Goal: Transaction & Acquisition: Purchase product/service

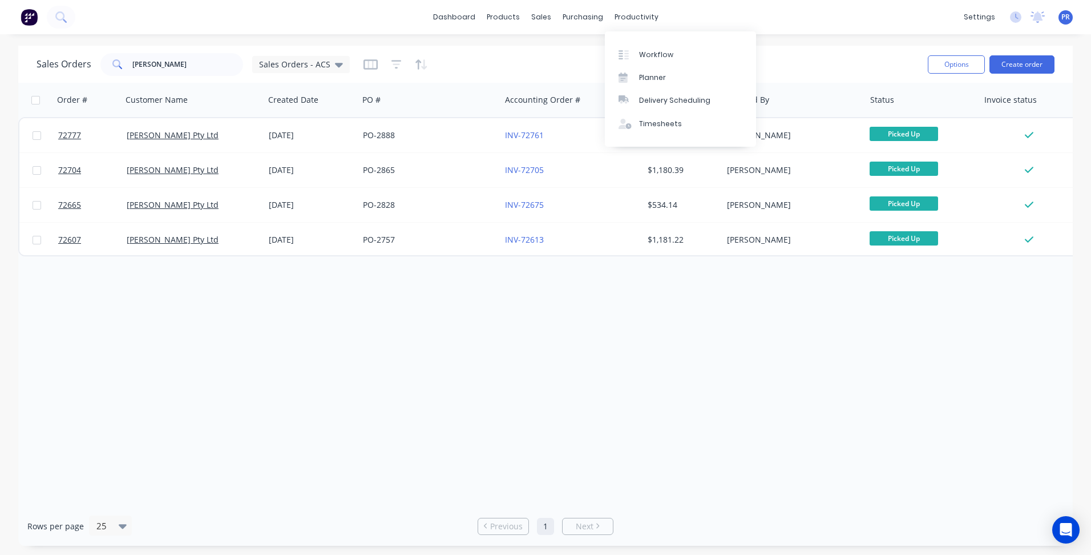
click at [506, 422] on div "Order # Customer Name Created Date PO # Accounting Order # Total ($) Created By…" at bounding box center [545, 294] width 1055 height 423
click at [569, 63] on link "Sales Orders" at bounding box center [601, 54] width 151 height 23
drag, startPoint x: 164, startPoint y: 67, endPoint x: 82, endPoint y: 56, distance: 82.9
click at [106, 62] on div "[PERSON_NAME]" at bounding box center [171, 64] width 143 height 23
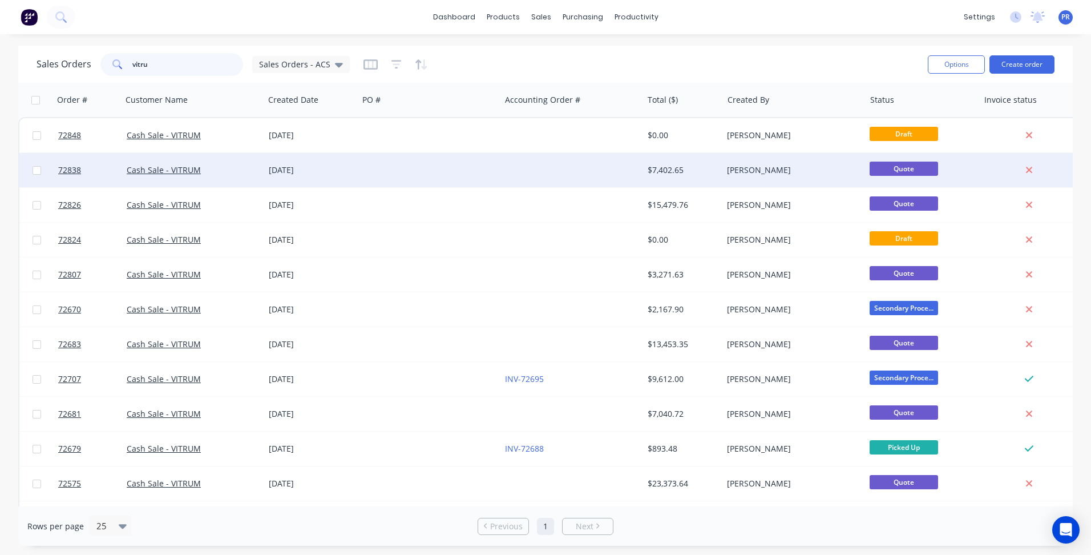
type input "vitru"
click at [362, 168] on div at bounding box center [429, 170] width 142 height 34
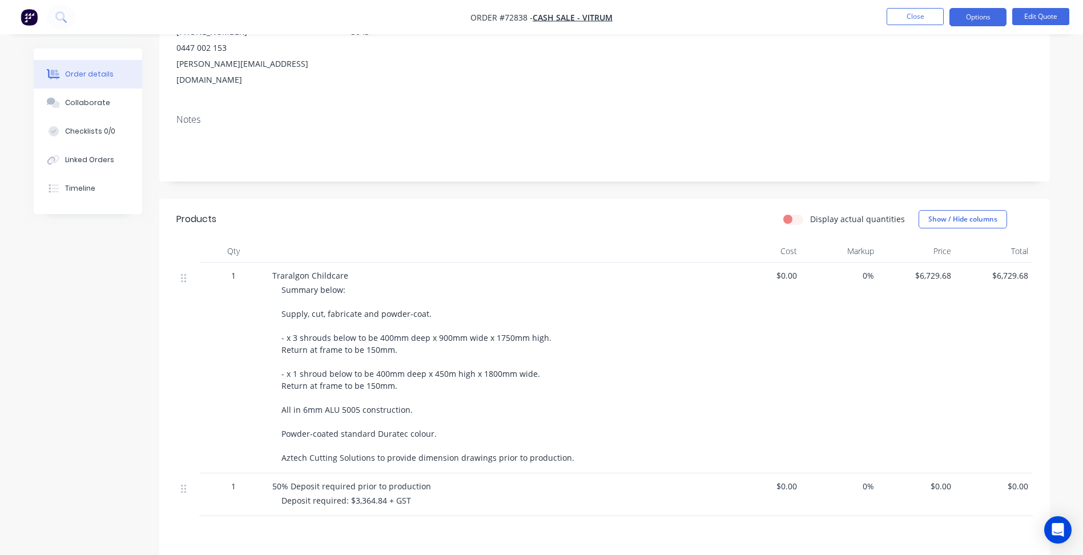
scroll to position [171, 0]
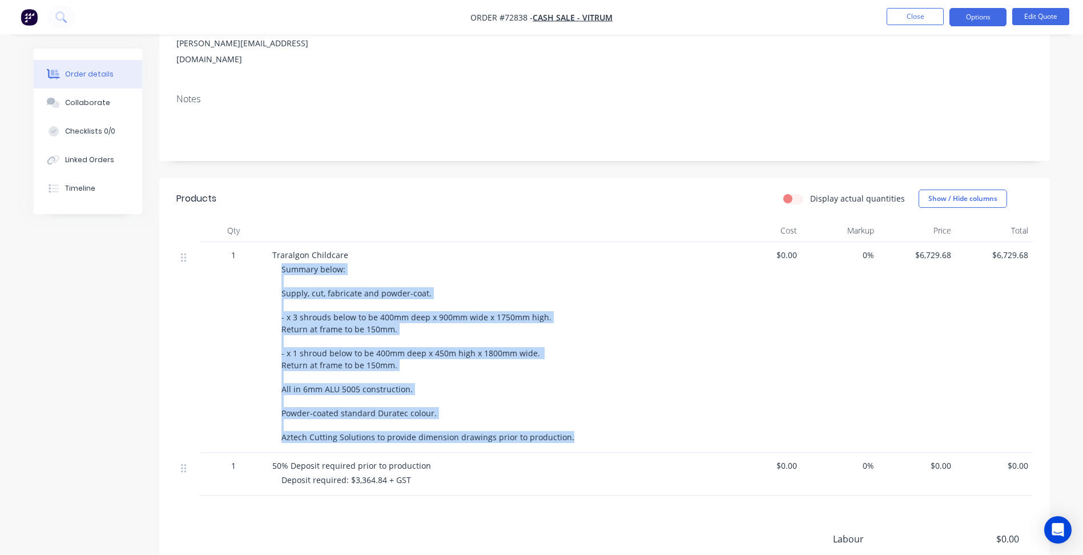
drag, startPoint x: 568, startPoint y: 420, endPoint x: 281, endPoint y: 257, distance: 329.9
click at [281, 263] on div "Summary below: Supply, cut, fabricate and powder-coat. - x 3 shrouds below to b…" at bounding box center [500, 353] width 438 height 180
copy span "Summary below: Supply, cut, fabricate and powder-coat. - x 3 shrouds below to b…"
click at [899, 15] on button "Close" at bounding box center [914, 16] width 57 height 17
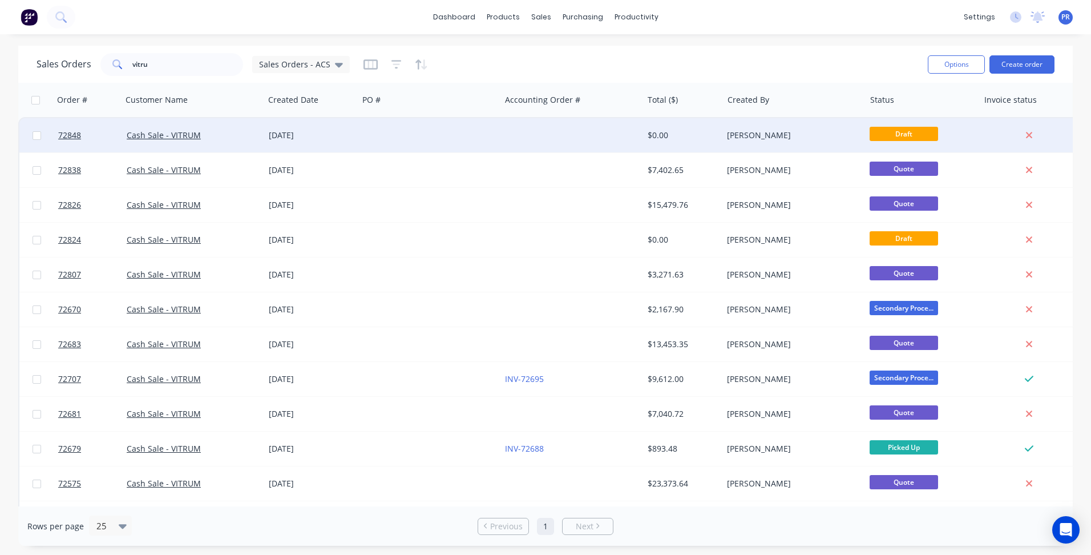
click at [326, 139] on div "[DATE]" at bounding box center [311, 135] width 85 height 11
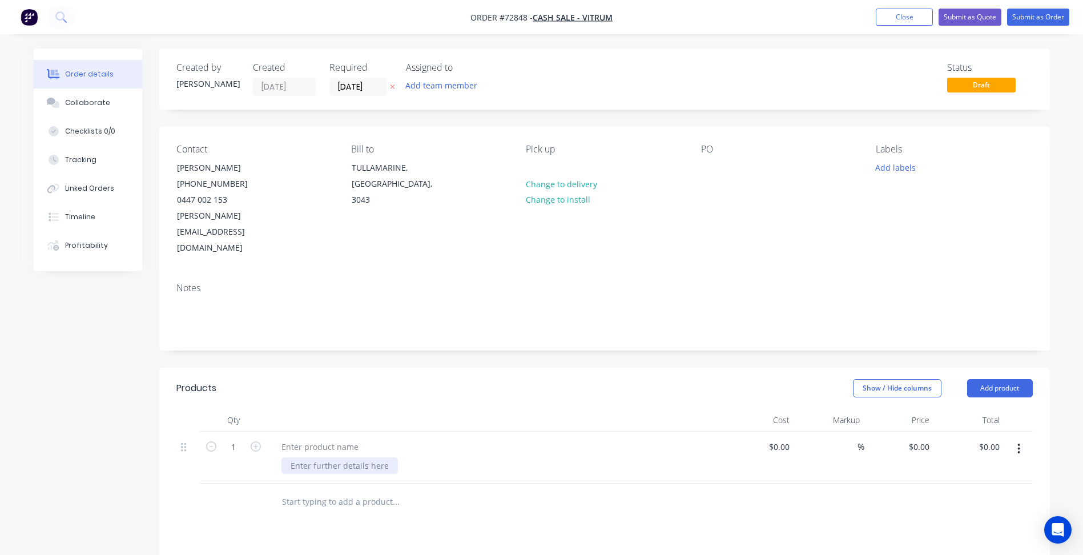
click at [316, 457] on div at bounding box center [339, 465] width 116 height 17
paste div
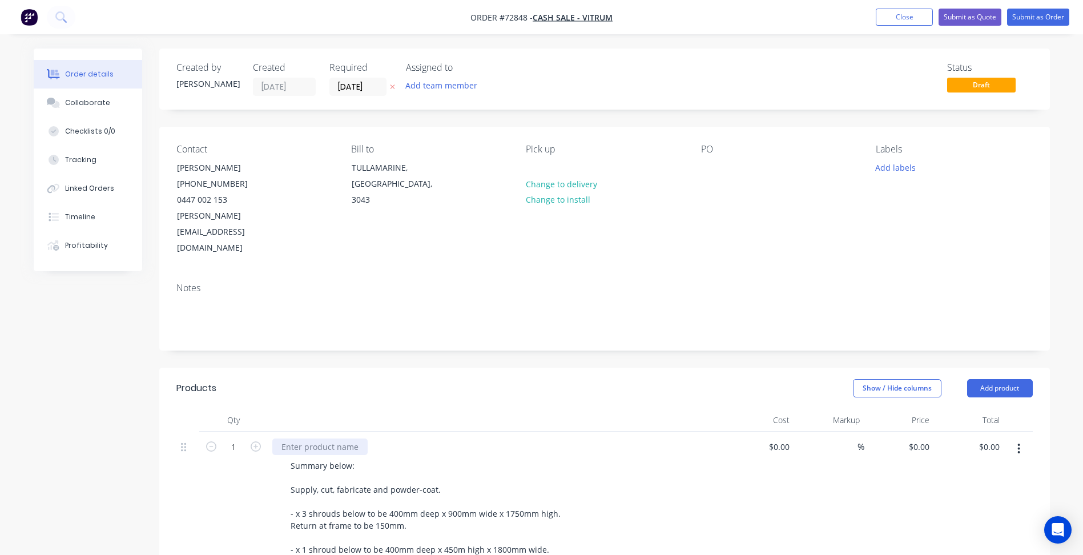
click at [312, 438] on div at bounding box center [319, 446] width 95 height 17
paste div
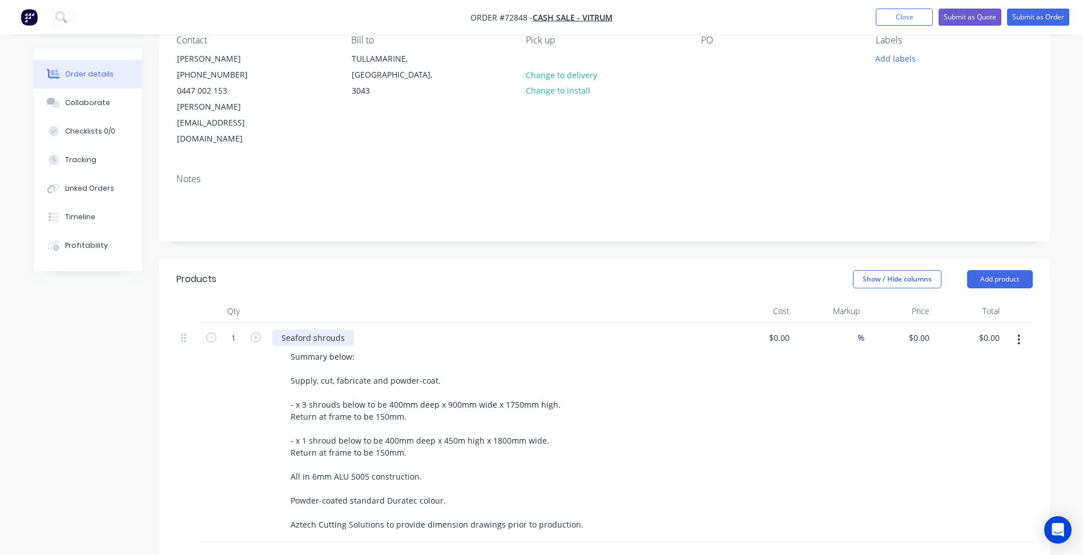
scroll to position [114, 0]
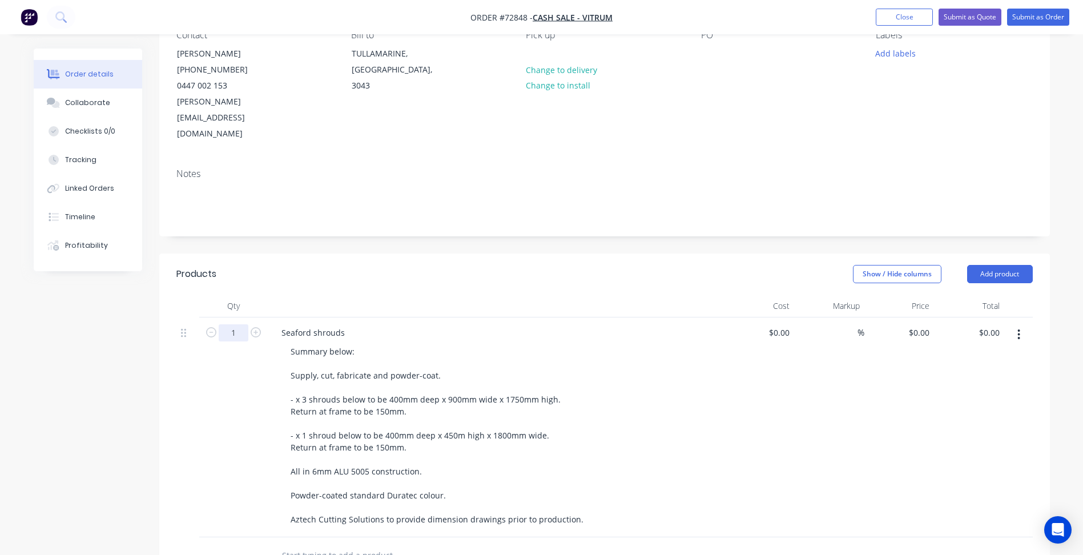
click at [236, 324] on input "1" at bounding box center [234, 332] width 30 height 17
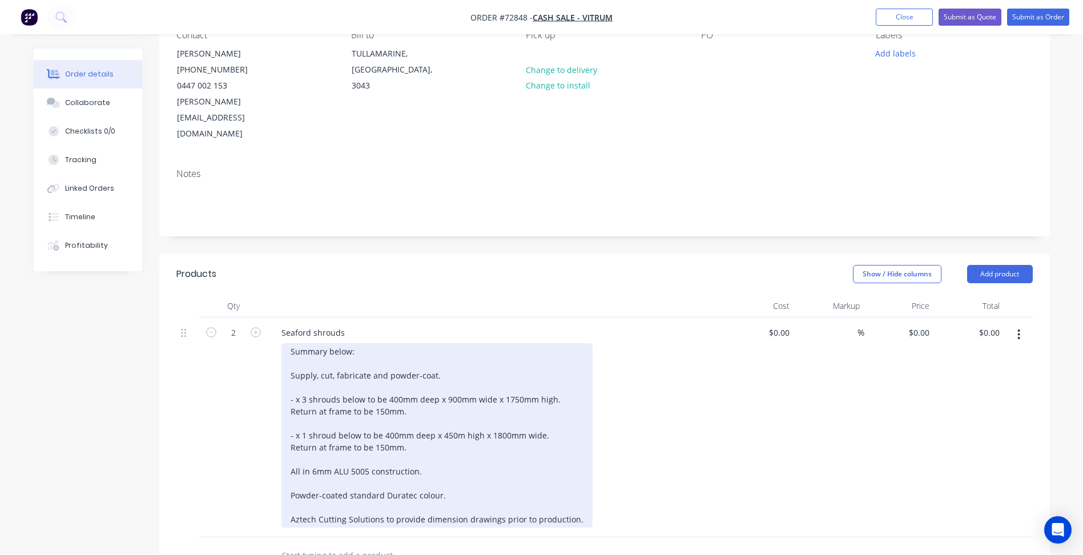
click at [474, 392] on div "Summary below: Supply, cut, fabricate and powder-coat. - x 3 shrouds below to b…" at bounding box center [436, 435] width 311 height 184
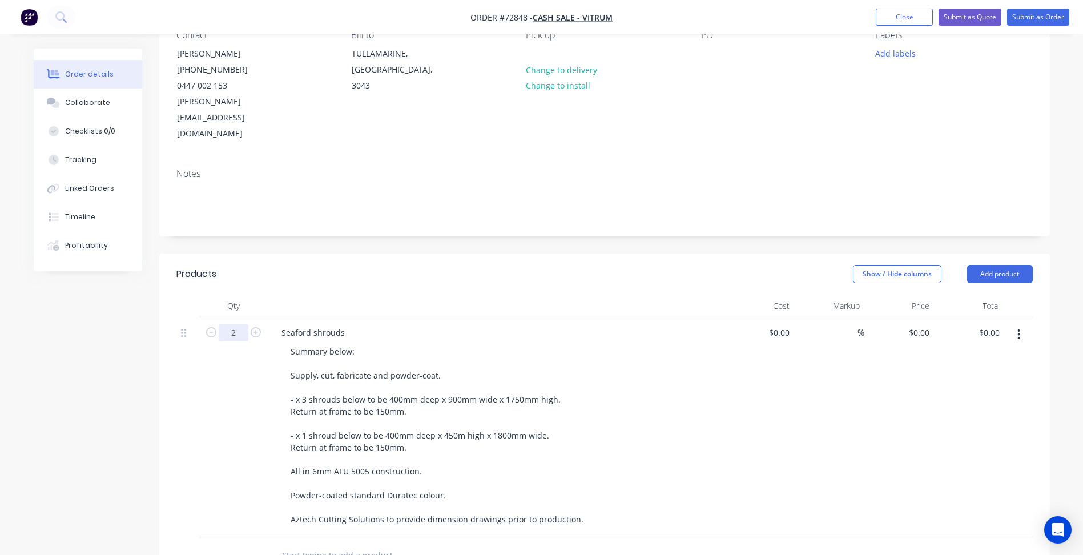
drag, startPoint x: 232, startPoint y: 298, endPoint x: 237, endPoint y: 302, distance: 6.9
click at [232, 324] on input "2" at bounding box center [234, 332] width 30 height 17
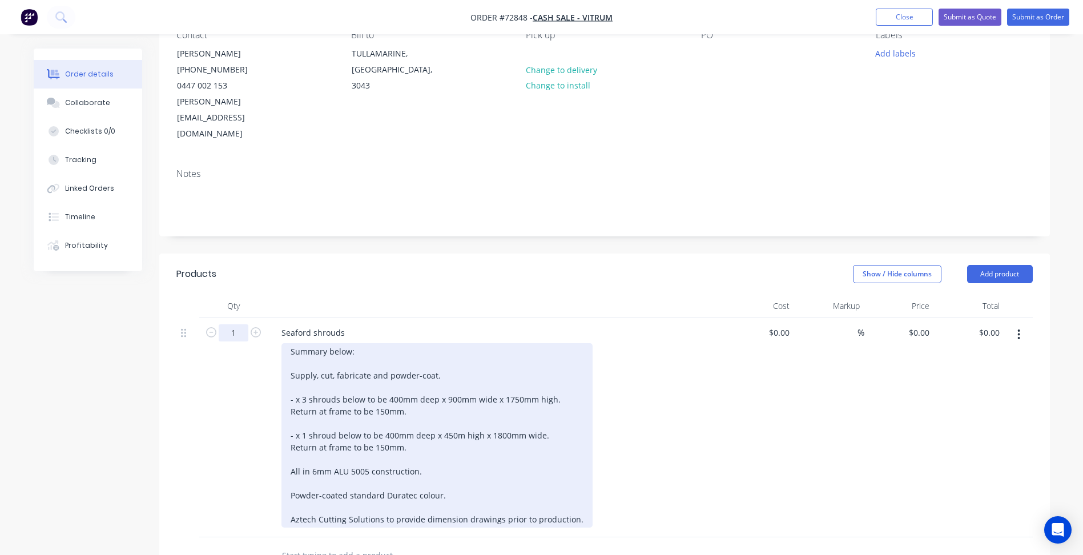
type input "1"
click at [461, 393] on div "Summary below: Supply, cut, fabricate and powder-coat. - x 3 shrouds below to b…" at bounding box center [436, 435] width 311 height 184
click at [305, 368] on div "Summary below: Supply, cut, fabricate and powder-coat. - x 3 shrouds below to b…" at bounding box center [436, 435] width 311 height 184
click at [385, 366] on div "Summary below: Supply, cut, fabricate and powder-coat. - x 1 shrouds below to b…" at bounding box center [436, 435] width 311 height 184
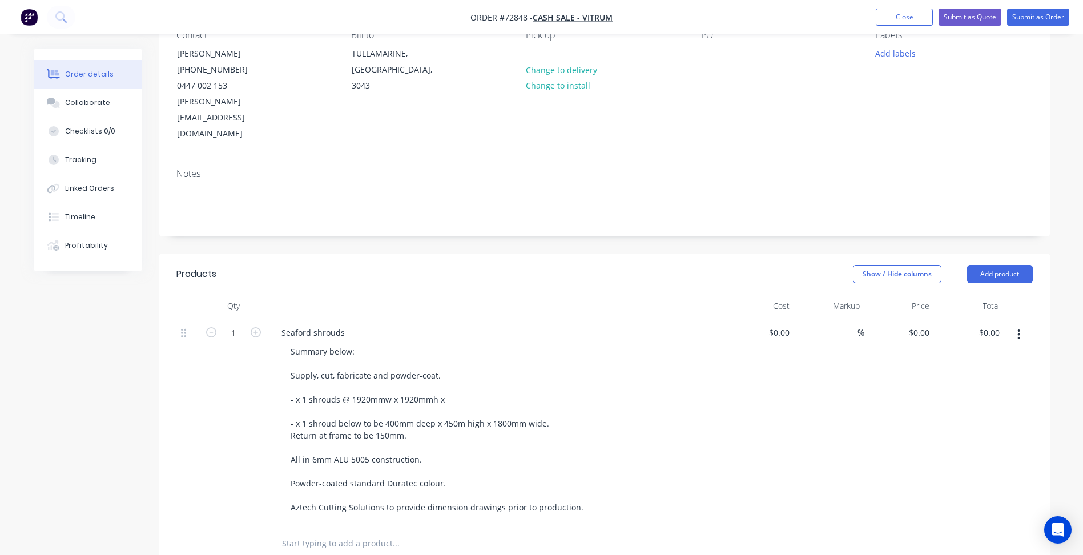
click at [460, 368] on div "Summary below: Supply, cut, fabricate and powder-coat. - x 1 shrouds @ 1920mmw …" at bounding box center [436, 429] width 311 height 172
copy div "- x 1 shrouds @ 1920mmw x 1920mmh x 300mmd 100mm returns on all sides."
copy div "- x 1 shroud @ 1920mmw x 1920mmh x 300mmd 100mm returns on all sides."
click at [520, 17] on span "Order #72848 -" at bounding box center [501, 17] width 62 height 11
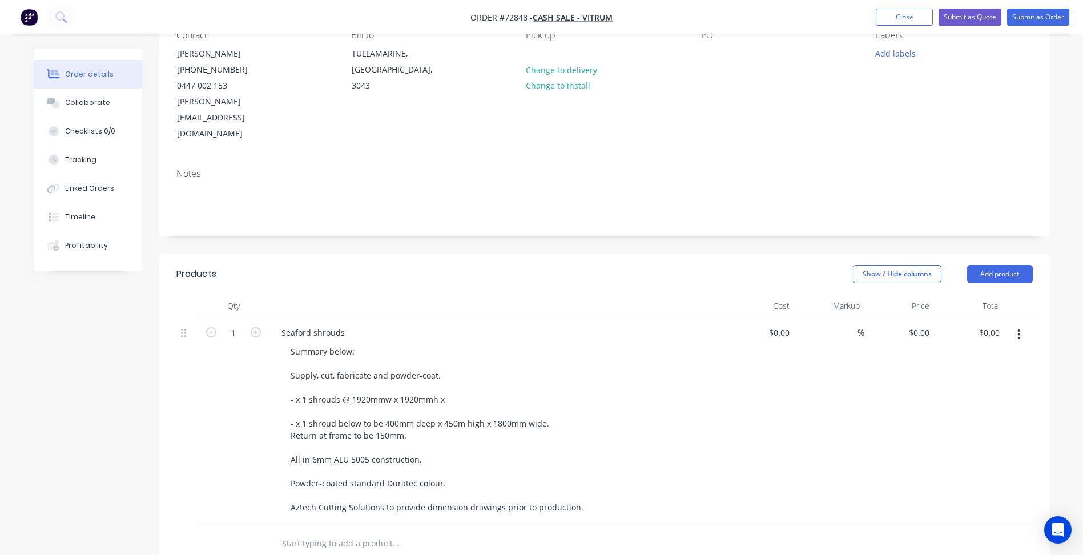
copy span "72848"
click at [910, 317] on div "0 $0.00" at bounding box center [899, 421] width 70 height 208
type input "$2,154.69"
click at [671, 391] on div "Products Show / Hide columns Add product Qty Cost Markup Price Total 1 Seaford …" at bounding box center [604, 544] width 890 height 583
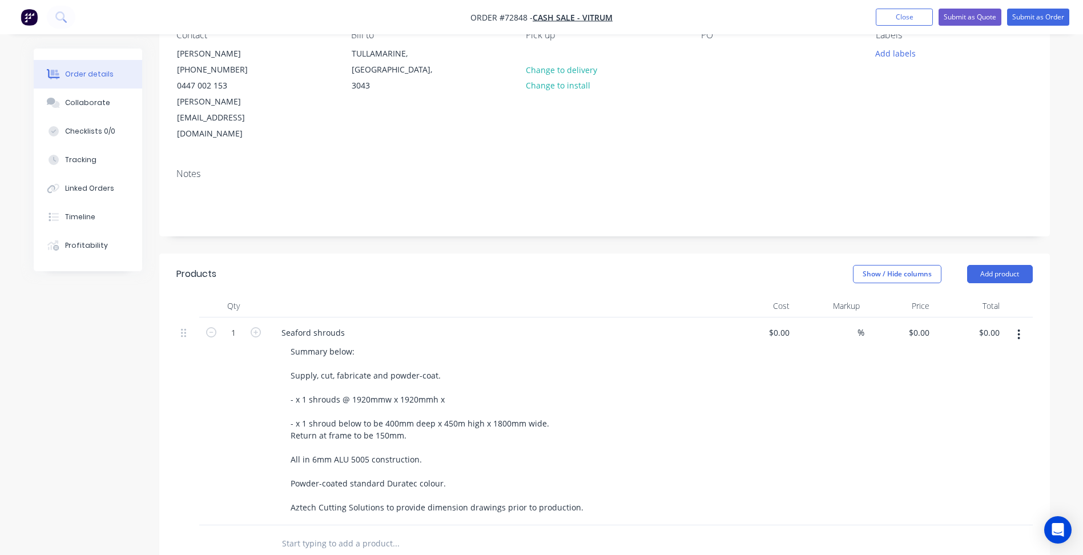
click at [346, 343] on div "Summary below: Supply, cut, fabricate and powder-coat. - x 1 shroud @ 1920mmw x…" at bounding box center [436, 429] width 311 height 172
click at [970, 16] on button "Submit as Quote" at bounding box center [969, 17] width 63 height 17
click button "Options"
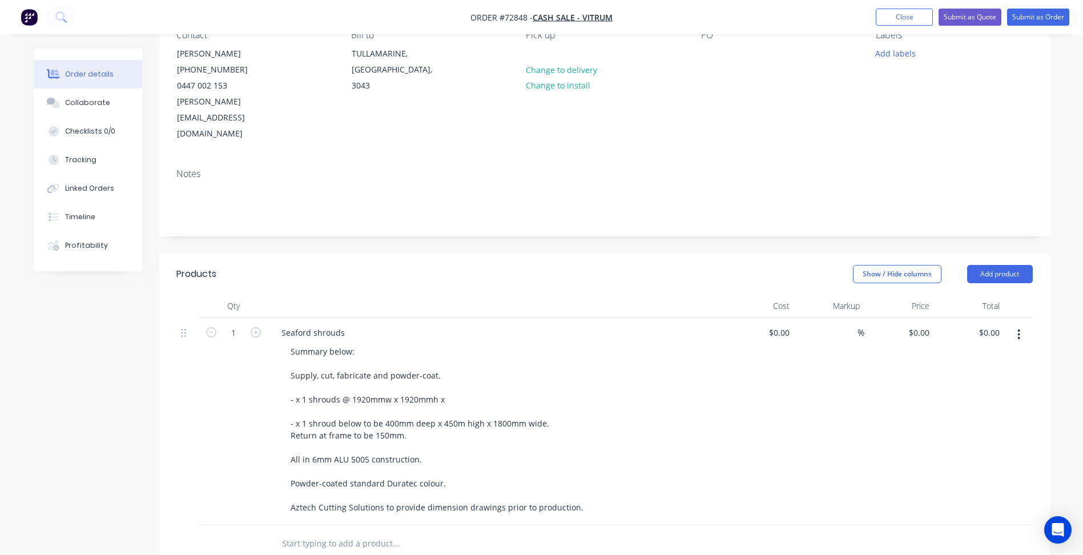
click div "Quote"
click button "Options"
click button "Preview"
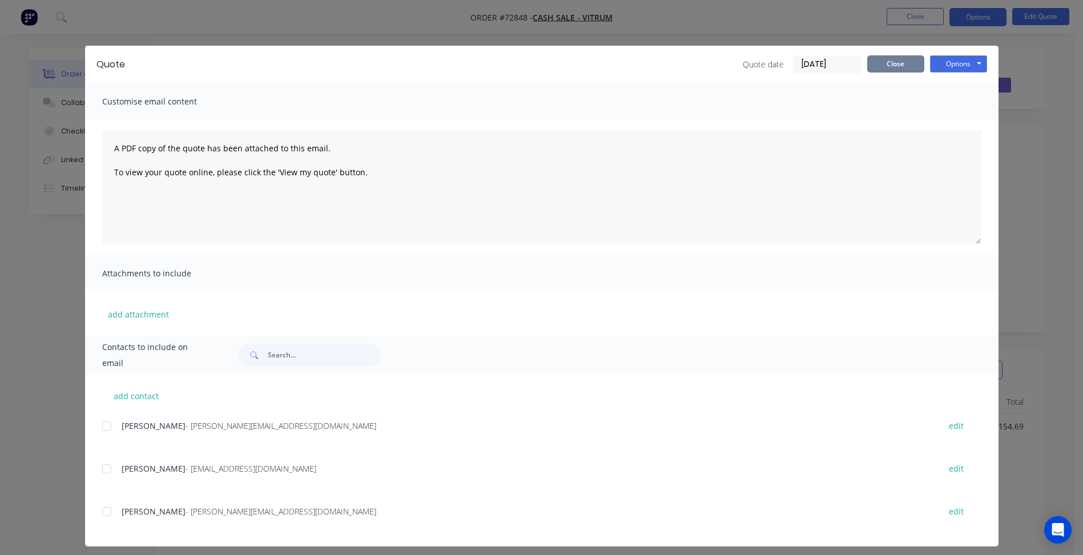
click at [885, 63] on button "Close" at bounding box center [895, 63] width 57 height 17
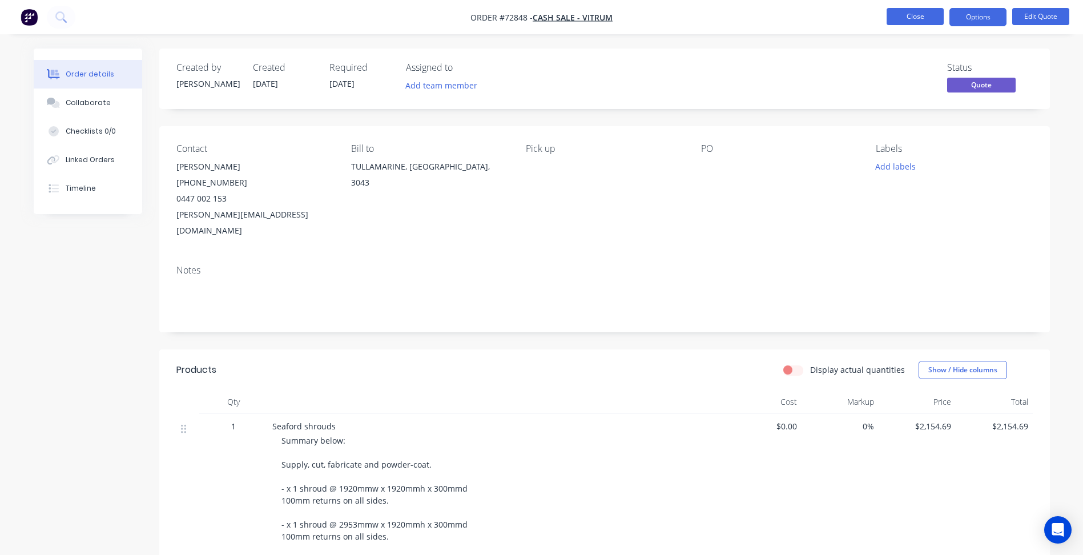
click at [907, 11] on button "Close" at bounding box center [914, 16] width 57 height 17
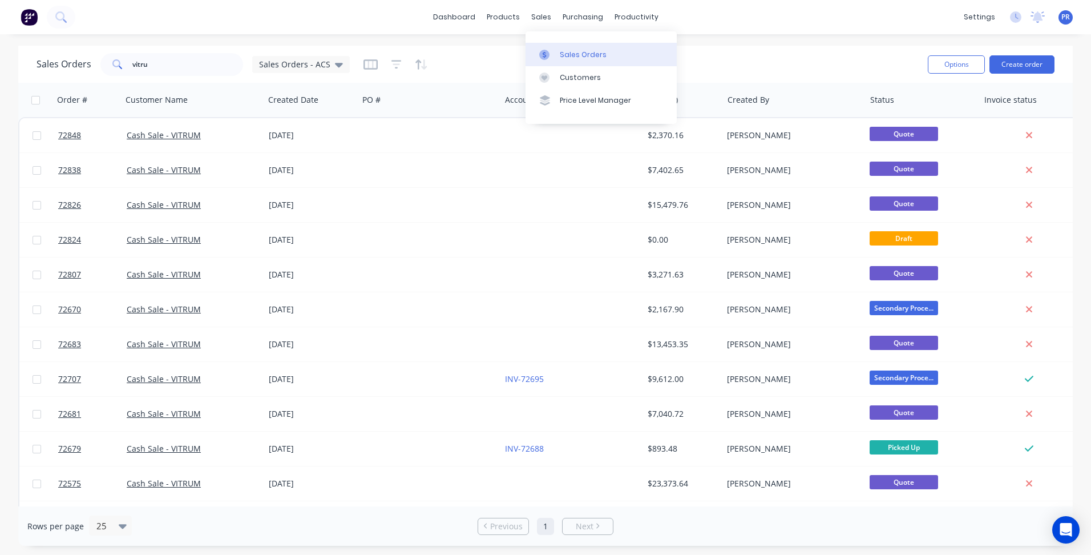
click at [570, 58] on div "Sales Orders" at bounding box center [583, 55] width 47 height 10
click at [1014, 67] on button "Create order" at bounding box center [1022, 64] width 65 height 18
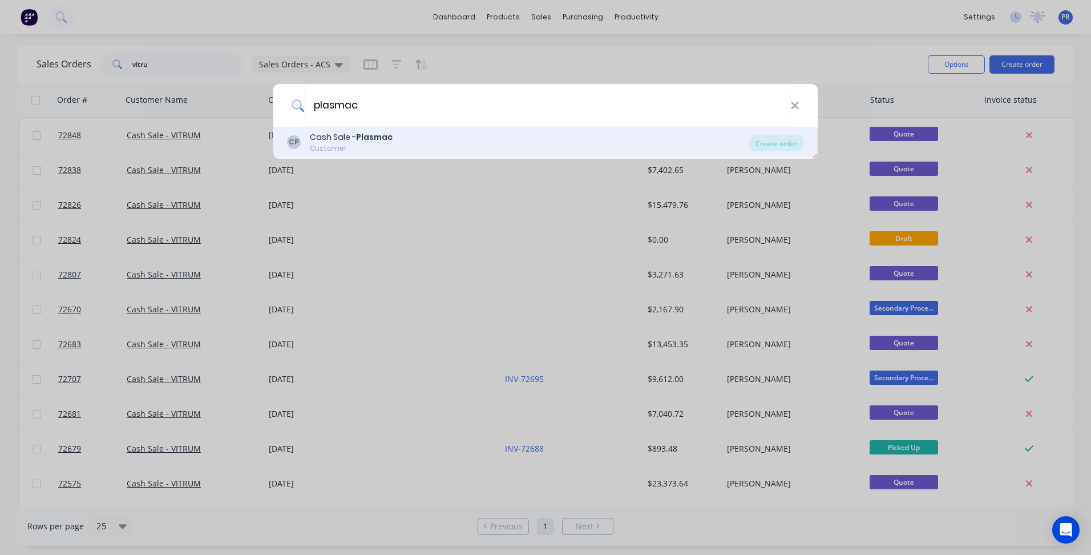
type input "plasmac"
click at [576, 138] on div "CP Cash Sale - Plasmac Customer" at bounding box center [518, 142] width 462 height 22
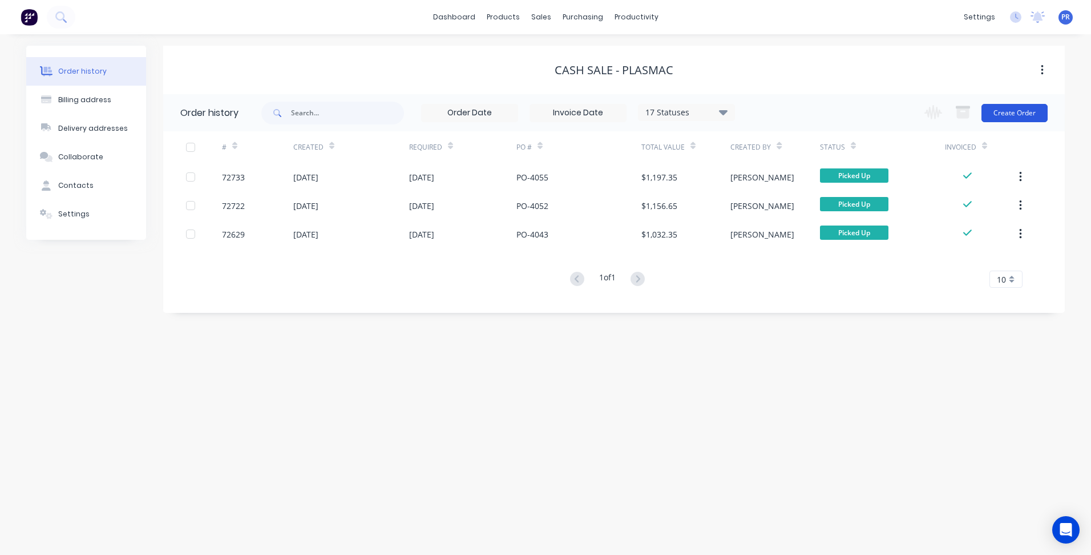
click at [1012, 109] on button "Create Order" at bounding box center [1015, 113] width 66 height 18
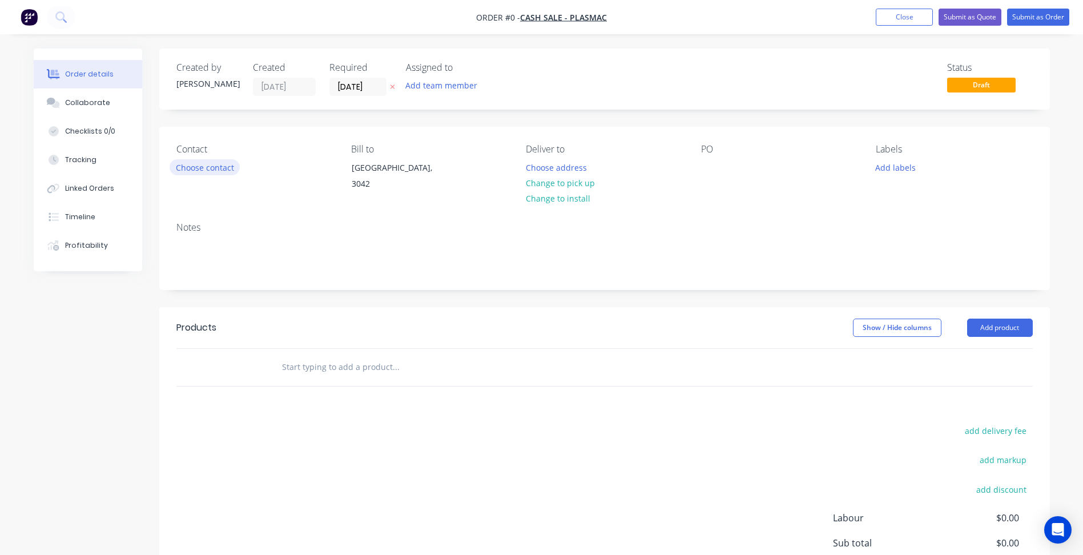
click at [218, 165] on button "Choose contact" at bounding box center [204, 166] width 70 height 15
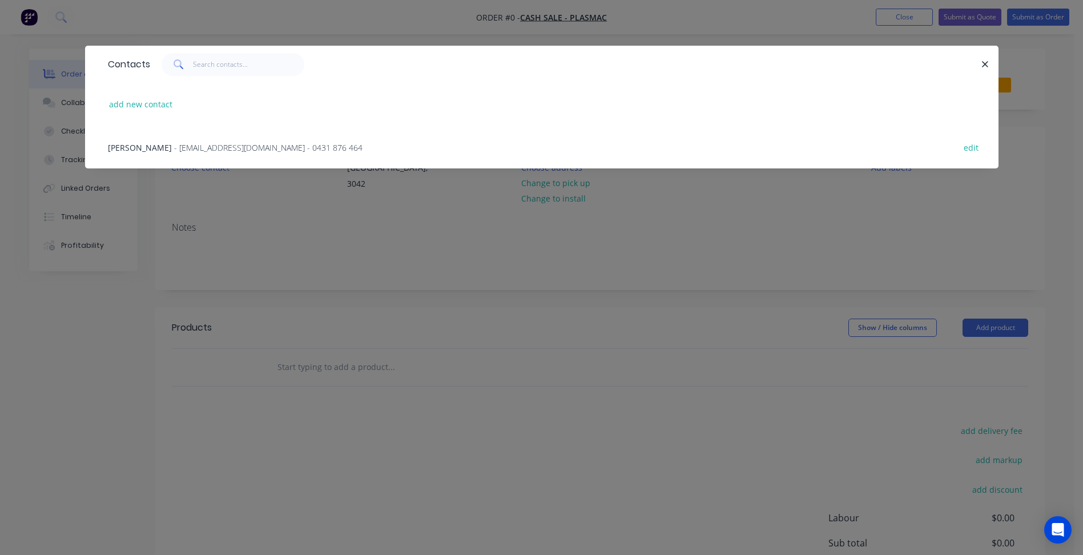
click at [174, 146] on span "- [EMAIL_ADDRESS][DOMAIN_NAME] - 0431 876 464" at bounding box center [268, 147] width 188 height 11
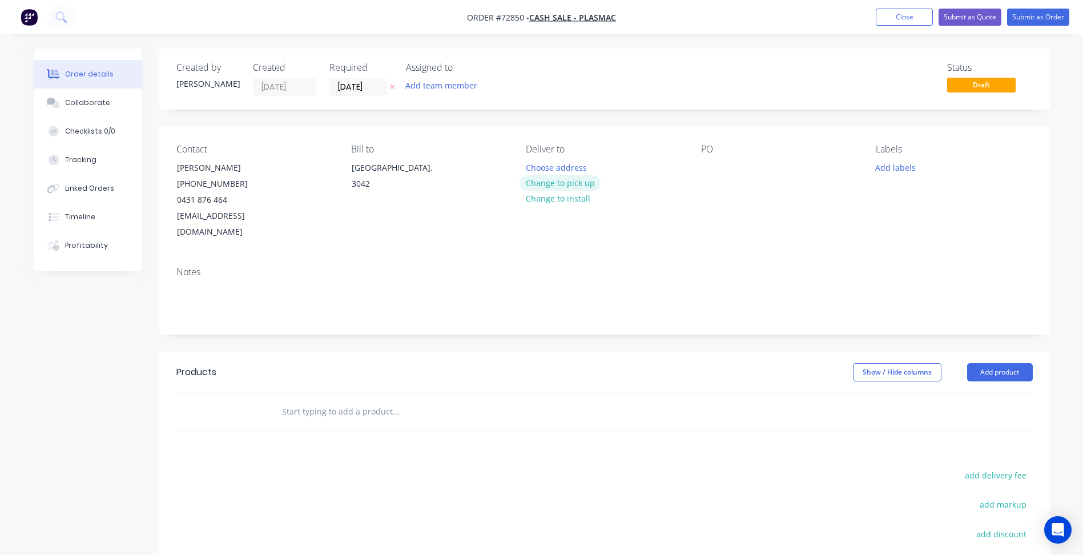
click at [571, 185] on button "Change to pick up" at bounding box center [559, 182] width 81 height 15
click at [362, 87] on input "[DATE]" at bounding box center [358, 86] width 56 height 17
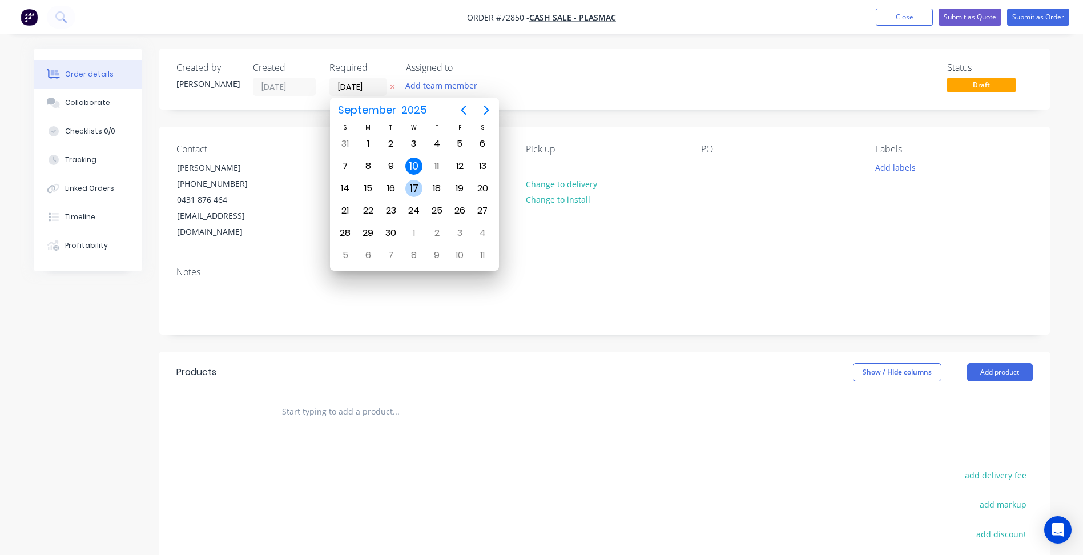
click at [415, 185] on div "17" at bounding box center [413, 188] width 17 height 17
type input "[DATE]"
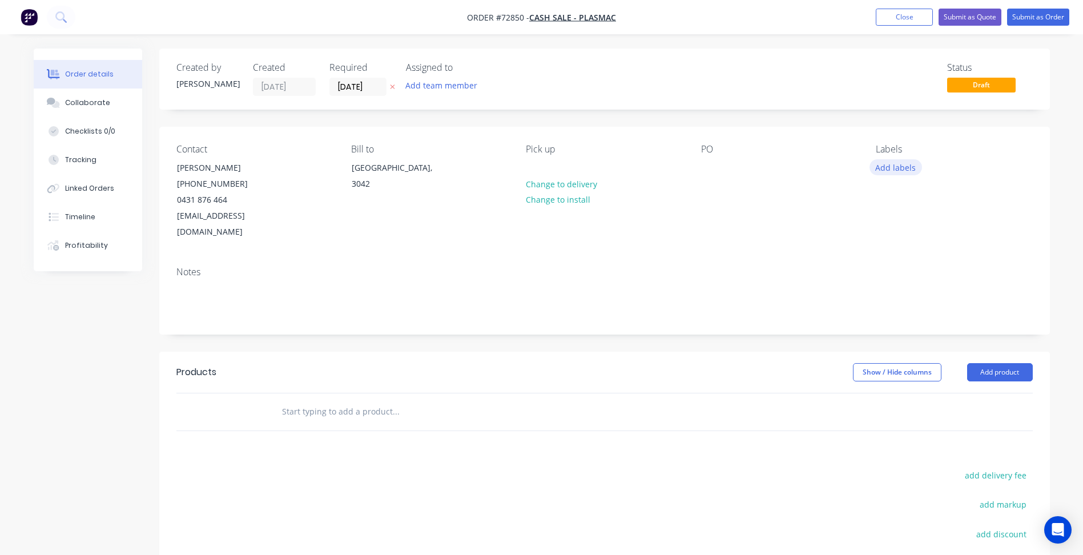
drag, startPoint x: 668, startPoint y: 317, endPoint x: 899, endPoint y: 160, distance: 279.4
click at [677, 312] on div "Notes" at bounding box center [604, 295] width 890 height 76
click at [893, 165] on button "Add labels" at bounding box center [895, 166] width 53 height 15
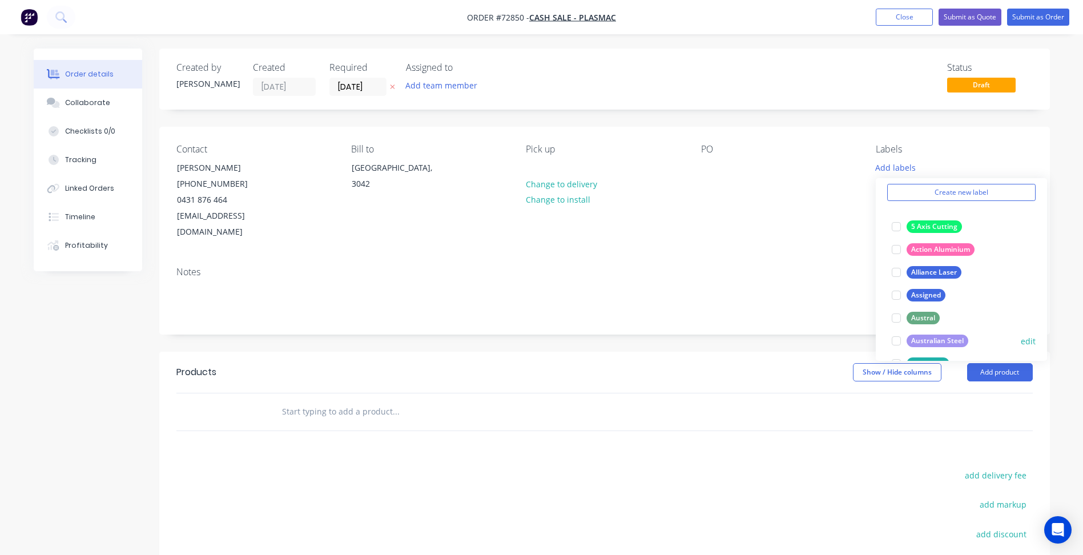
scroll to position [114, 0]
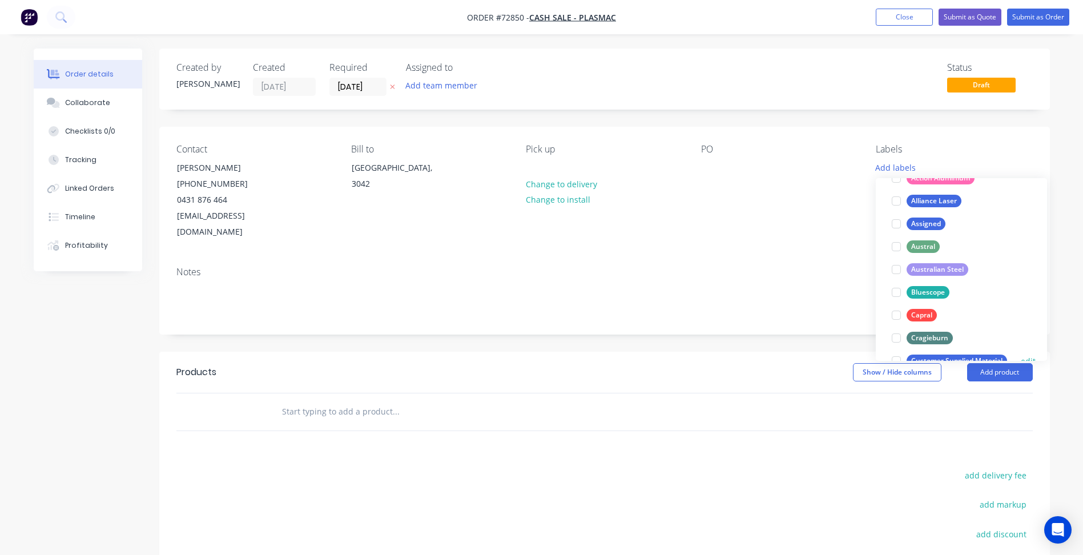
click at [897, 357] on div at bounding box center [896, 360] width 23 height 23
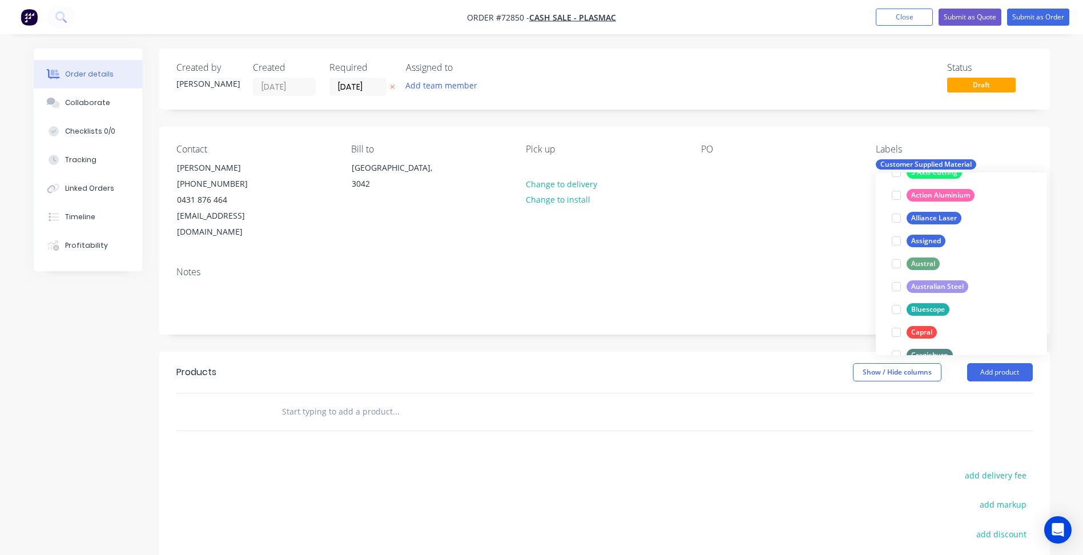
scroll to position [0, 0]
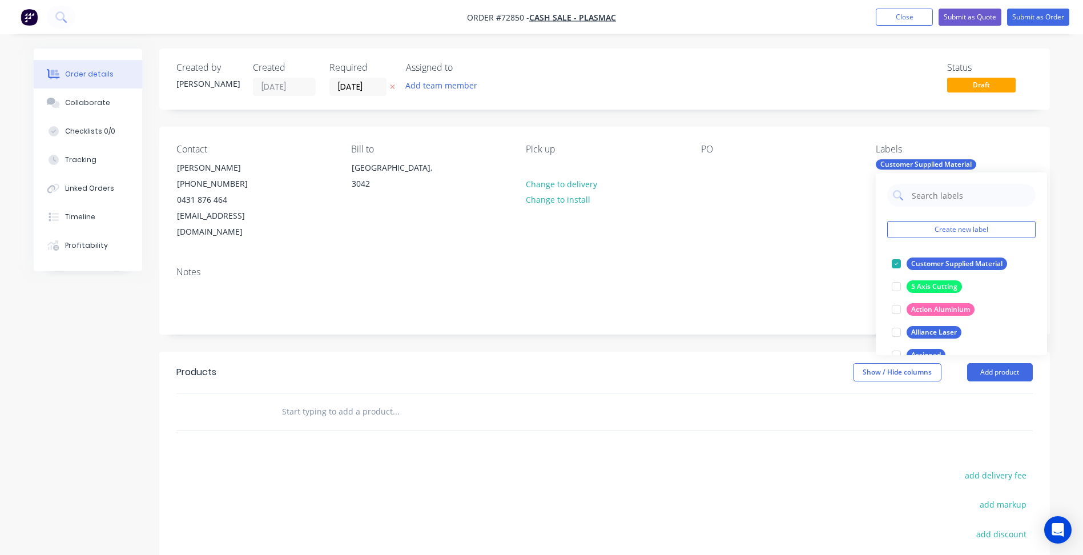
click at [595, 257] on div "Notes" at bounding box center [604, 295] width 890 height 76
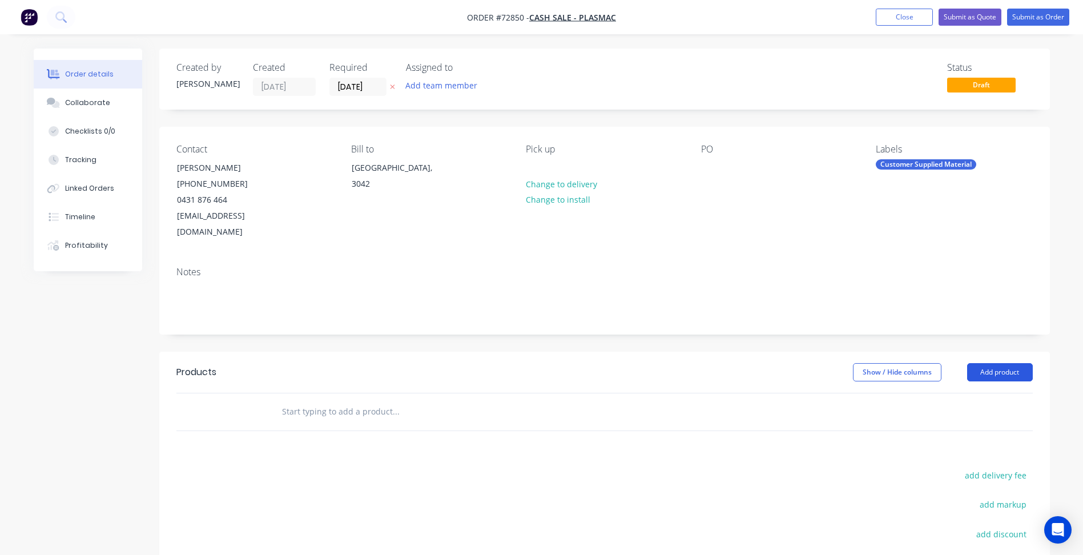
click at [990, 363] on button "Add product" at bounding box center [1000, 372] width 66 height 18
click at [519, 18] on span "Order #72850 -" at bounding box center [498, 17] width 62 height 11
copy span "72850"
click at [906, 15] on button "Close" at bounding box center [903, 17] width 57 height 17
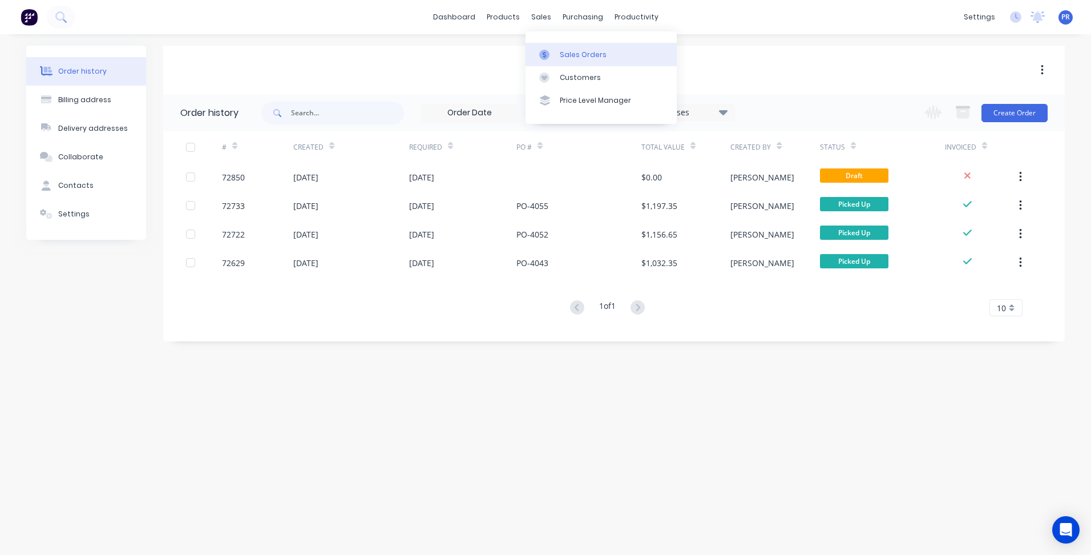
click at [562, 53] on div "Sales Orders" at bounding box center [583, 55] width 47 height 10
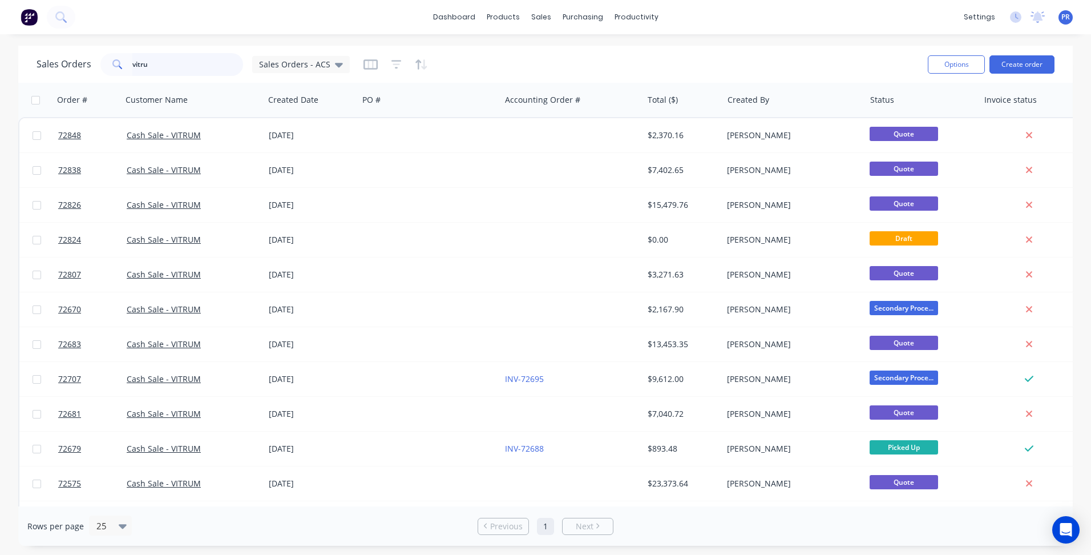
drag, startPoint x: 164, startPoint y: 65, endPoint x: 13, endPoint y: 51, distance: 151.8
click at [13, 51] on div "Sales Orders vitru Sales Orders - ACS Options Create order Order # Customer Nam…" at bounding box center [545, 296] width 1091 height 500
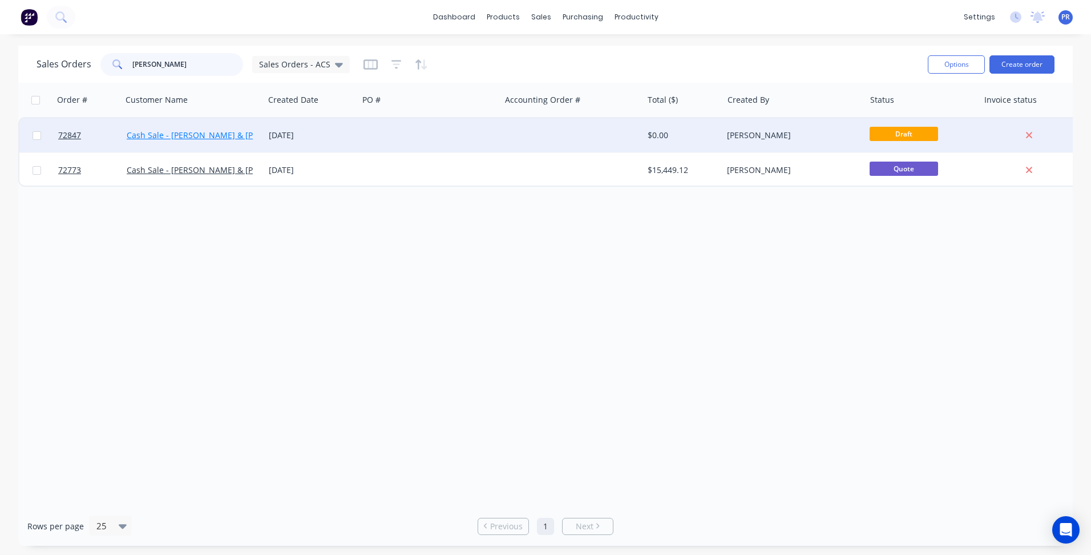
type input "[PERSON_NAME]"
click at [175, 138] on link "Cash Sale - [PERSON_NAME] & [PERSON_NAME]" at bounding box center [218, 135] width 183 height 11
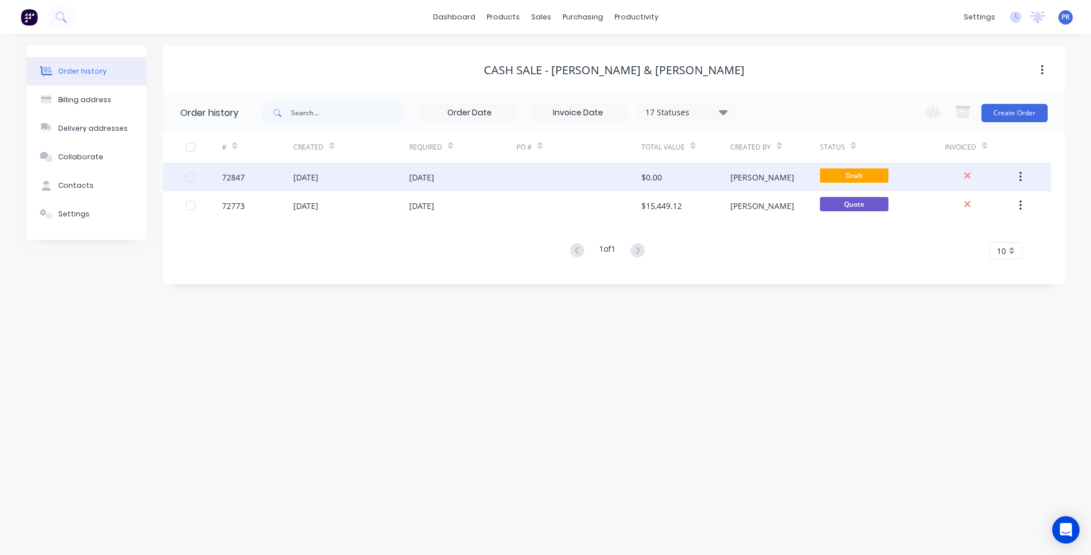
click at [630, 179] on div at bounding box center [578, 177] width 125 height 29
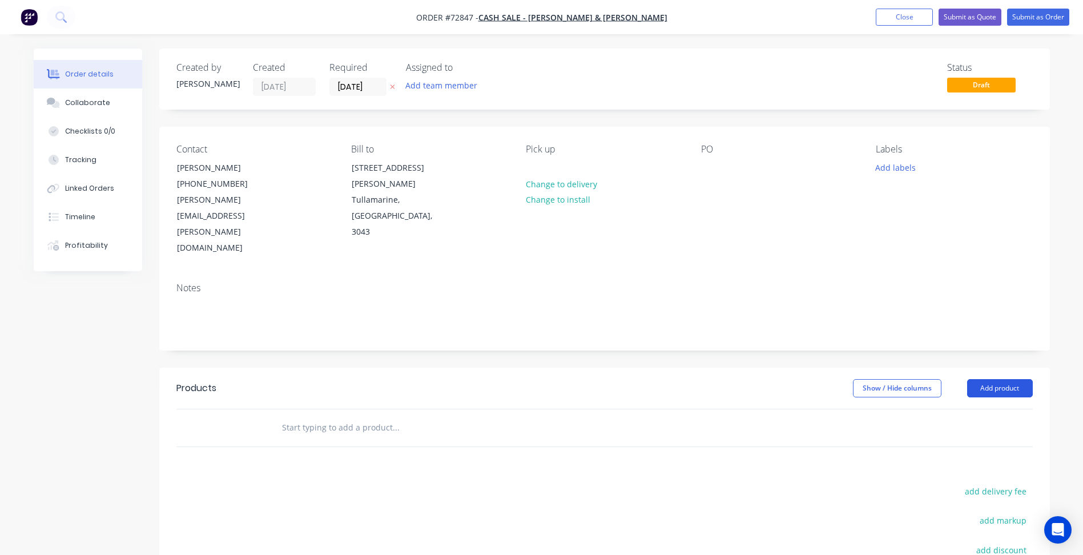
click at [987, 379] on button "Add product" at bounding box center [1000, 388] width 66 height 18
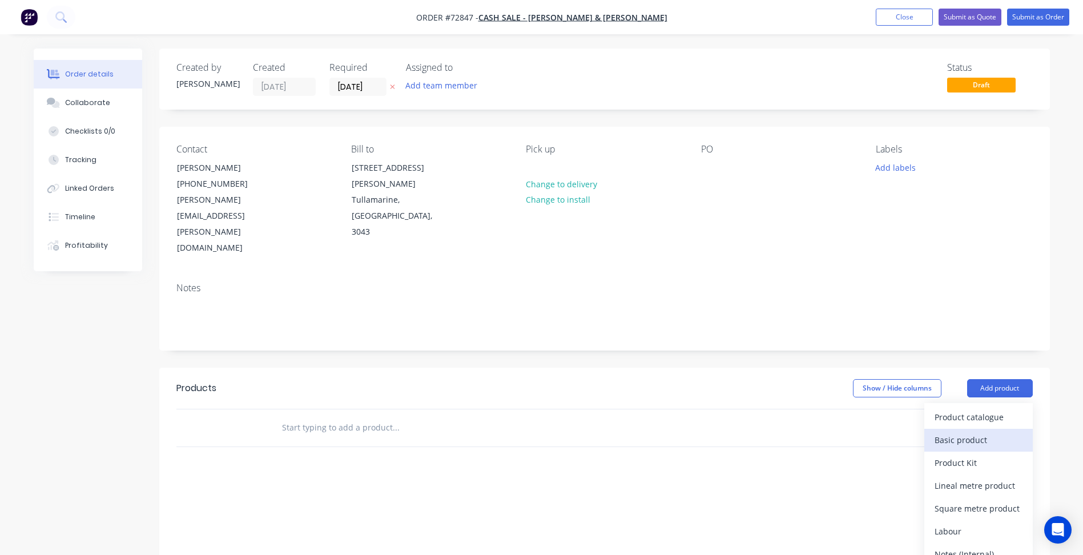
click at [965, 431] on div "Basic product" at bounding box center [978, 439] width 88 height 17
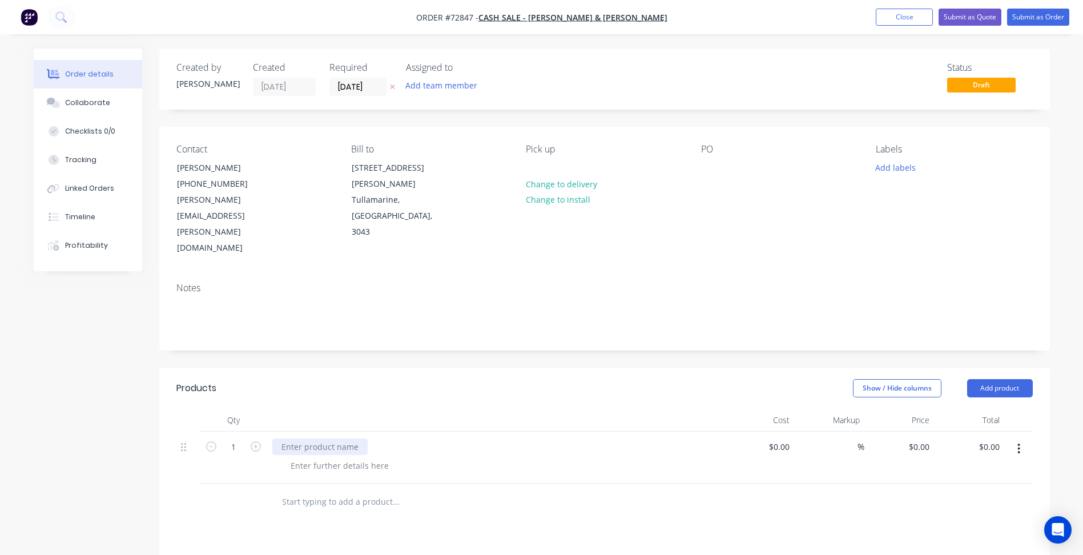
click at [330, 438] on div at bounding box center [319, 446] width 95 height 17
click at [235, 438] on input "1" at bounding box center [234, 446] width 30 height 17
type input "16"
click at [349, 457] on div at bounding box center [339, 465] width 116 height 17
click at [319, 457] on div at bounding box center [339, 465] width 116 height 17
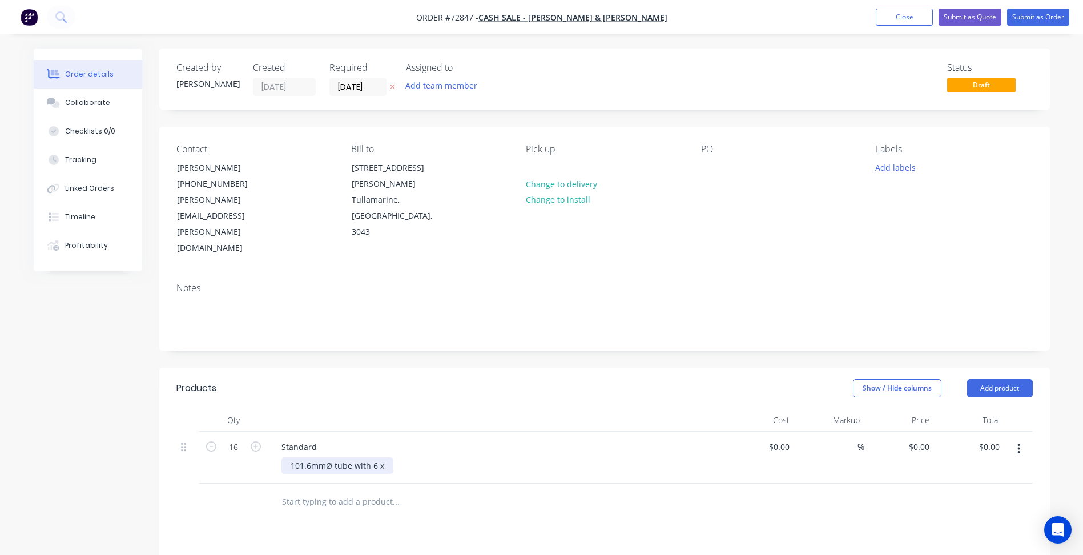
click at [389, 457] on div "101.6mmØ tube with 6 x" at bounding box center [337, 465] width 112 height 17
click at [929, 438] on input "0" at bounding box center [926, 446] width 13 height 17
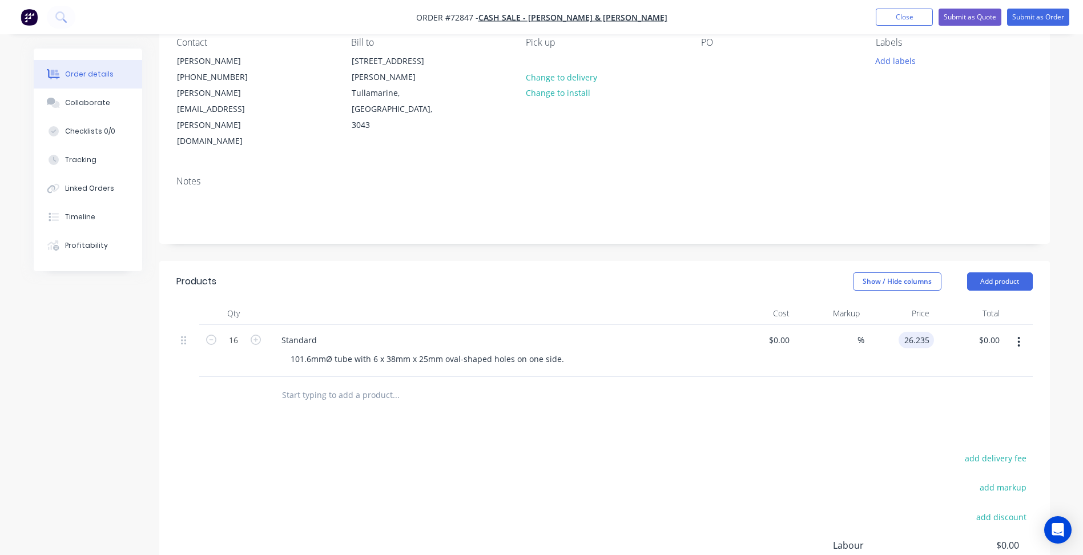
scroll to position [209, 0]
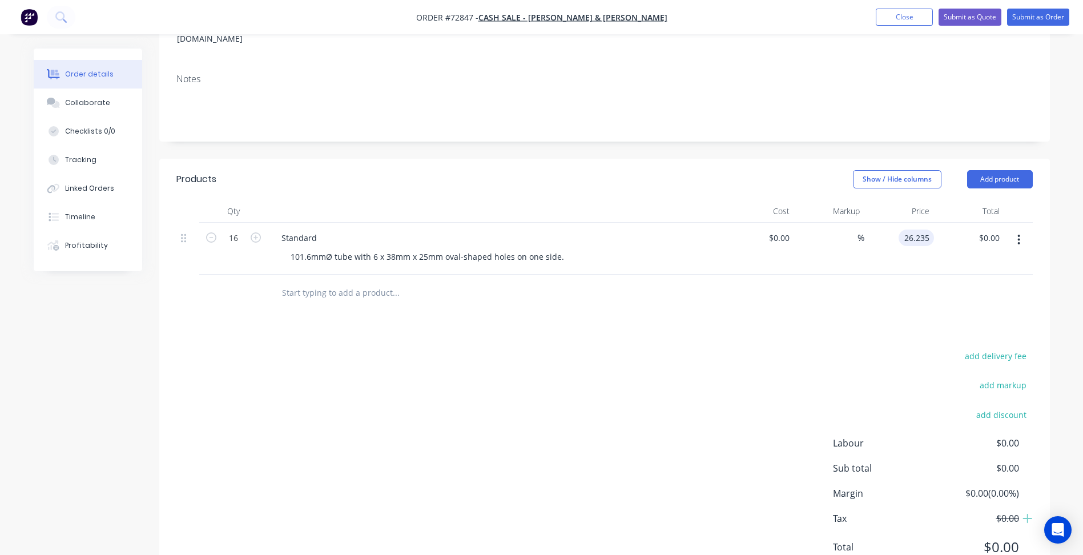
type input "$26.235"
type input "$419.76"
drag, startPoint x: 422, startPoint y: 342, endPoint x: 639, endPoint y: 211, distance: 253.0
click at [423, 348] on div "add delivery fee add markup add discount Labour $0.00 Sub total $419.76 Margin …" at bounding box center [604, 458] width 856 height 220
click at [590, 248] on div "101.6mmØ tube with 6 x 38mm x 25mm oval-shaped holes on one side." at bounding box center [500, 256] width 438 height 17
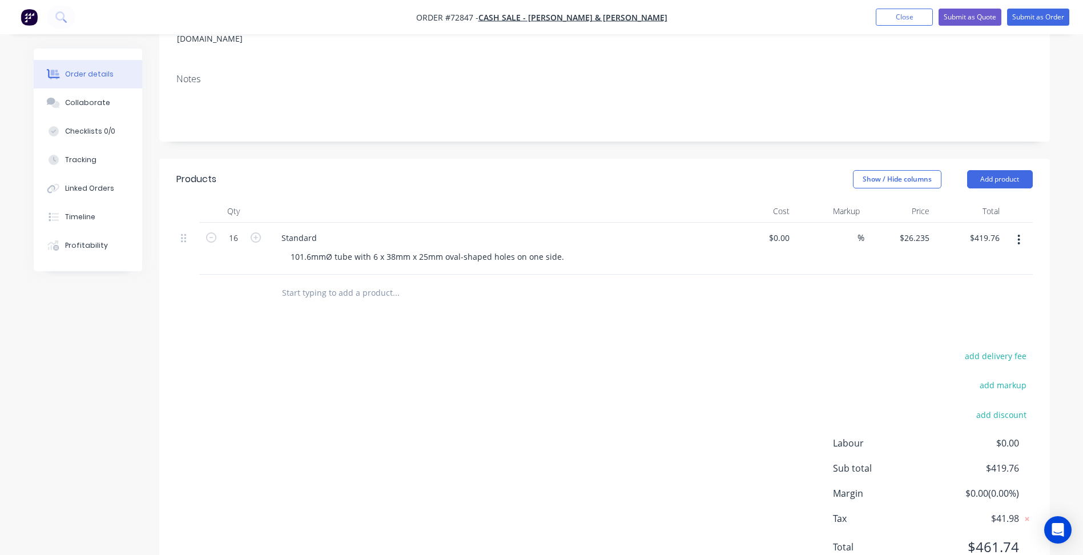
click at [574, 248] on div "101.6mmØ tube with 6 x 38mm x 25mm oval-shaped holes on one side." at bounding box center [500, 256] width 438 height 17
click at [560, 248] on div "101.6mmØ tube with 6 x 38mm x 25mm oval-shaped holes on one side." at bounding box center [427, 256] width 292 height 17
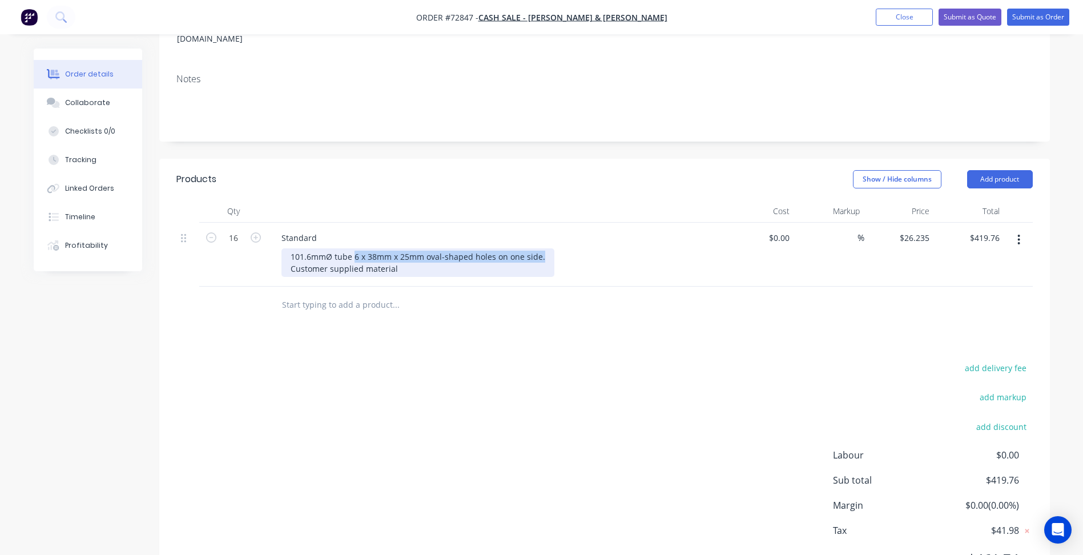
copy div "6 x 38mm x 25mm oval-shaped holes on one side."
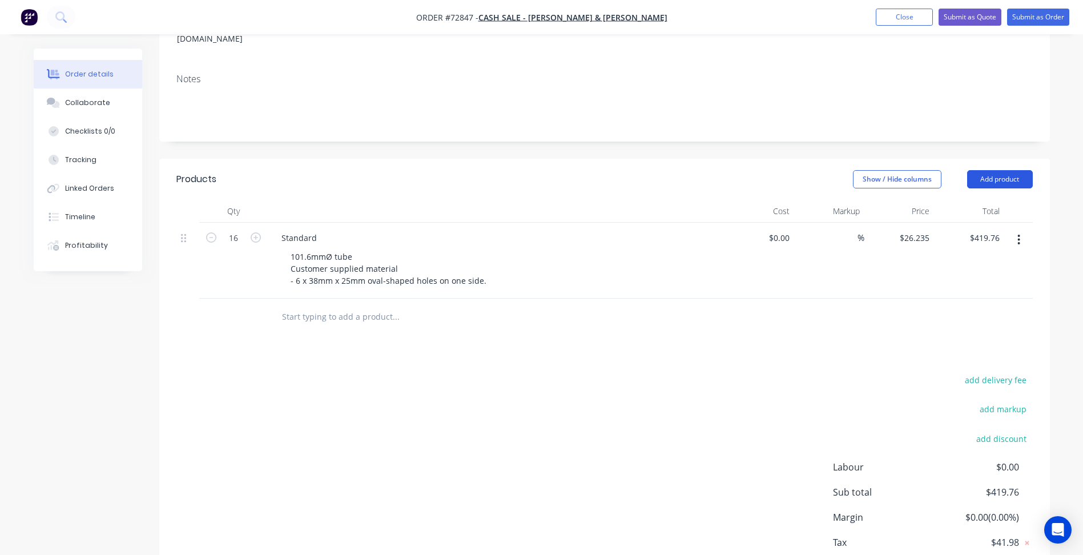
click at [999, 170] on button "Add product" at bounding box center [1000, 179] width 66 height 18
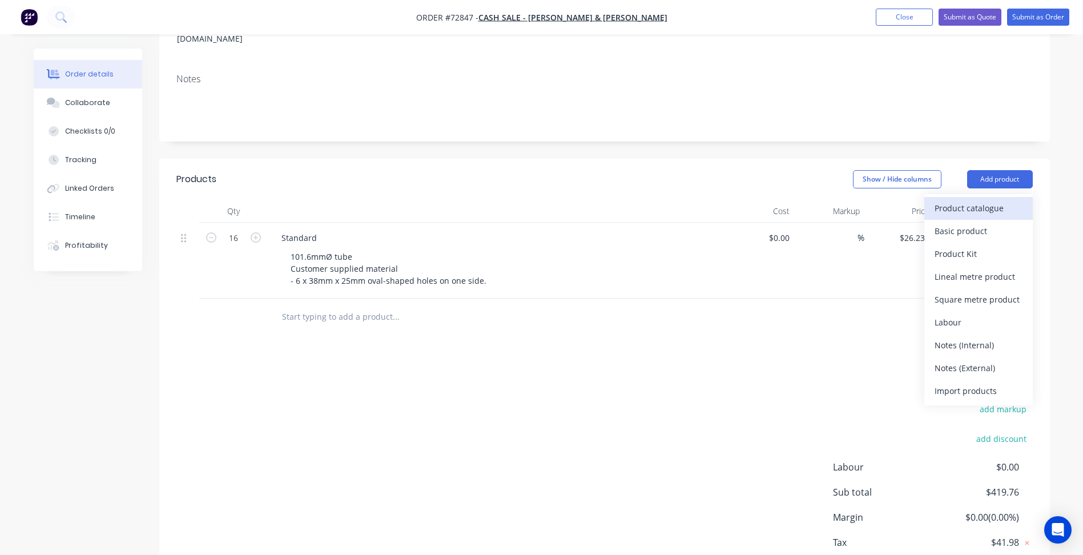
click at [983, 200] on div "Product catalogue" at bounding box center [978, 208] width 88 height 17
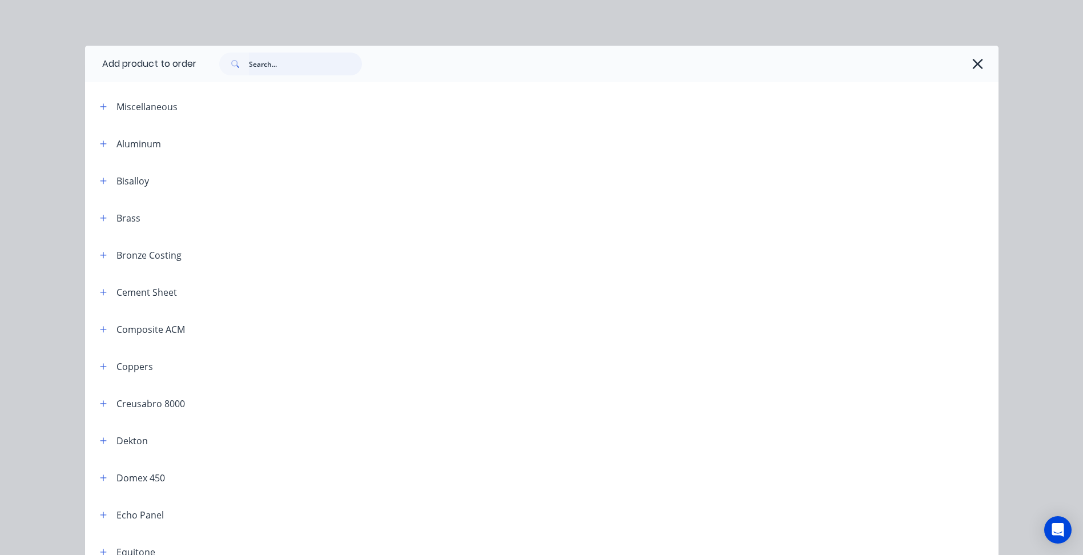
click at [296, 63] on input "text" at bounding box center [305, 64] width 113 height 23
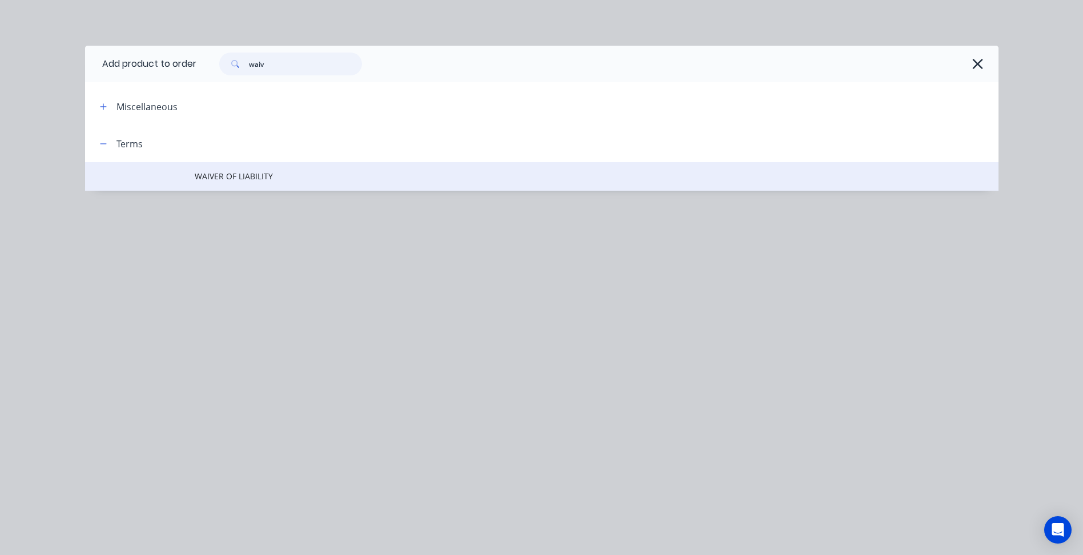
type input "waiv"
click at [260, 176] on span "WAIVER OF LIABILITY" at bounding box center [516, 176] width 643 height 12
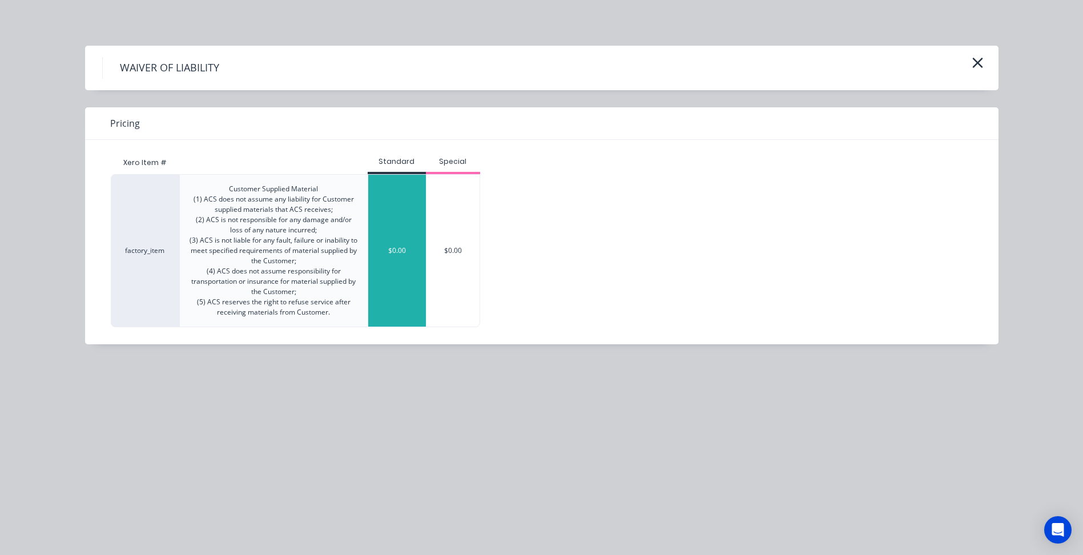
click at [391, 198] on div "$0.00" at bounding box center [397, 251] width 58 height 152
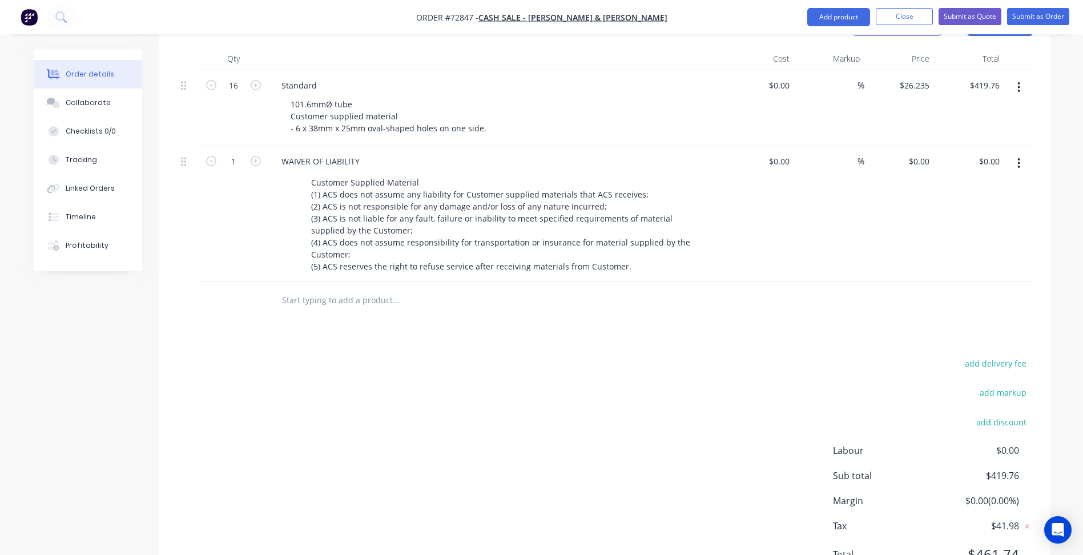
scroll to position [369, 0]
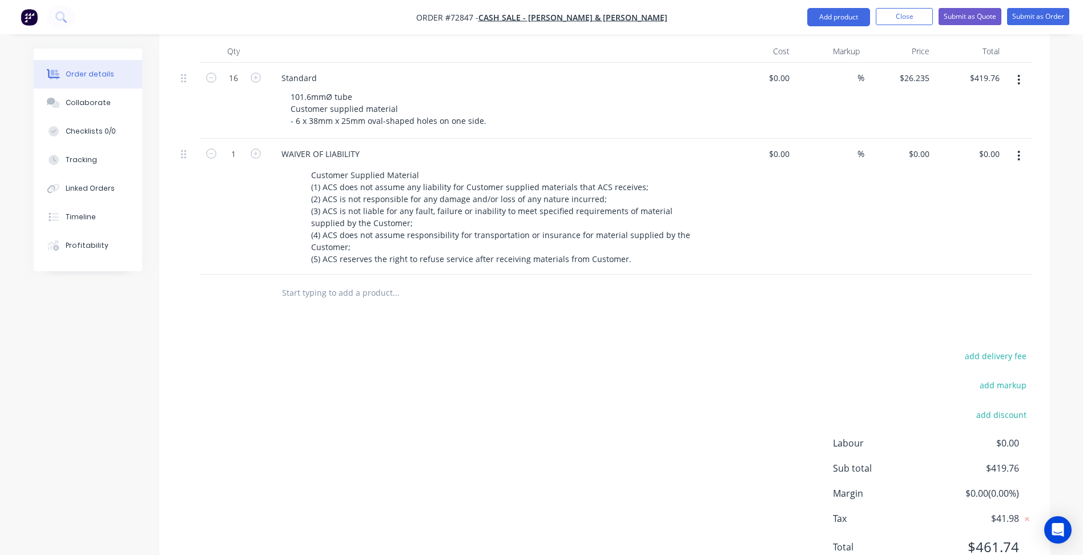
click at [599, 355] on div "add delivery fee add markup add discount Labour $0.00 Sub total $419.76 Margin …" at bounding box center [604, 458] width 856 height 220
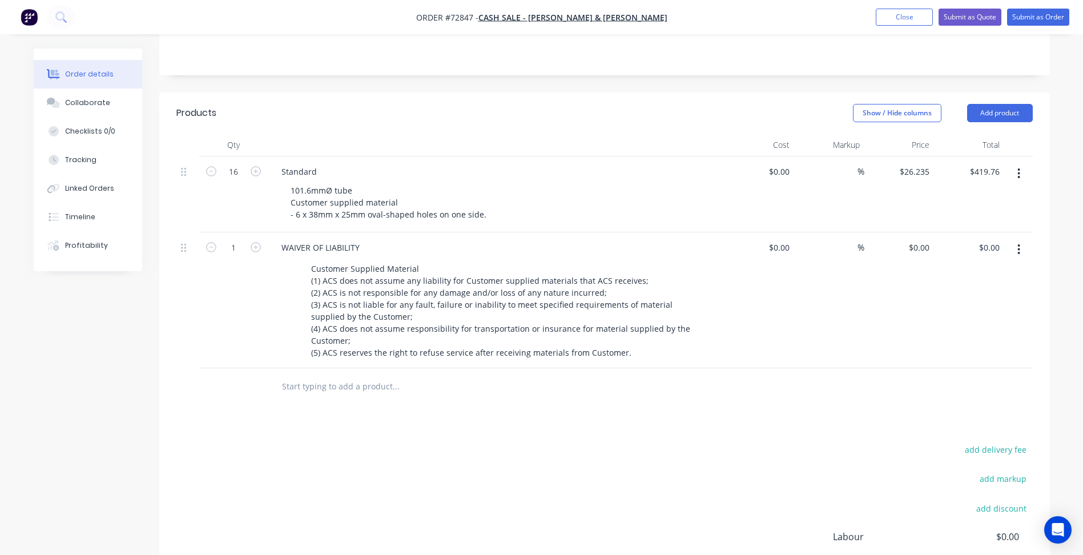
scroll to position [255, 0]
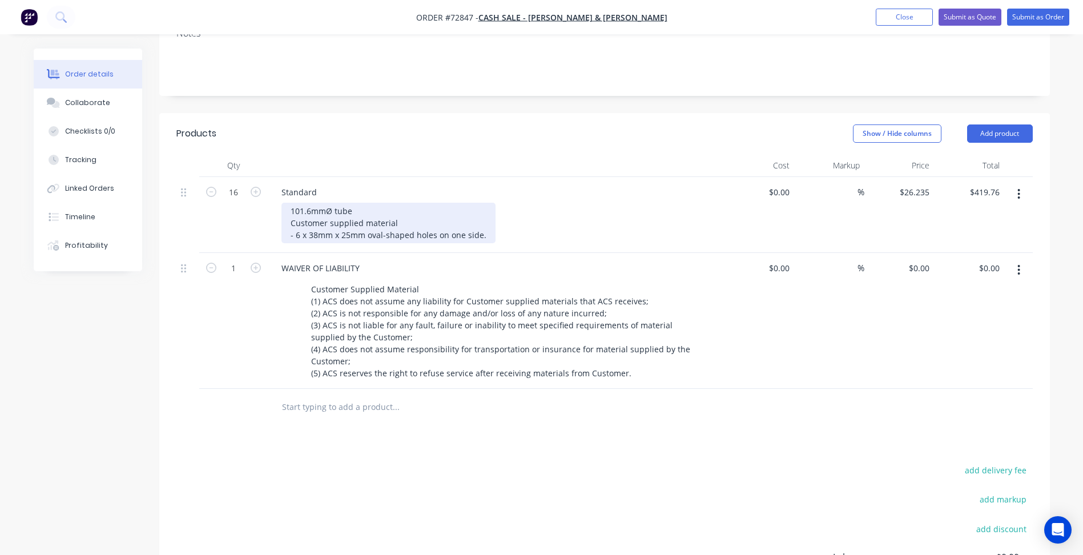
click at [484, 203] on div "101.6mmØ tube Customer supplied material - 6 x 38mm x 25mm oval-shaped holes on…" at bounding box center [388, 223] width 214 height 41
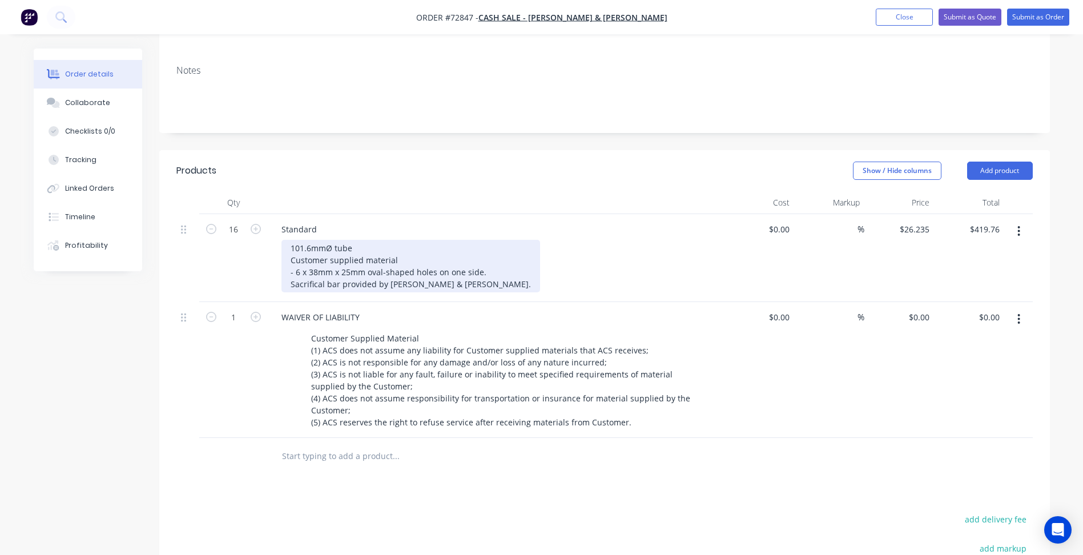
scroll to position [197, 0]
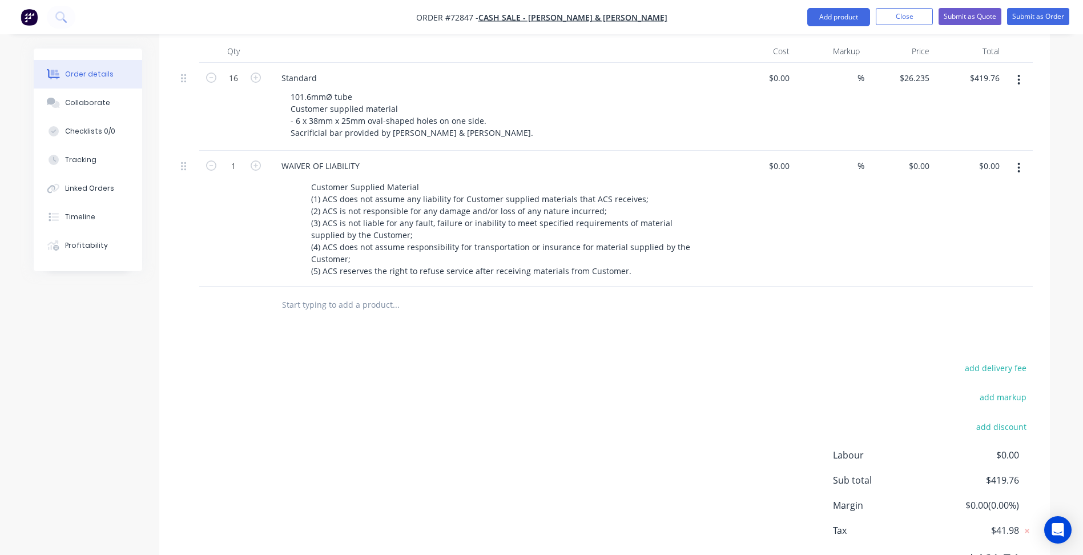
click at [429, 399] on div "add delivery fee add markup add discount Labour $0.00 Sub total $419.76 Margin …" at bounding box center [604, 470] width 856 height 220
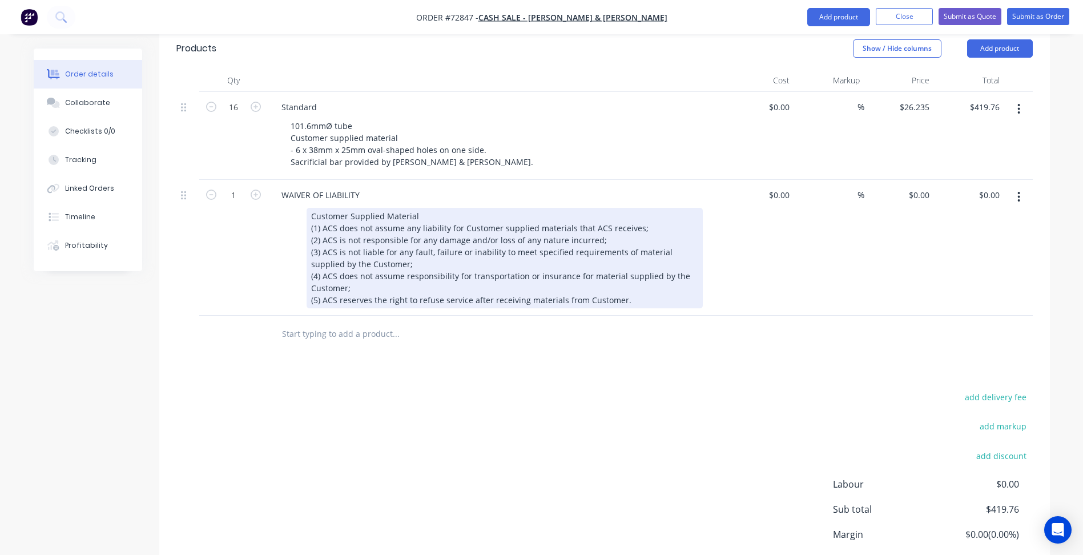
scroll to position [312, 0]
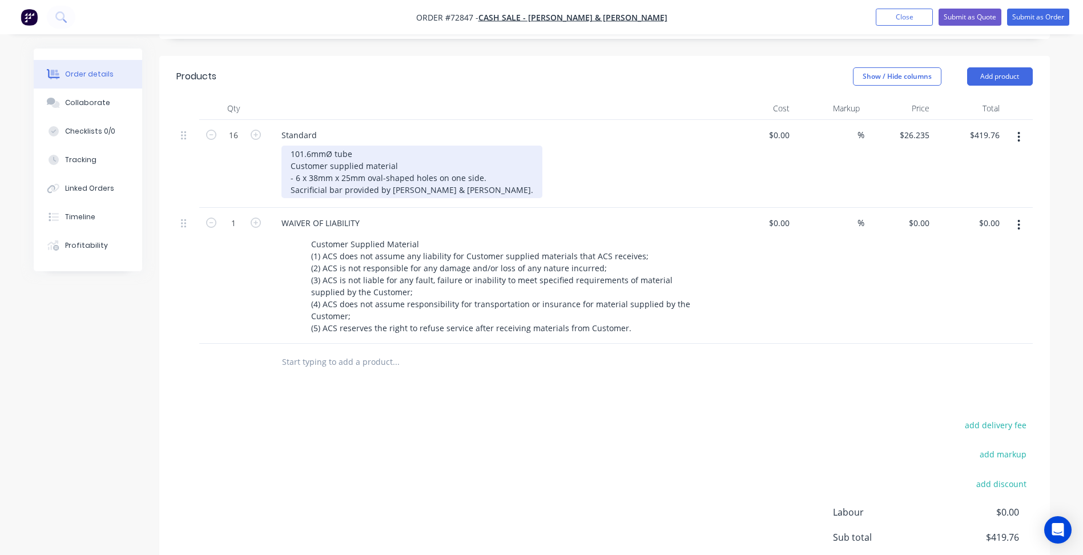
click at [329, 146] on div "101.6mmØ tube Customer supplied material - 6 x 38mm x 25mm oval-shaped holes on…" at bounding box center [411, 172] width 261 height 53
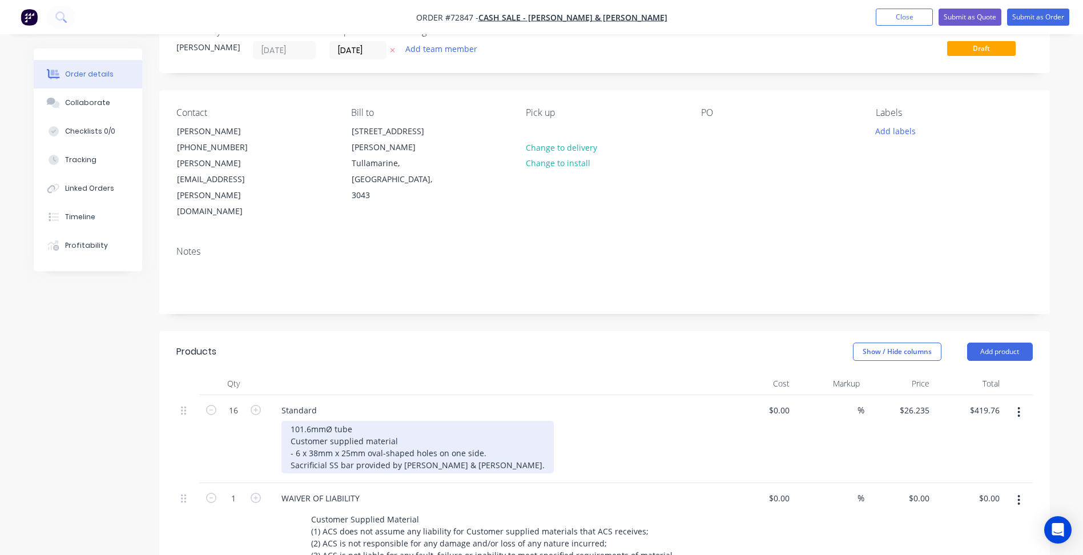
scroll to position [26, 0]
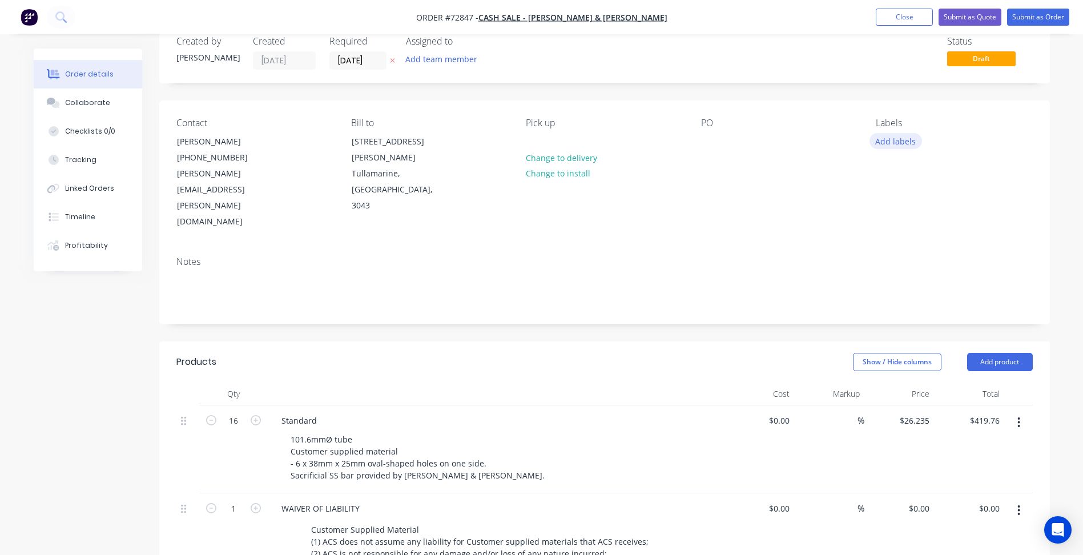
click at [898, 147] on button "Add labels" at bounding box center [895, 140] width 53 height 15
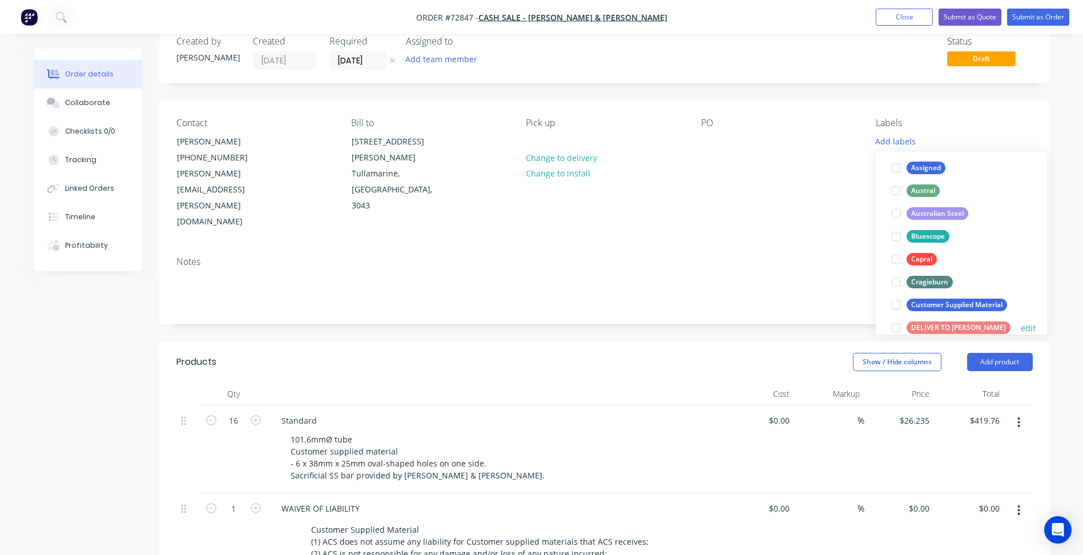
scroll to position [171, 0]
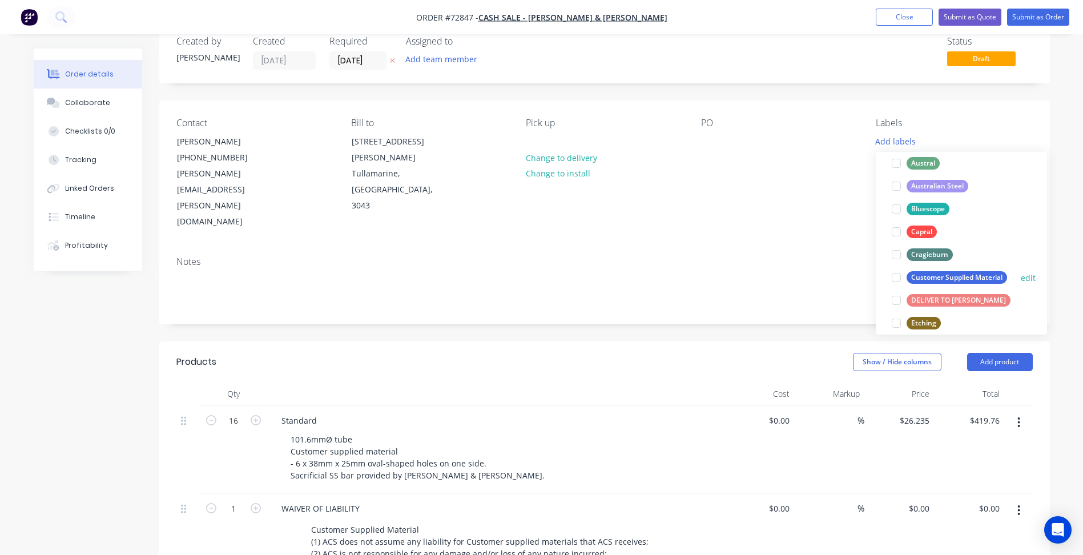
click at [898, 277] on div at bounding box center [896, 277] width 23 height 23
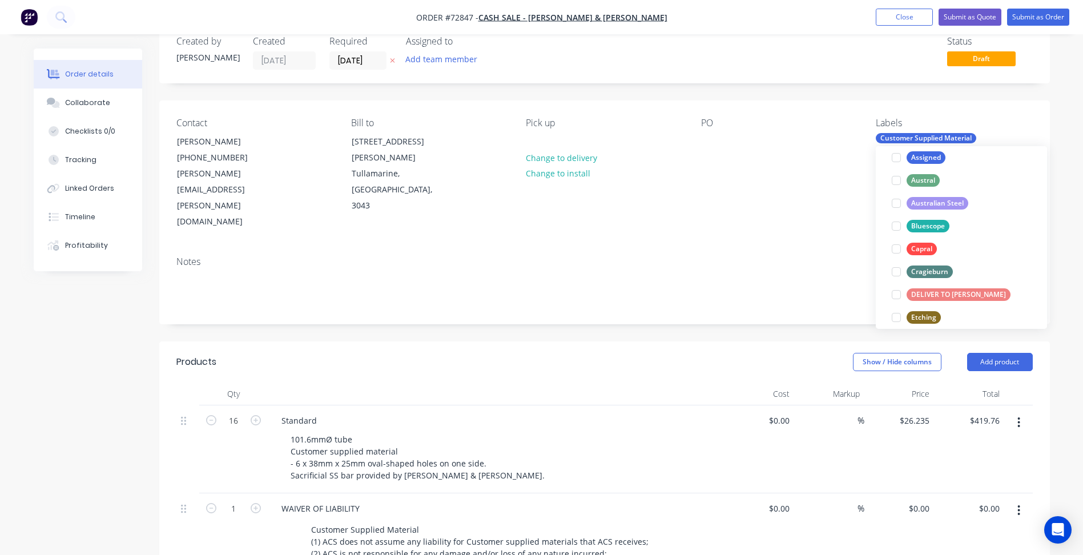
scroll to position [0, 0]
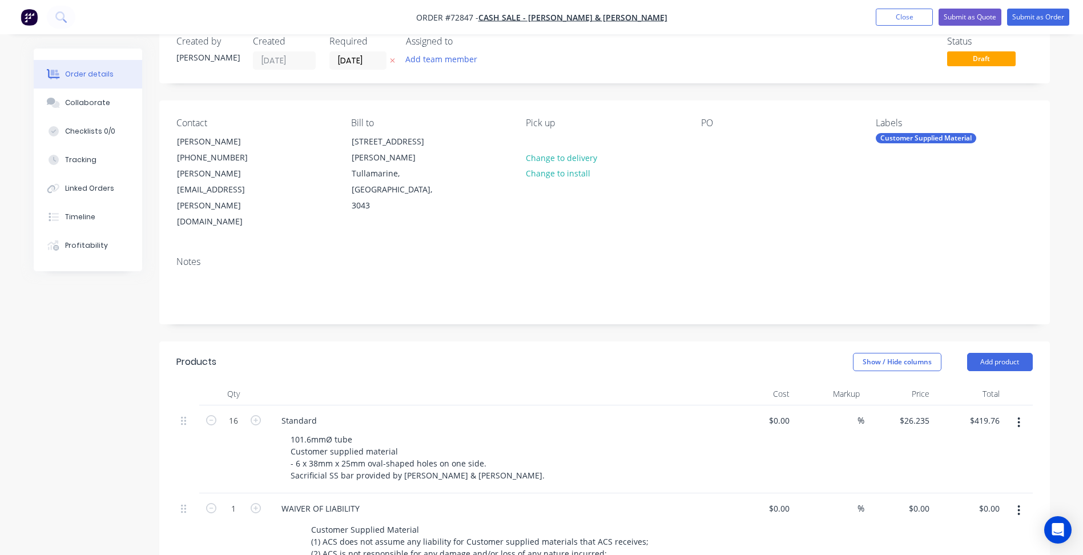
click at [798, 274] on div "Notes" at bounding box center [604, 285] width 890 height 76
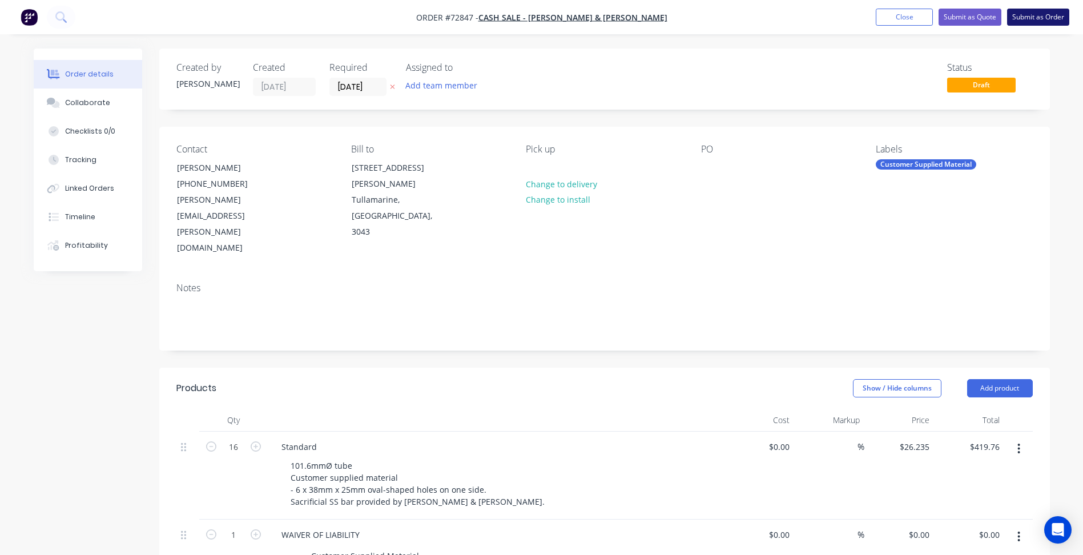
click at [1047, 21] on button "Submit as Order" at bounding box center [1038, 17] width 62 height 17
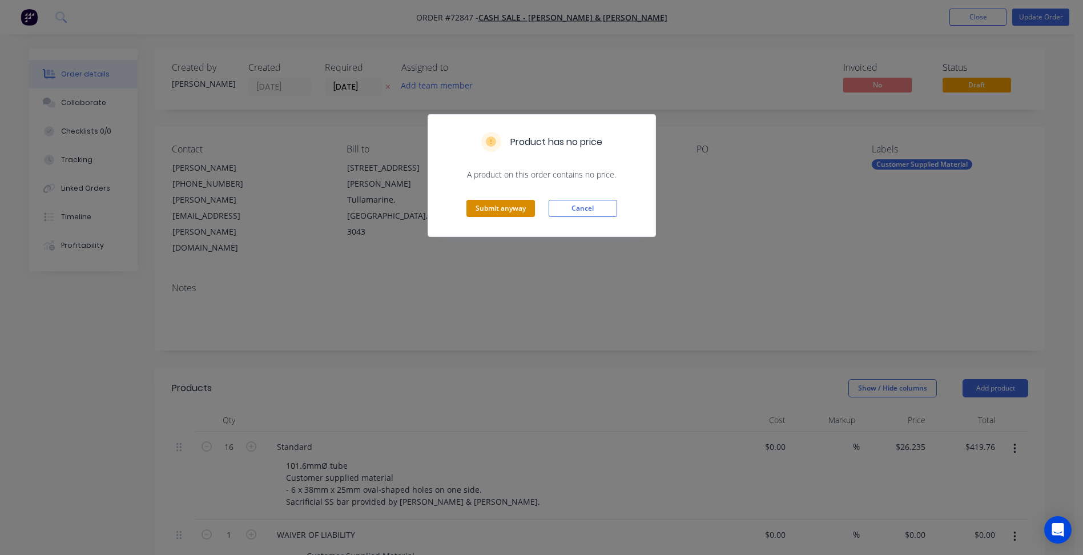
click at [503, 209] on button "Submit anyway" at bounding box center [500, 208] width 68 height 17
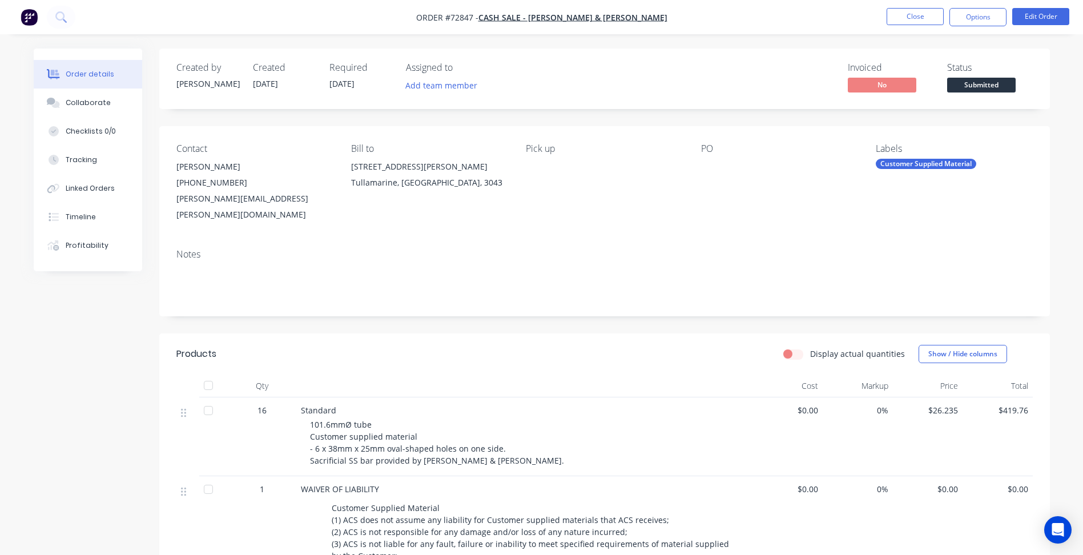
click at [971, 79] on span "Submitted" at bounding box center [981, 85] width 68 height 14
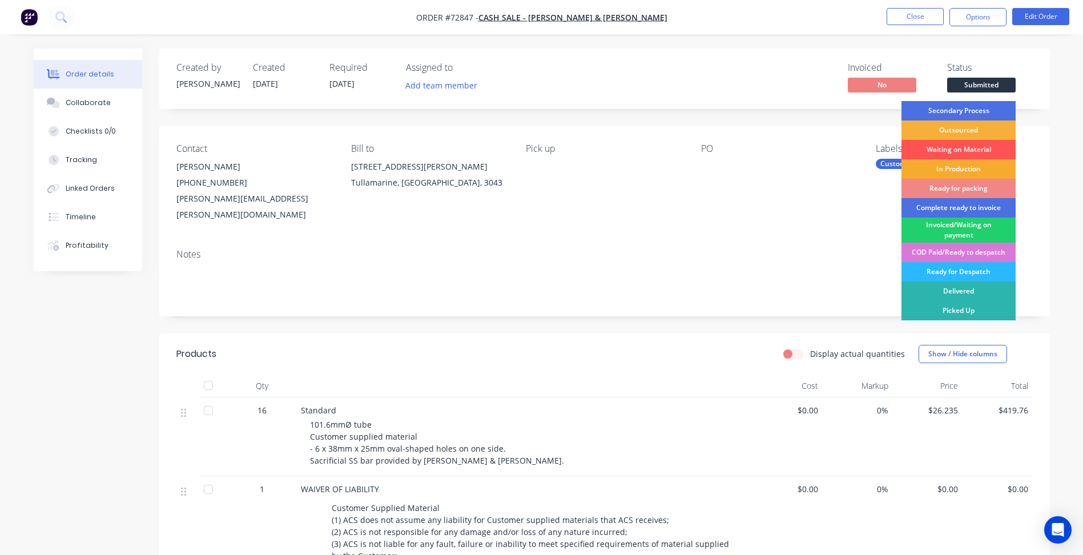
click at [952, 165] on div "In Production" at bounding box center [958, 168] width 114 height 19
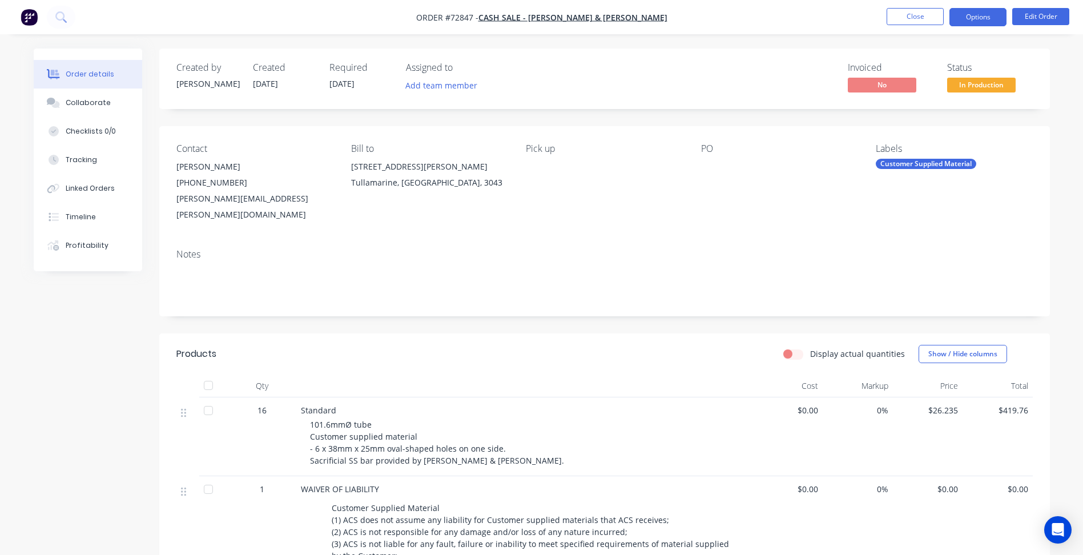
click at [982, 14] on button "Options" at bounding box center [977, 17] width 57 height 18
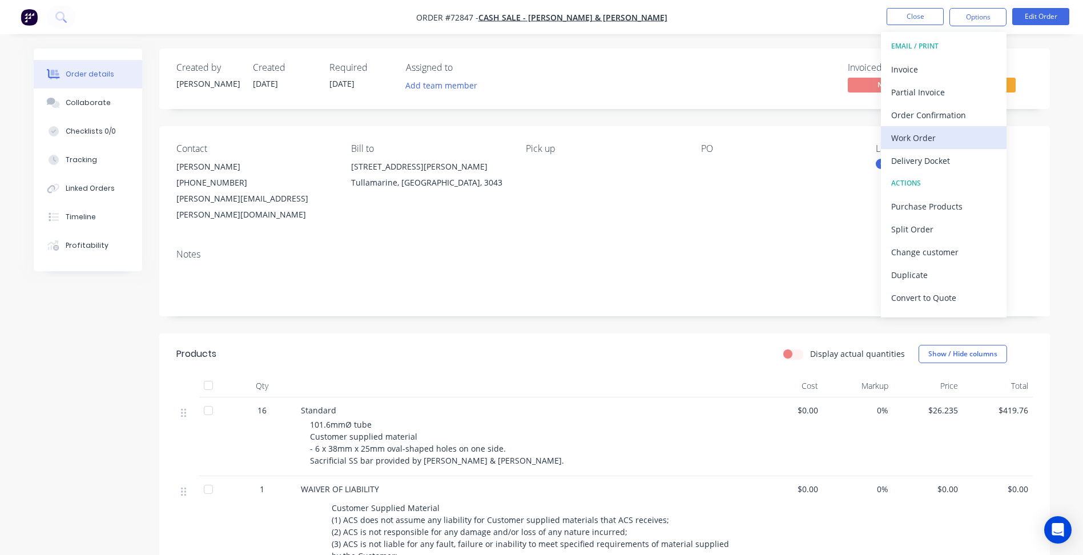
click at [918, 135] on div "Work Order" at bounding box center [943, 138] width 105 height 17
click at [906, 136] on div "Custom" at bounding box center [943, 138] width 105 height 17
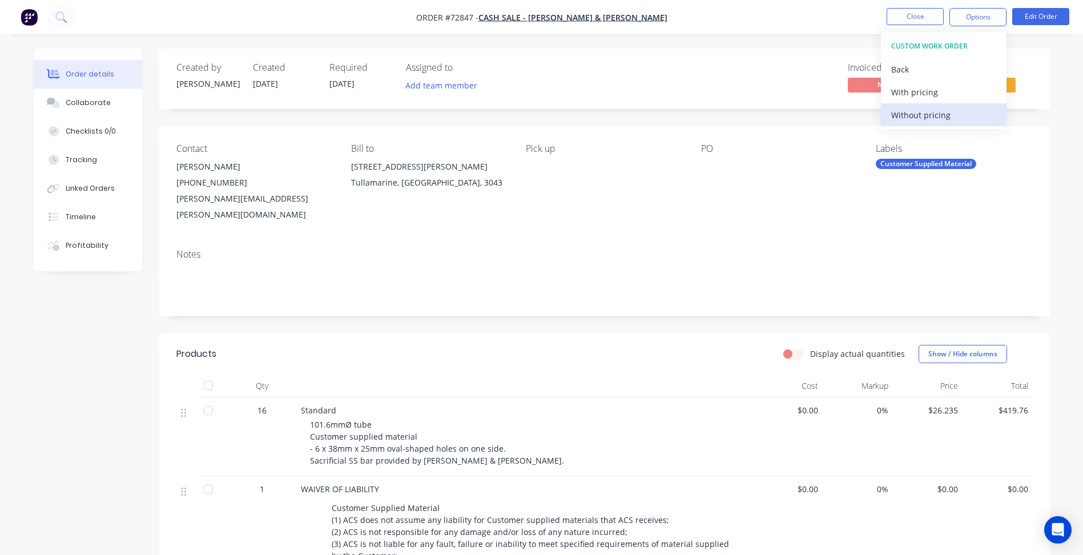
click at [919, 116] on div "Without pricing" at bounding box center [943, 115] width 105 height 17
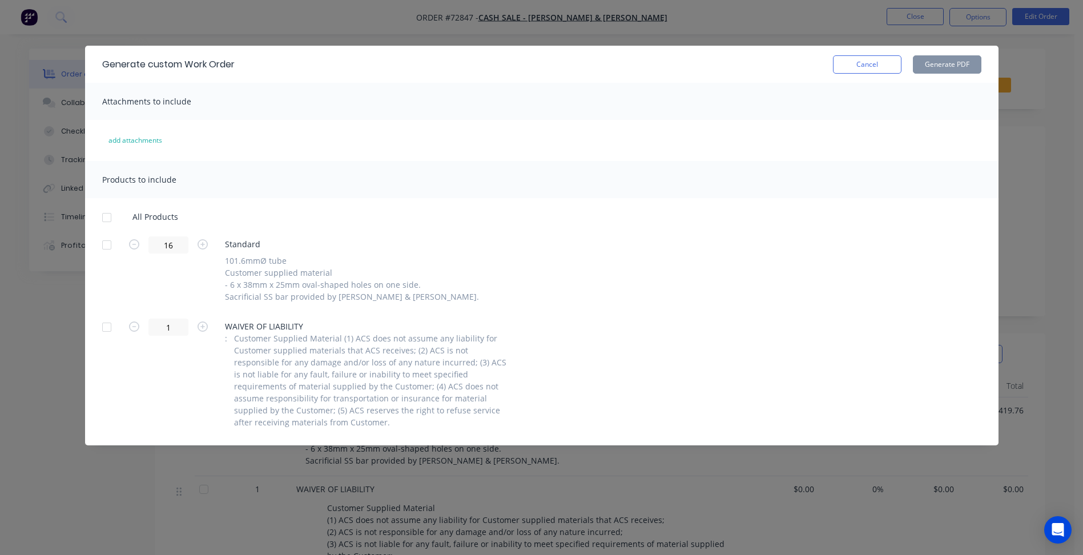
click at [890, 68] on button "Cancel" at bounding box center [867, 64] width 68 height 18
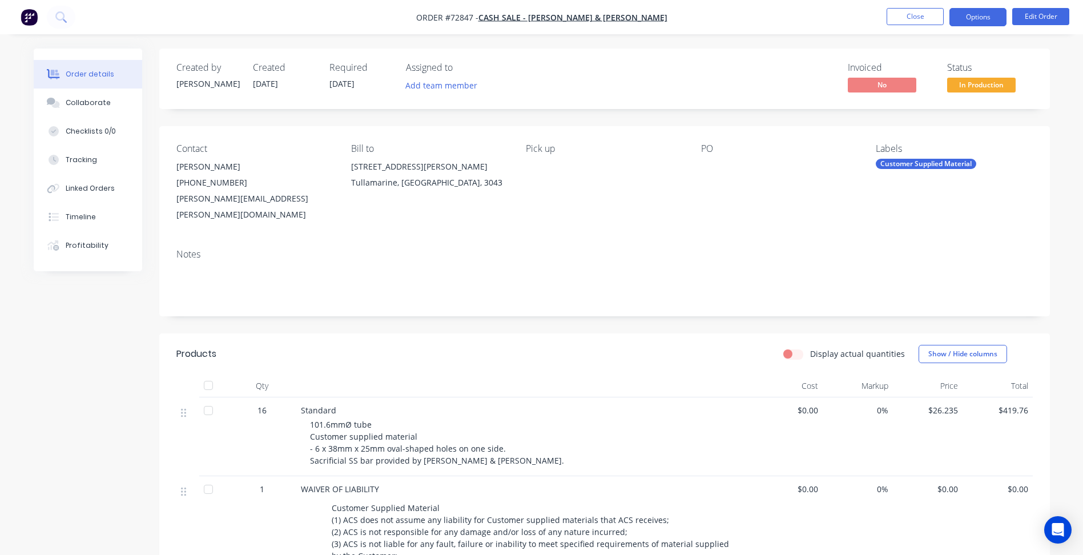
click at [974, 23] on button "Options" at bounding box center [977, 17] width 57 height 18
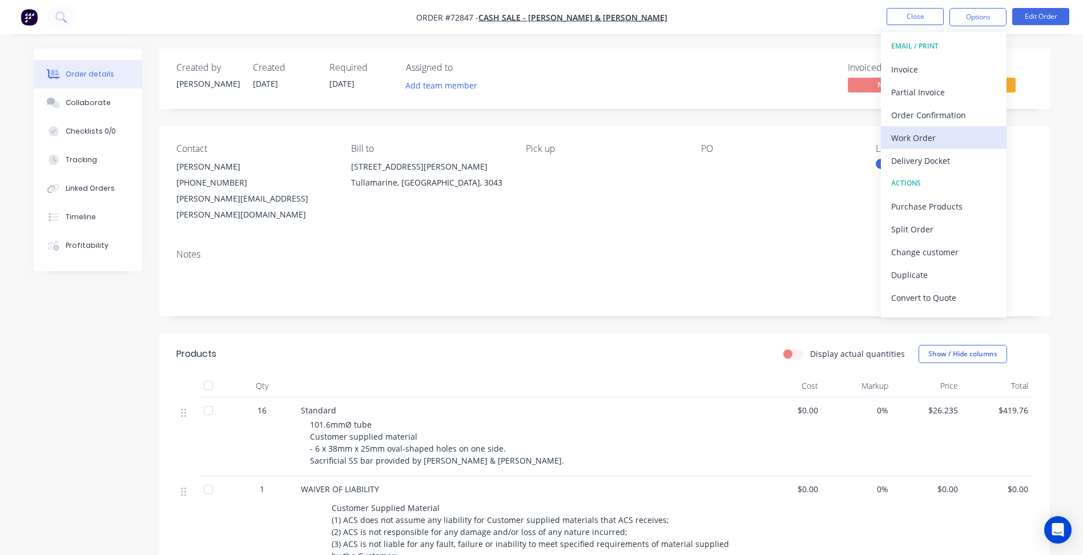
click at [930, 137] on div "Work Order" at bounding box center [943, 138] width 105 height 17
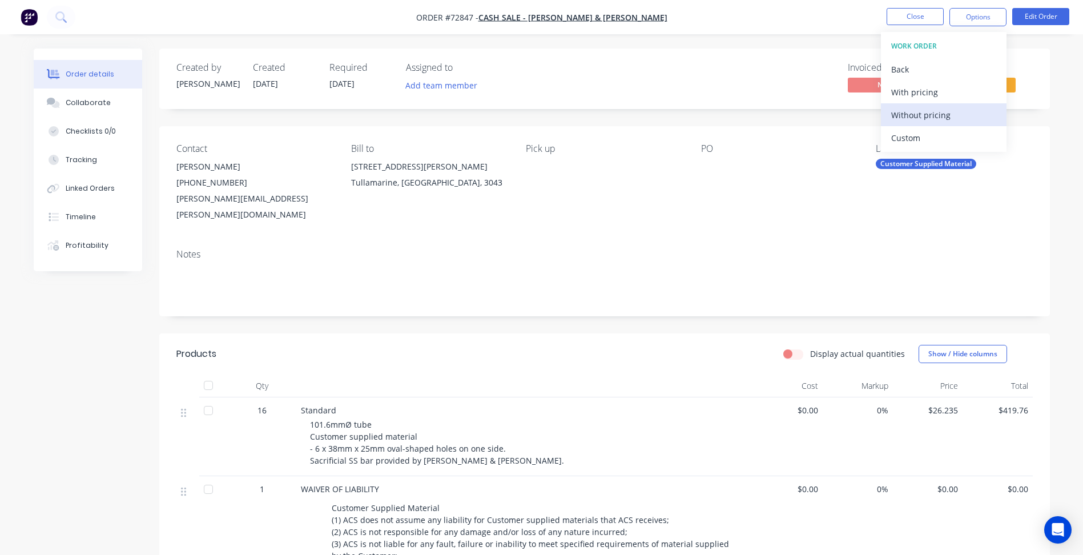
click at [923, 112] on div "Without pricing" at bounding box center [943, 115] width 105 height 17
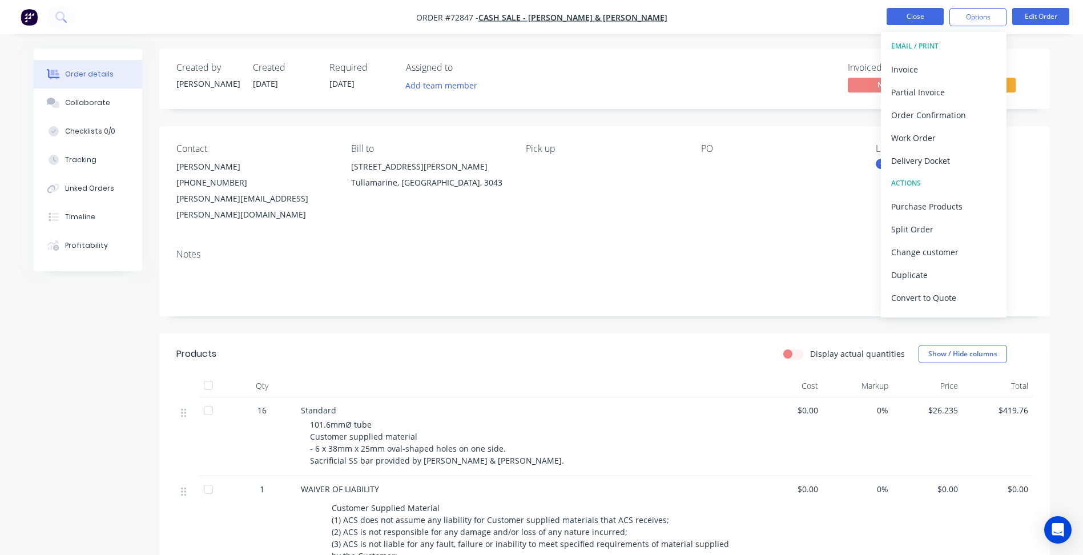
click at [906, 17] on button "Close" at bounding box center [914, 16] width 57 height 17
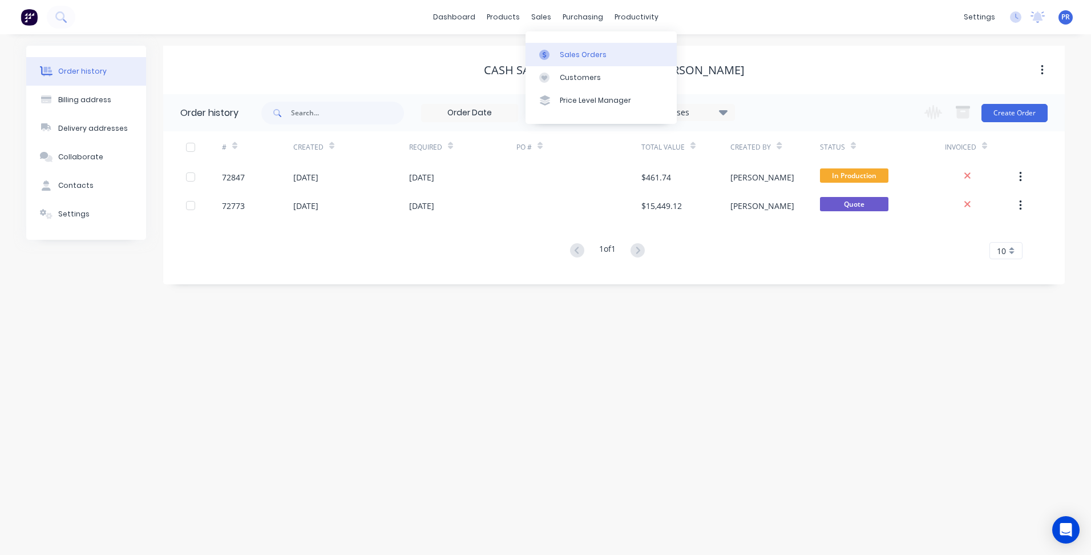
click at [584, 53] on div "Sales Orders" at bounding box center [583, 55] width 47 height 10
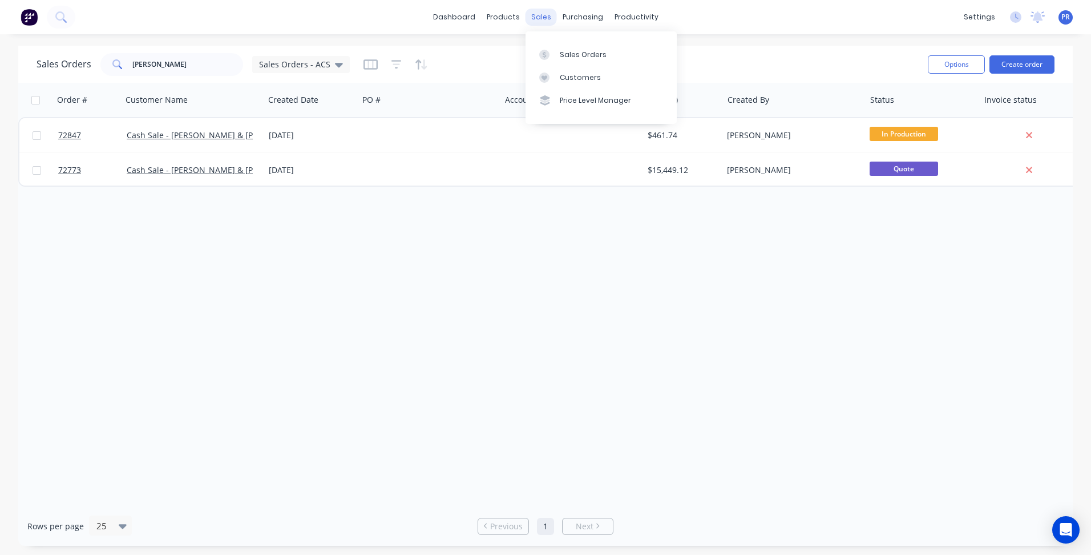
drag, startPoint x: 551, startPoint y: 21, endPoint x: 544, endPoint y: 22, distance: 6.5
click at [551, 21] on div "sales" at bounding box center [541, 17] width 31 height 17
drag, startPoint x: 154, startPoint y: 59, endPoint x: 96, endPoint y: 59, distance: 57.1
click at [132, 58] on input "[PERSON_NAME]" at bounding box center [187, 64] width 111 height 23
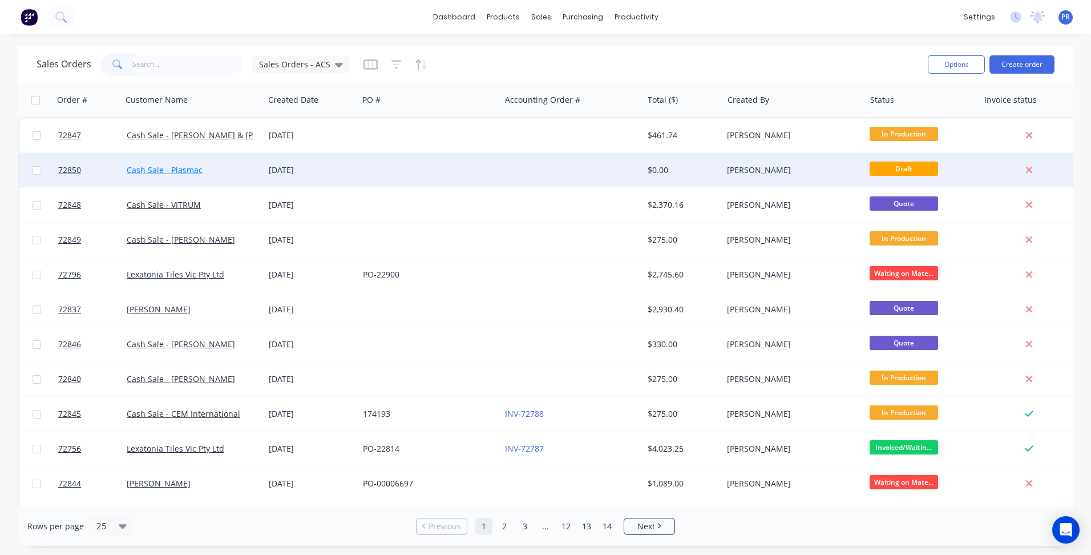
click at [168, 165] on link "Cash Sale - Plasmac" at bounding box center [165, 169] width 76 height 11
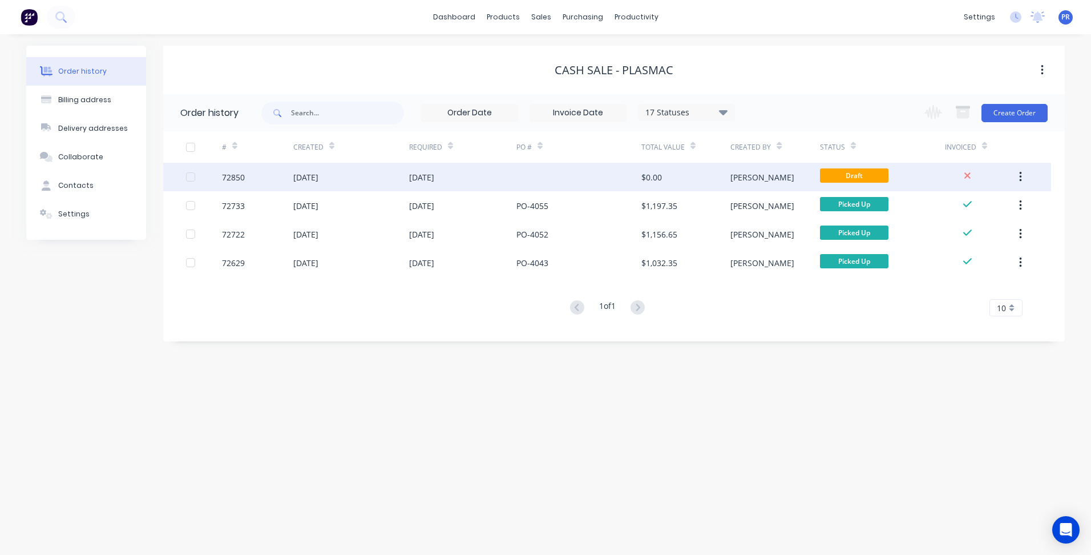
click at [776, 180] on div "[PERSON_NAME]" at bounding box center [774, 177] width 89 height 29
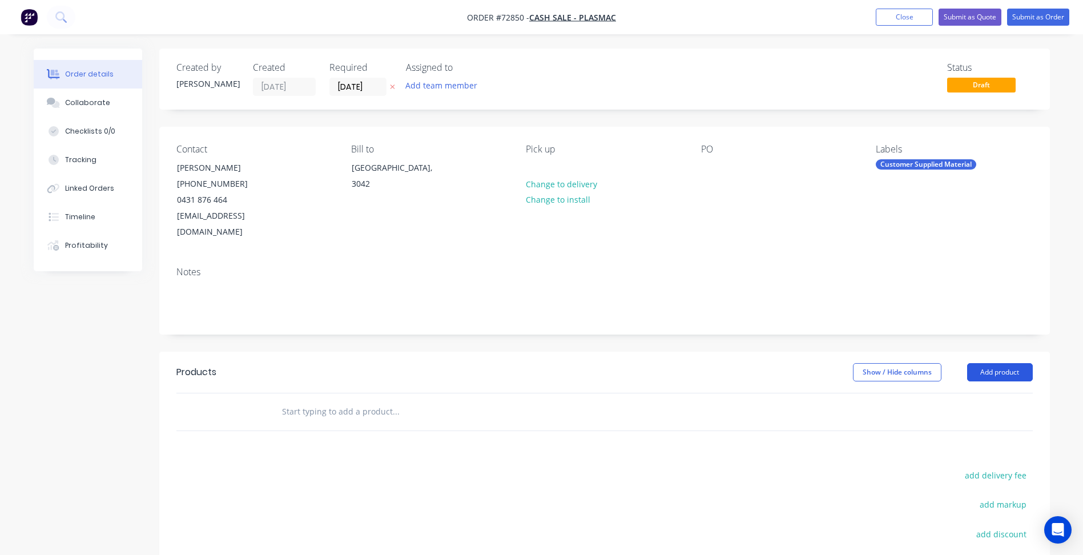
click at [1002, 363] on button "Add product" at bounding box center [1000, 372] width 66 height 18
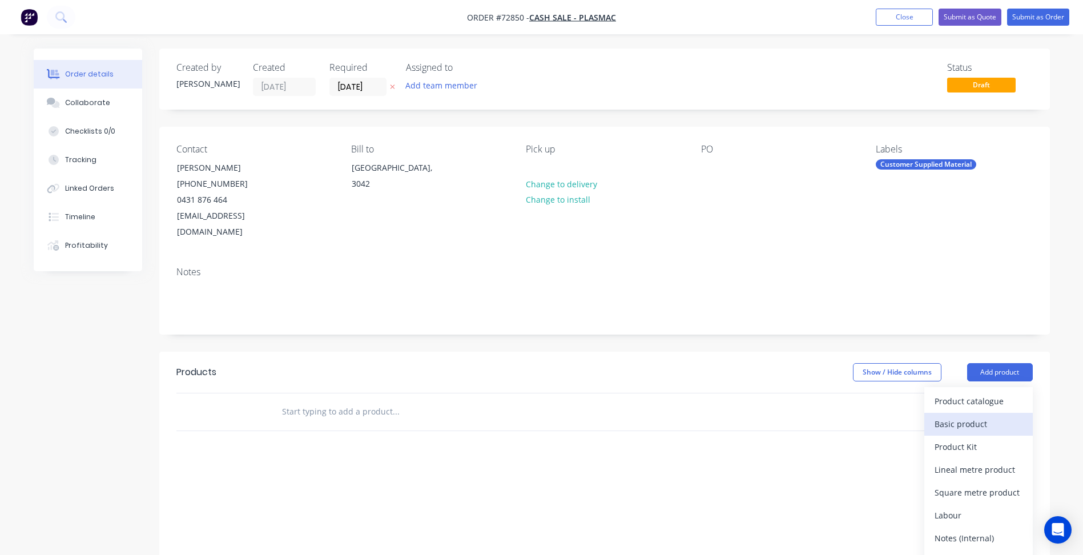
click at [976, 415] on div "Basic product" at bounding box center [978, 423] width 88 height 17
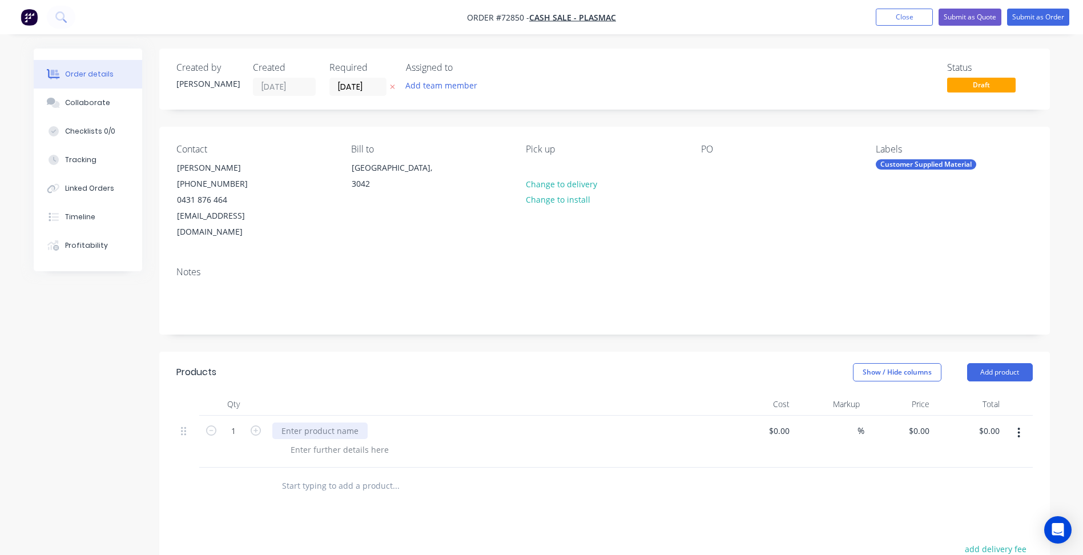
click at [332, 422] on div at bounding box center [319, 430] width 95 height 17
click at [342, 441] on div at bounding box center [339, 449] width 116 height 17
click at [340, 441] on div at bounding box center [339, 449] width 116 height 17
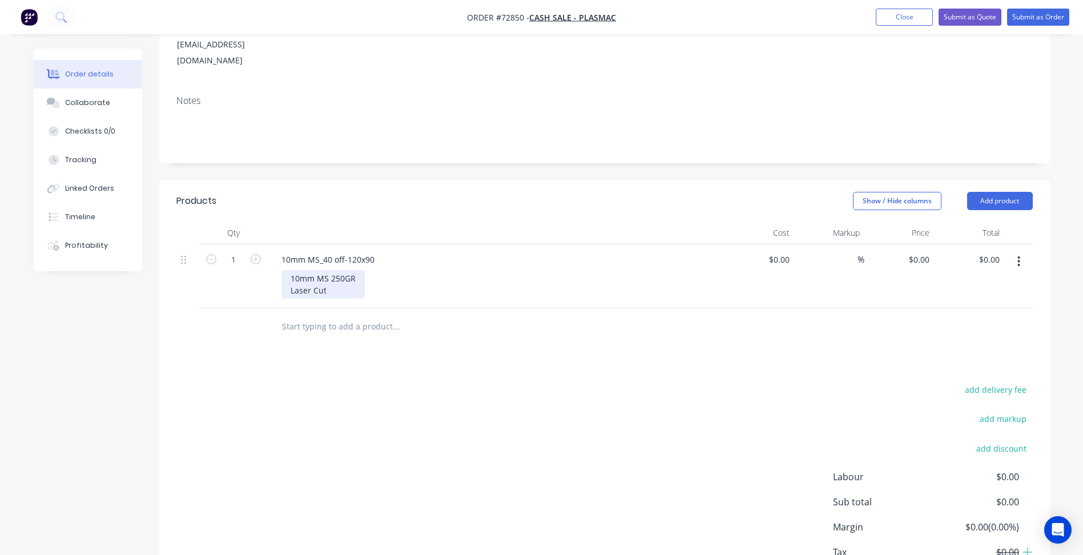
click at [334, 276] on div "10mm MS 250GR Laser Cut" at bounding box center [322, 284] width 83 height 29
drag, startPoint x: 346, startPoint y: 244, endPoint x: 356, endPoint y: 245, distance: 9.7
click at [349, 251] on div "10mm MS_40 off-120x90" at bounding box center [327, 259] width 111 height 17
click at [336, 275] on div "10mm MS 250GR Laser Cut" at bounding box center [322, 284] width 83 height 29
click at [327, 273] on div "10mm MS 250GR Laser Cut" at bounding box center [322, 284] width 83 height 29
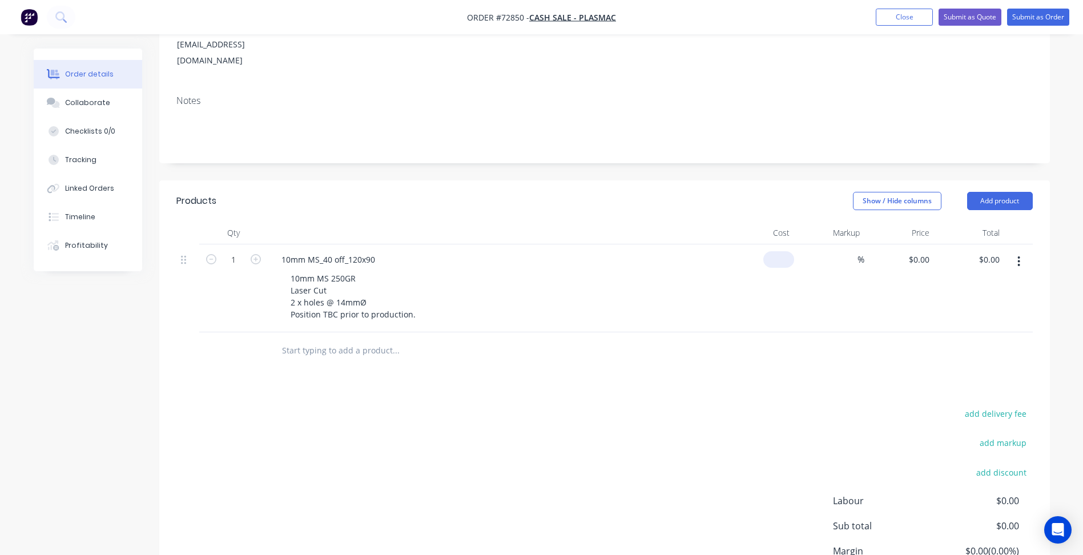
click at [783, 251] on input at bounding box center [781, 259] width 26 height 17
type input "$0.00"
click at [1018, 255] on icon "button" at bounding box center [1018, 261] width 3 height 13
click at [954, 306] on div "Duplicate" at bounding box center [978, 314] width 88 height 17
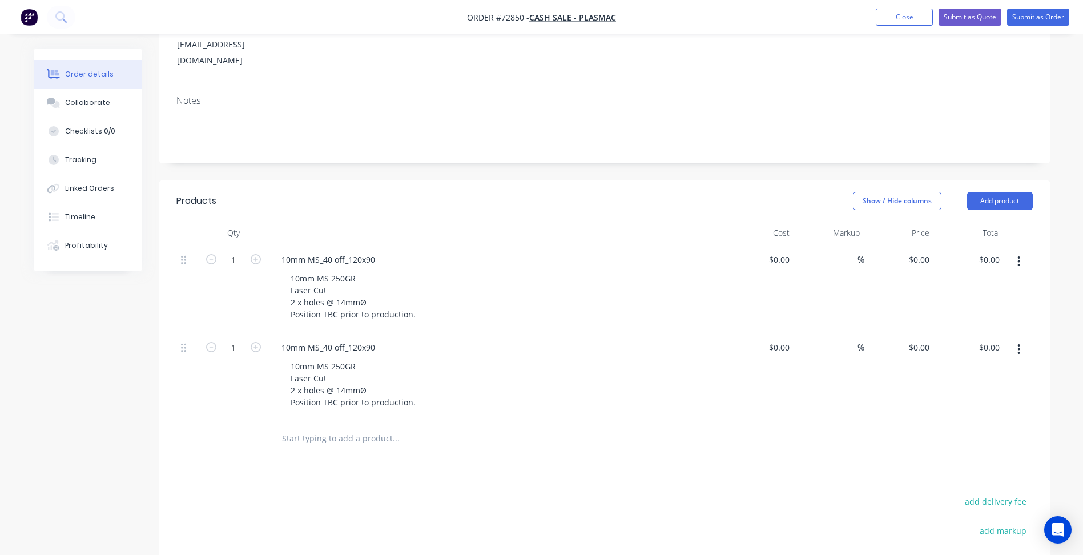
click at [1018, 343] on icon "button" at bounding box center [1018, 349] width 3 height 13
click at [972, 394] on div "Duplicate" at bounding box center [978, 402] width 88 height 17
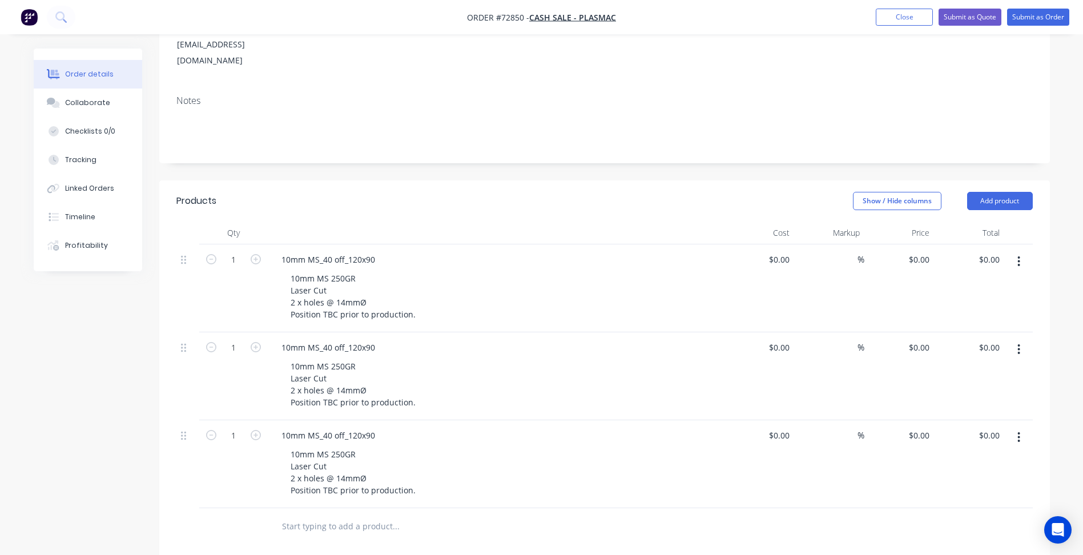
click at [1017, 431] on icon "button" at bounding box center [1018, 437] width 3 height 13
click at [987, 482] on div "Duplicate" at bounding box center [978, 490] width 88 height 17
click at [314, 339] on div "10mm MS_40 off_120x90" at bounding box center [328, 347] width 112 height 17
click at [330, 339] on div "10mm MS_40 off_120x90" at bounding box center [328, 347] width 112 height 17
drag, startPoint x: 343, startPoint y: 330, endPoint x: 373, endPoint y: 330, distance: 29.7
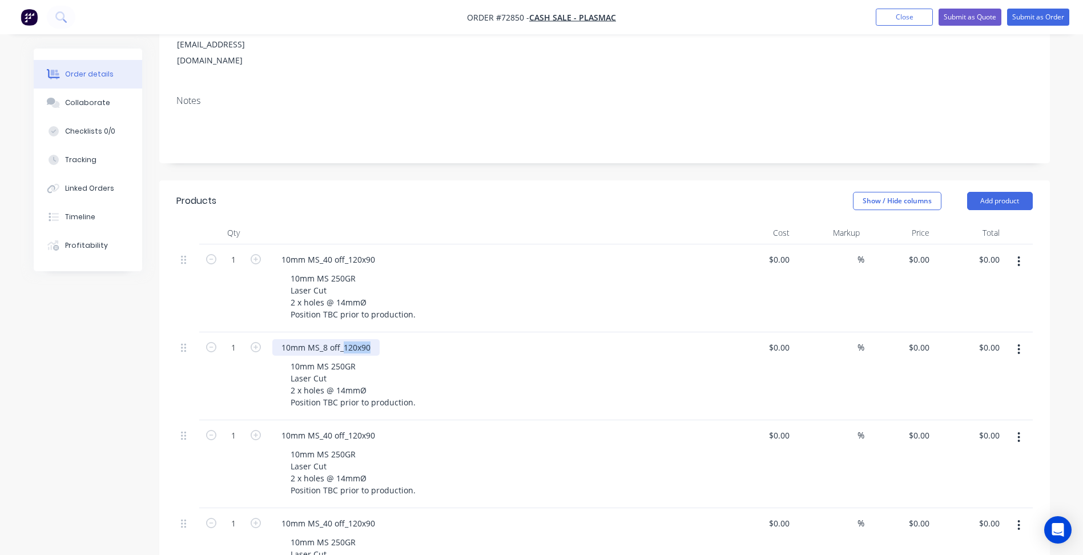
click at [373, 339] on div "10mm MS_8 off_120x90" at bounding box center [325, 347] width 107 height 17
drag, startPoint x: 292, startPoint y: 374, endPoint x: 308, endPoint y: 373, distance: 16.0
click at [308, 373] on div "10mm MS 250GR Laser Cut 2 x holes @ 14mmØ Position TBC prior to production." at bounding box center [352, 384] width 143 height 53
click at [302, 446] on div "10mm MS 250GR Laser Cut 2 x holes @ 14mmØ Position TBC prior to production." at bounding box center [352, 472] width 143 height 53
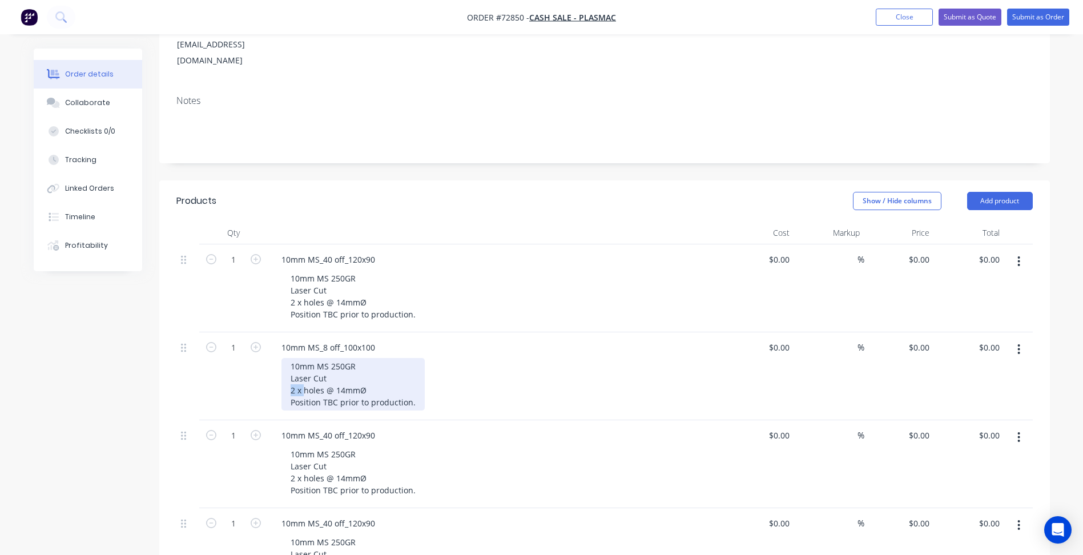
click at [336, 446] on div "10mm MS 250GR Laser Cut No holes" at bounding box center [352, 472] width 143 height 53
click at [338, 358] on div "10mm MS 250GR Laser Cut 2 x holes @ 14mmØ Position TBC prior to production." at bounding box center [352, 384] width 143 height 53
drag, startPoint x: 328, startPoint y: 293, endPoint x: 285, endPoint y: 290, distance: 42.3
click at [285, 446] on div "10mm MS 250GR Laser Cut No holes" at bounding box center [352, 472] width 143 height 53
drag, startPoint x: 418, startPoint y: 218, endPoint x: 282, endPoint y: 206, distance: 136.3
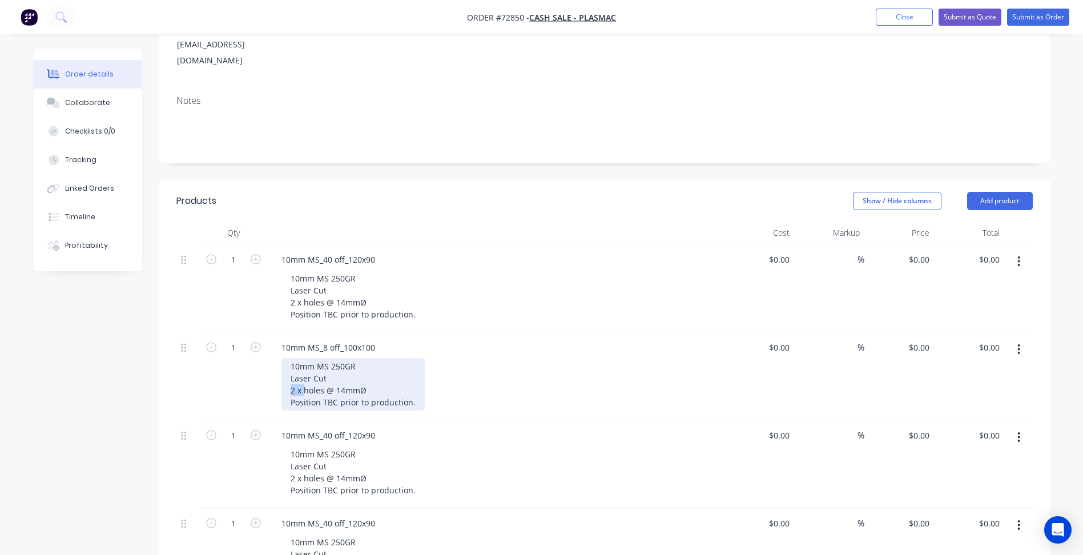
click at [282, 358] on div "10mm MS 250GR Laser Cut 2 x holes @ 14mmØ Position TBC prior to production." at bounding box center [352, 384] width 143 height 53
paste div
click at [338, 446] on div "10mm MS 250GR Laser Cut" at bounding box center [352, 472] width 143 height 53
click at [329, 427] on div "10mm MS_40 off_120x90" at bounding box center [328, 435] width 112 height 17
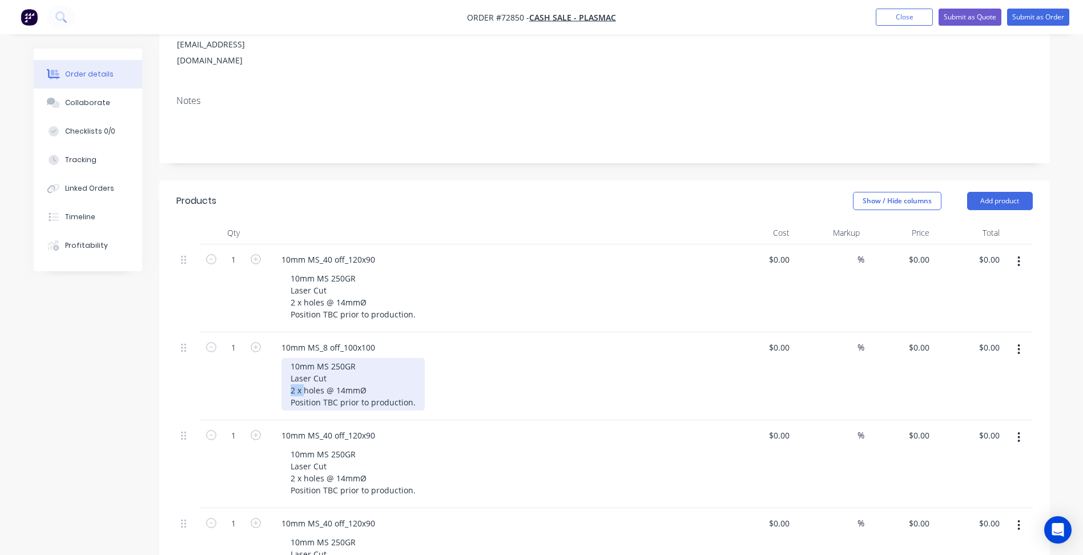
click at [322, 427] on div "16mm MS_ off_120x90" at bounding box center [328, 435] width 112 height 17
drag, startPoint x: 345, startPoint y: 235, endPoint x: 369, endPoint y: 237, distance: 24.1
click at [369, 427] on div "16mm MS_8 off_120x90" at bounding box center [328, 435] width 112 height 17
click at [331, 446] on div "10mm MS 250GR Laser Cut" at bounding box center [352, 472] width 143 height 53
click at [330, 446] on div "10mm MS 250GR Laser Cut" at bounding box center [352, 472] width 143 height 53
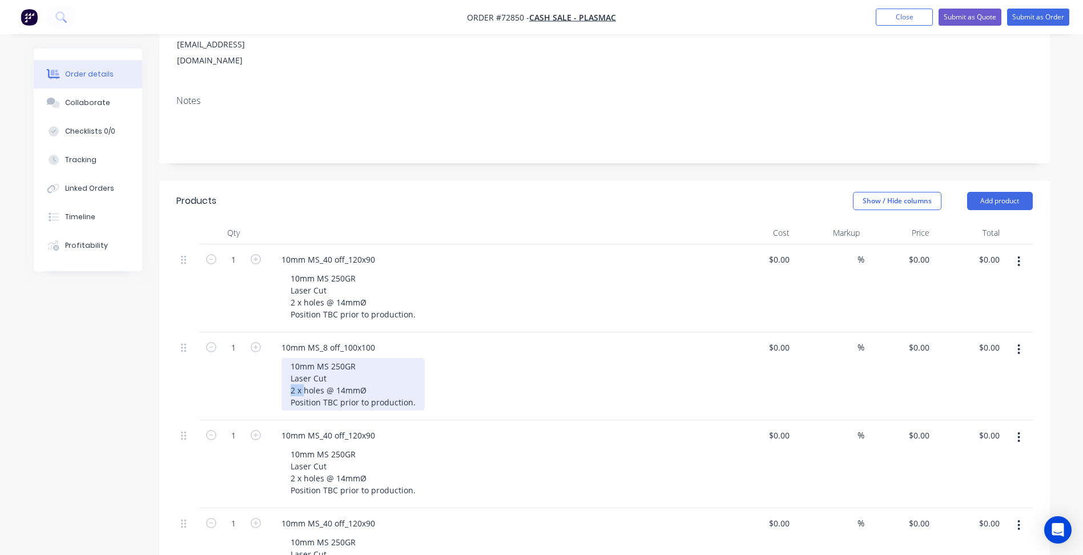
click at [342, 270] on div "10mm MS 250GR Laser Cut 2 x holes @ 14mmØ Position TBC prior to production." at bounding box center [352, 296] width 143 height 53
drag, startPoint x: 337, startPoint y: 113, endPoint x: 368, endPoint y: 115, distance: 30.9
click at [368, 270] on div "10mm MS 250GR Laser Cut 2 x holes @ 14mmØ Position TBC prior to production." at bounding box center [352, 296] width 143 height 53
click at [341, 446] on div "10mm MS 250GR Laser Cut 4 x 18mmØ Holes" at bounding box center [352, 472] width 143 height 53
click at [353, 446] on div "10mm MS 250GR Laser Cut 4 x 18mmØ holes" at bounding box center [352, 472] width 143 height 53
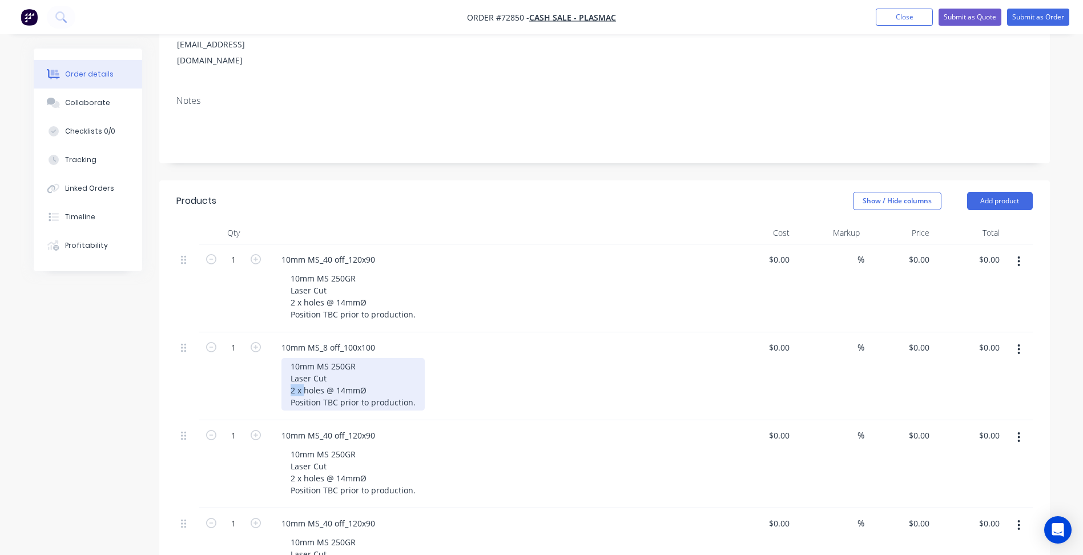
click at [333, 270] on div "10mm MS 250GR Laser Cut 2 x 4mmØ holes Position TBC prior to production." at bounding box center [352, 296] width 143 height 53
copy div "Position TBC prior to production."
click at [357, 446] on div "10mm MS 250GR Laser Cut 4 x 18mmØ holes" at bounding box center [352, 472] width 143 height 53
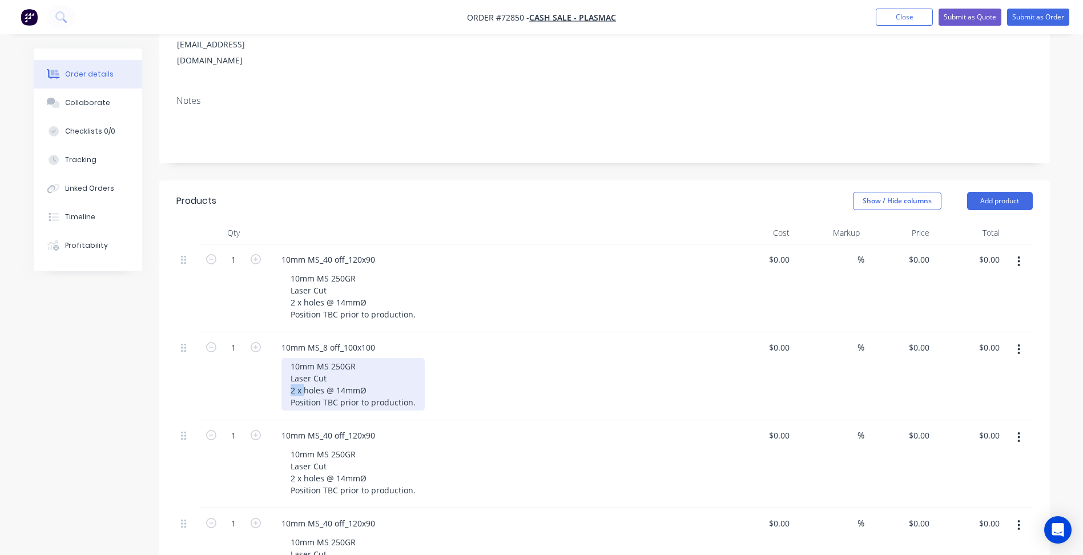
click at [352, 534] on div "10mm MS 250GR Laser Cut 2 x holes @ 14mmØ Position TBC prior to production." at bounding box center [352, 560] width 143 height 53
drag, startPoint x: 290, startPoint y: 326, endPoint x: 281, endPoint y: 326, distance: 8.6
click at [281, 515] on div "10mm MS_40 off_120x90" at bounding box center [328, 523] width 112 height 17
drag, startPoint x: 326, startPoint y: 325, endPoint x: 318, endPoint y: 327, distance: 8.3
click at [318, 515] on div "6mm MS_40 off_120x90" at bounding box center [328, 523] width 112 height 17
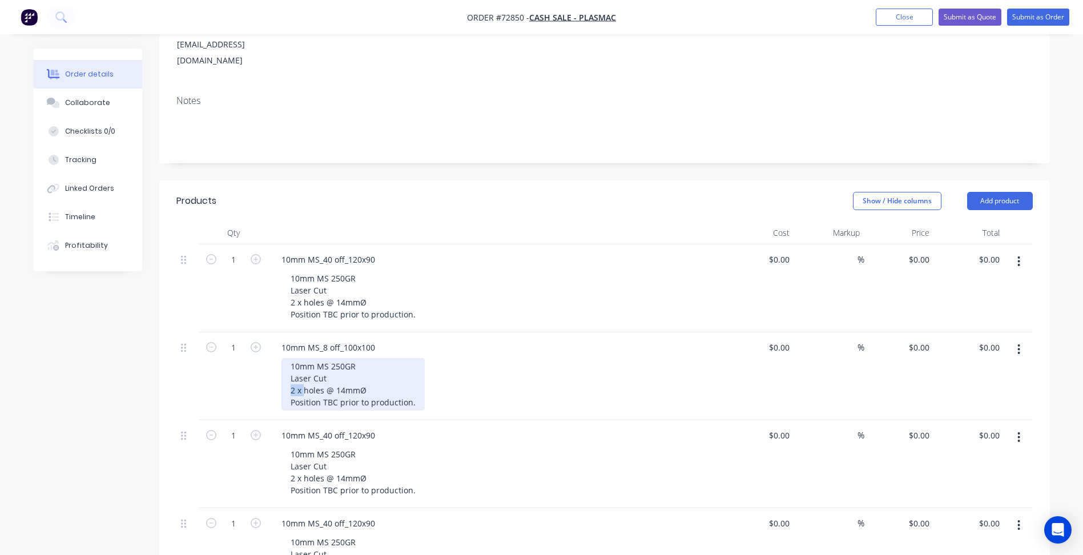
click at [346, 534] on div "10mm MS 250GR Laser Cut 2 x holes @ 14mmØ Position TBC prior to production." at bounding box center [352, 560] width 143 height 53
drag, startPoint x: 301, startPoint y: 338, endPoint x: 285, endPoint y: 344, distance: 16.8
click at [285, 534] on div "10mm MS 250GR Laser Cut 2 x holes @ 14mmØ Position TBC prior to production." at bounding box center [352, 560] width 143 height 53
click at [356, 534] on div "6mm MS 250GR Laser Cut 2 x holes @ 14mmØ Position TBC prior to production." at bounding box center [352, 560] width 143 height 53
click at [781, 251] on input "0" at bounding box center [781, 259] width 26 height 17
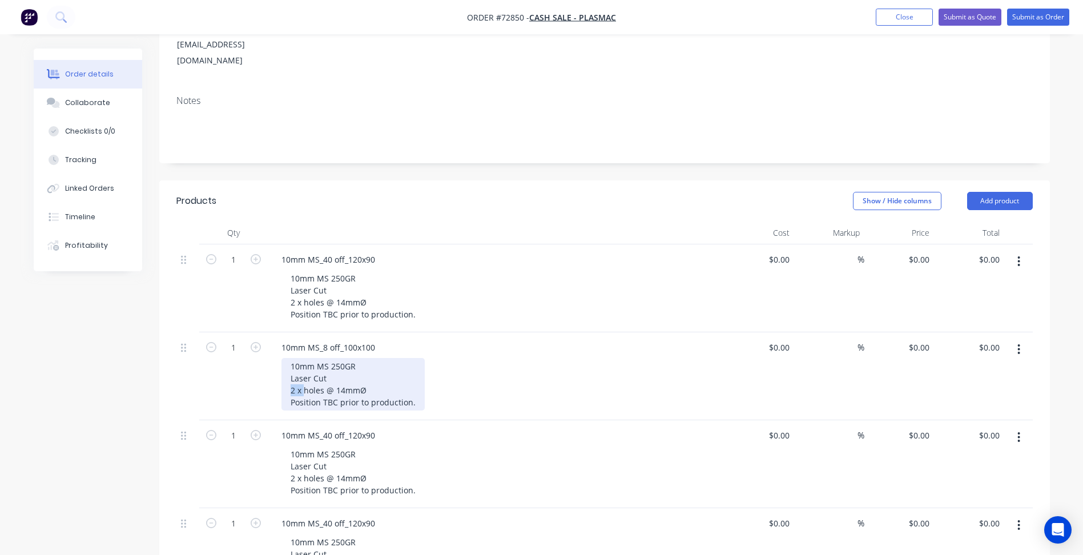
type input "$4.25"
click at [773, 332] on div "0 $0.00" at bounding box center [759, 376] width 70 height 88
type input "$3.91"
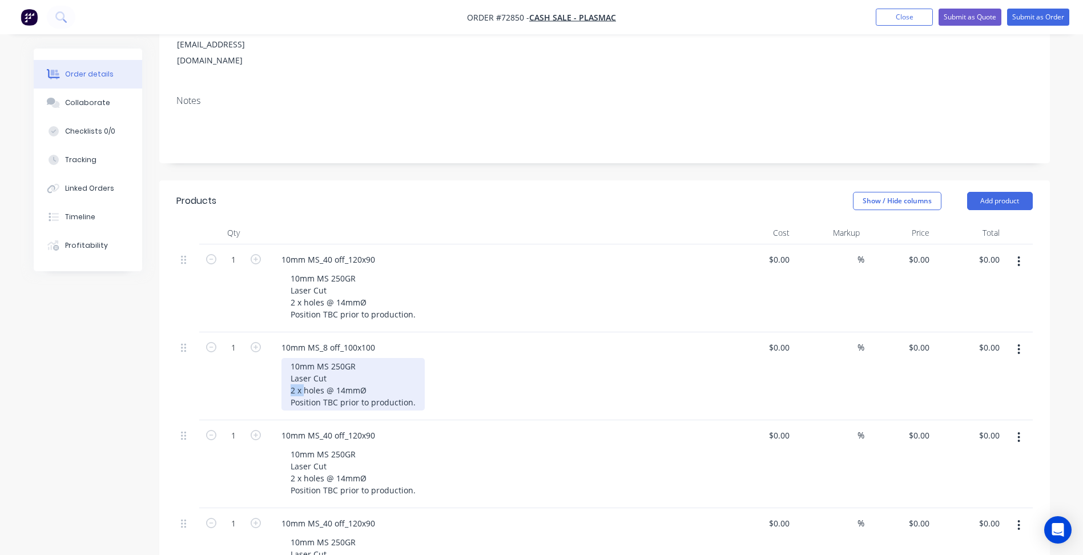
type input "$3.91"
click at [783, 427] on input "0" at bounding box center [781, 435] width 26 height 17
type input "$22.16"
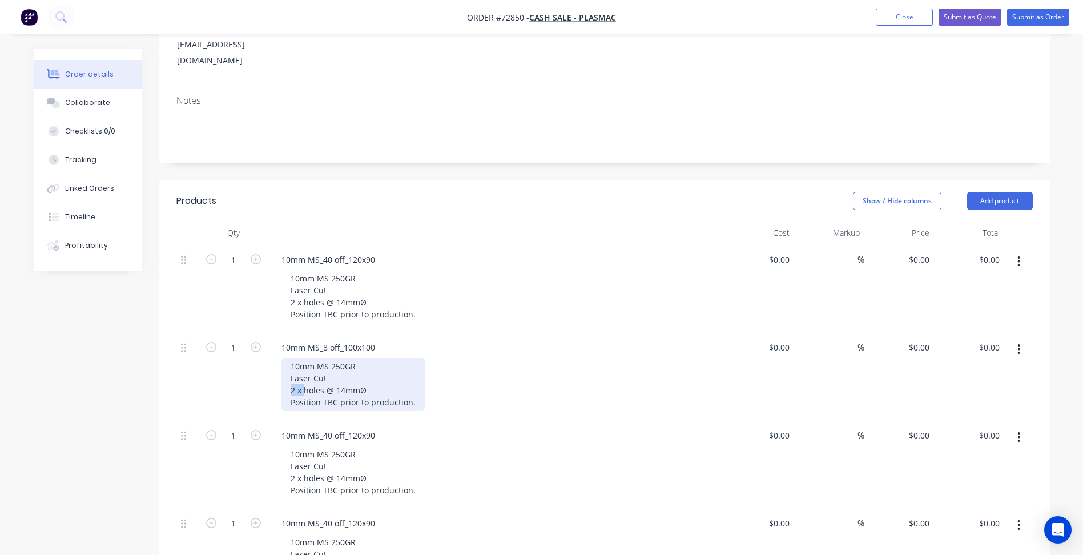
type input "$22.16"
click at [782, 515] on input "0" at bounding box center [781, 523] width 26 height 17
type input "$2.72"
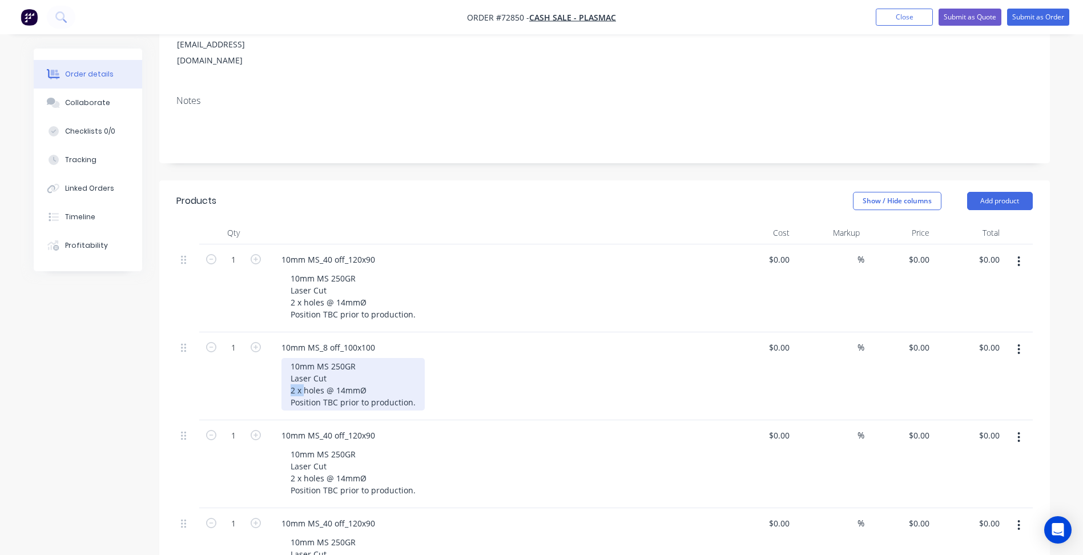
click at [845, 515] on input at bounding box center [850, 523] width 13 height 17
type input "40"
type input "$3.808"
type input "$3.81"
click at [850, 427] on input at bounding box center [850, 435] width 13 height 17
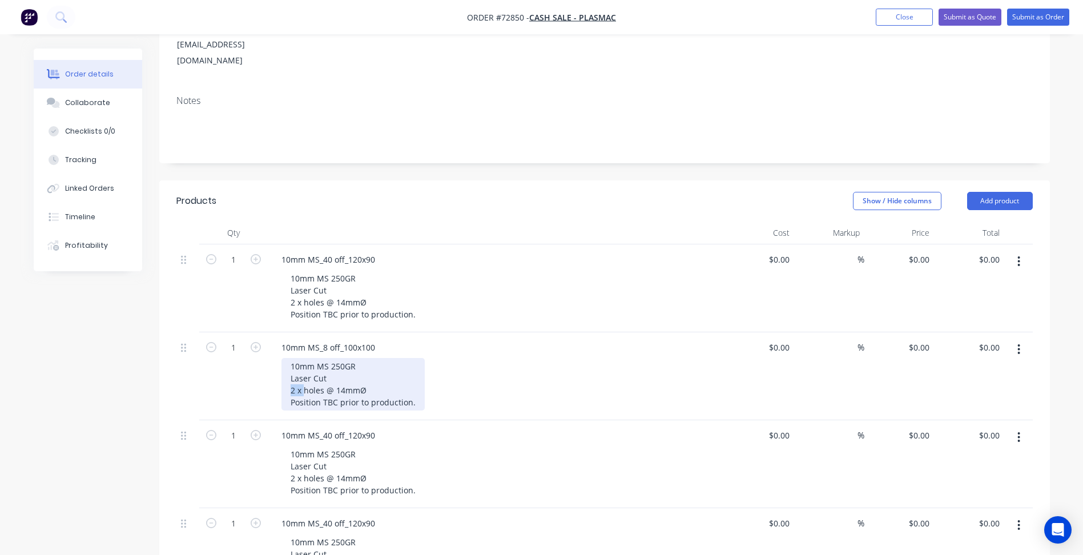
type input "40"
type input "$31.024"
type input "$31.02"
click at [846, 339] on input at bounding box center [850, 347] width 13 height 17
type input "40"
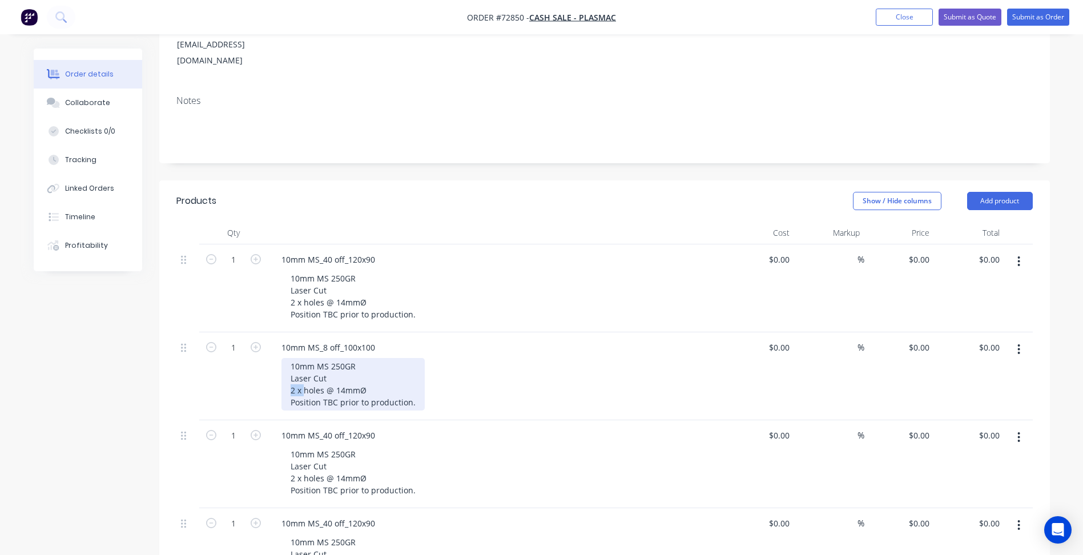
type input "$5.474"
type input "$5.47"
click at [851, 251] on input at bounding box center [850, 259] width 13 height 17
type input "40"
type input "$5.95"
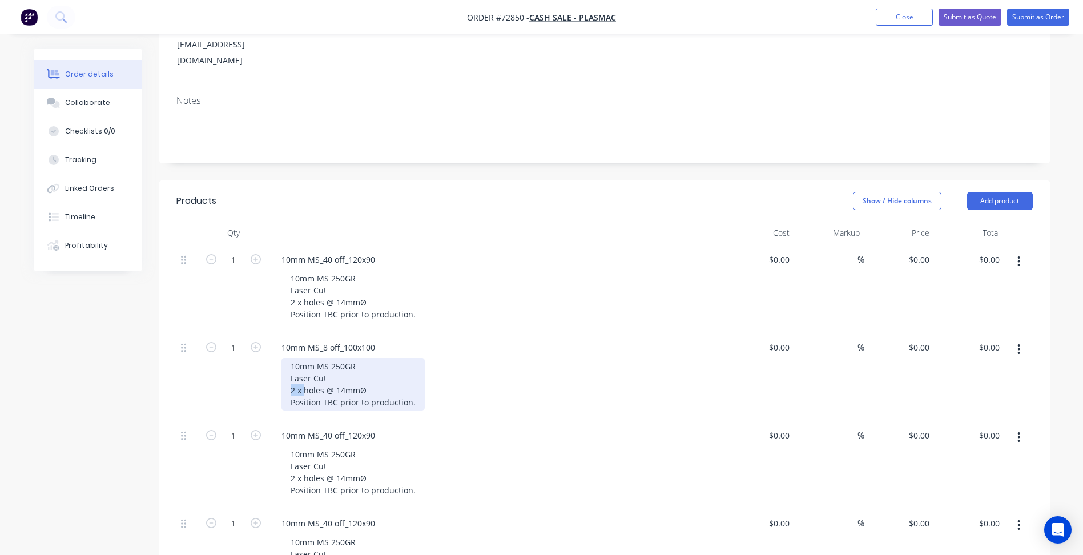
type input "$5.95"
click at [237, 251] on input "1" at bounding box center [234, 259] width 30 height 17
type input "40"
type input "$238.00"
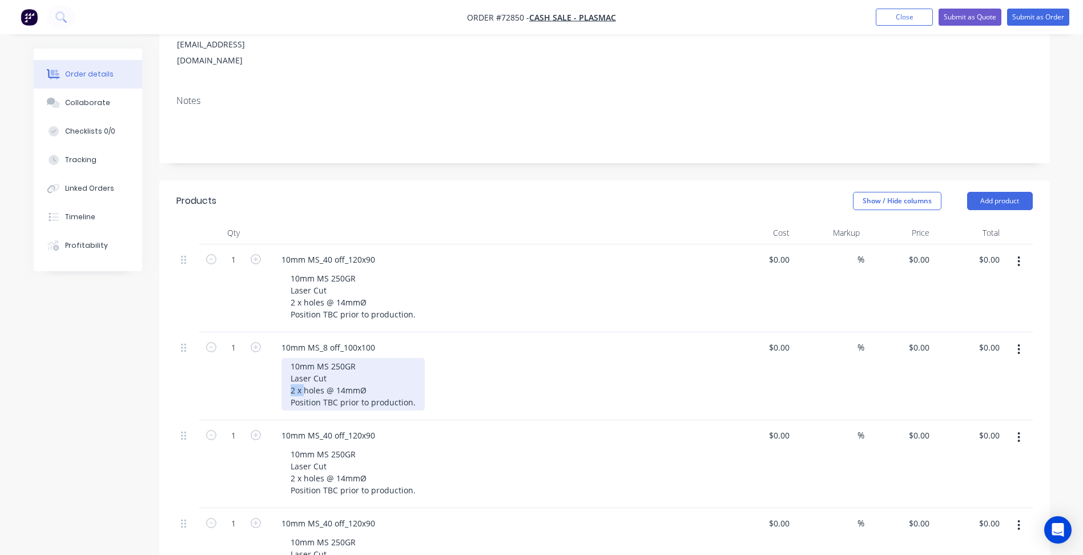
click at [140, 354] on div "Created by [PERSON_NAME] Created [DATE] Required [DATE] Assigned to Add team me…" at bounding box center [542, 400] width 1016 height 1047
click at [232, 339] on input "1" at bounding box center [234, 347] width 30 height 17
type input "8"
type input "$43.79"
click at [233, 427] on input "1" at bounding box center [234, 435] width 30 height 17
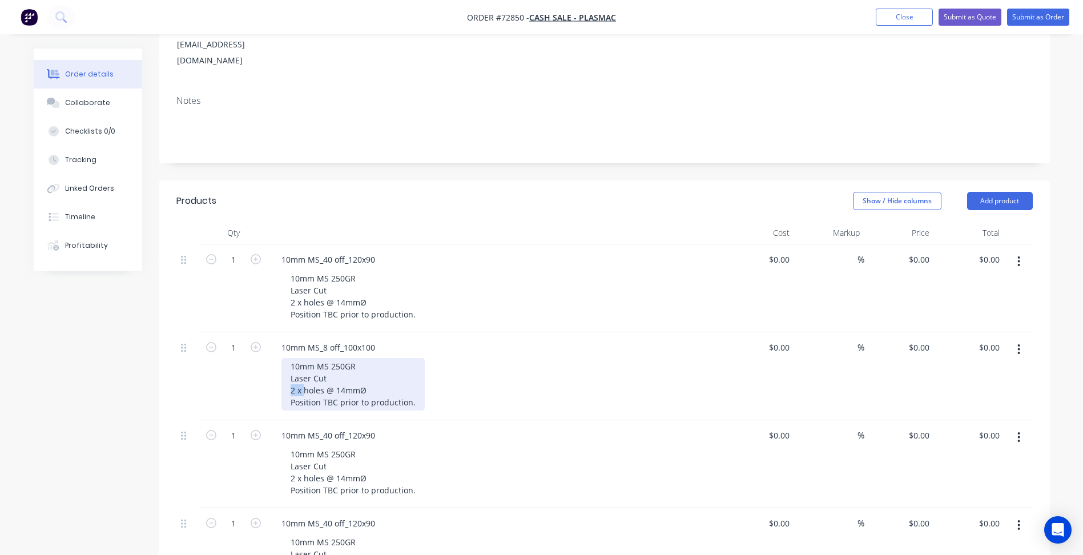
type input "8"
type input "$248.19"
click at [231, 515] on input "1" at bounding box center [234, 523] width 30 height 17
type input "8"
type input "$30.46"
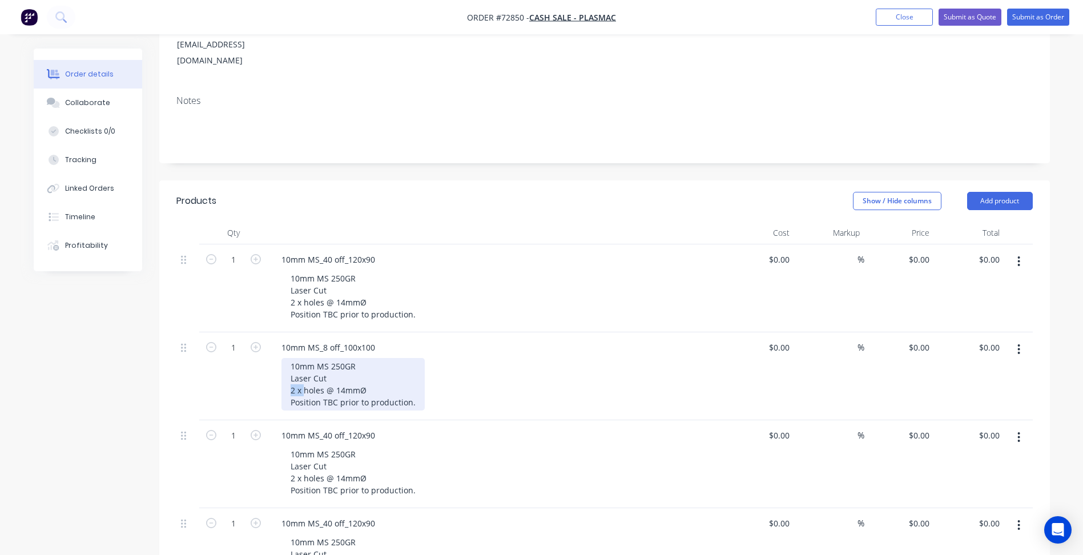
click at [966, 17] on button "Submit as Quote" at bounding box center [969, 17] width 63 height 17
click span "[DATE]"
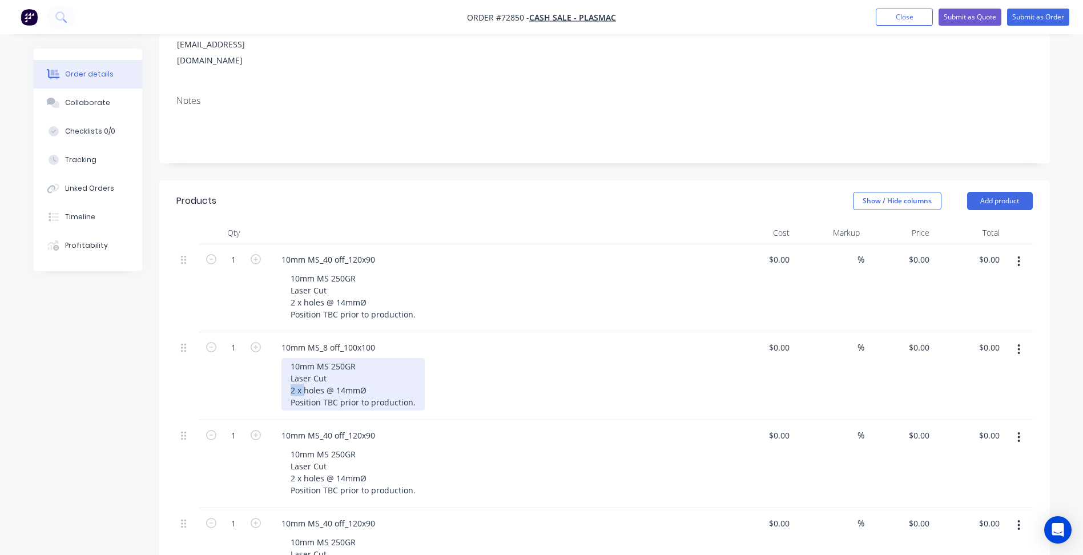
click at [932, 14] on button "Edit Quote" at bounding box center [903, 17] width 57 height 17
click button "Edit Quote"
click input "[DATE]"
click div "19"
type input "[DATE]"
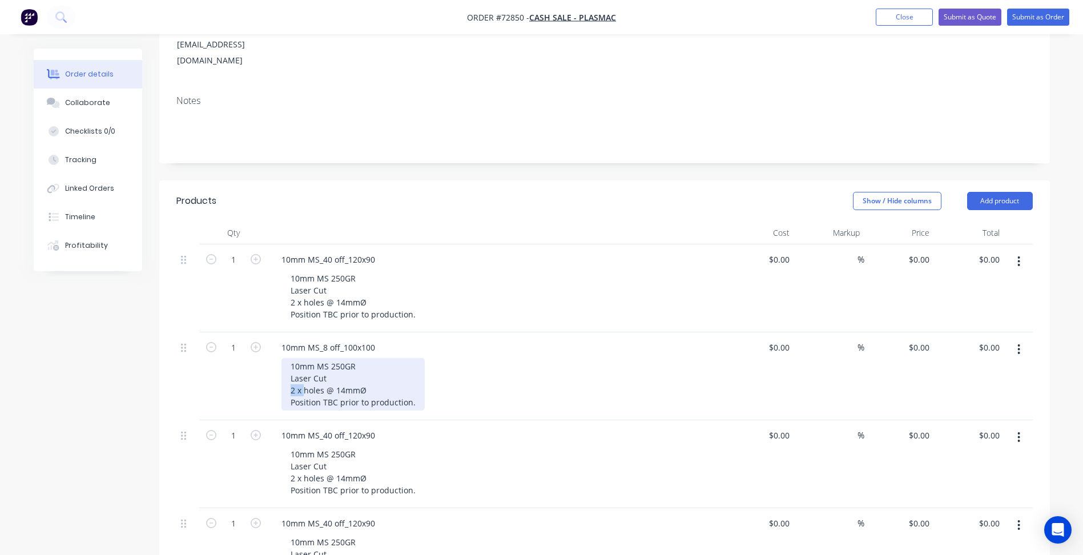
click at [969, 15] on button "Update Quote" at bounding box center [969, 17] width 63 height 17
click button "Options"
click div "Quote"
click button "Options"
click button "Preview"
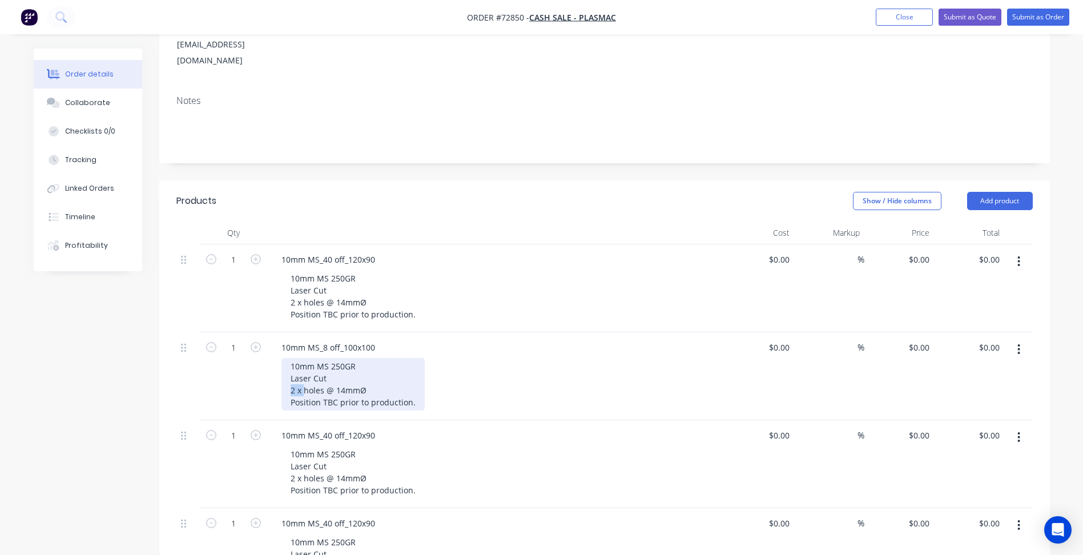
click button "Close"
click div "[DATE]"
click at [1040, 7] on nav "Order #72850 - Cash Sale - Plasmac Close Options Edit Quote" at bounding box center [541, 17] width 1083 height 34
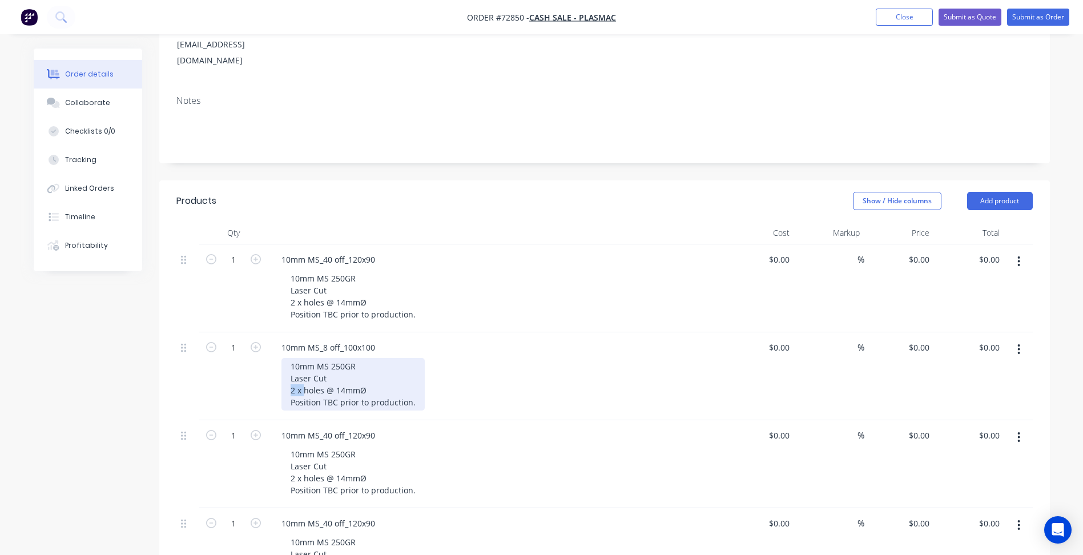
click button "Edit Quote"
click at [302, 288] on div "10mm MS 250GR Laser Cut 2 x 4mmØ holes Position TBC prior to production." at bounding box center [352, 296] width 143 height 53
click at [330, 358] on div "10mm MS 250GR Laser Cut No holes" at bounding box center [352, 384] width 143 height 53
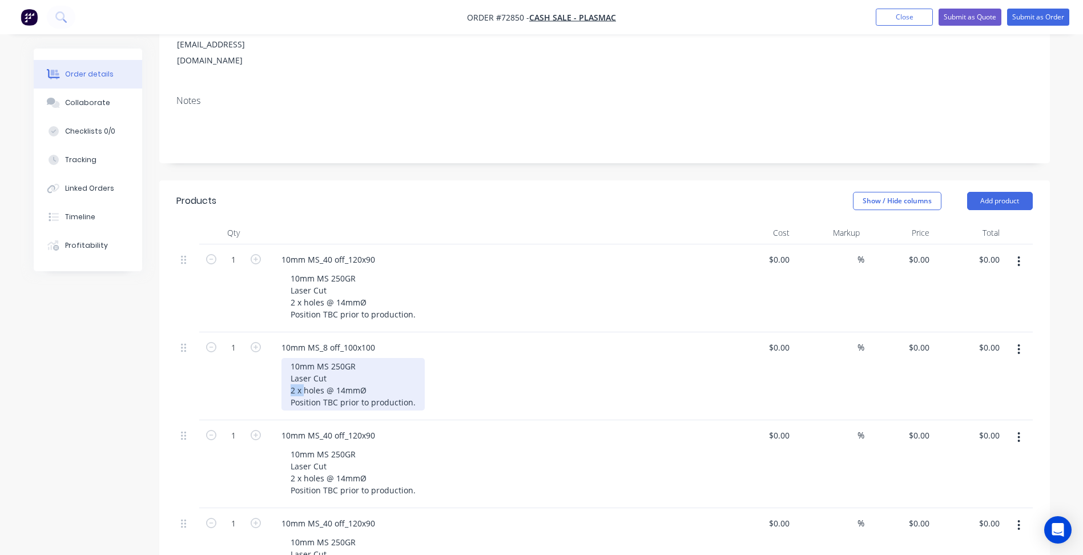
click at [345, 446] on div "10mm MS 250GR Laser Cut 4 x 18mmØ holes Position TBC prior to production." at bounding box center [352, 472] width 143 height 53
click at [329, 534] on div "6mm MS 250GR Laser Cut 2 x holes @ 14mmØ Position TBC prior to production." at bounding box center [352, 560] width 143 height 53
click at [604, 263] on div "Created by [PERSON_NAME] Created [DATE] Required [DATE] Assigned to Add team me…" at bounding box center [604, 391] width 890 height 1029
click at [963, 19] on button "Update Quote" at bounding box center [969, 17] width 63 height 17
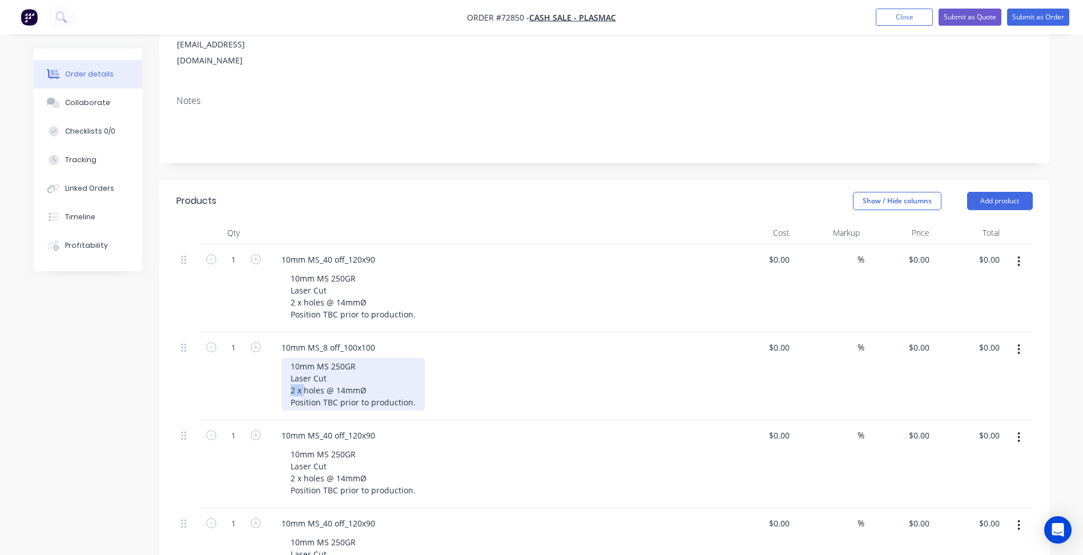
scroll to position [0, 0]
click button "Options"
click div "Quote"
click button "Options"
click button "Preview"
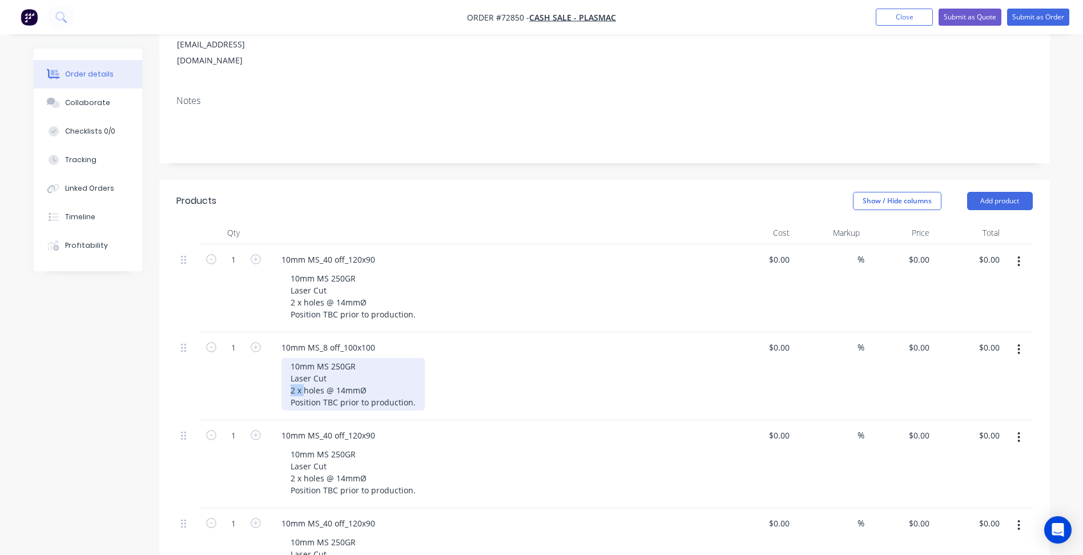
click button "Close"
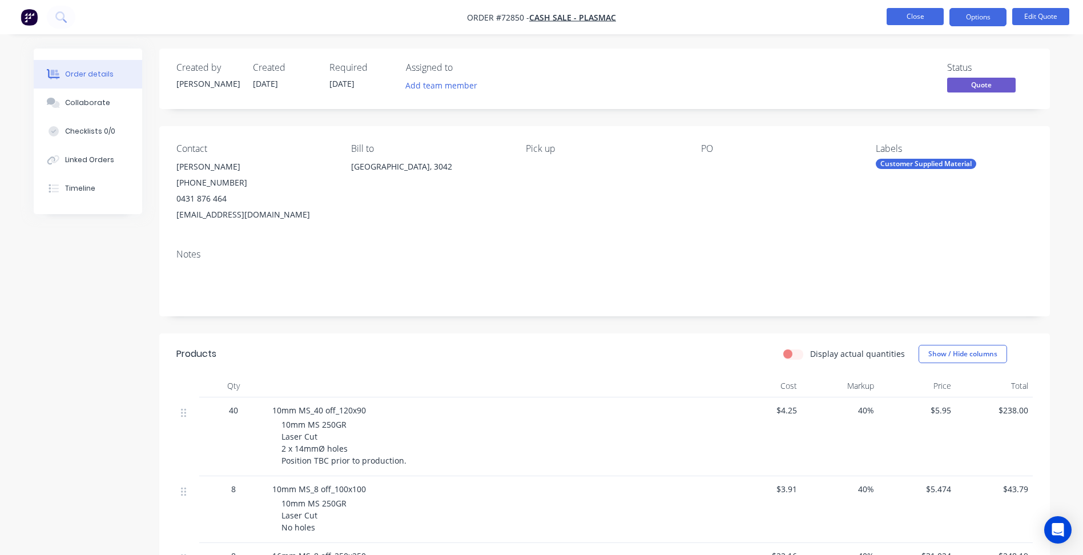
click at [919, 20] on button "Close" at bounding box center [914, 16] width 57 height 17
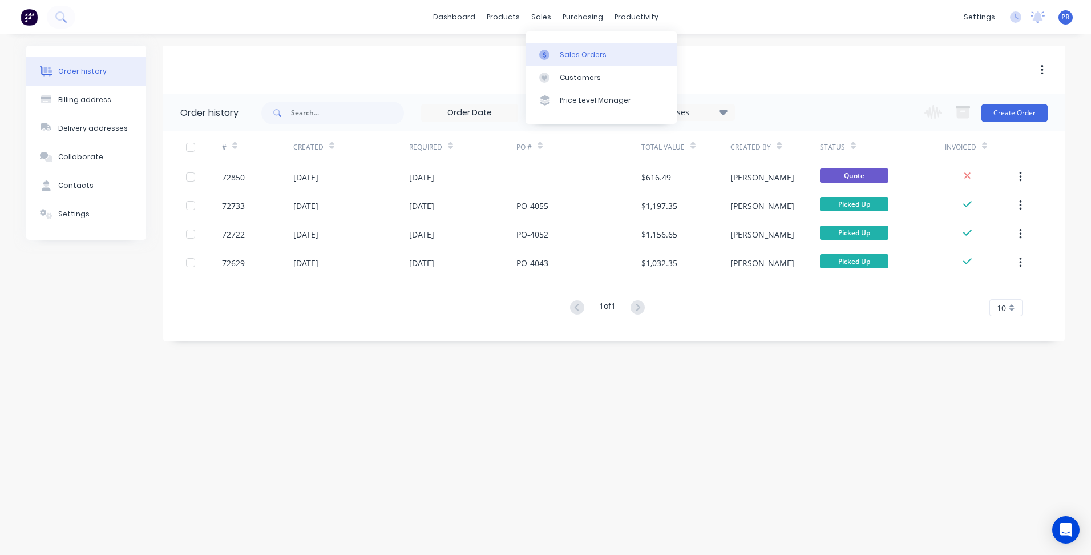
click at [560, 53] on div "Sales Orders" at bounding box center [583, 55] width 47 height 10
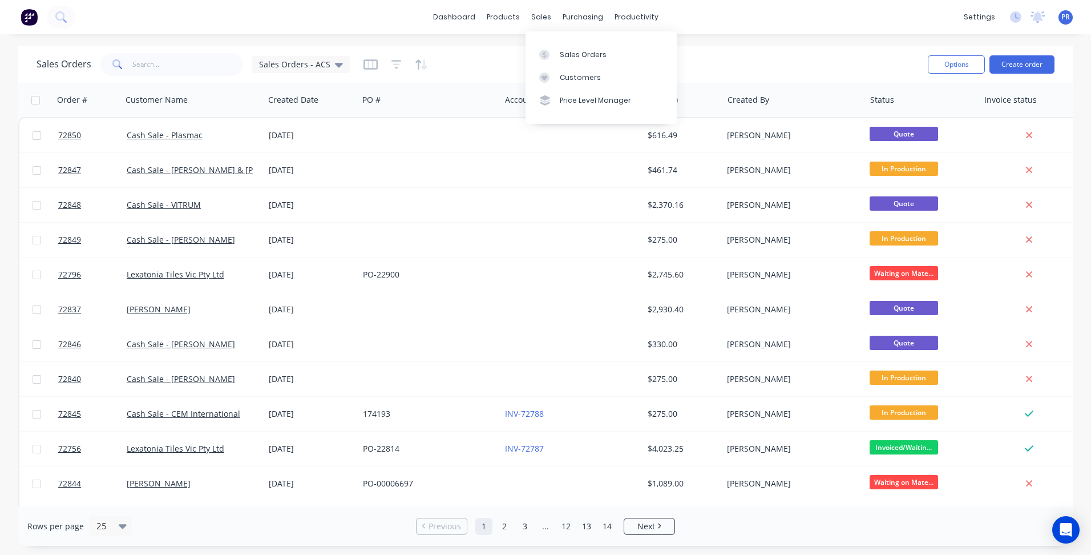
drag, startPoint x: 560, startPoint y: 58, endPoint x: 518, endPoint y: 58, distance: 42.2
click at [560, 58] on div "Sales Orders" at bounding box center [583, 55] width 47 height 10
click at [154, 62] on input "text" at bounding box center [187, 64] width 111 height 23
type input "h"
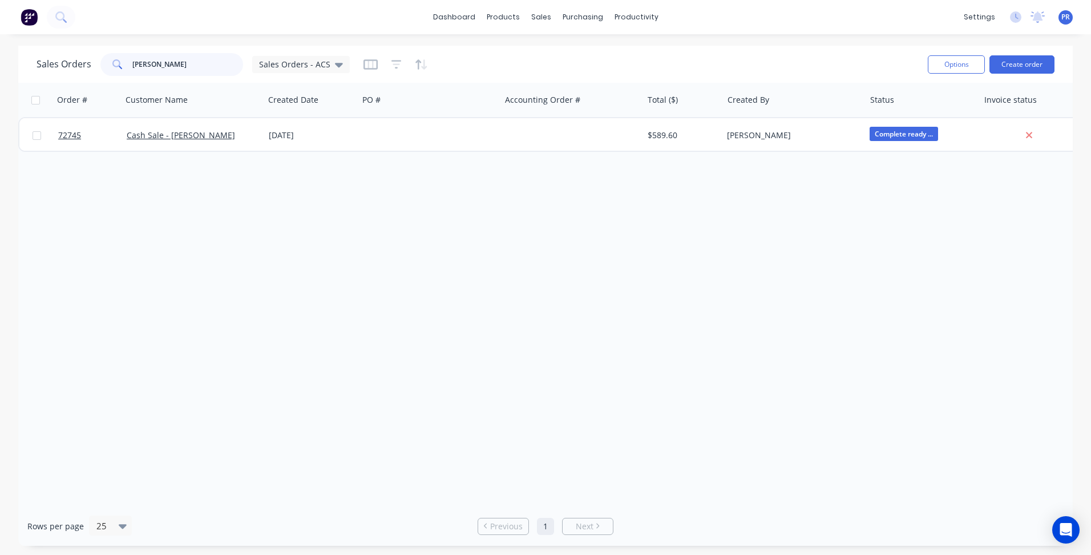
type input "[PERSON_NAME]"
click at [554, 46] on link "Sales Orders" at bounding box center [601, 54] width 151 height 23
click at [430, 232] on div "Order # Customer Name Created Date PO # Accounting Order # Total ($) Created By…" at bounding box center [545, 294] width 1055 height 423
drag, startPoint x: 160, startPoint y: 72, endPoint x: 116, endPoint y: 66, distance: 45.0
click at [116, 66] on div "[PERSON_NAME]" at bounding box center [171, 64] width 143 height 23
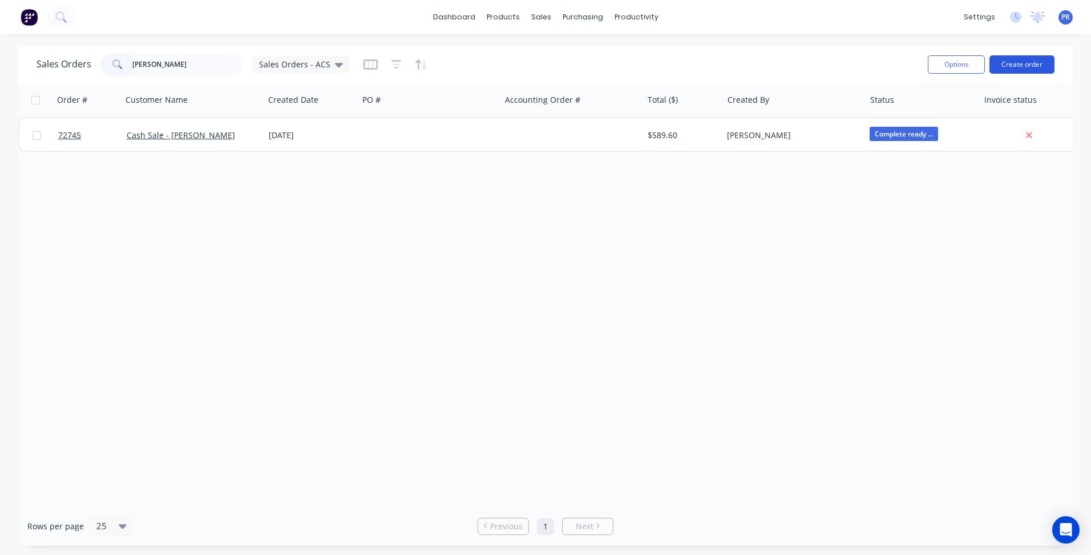
click at [1036, 65] on button "Create order" at bounding box center [1022, 64] width 65 height 18
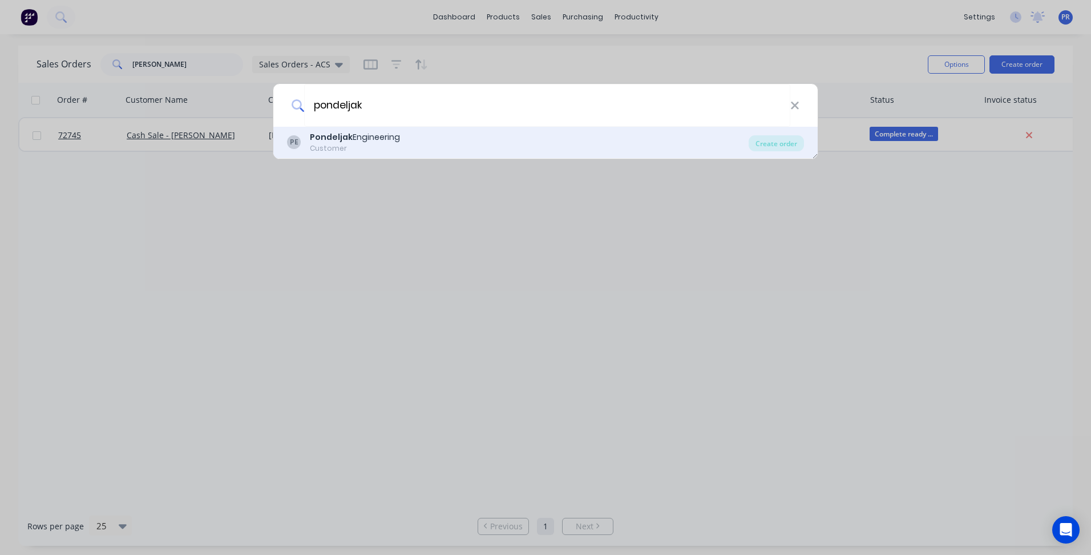
type input "pondeljak"
click at [379, 145] on div "Customer" at bounding box center [355, 148] width 90 height 10
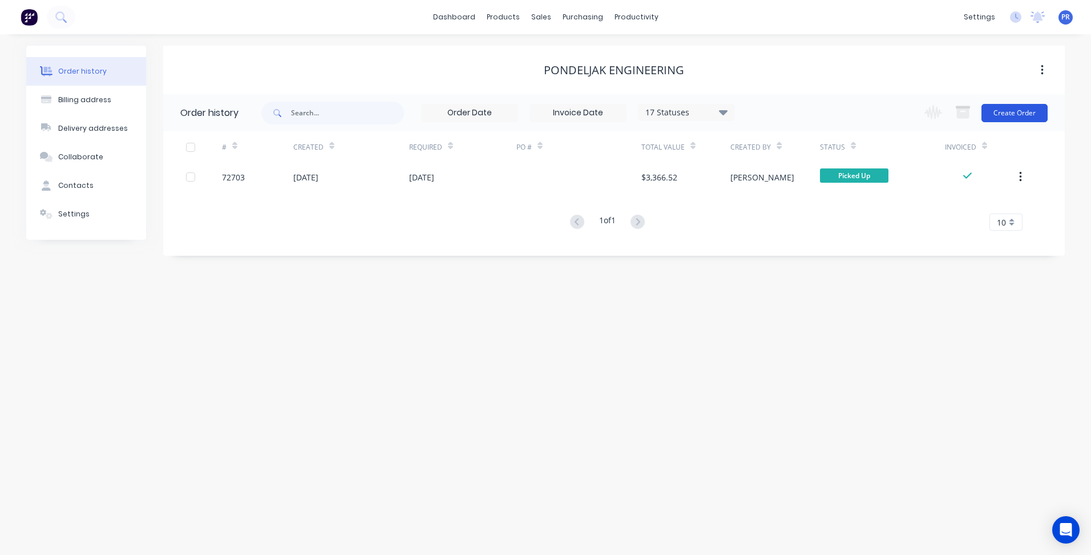
click at [1015, 106] on button "Create Order" at bounding box center [1015, 113] width 66 height 18
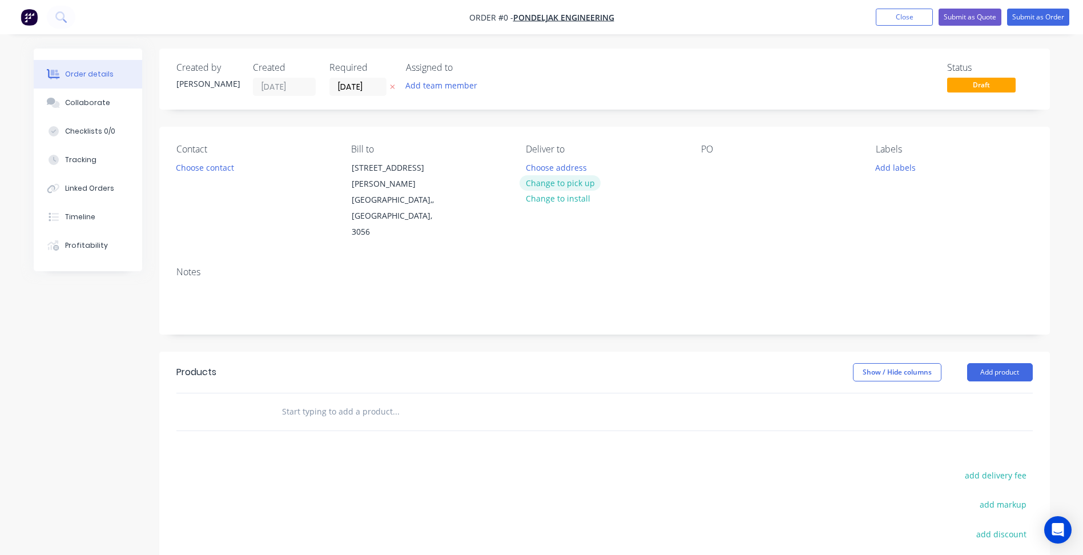
click at [569, 180] on button "Change to pick up" at bounding box center [559, 182] width 81 height 15
click at [209, 173] on button "Choose contact" at bounding box center [204, 166] width 70 height 15
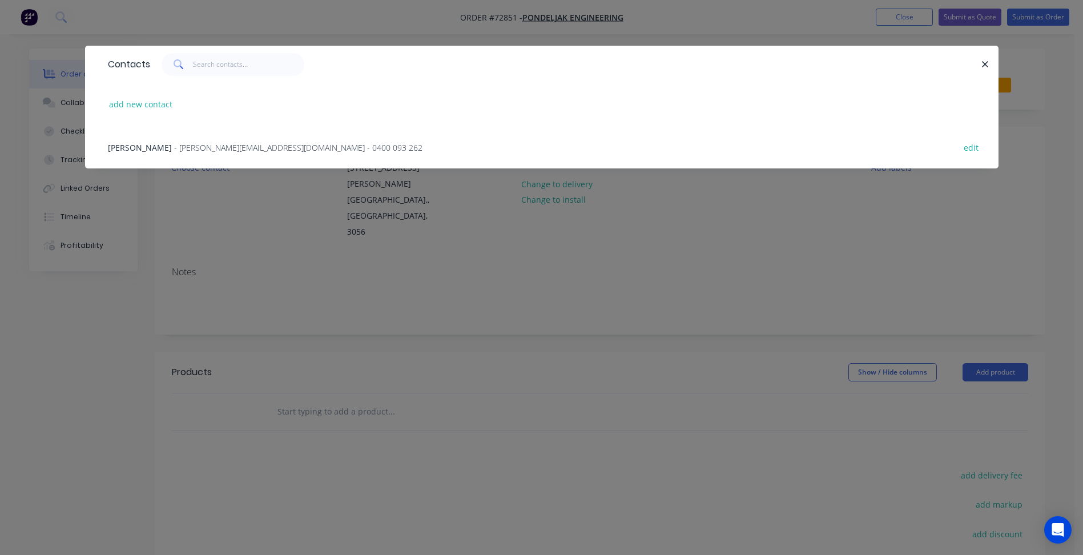
click at [175, 147] on span "- [PERSON_NAME][EMAIL_ADDRESS][DOMAIN_NAME] - 0400 093 262" at bounding box center [298, 147] width 248 height 11
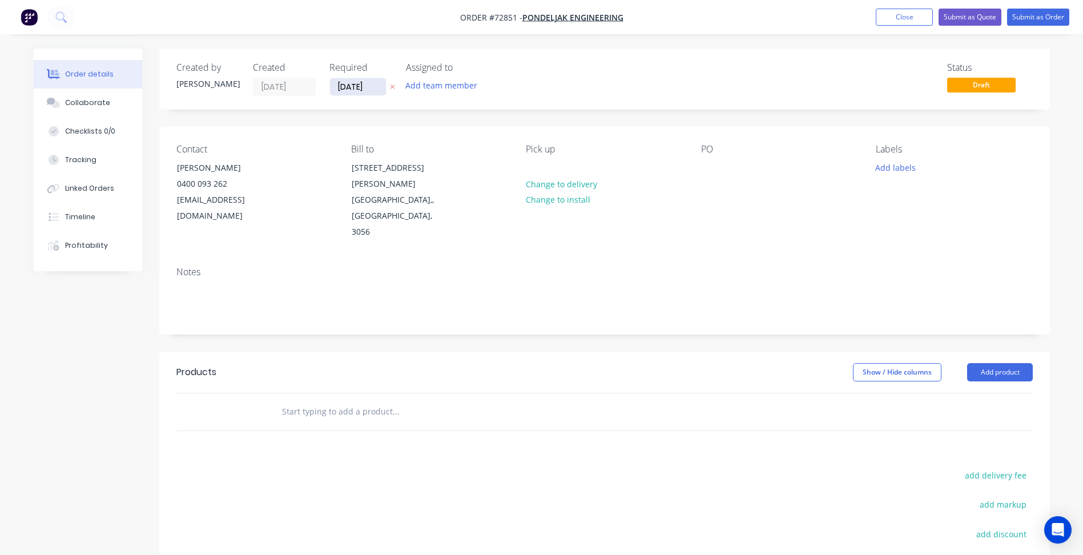
click at [353, 88] on input "[DATE]" at bounding box center [358, 86] width 56 height 17
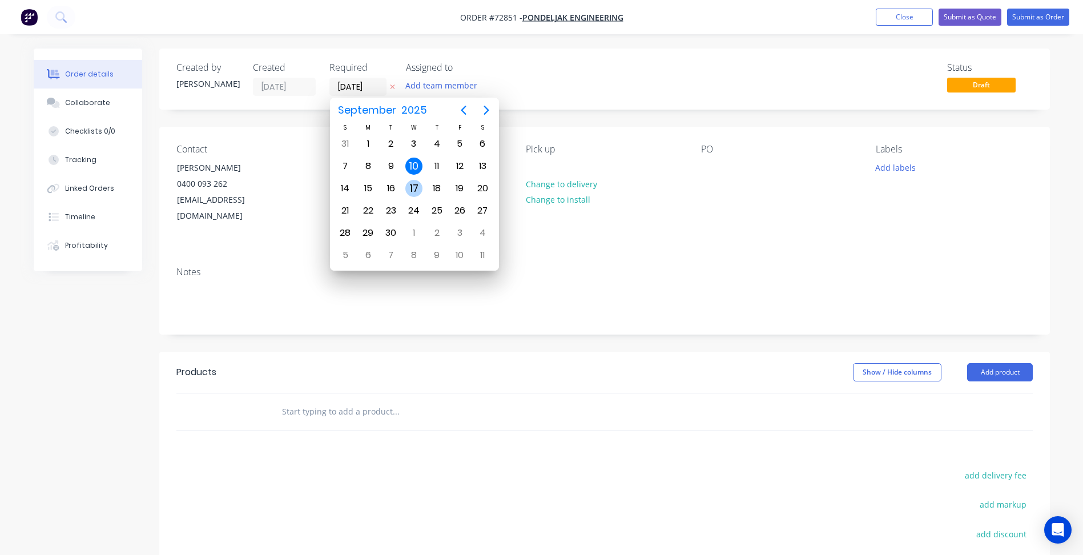
click at [417, 188] on div "17" at bounding box center [413, 188] width 17 height 17
type input "[DATE]"
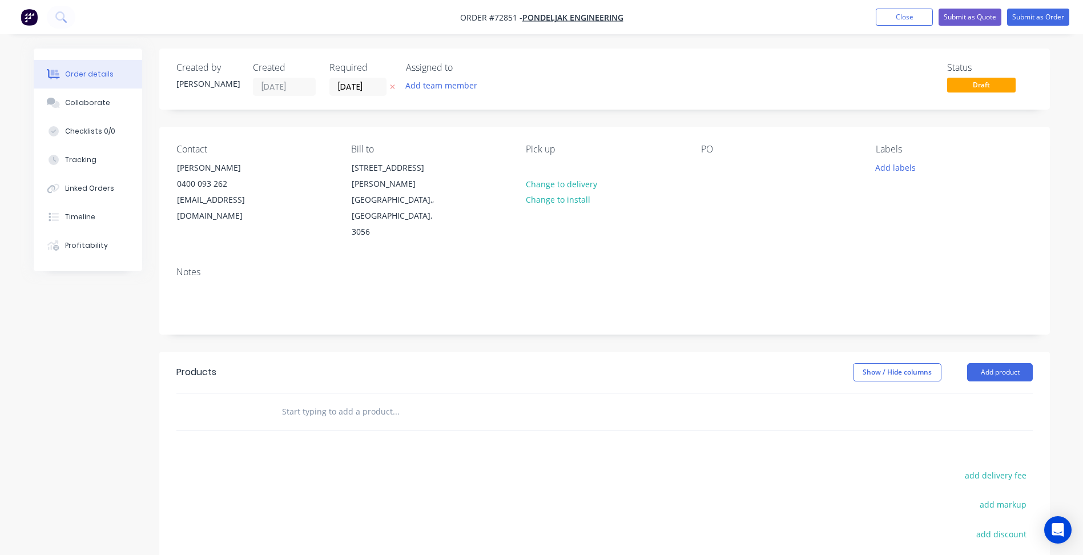
click at [670, 306] on div "Created by [PERSON_NAME] Created [DATE] Required [DATE] Assigned to Add team me…" at bounding box center [604, 377] width 890 height 656
click at [978, 363] on button "Add product" at bounding box center [1000, 372] width 66 height 18
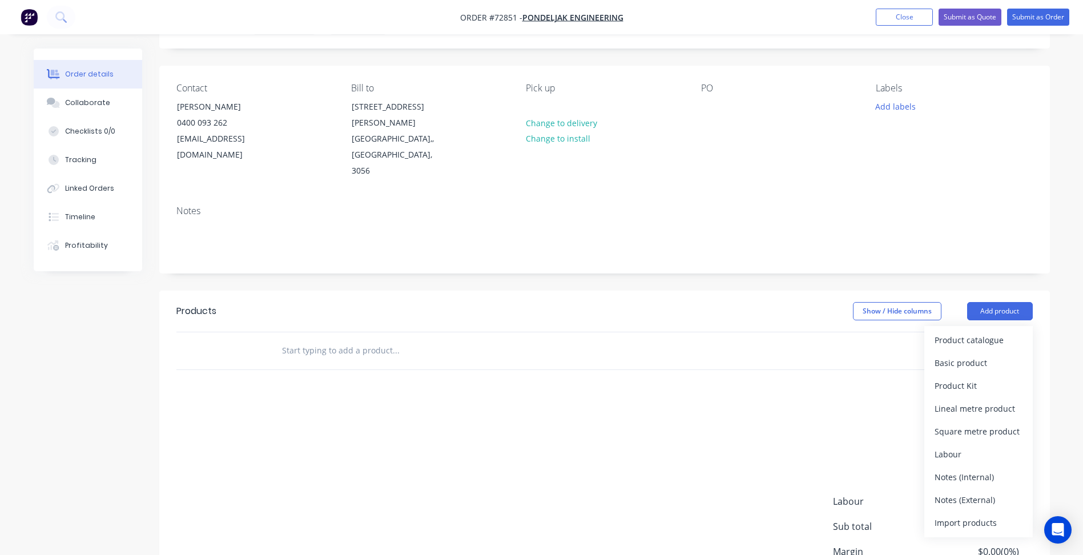
scroll to position [114, 0]
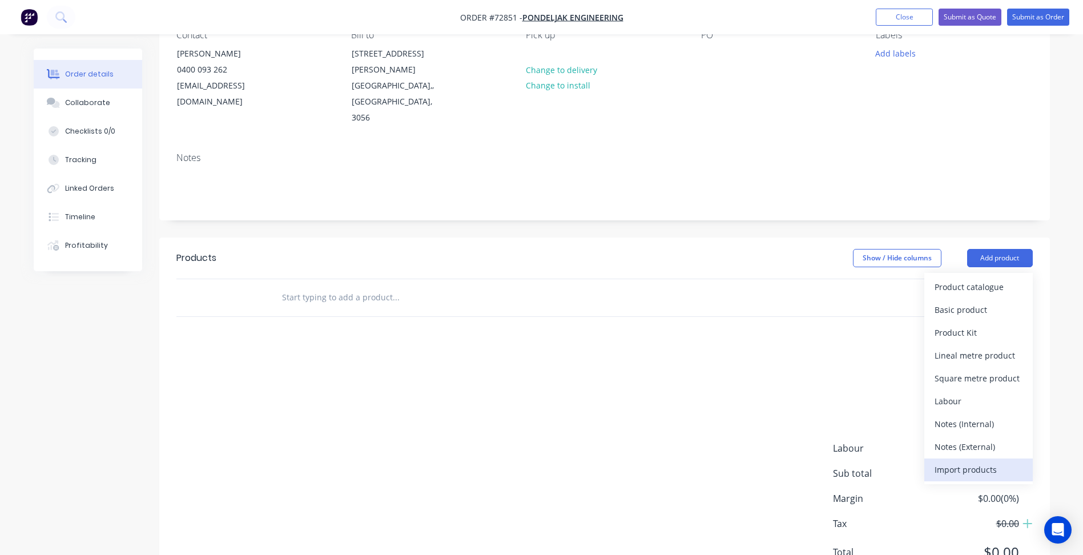
click at [967, 461] on div "Import products" at bounding box center [978, 469] width 88 height 17
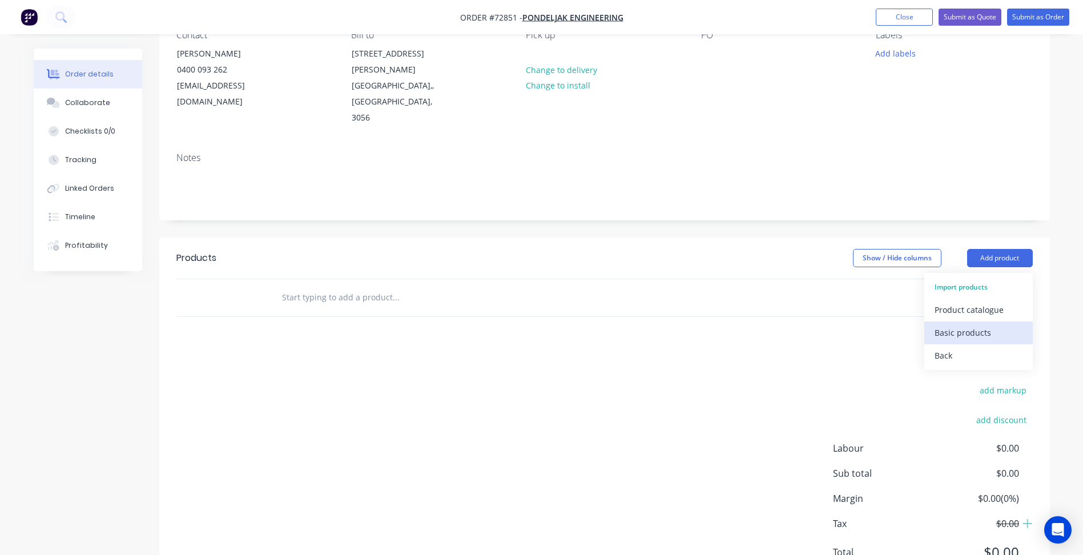
click at [947, 324] on div "Basic products" at bounding box center [978, 332] width 88 height 17
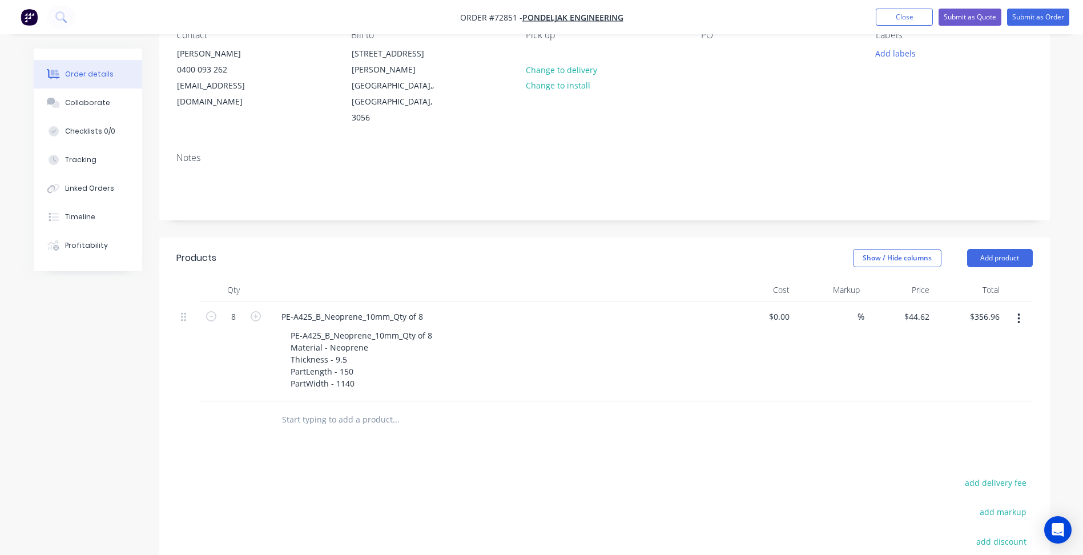
scroll to position [0, 0]
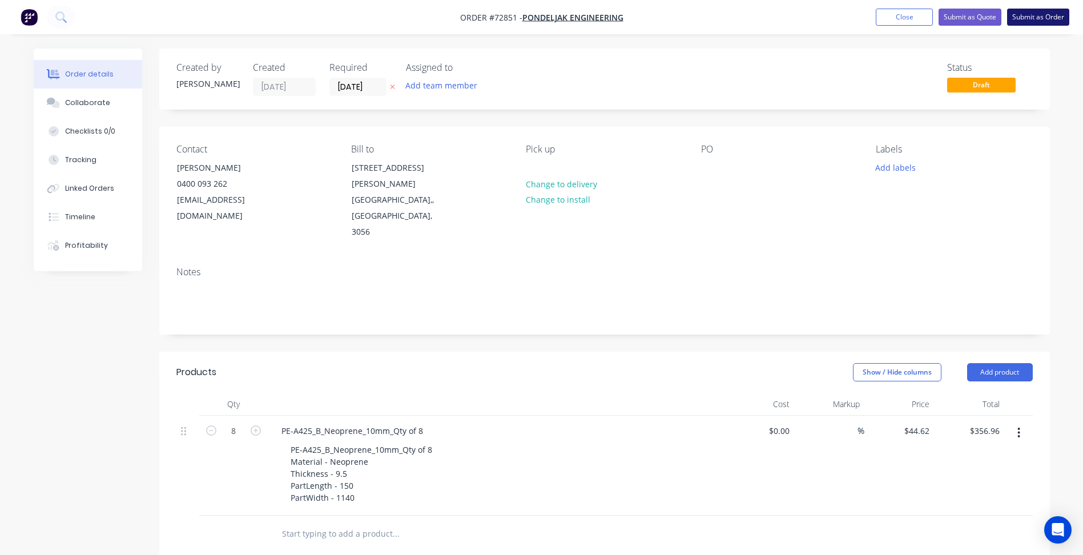
click at [1050, 16] on button "Submit as Order" at bounding box center [1038, 17] width 62 height 17
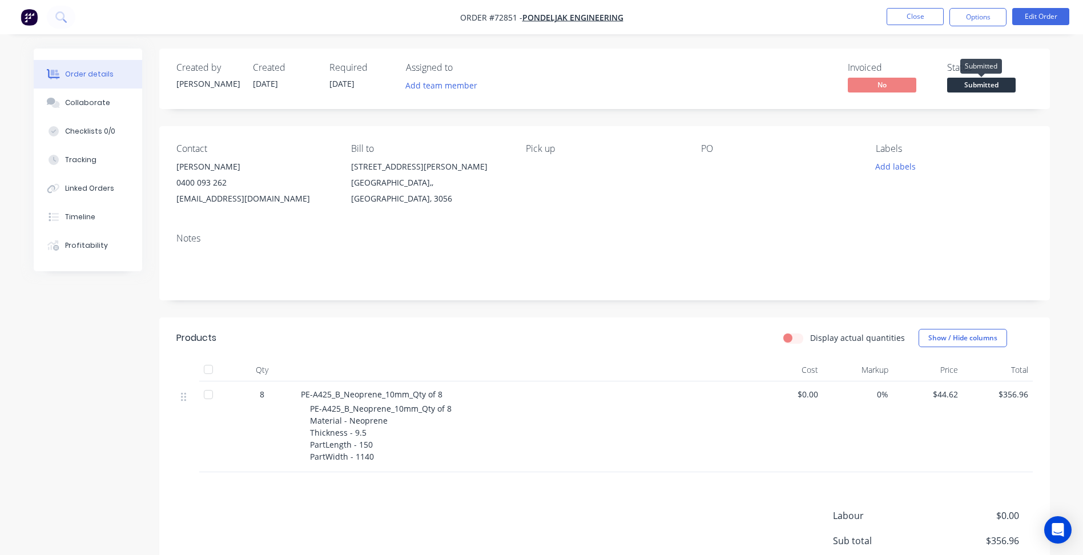
click at [1004, 88] on span "Submitted" at bounding box center [981, 85] width 68 height 14
click at [916, 12] on button "Close" at bounding box center [914, 16] width 57 height 17
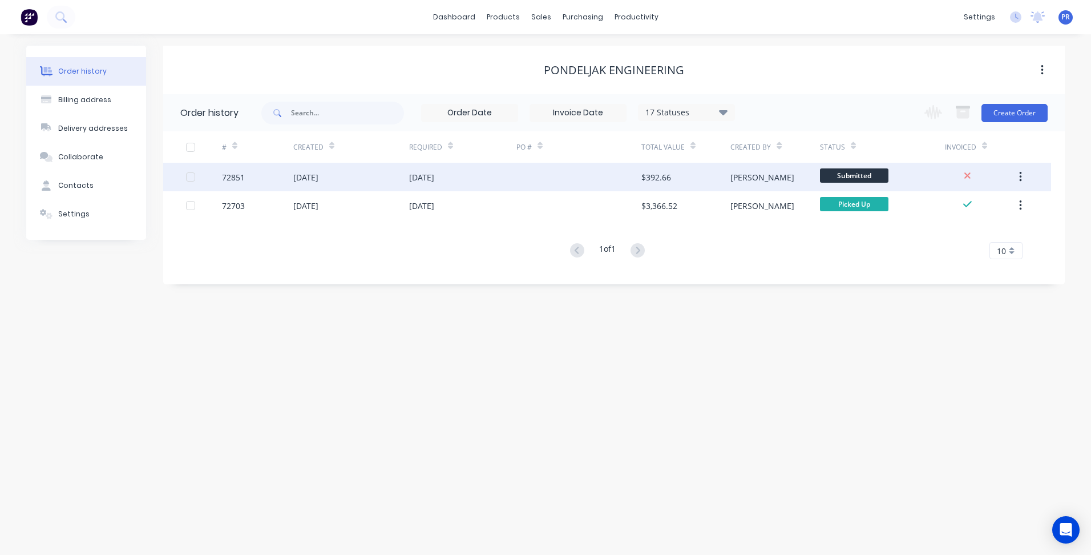
click at [846, 181] on span "Submitted" at bounding box center [854, 175] width 68 height 14
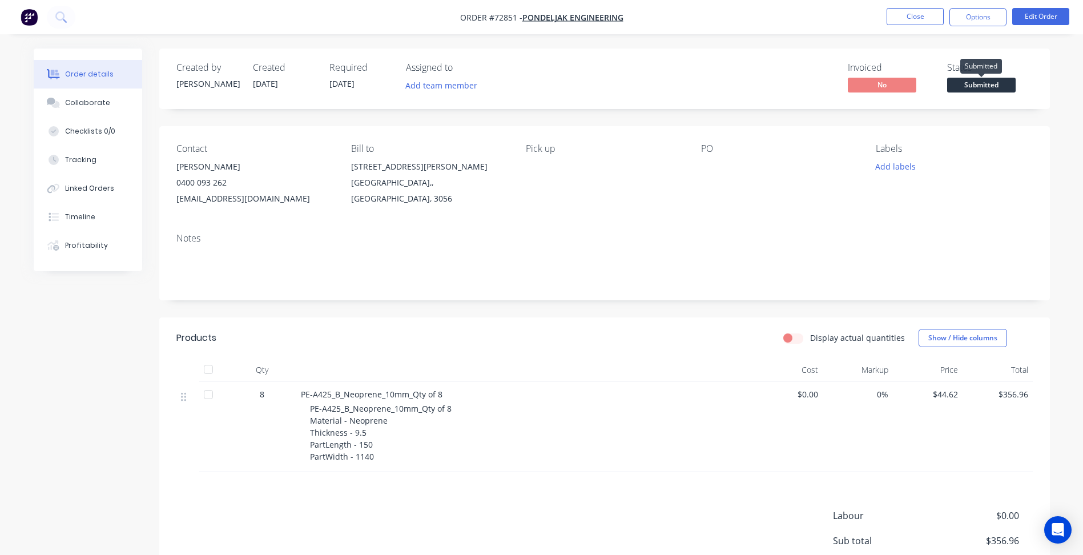
click at [978, 79] on span "Submitted" at bounding box center [981, 85] width 68 height 14
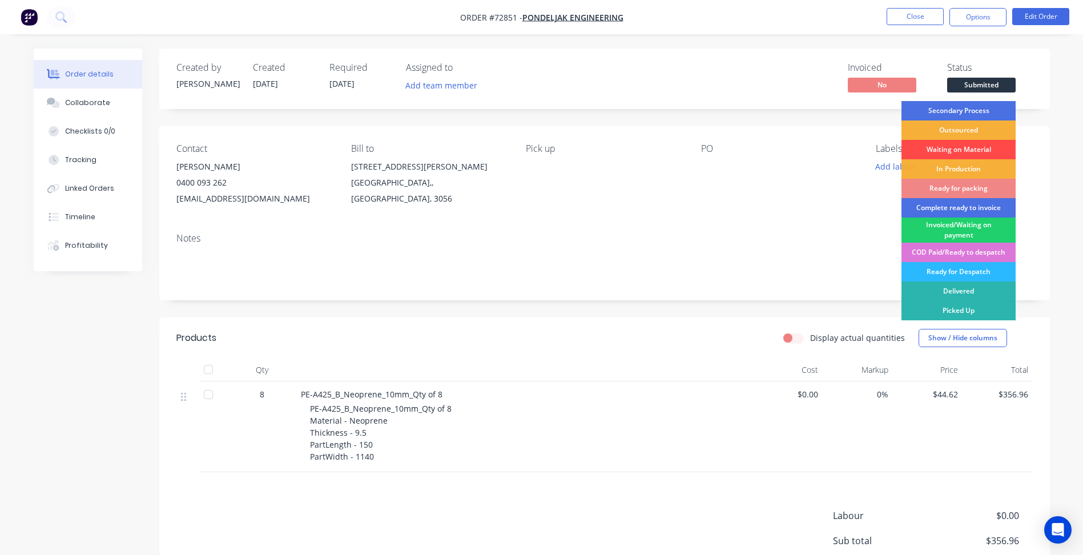
click at [950, 148] on div "Waiting on Material" at bounding box center [958, 149] width 114 height 19
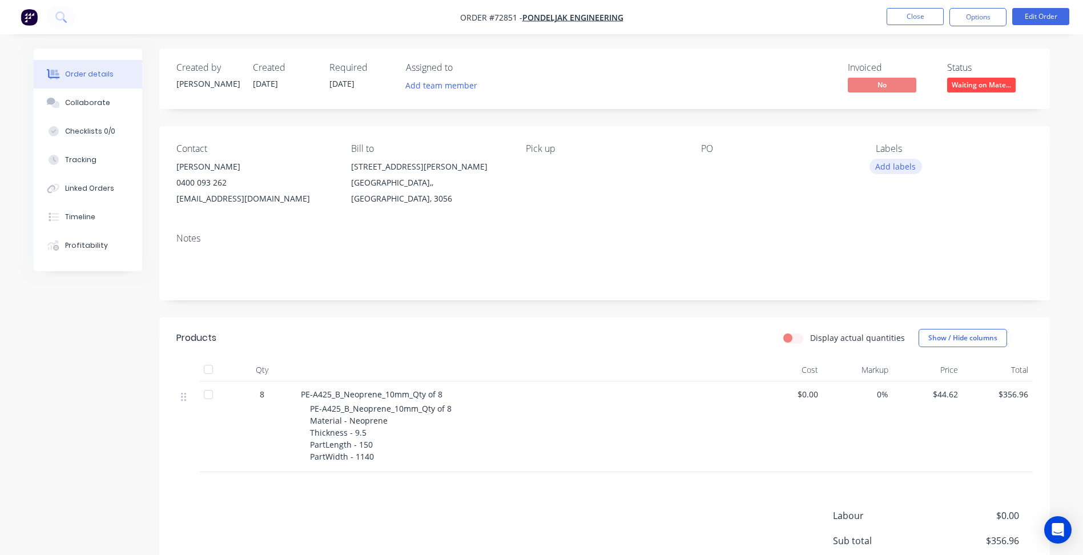
click at [890, 164] on button "Add labels" at bounding box center [895, 166] width 53 height 15
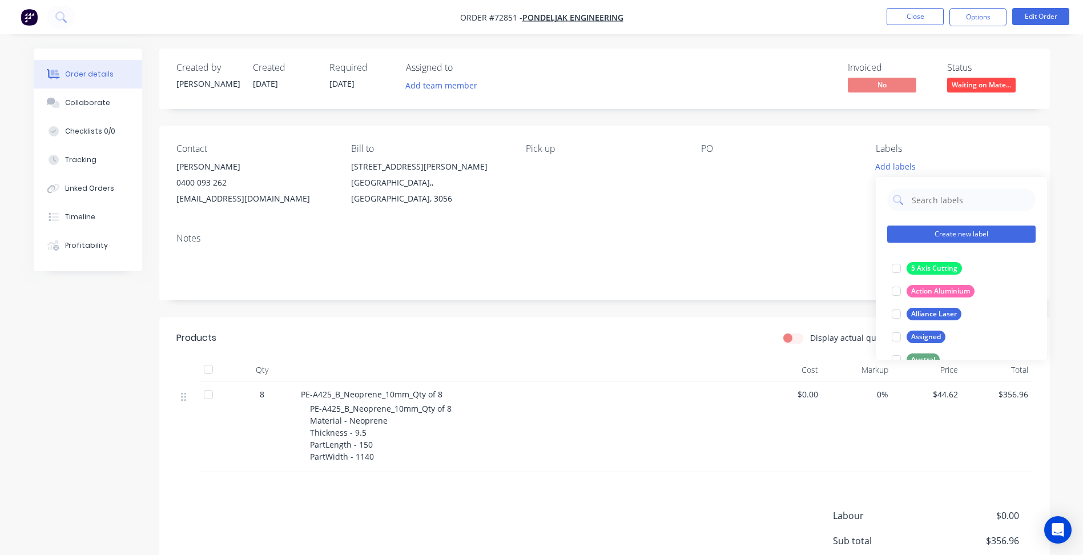
click at [924, 235] on button "Create new label" at bounding box center [961, 233] width 148 height 17
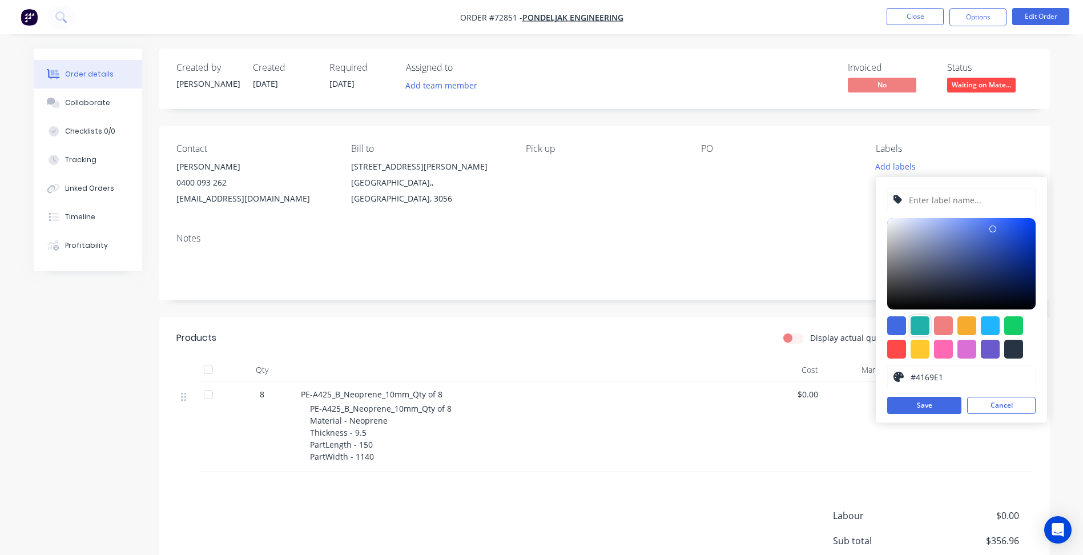
click at [918, 328] on div at bounding box center [919, 325] width 19 height 19
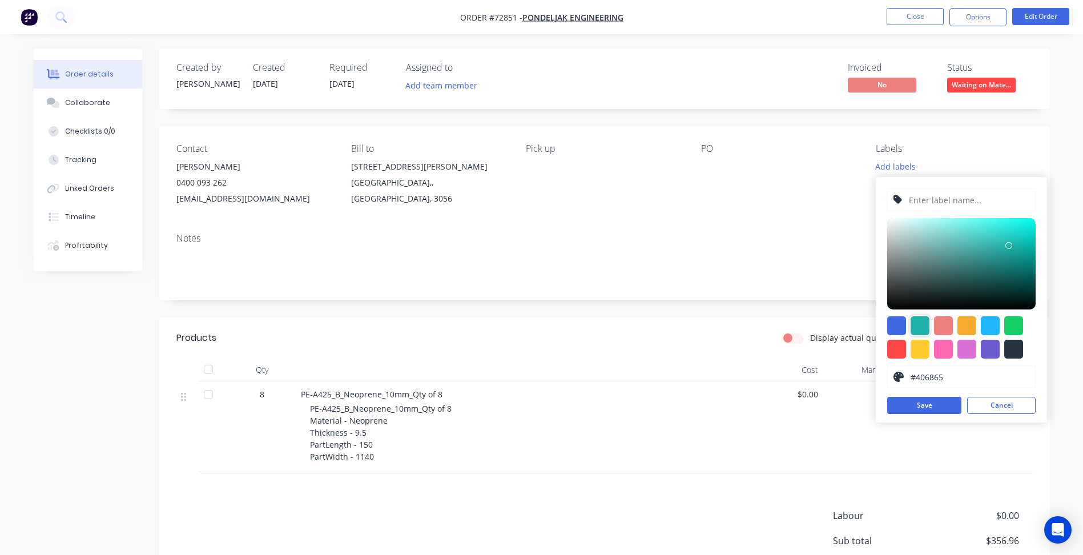
click at [943, 272] on div at bounding box center [961, 263] width 148 height 91
drag, startPoint x: 939, startPoint y: 259, endPoint x: 1003, endPoint y: 282, distance: 67.5
click at [1003, 282] on div at bounding box center [961, 263] width 148 height 91
click at [1012, 325] on div at bounding box center [1013, 325] width 19 height 19
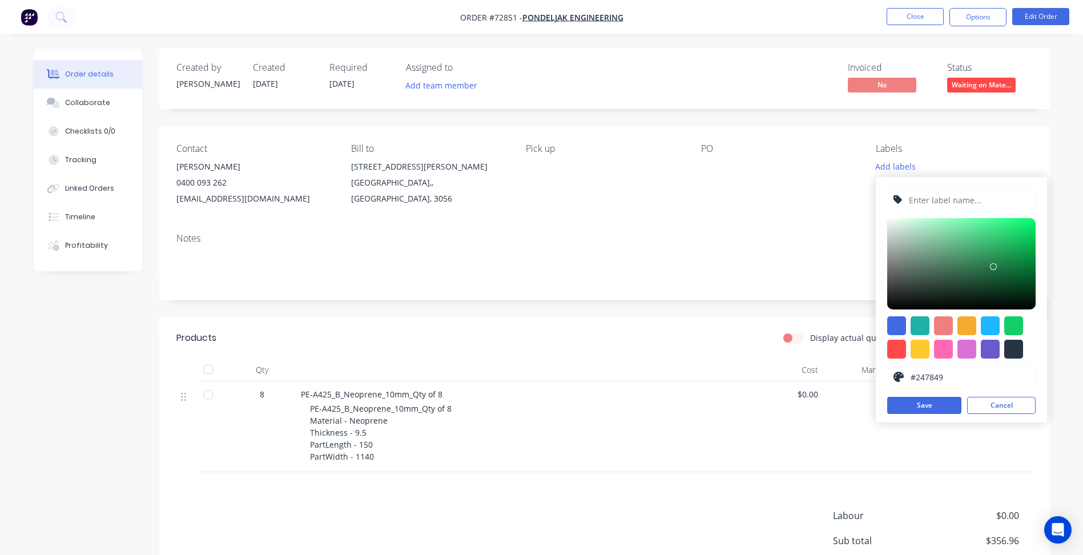
drag, startPoint x: 1013, startPoint y: 284, endPoint x: 952, endPoint y: 318, distance: 70.0
click at [987, 268] on div at bounding box center [961, 263] width 148 height 91
click at [989, 329] on div at bounding box center [989, 325] width 19 height 19
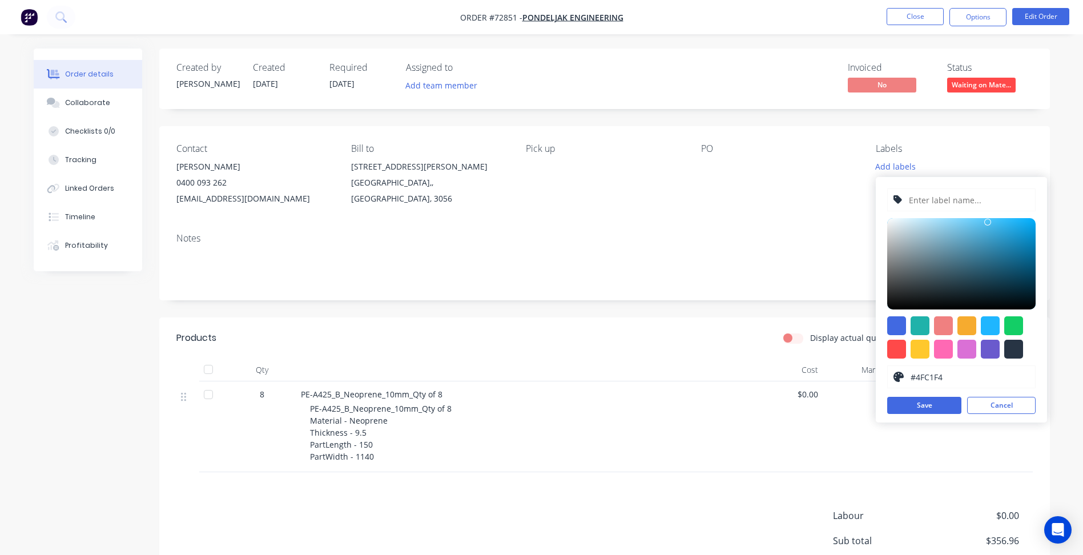
drag, startPoint x: 988, startPoint y: 274, endPoint x: 987, endPoint y: 222, distance: 51.9
click at [987, 222] on div at bounding box center [961, 263] width 148 height 91
type input "#4197BE"
drag, startPoint x: 989, startPoint y: 249, endPoint x: 984, endPoint y: 241, distance: 8.7
click at [984, 241] on div at bounding box center [961, 263] width 148 height 91
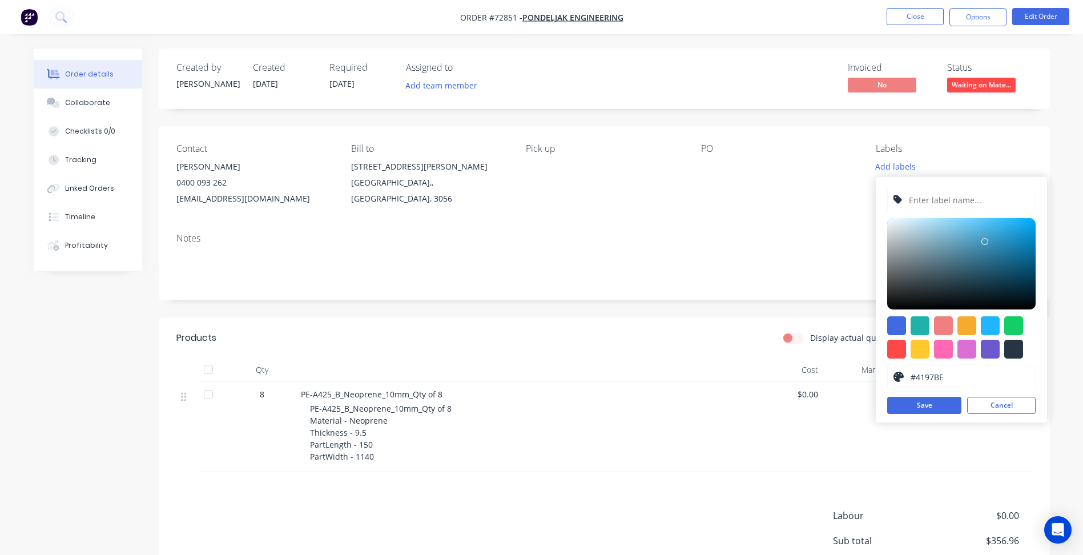
drag, startPoint x: 939, startPoint y: 199, endPoint x: 938, endPoint y: 205, distance: 6.3
click at [939, 199] on input "text" at bounding box center [968, 200] width 122 height 22
type input "Ambassador Industrial"
click at [920, 406] on button "Save" at bounding box center [924, 405] width 74 height 17
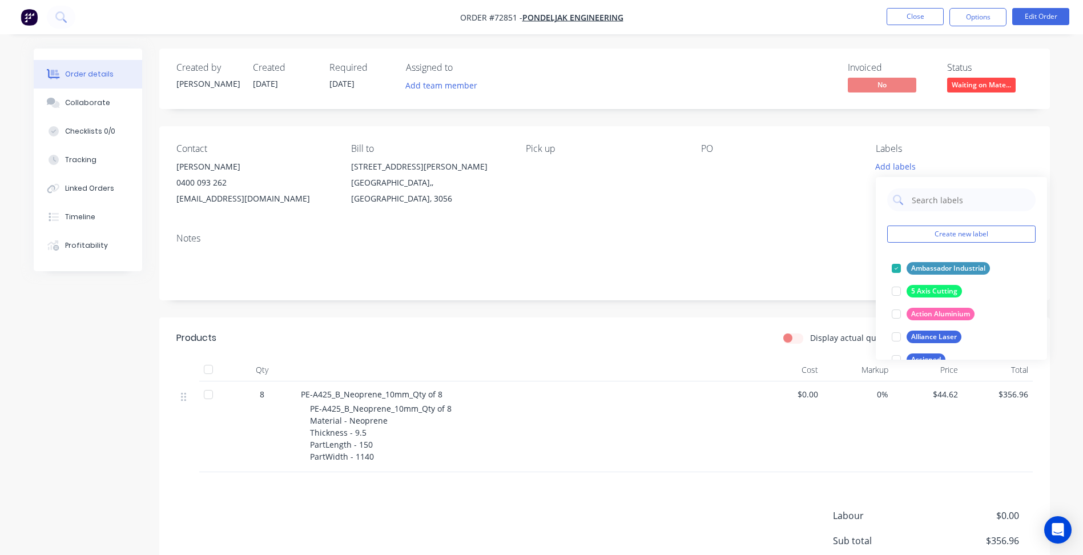
click at [758, 233] on div "Notes" at bounding box center [604, 238] width 856 height 11
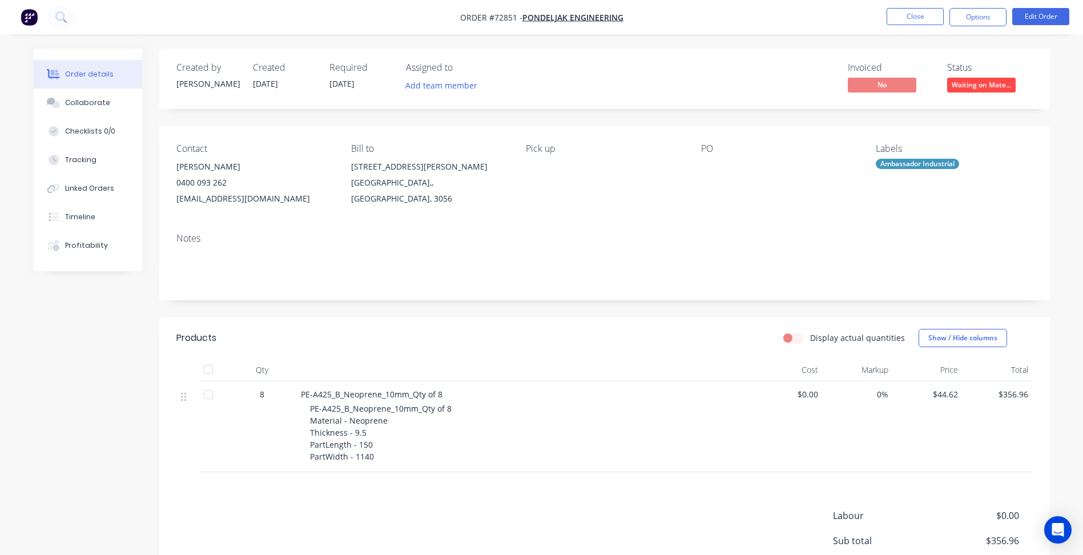
scroll to position [57, 0]
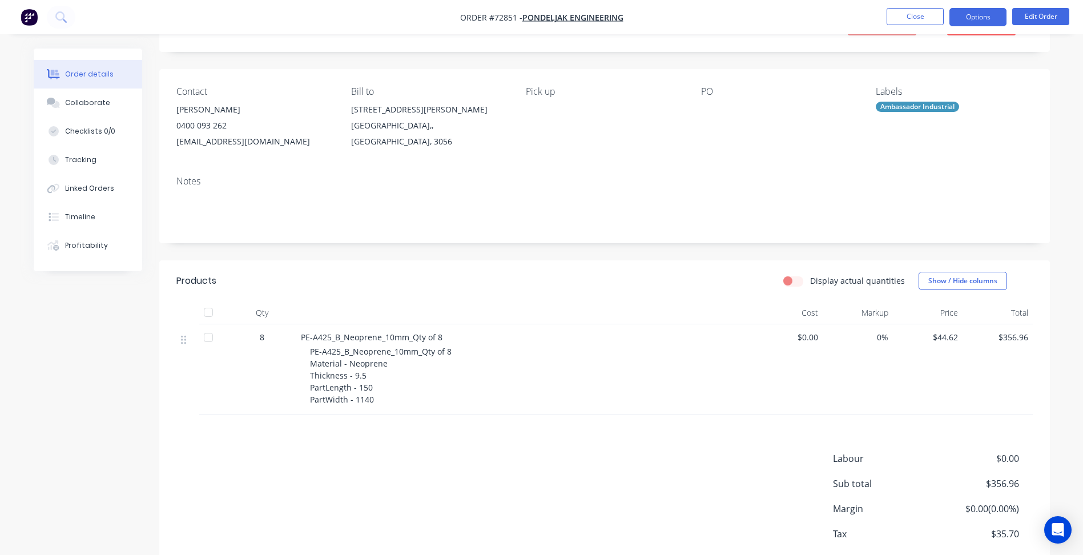
click at [979, 25] on button "Options" at bounding box center [977, 17] width 57 height 18
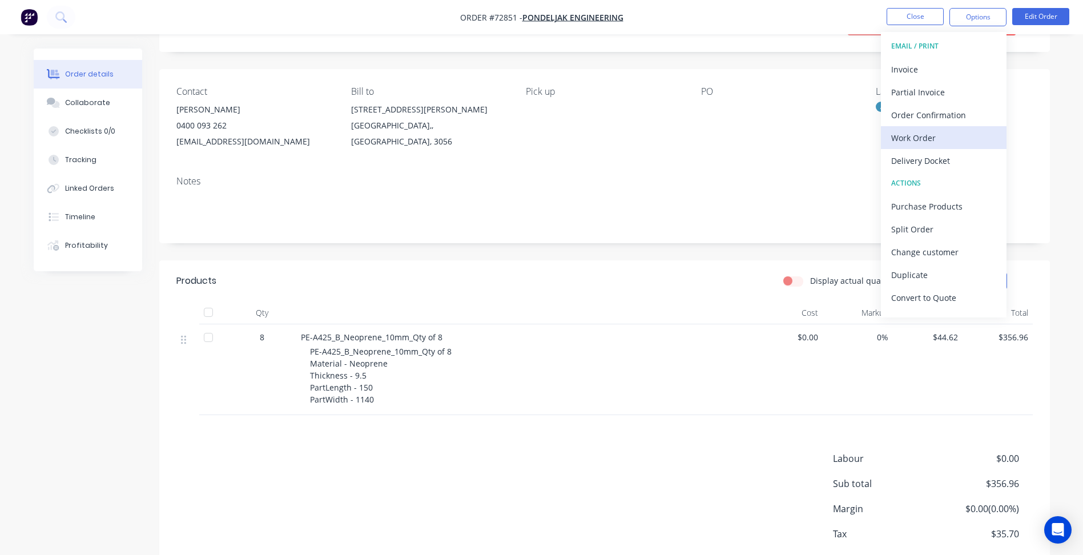
click at [929, 135] on div "Work Order" at bounding box center [943, 138] width 105 height 17
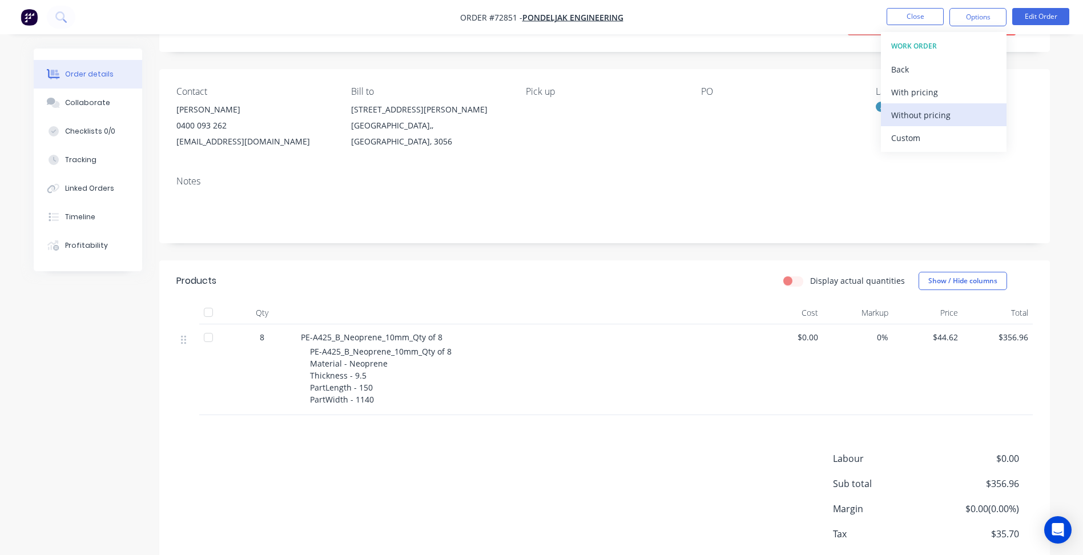
click at [924, 115] on div "Without pricing" at bounding box center [943, 115] width 105 height 17
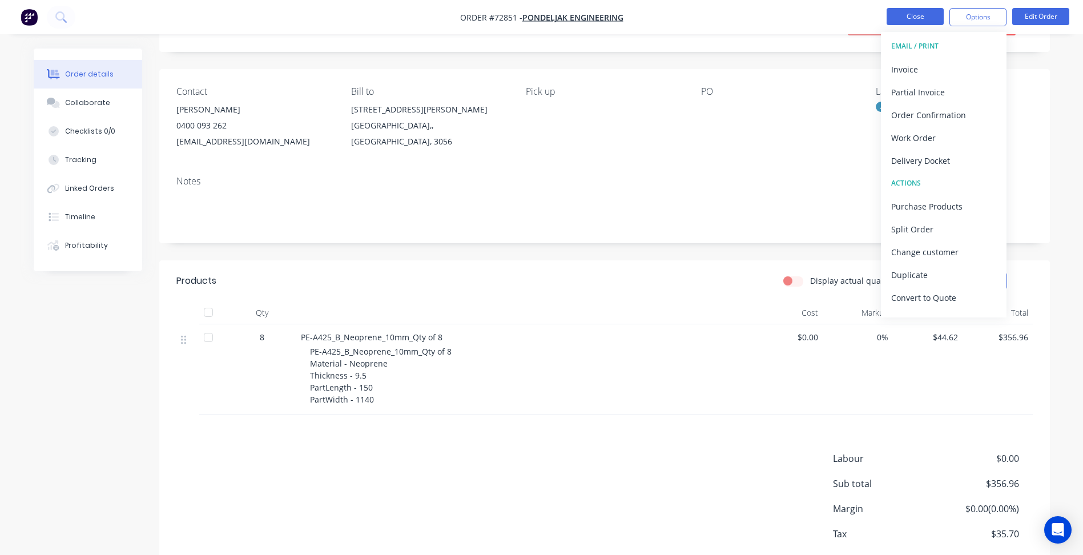
click at [919, 14] on button "Close" at bounding box center [914, 16] width 57 height 17
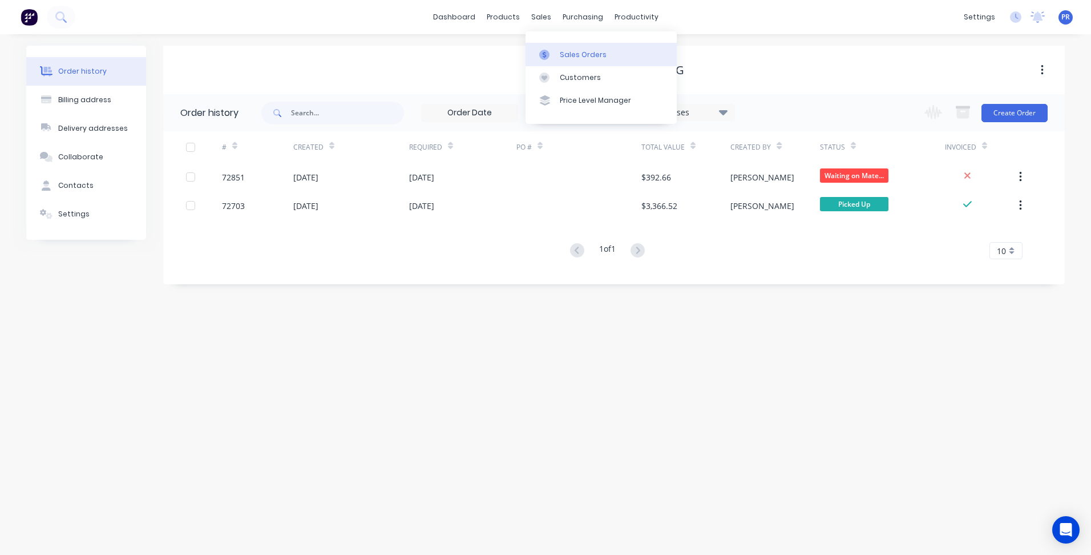
click at [551, 51] on div at bounding box center [547, 55] width 17 height 10
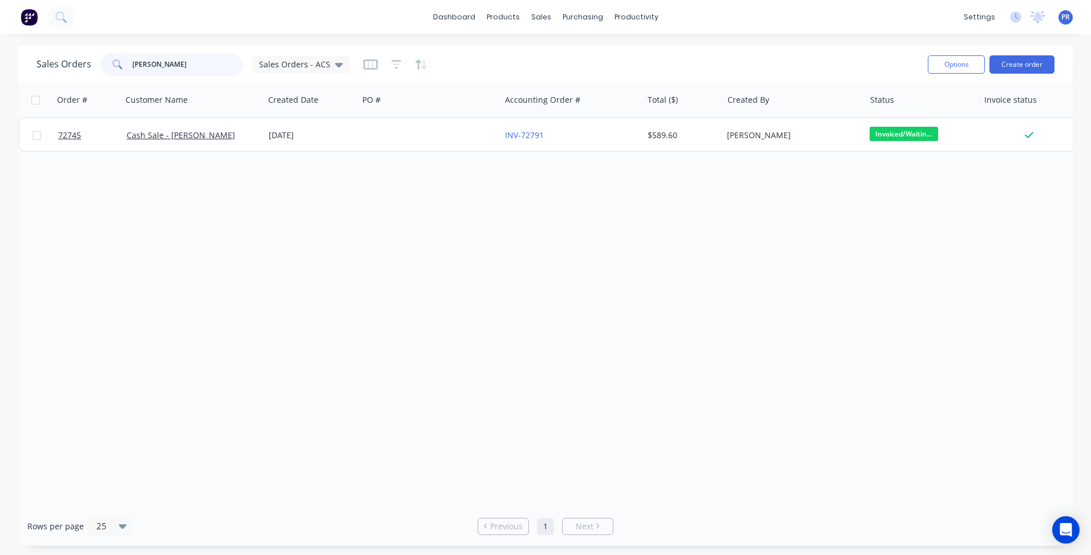
drag, startPoint x: 170, startPoint y: 66, endPoint x: 51, endPoint y: 64, distance: 118.7
click at [62, 64] on div "Sales Orders [PERSON_NAME] Orders - ACS" at bounding box center [193, 64] width 313 height 23
type input "ac l"
click at [1048, 74] on div "Options Create order" at bounding box center [988, 64] width 131 height 28
click at [1029, 64] on button "Create order" at bounding box center [1022, 64] width 65 height 18
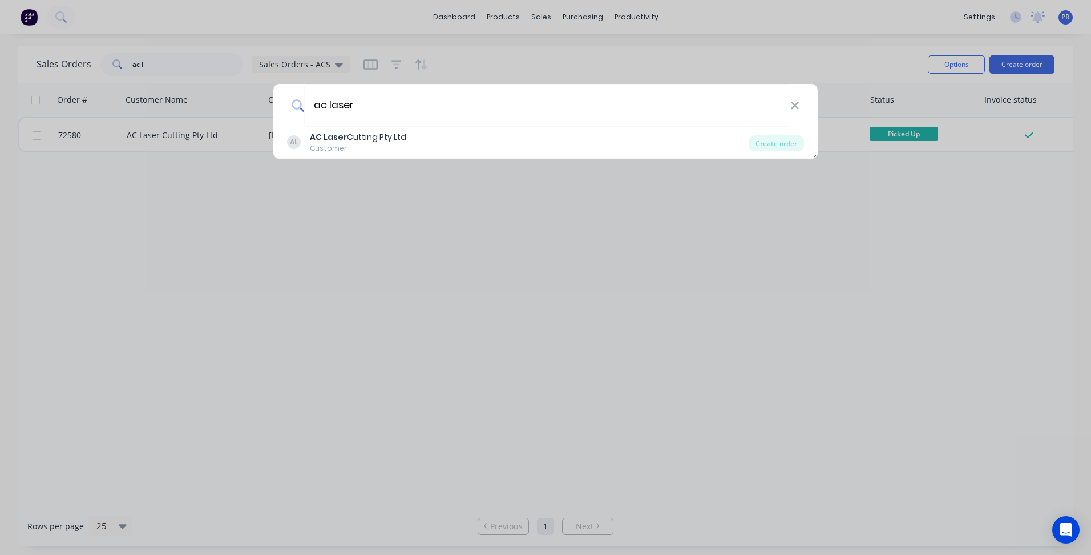
type input "ac laser"
click at [345, 147] on div "Customer" at bounding box center [358, 148] width 96 height 10
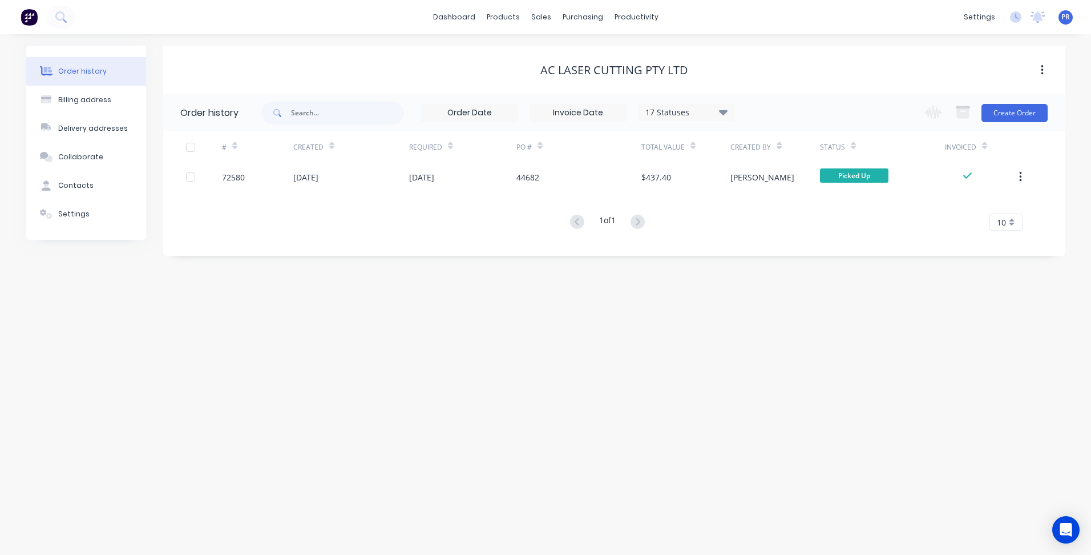
click at [1018, 99] on div "Change order status Submitted Secondary Process Outsourced Waiting on Material …" at bounding box center [983, 112] width 130 height 37
click at [1013, 123] on div "Change order status Submitted Secondary Process Outsourced Waiting on Material …" at bounding box center [983, 112] width 130 height 37
click at [1018, 111] on button "Create Order" at bounding box center [1015, 113] width 66 height 18
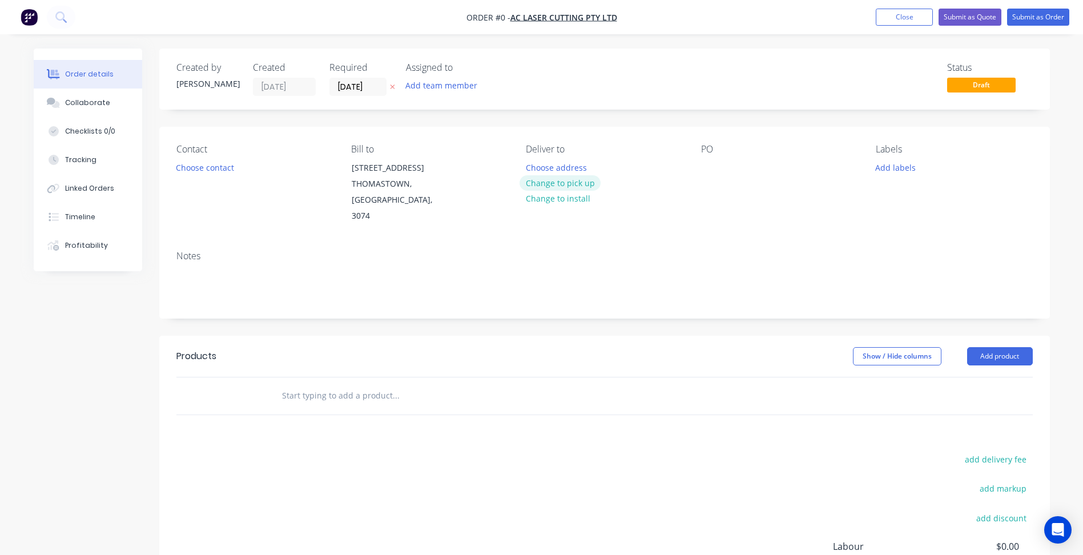
click at [566, 182] on button "Change to pick up" at bounding box center [559, 182] width 81 height 15
click at [215, 165] on button "Choose contact" at bounding box center [204, 166] width 70 height 15
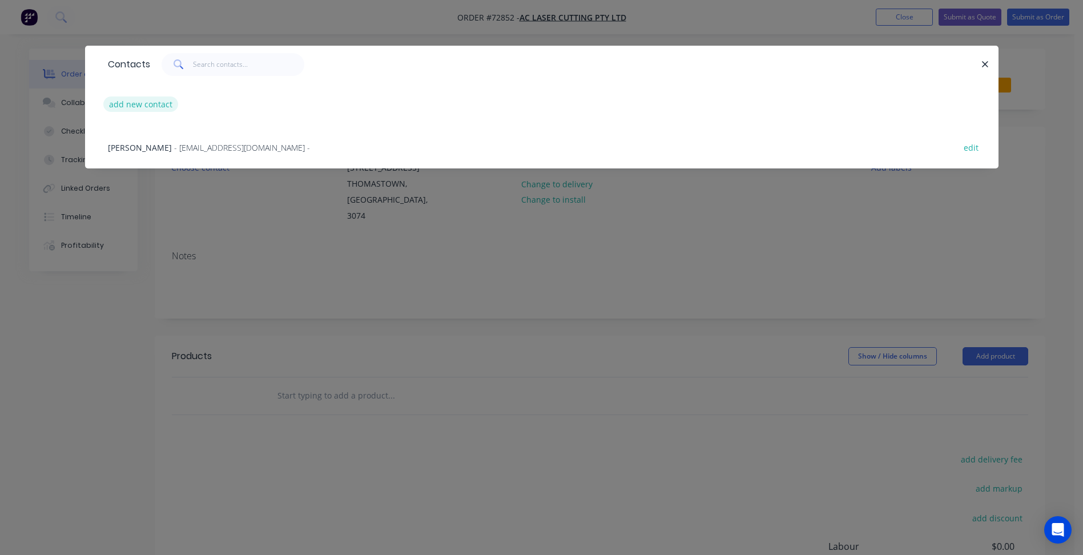
click at [140, 105] on button "add new contact" at bounding box center [140, 103] width 75 height 15
select select "AU"
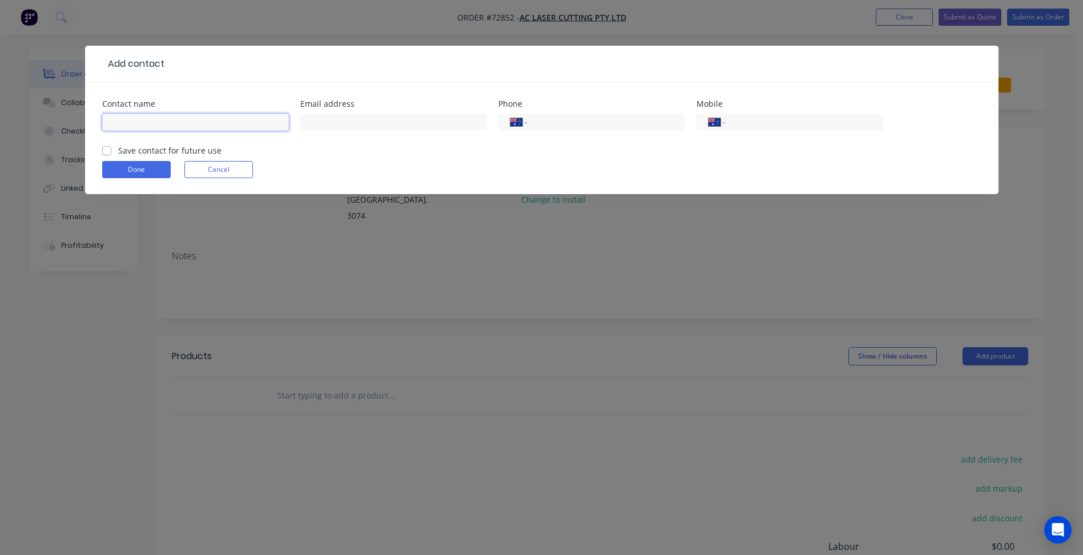
click at [163, 121] on input "text" at bounding box center [195, 122] width 187 height 17
type input "[PERSON_NAME]"
drag, startPoint x: 366, startPoint y: 109, endPoint x: 365, endPoint y: 115, distance: 6.4
click at [366, 111] on div "Email address" at bounding box center [393, 122] width 187 height 45
click at [365, 118] on input "text" at bounding box center [393, 122] width 187 height 17
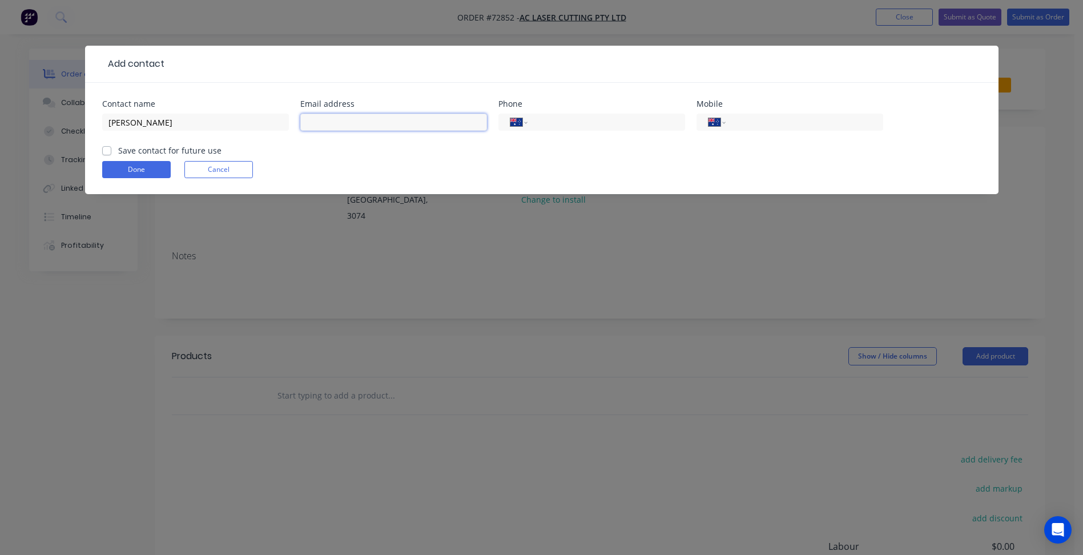
drag, startPoint x: 323, startPoint y: 122, endPoint x: 334, endPoint y: 121, distance: 10.9
click at [324, 122] on input "text" at bounding box center [393, 122] width 187 height 17
paste input "[EMAIL_ADDRESS][DOMAIN_NAME]"
type input "[EMAIL_ADDRESS][DOMAIN_NAME]"
click at [797, 125] on input "tel" at bounding box center [801, 122] width 137 height 13
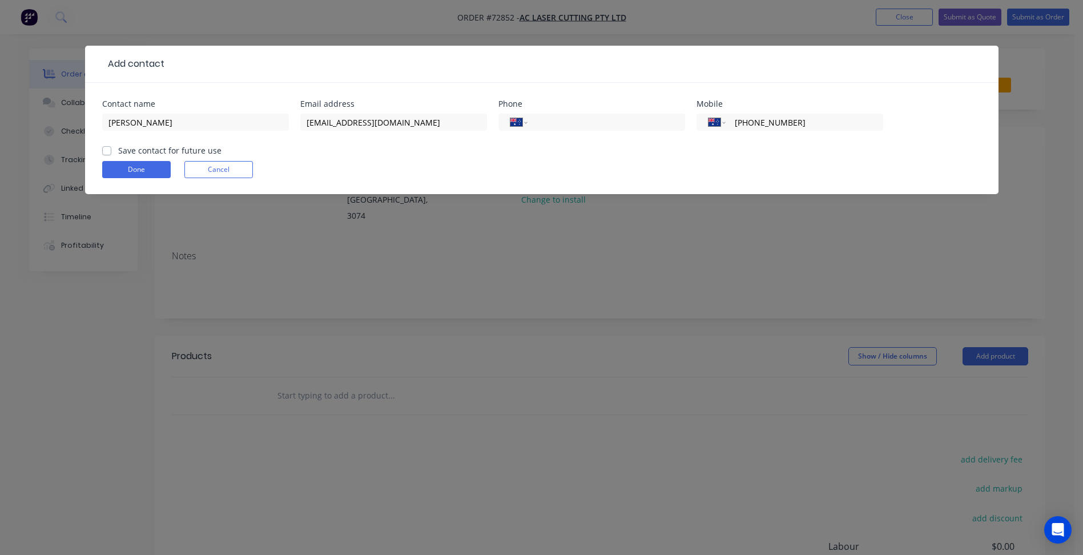
type input "[PHONE_NUMBER]"
drag, startPoint x: 571, startPoint y: 118, endPoint x: 498, endPoint y: 140, distance: 77.1
click at [571, 118] on input "tel" at bounding box center [603, 122] width 137 height 13
paste input "[PHONE_NUMBER]"
type input "[PHONE_NUMBER]"
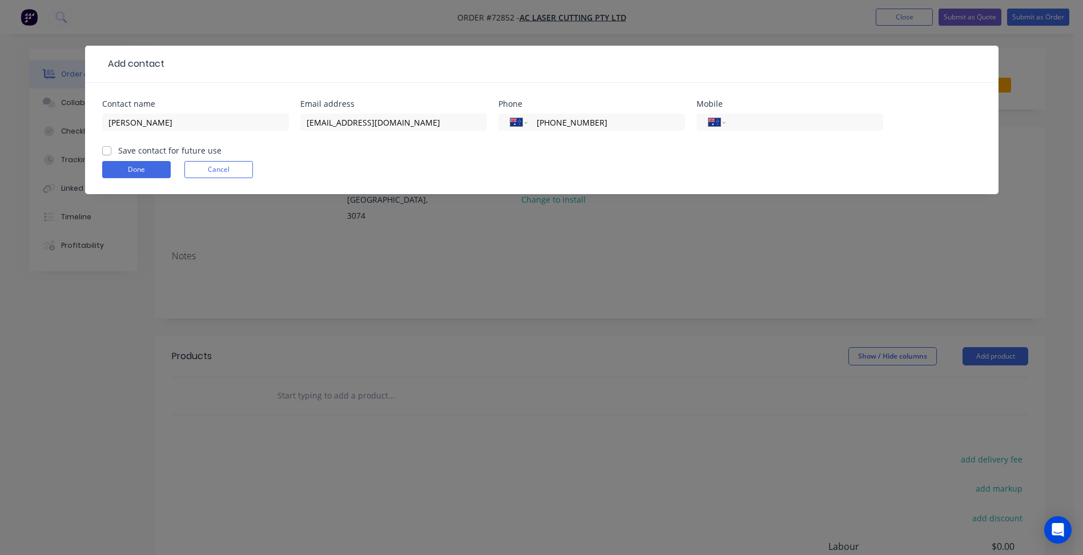
click at [140, 150] on label "Save contact for future use" at bounding box center [169, 150] width 103 height 12
click at [111, 150] on input "Save contact for future use" at bounding box center [106, 149] width 9 height 11
checkbox input "true"
click at [129, 165] on button "Done" at bounding box center [136, 169] width 68 height 17
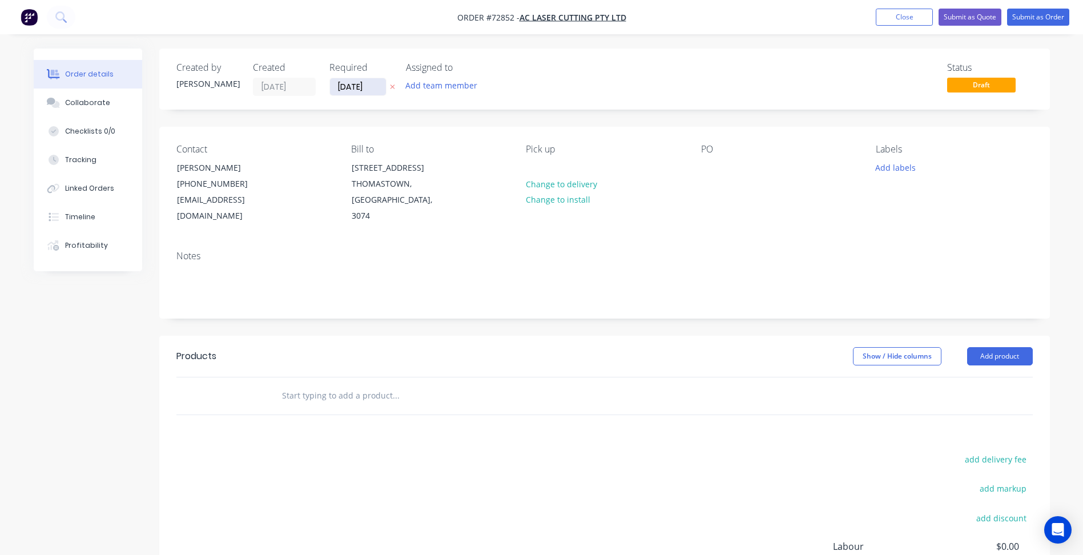
click at [366, 92] on input "[DATE]" at bounding box center [358, 86] width 56 height 17
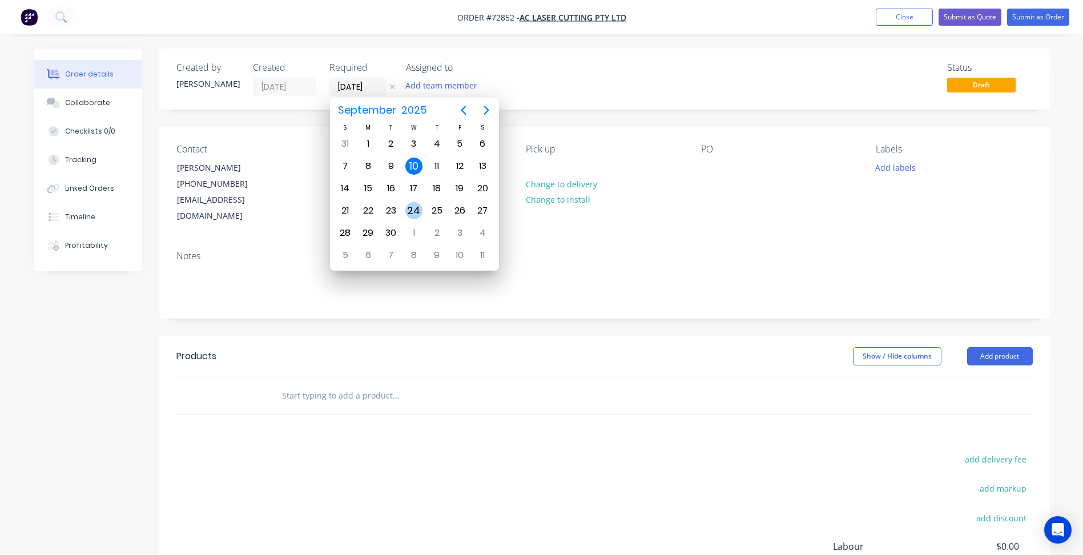
click at [419, 212] on div "24" at bounding box center [413, 210] width 17 height 17
type input "[DATE]"
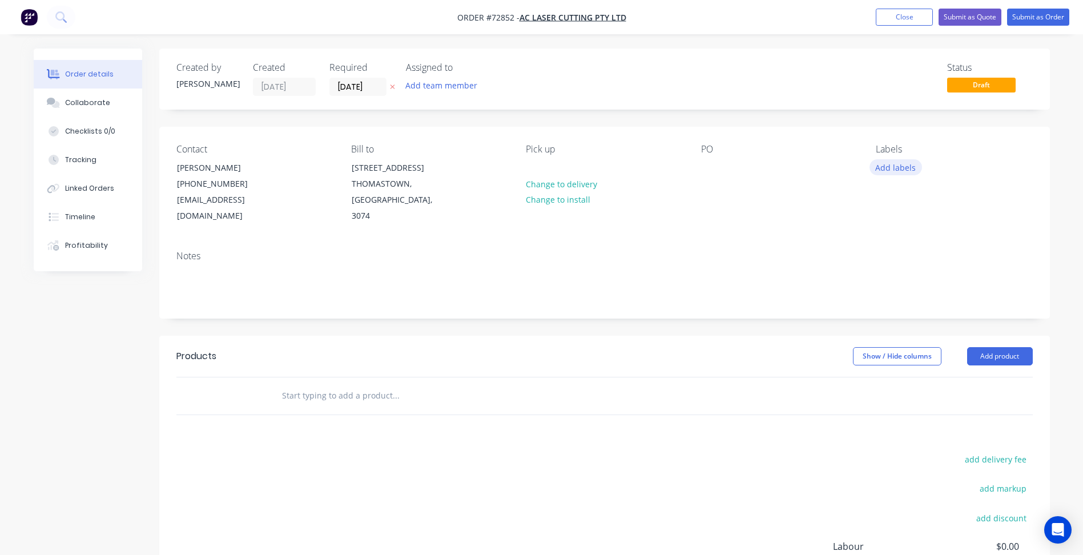
click at [892, 164] on button "Add labels" at bounding box center [895, 166] width 53 height 15
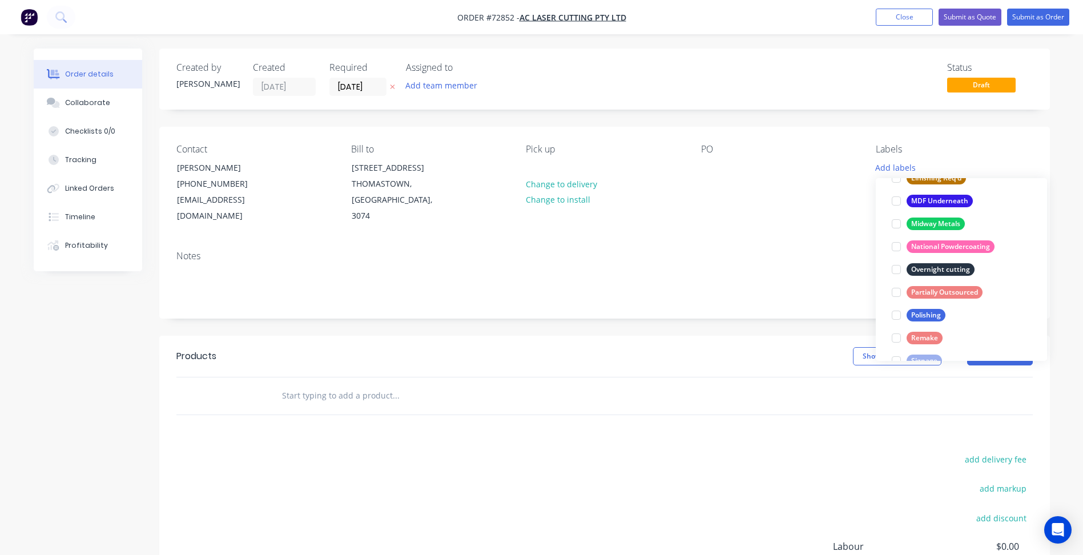
scroll to position [628, 0]
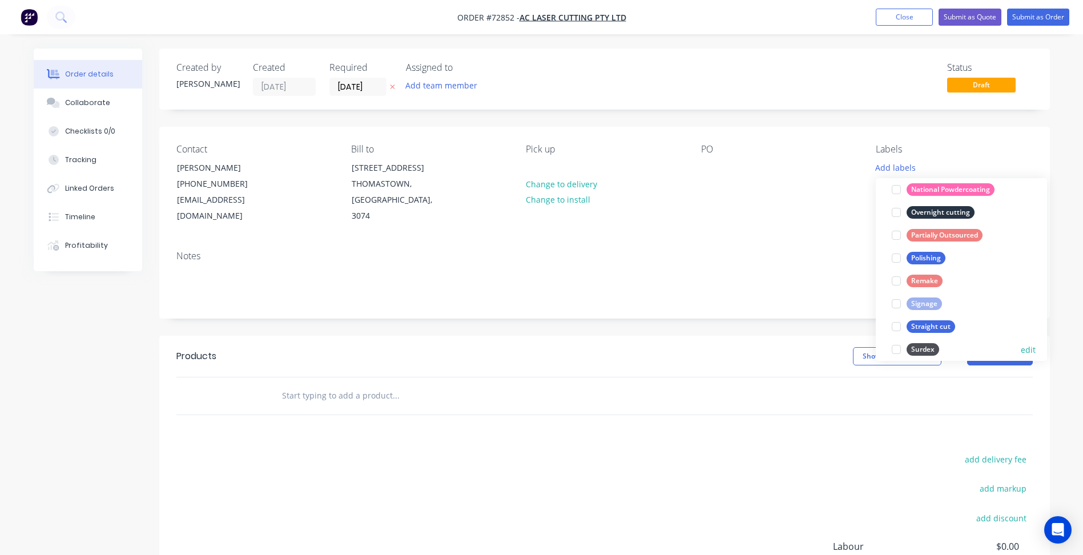
click at [895, 348] on div at bounding box center [896, 349] width 23 height 23
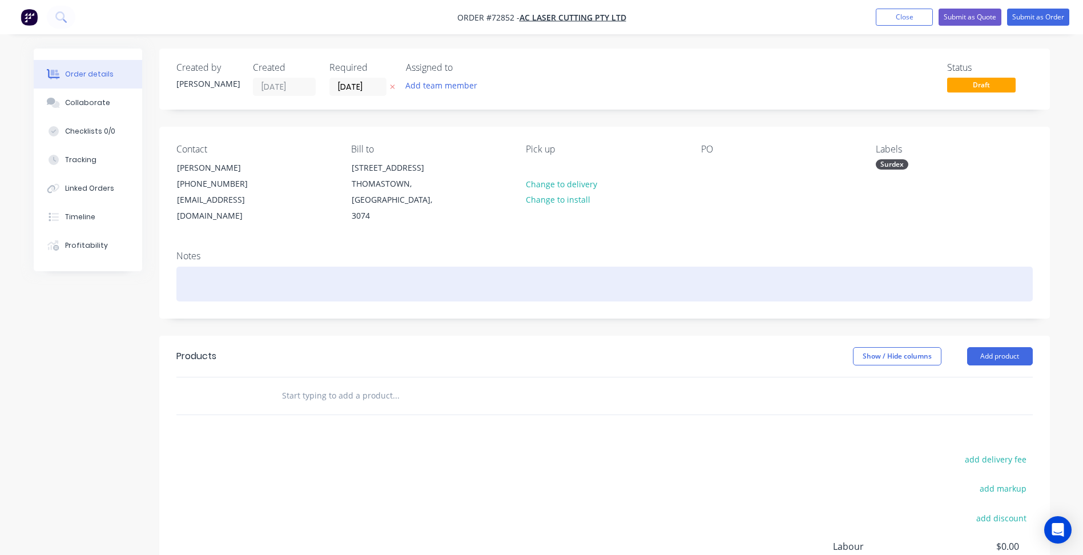
click at [768, 278] on div at bounding box center [604, 283] width 856 height 35
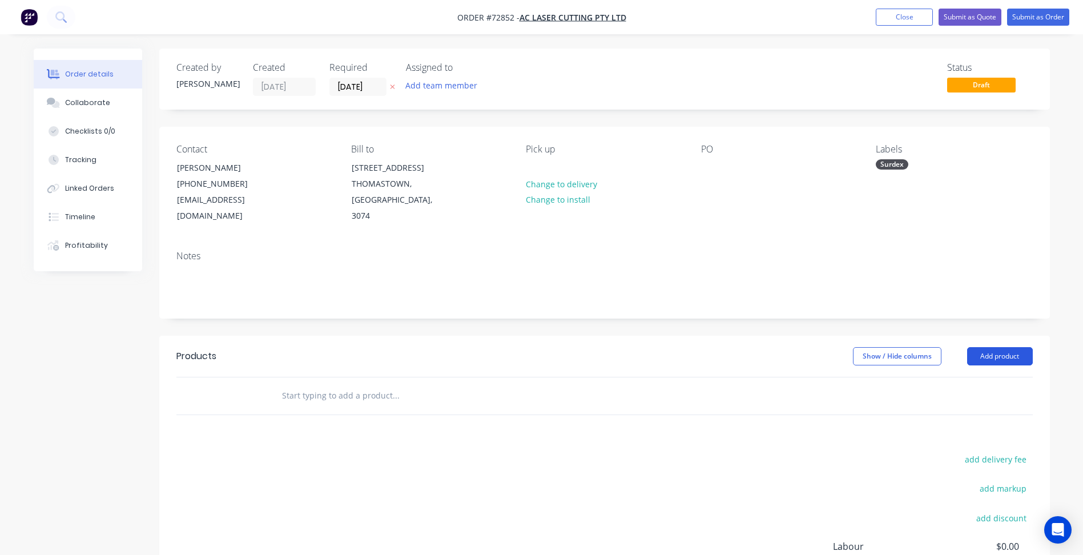
click at [1008, 347] on button "Add product" at bounding box center [1000, 356] width 66 height 18
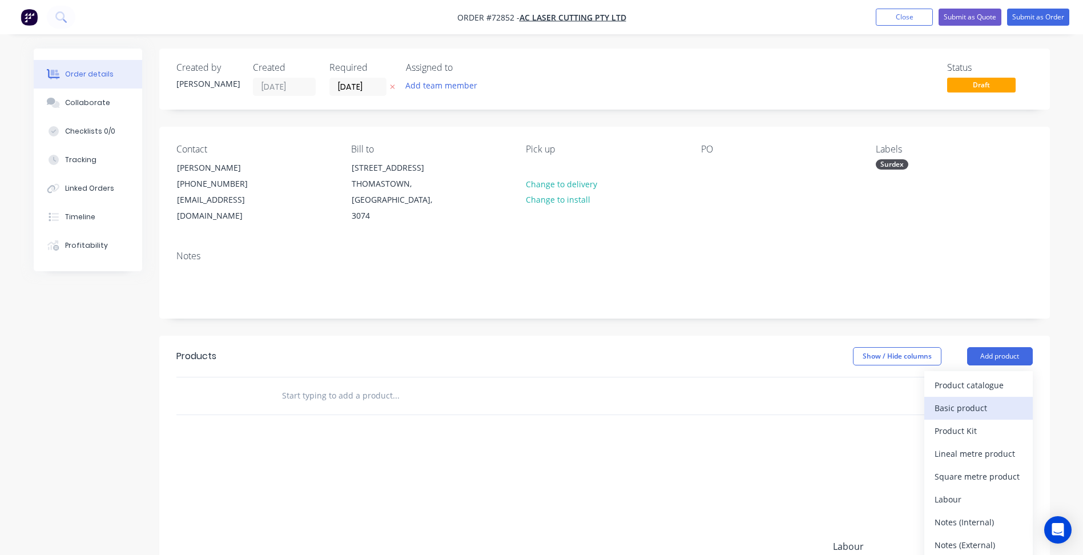
click at [967, 399] on div "Basic product" at bounding box center [978, 407] width 88 height 17
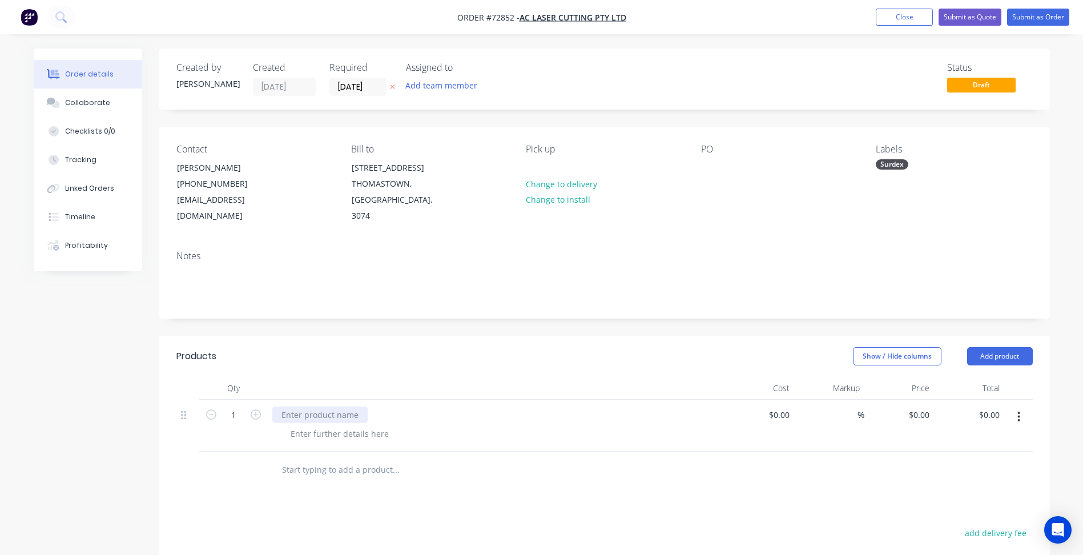
click at [302, 406] on div at bounding box center [319, 414] width 95 height 17
click at [332, 406] on div at bounding box center [319, 414] width 95 height 17
click at [309, 406] on div at bounding box center [319, 414] width 95 height 17
paste div
click at [312, 425] on div at bounding box center [339, 433] width 116 height 17
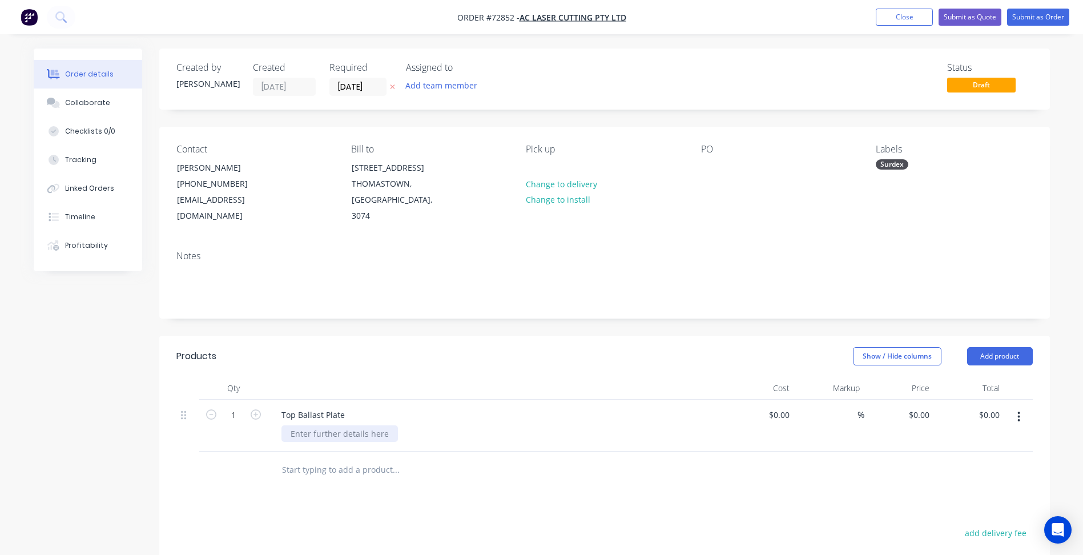
click at [312, 425] on div at bounding box center [339, 433] width 116 height 17
paste div
click at [239, 406] on input "1" at bounding box center [234, 414] width 30 height 17
click at [459, 425] on div "PLS 50 x 2000 x 2000 G350 PATTERN" at bounding box center [500, 433] width 438 height 17
click at [426, 425] on div "PLS 50 x 2000 x 2000 G350 PATTERN" at bounding box center [358, 433] width 155 height 17
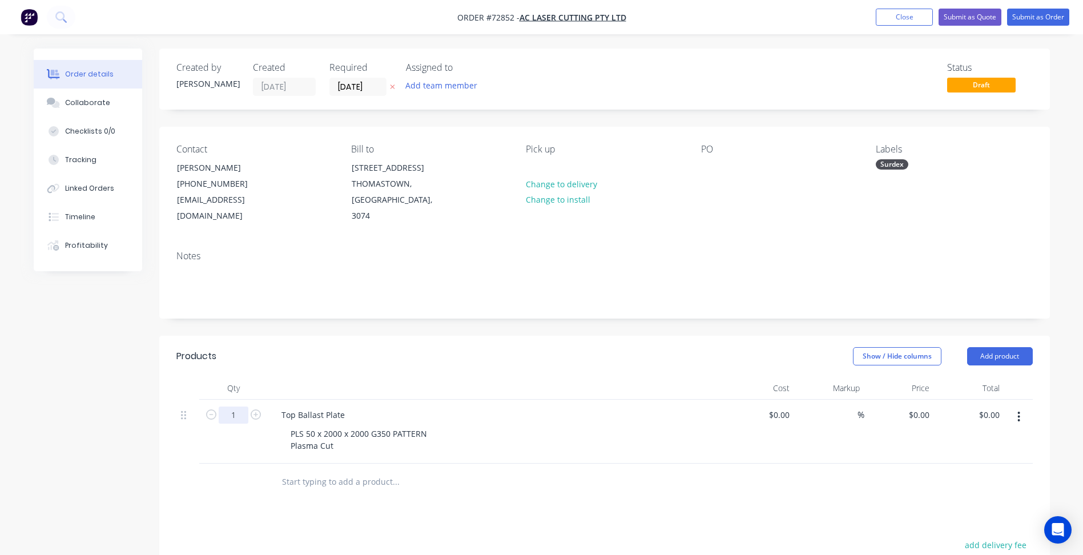
click at [235, 406] on input "1" at bounding box center [234, 414] width 30 height 17
click at [805, 399] on div "%" at bounding box center [829, 431] width 70 height 64
click at [785, 406] on input at bounding box center [781, 414] width 26 height 17
type input "$0.00"
click at [922, 406] on input "0" at bounding box center [920, 414] width 26 height 17
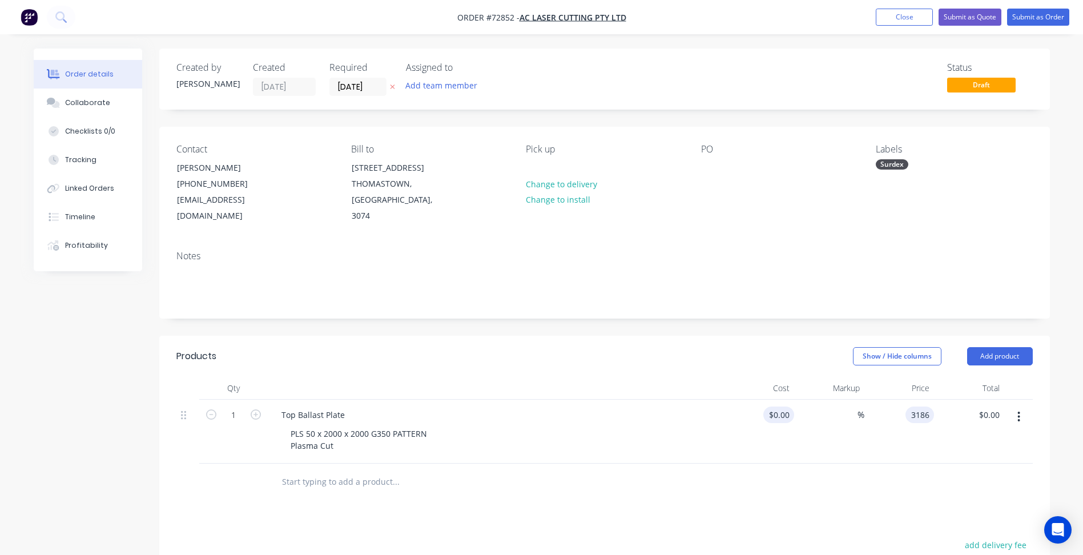
type input "3186"
type input "0"
type input "$3,186.00"
click at [778, 405] on div "0 $0.00" at bounding box center [759, 431] width 70 height 64
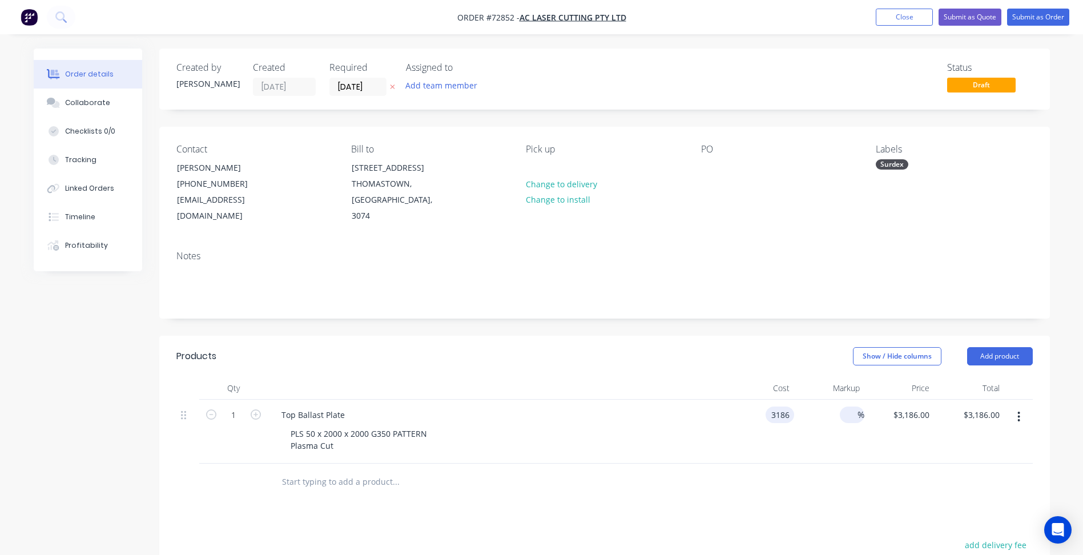
type input "$3,186.00"
click at [849, 406] on input at bounding box center [850, 414] width 13 height 17
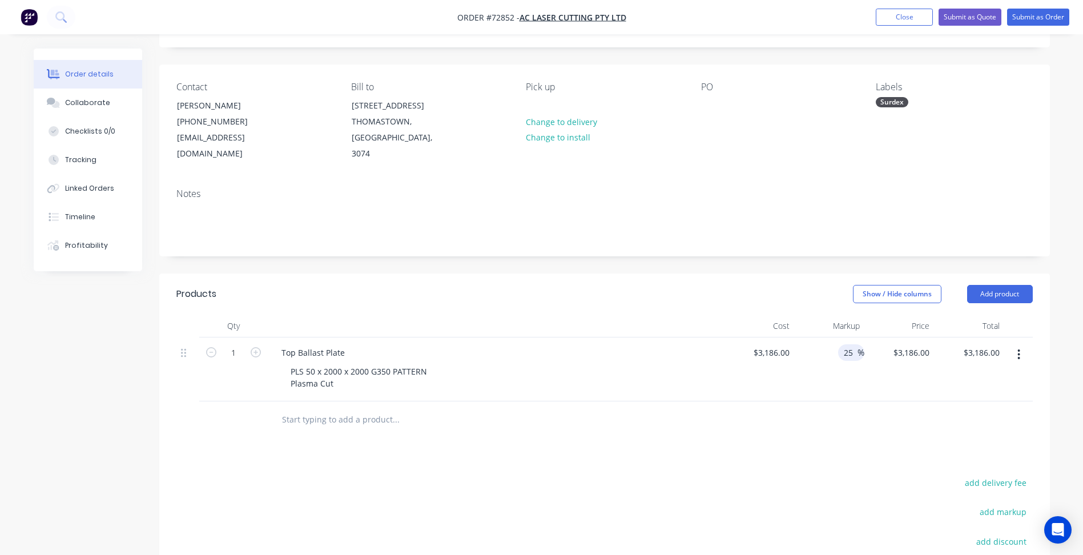
scroll to position [114, 0]
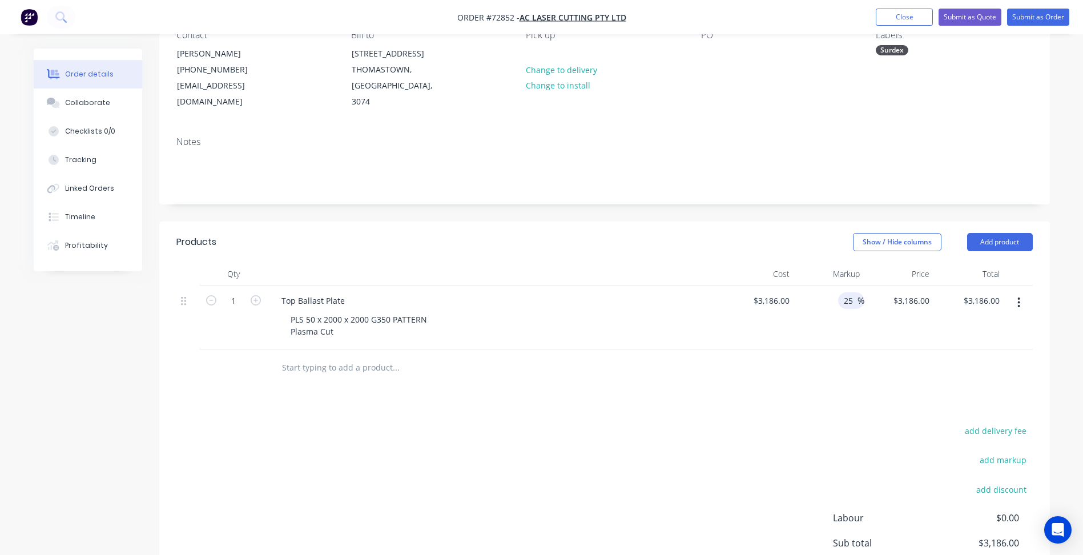
type input "25"
type input "$3,982.50"
click at [676, 428] on div "add delivery fee add markup add discount Labour $0.00 Sub total $3,982.50 Margi…" at bounding box center [604, 533] width 856 height 220
click at [1021, 292] on button "button" at bounding box center [1018, 302] width 27 height 21
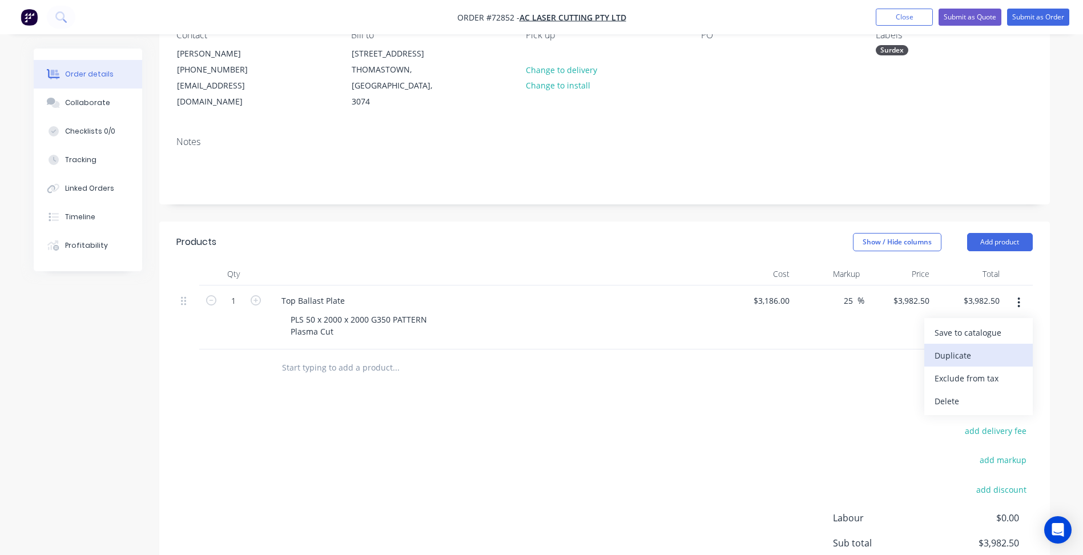
click at [980, 347] on div "Duplicate" at bounding box center [978, 355] width 88 height 17
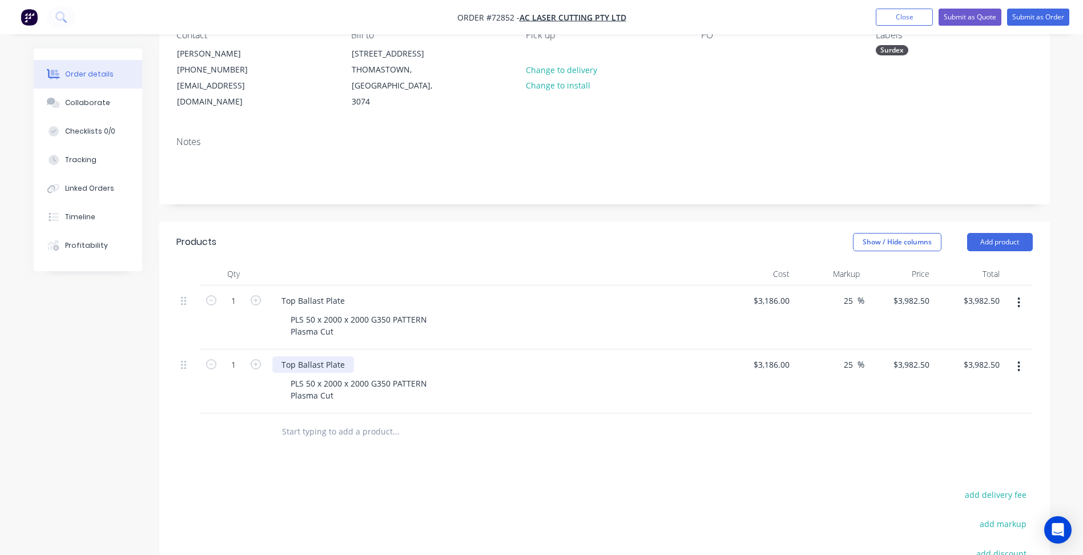
click at [305, 356] on div "Top Ballast Plate" at bounding box center [313, 364] width 82 height 17
paste div
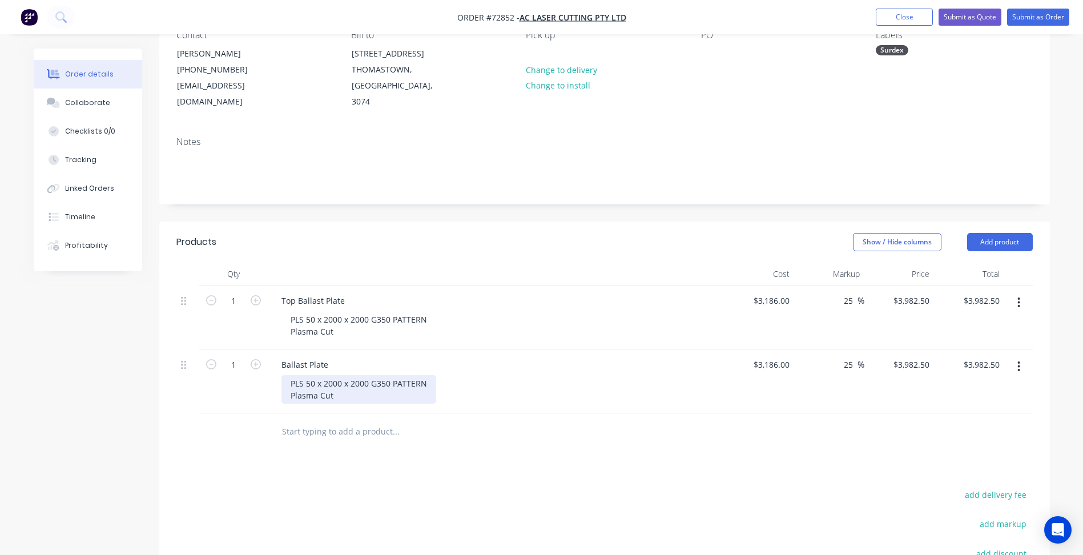
click at [311, 375] on div "PLS 50 x 2000 x 2000 G350 PATTERN Plasma Cut" at bounding box center [358, 389] width 155 height 29
click at [323, 375] on div "PLS 50 x 2000 x 2000 G350 PATTERN Plasma Cut" at bounding box center [358, 389] width 155 height 29
paste div
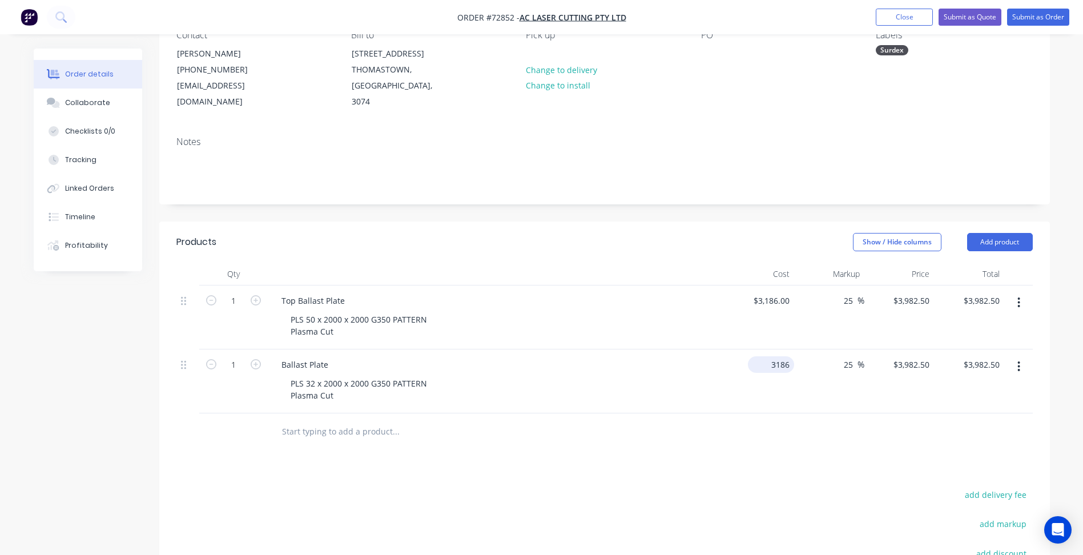
click at [780, 356] on input "3186" at bounding box center [773, 364] width 42 height 17
type input "$2,489.00"
type input "$3,111.25"
drag, startPoint x: 863, startPoint y: 437, endPoint x: 1023, endPoint y: 398, distance: 164.3
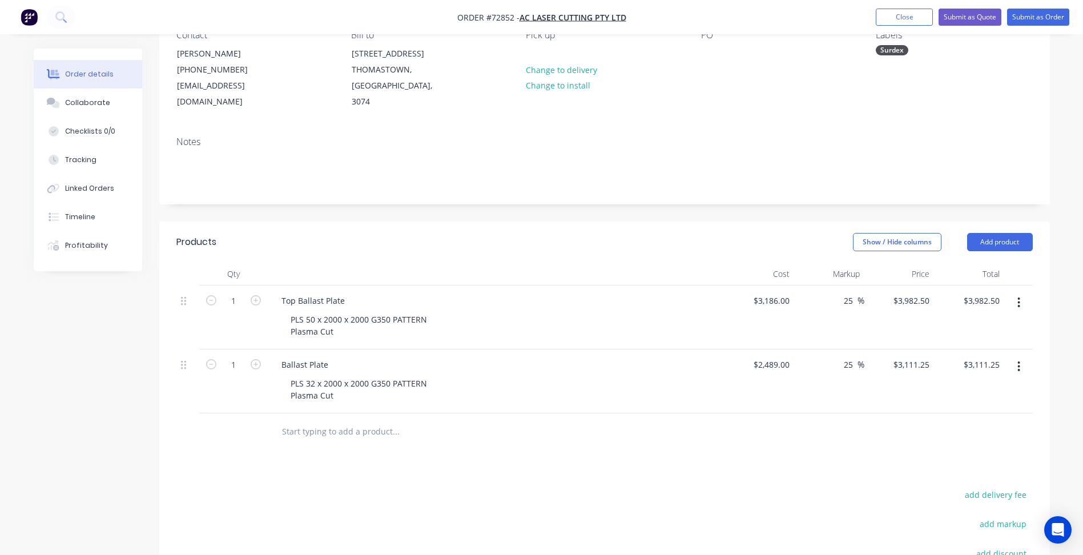
click at [863, 437] on div "Products Show / Hide columns Add product Qty Cost Markup Price Total 1 Top Ball…" at bounding box center [604, 472] width 890 height 503
click at [1021, 356] on button "button" at bounding box center [1018, 366] width 27 height 21
click at [960, 411] on div "Duplicate" at bounding box center [978, 419] width 88 height 17
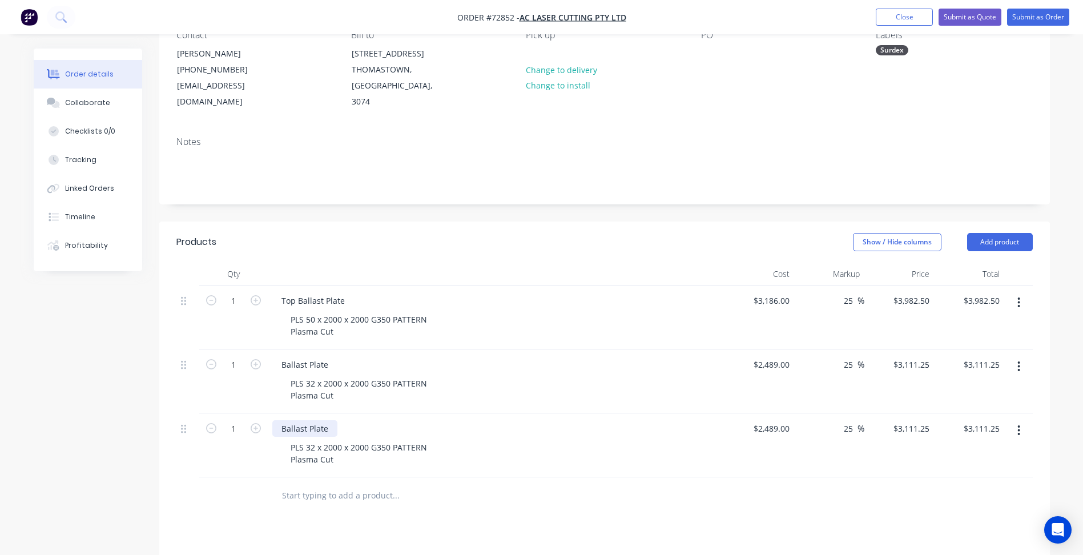
click at [310, 420] on div "Ballast Plate" at bounding box center [304, 428] width 65 height 17
click at [301, 420] on div "Ballast Plate" at bounding box center [304, 428] width 65 height 17
paste div
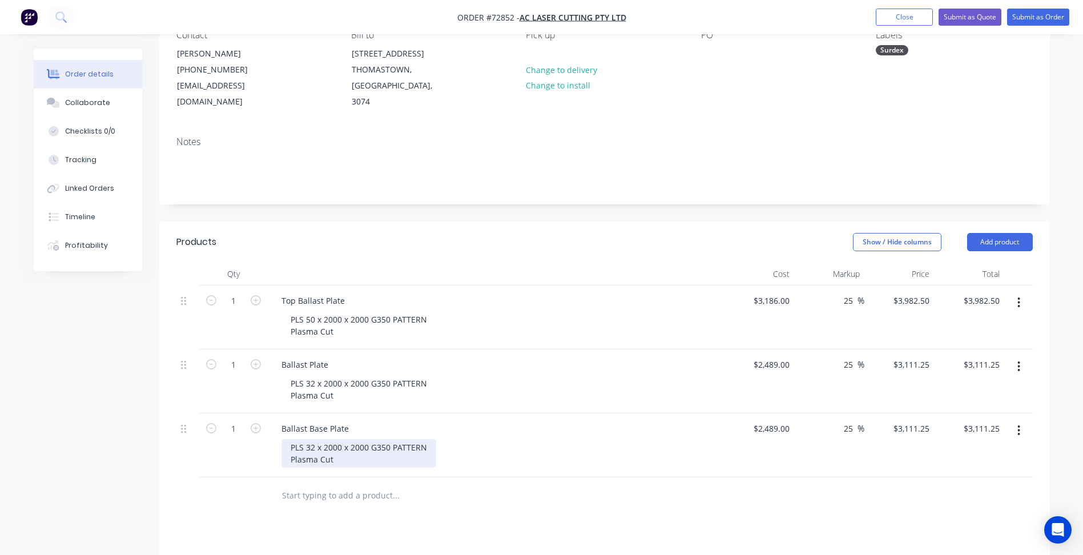
click at [354, 439] on div "PLS 32 x 2000 x 2000 G350 PATTERN Plasma Cut" at bounding box center [358, 453] width 155 height 29
click at [375, 439] on div "PLS 32 x 2000 x 2000 G350 PATTERN Plasma Cut" at bounding box center [358, 453] width 155 height 29
paste div
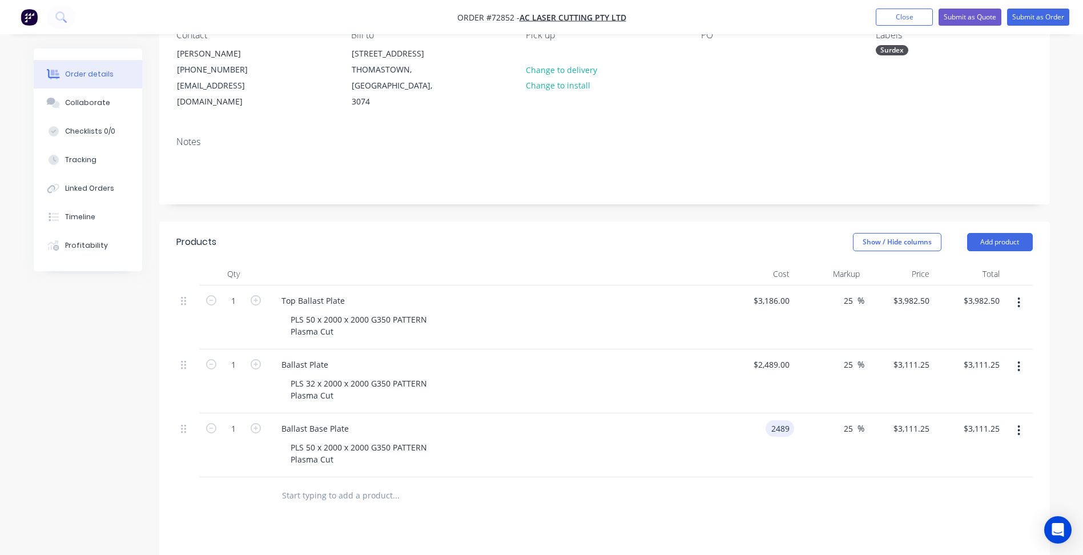
click at [778, 420] on input "2489" at bounding box center [782, 428] width 24 height 17
type input "$3,867.00"
type input "$4,833.75"
click at [233, 420] on input "1" at bounding box center [234, 428] width 30 height 17
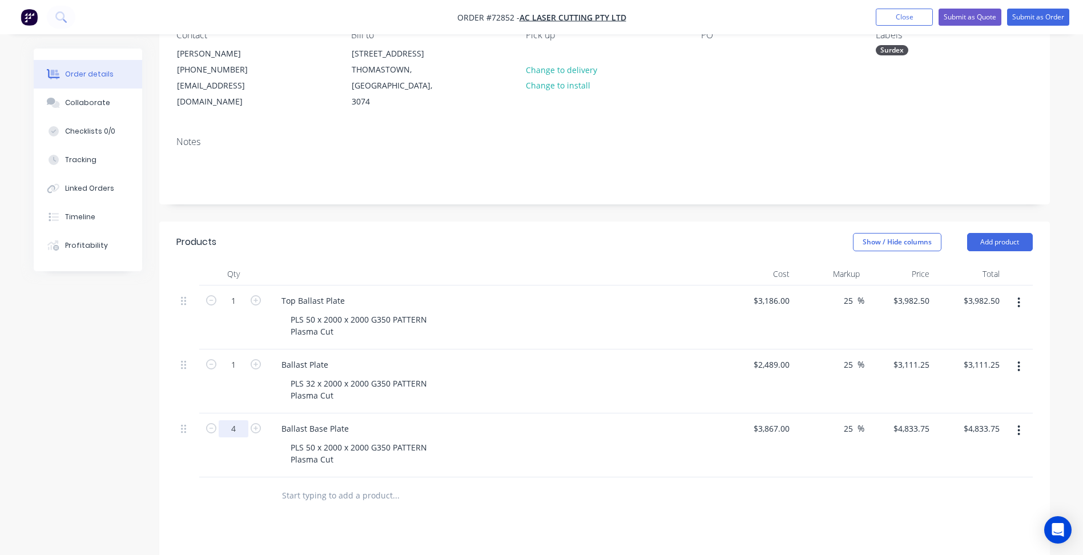
type input "4"
type input "$19,335.00"
click at [678, 493] on div at bounding box center [473, 495] width 411 height 37
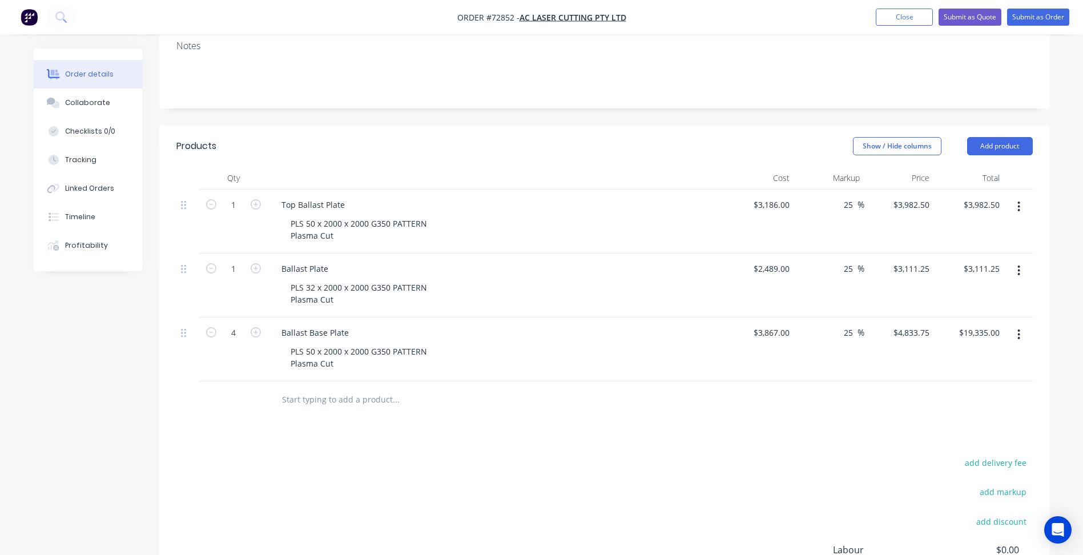
scroll to position [228, 0]
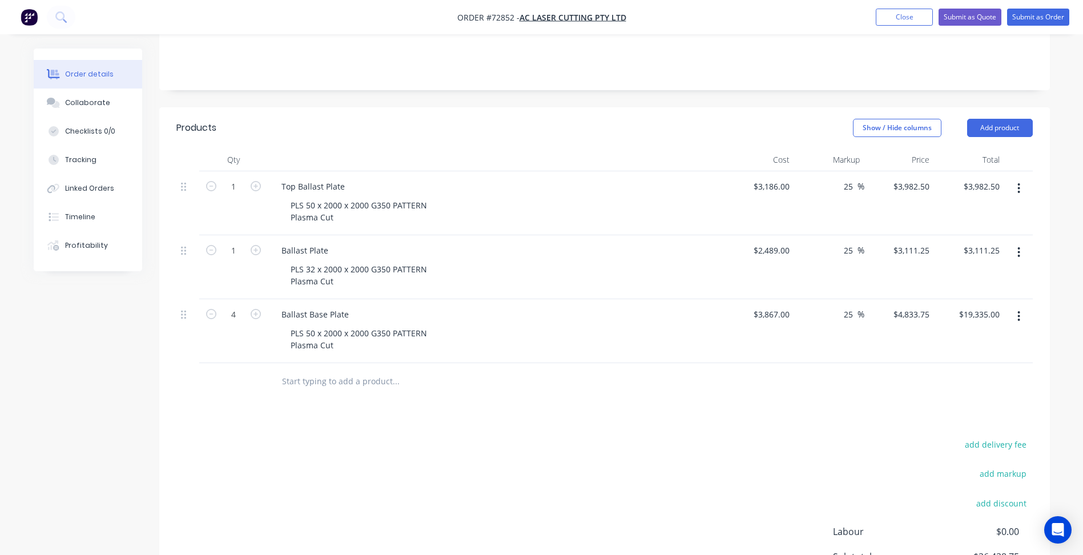
click at [1019, 310] on icon "button" at bounding box center [1018, 316] width 3 height 13
click at [956, 361] on div "Duplicate" at bounding box center [978, 369] width 88 height 17
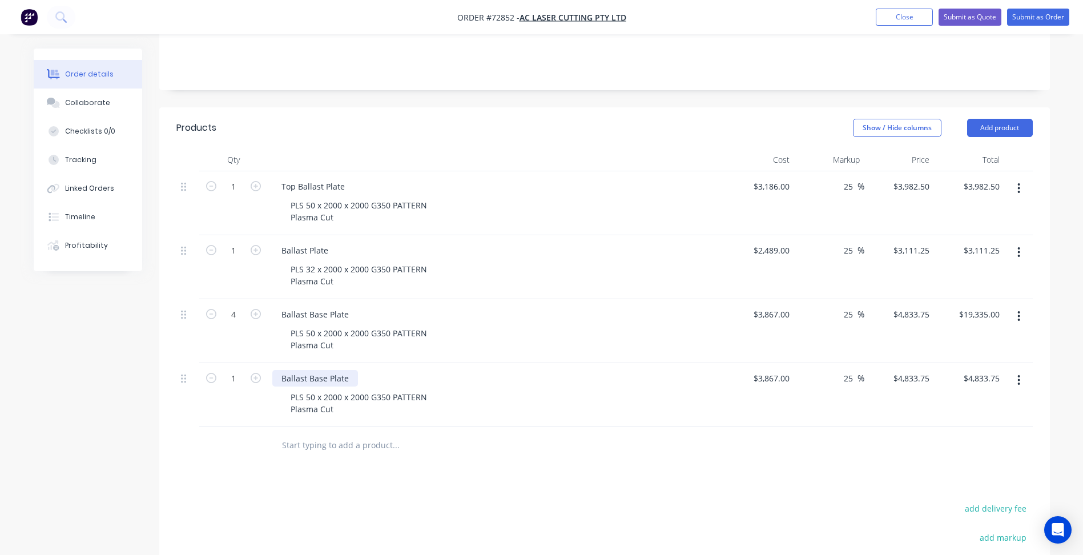
click at [312, 370] on div "Ballast Base Plate" at bounding box center [315, 378] width 86 height 17
click at [320, 370] on div "Ballast Base Plate" at bounding box center [315, 378] width 86 height 17
drag, startPoint x: 341, startPoint y: 362, endPoint x: 341, endPoint y: 370, distance: 8.0
click at [298, 370] on div "Ballast Base Plate" at bounding box center [315, 378] width 86 height 17
drag, startPoint x: 348, startPoint y: 364, endPoint x: 245, endPoint y: 365, distance: 102.7
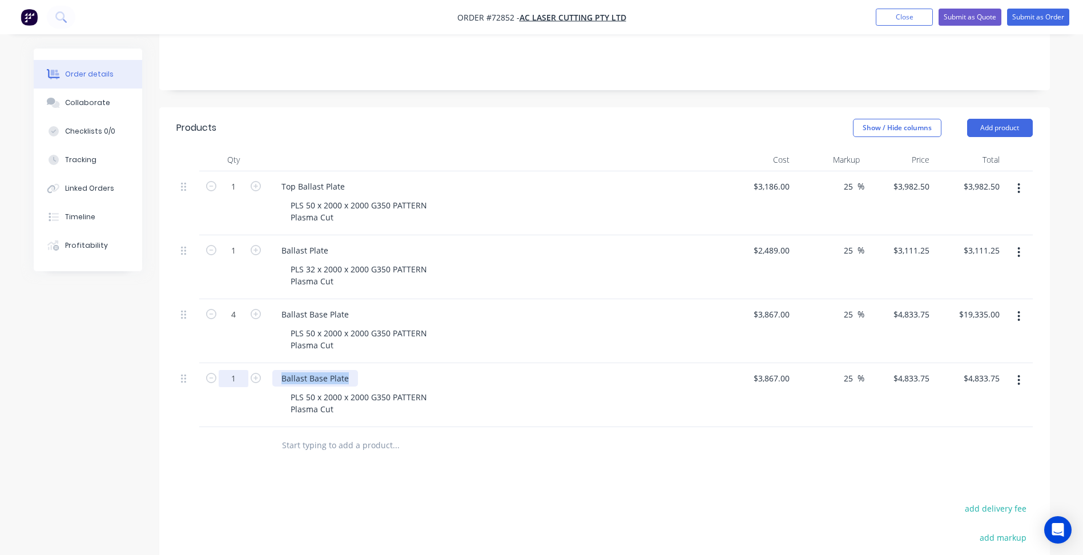
click at [245, 365] on div "1 Ballast Base Plate PLS 50 x 2000 x 2000 G350 PATTERN Plasma Cut $3,867.00 $3,…" at bounding box center [604, 395] width 856 height 64
paste div
click at [314, 389] on div "PLS 50 x 2000 x 2000 G350 PATTERN Plasma Cut" at bounding box center [358, 403] width 155 height 29
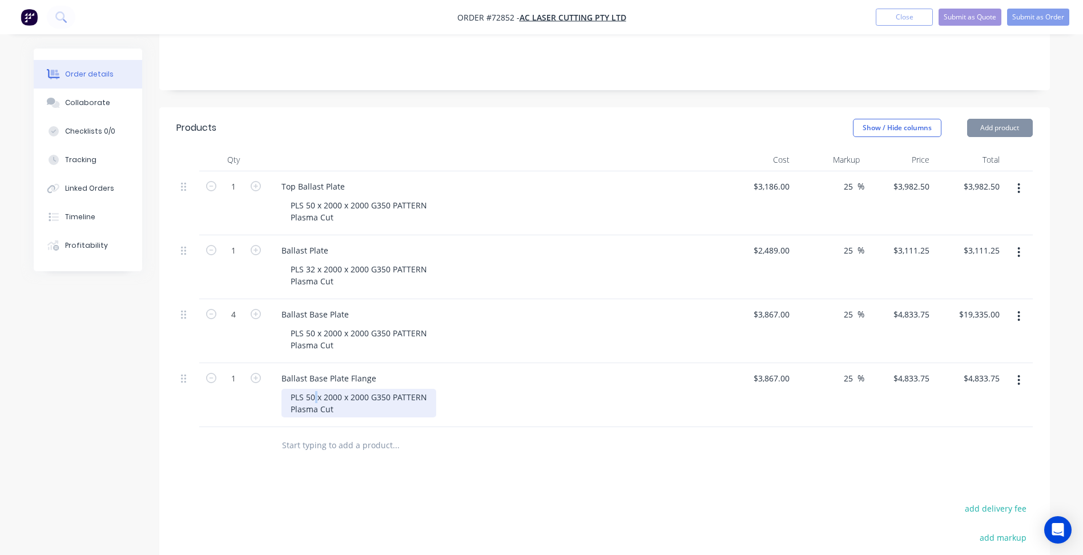
click at [314, 389] on div "PLS 50 x 2000 x 2000 G350 PATTERN Plasma Cut" at bounding box center [358, 403] width 155 height 29
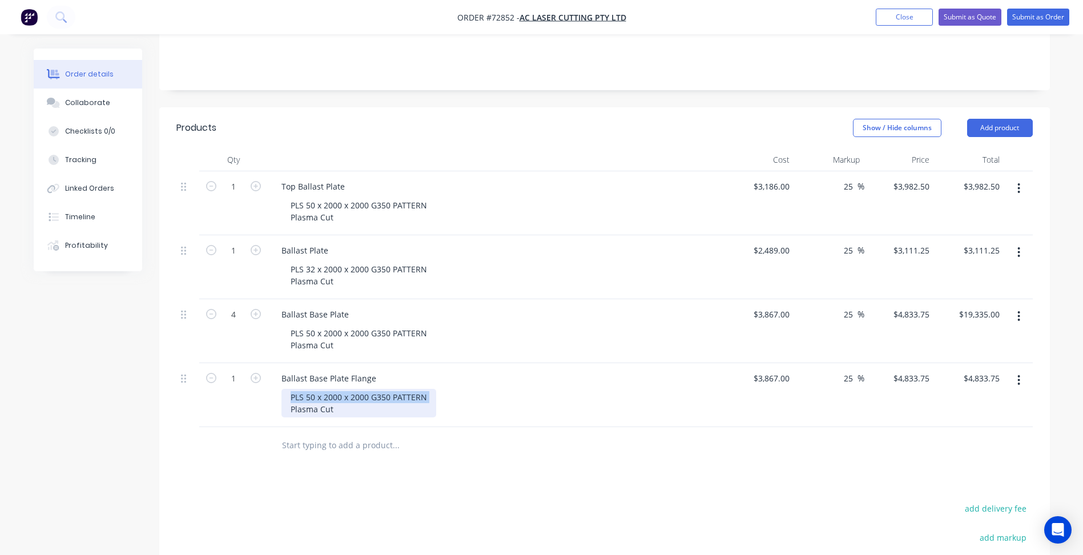
click at [314, 389] on div "PLS 50 x 2000 x 2000 G350 PATTERN Plasma Cut" at bounding box center [358, 403] width 155 height 29
click at [337, 370] on div "Ballast Base Plate Flange" at bounding box center [328, 378] width 113 height 17
click at [409, 389] on div "PLS 50 x 2000 x 2000 G350 PATTERN Plasma Cut" at bounding box center [358, 403] width 155 height 29
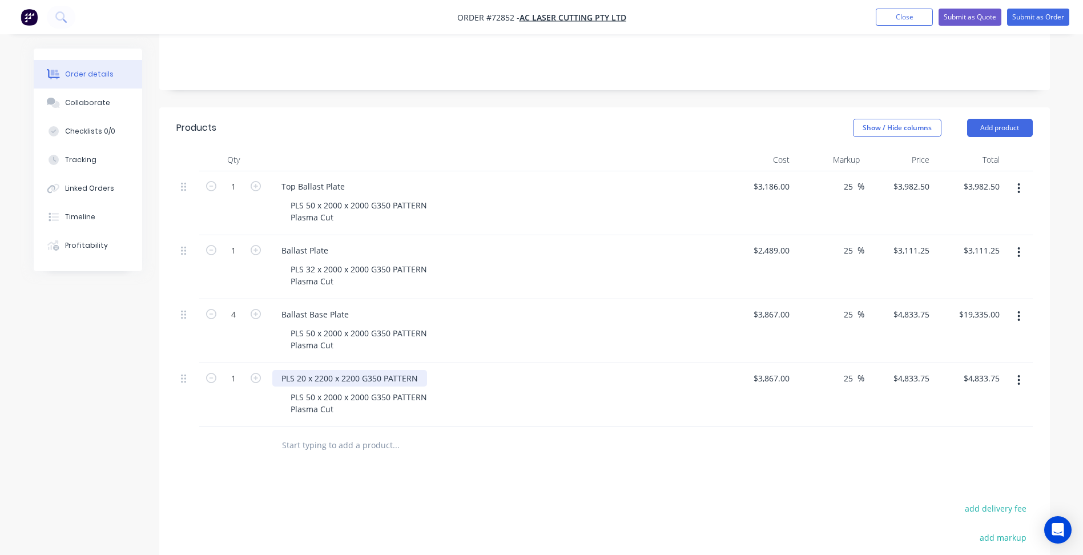
click at [345, 370] on div "PLS 20 x 2200 x 2200 G350 PATTERN" at bounding box center [349, 378] width 155 height 17
click at [335, 389] on div "PLS 50 x 2000 x 2000 G350 PATTERN Plasma Cut" at bounding box center [358, 403] width 155 height 29
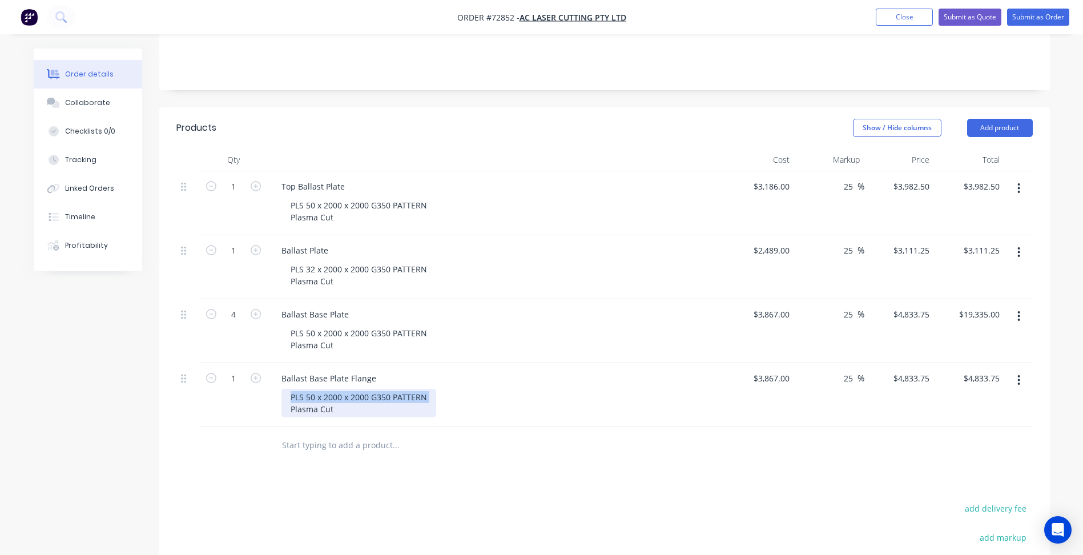
click at [335, 389] on div "PLS 50 x 2000 x 2000 G350 PATTERN Plasma Cut" at bounding box center [358, 403] width 155 height 29
paste div
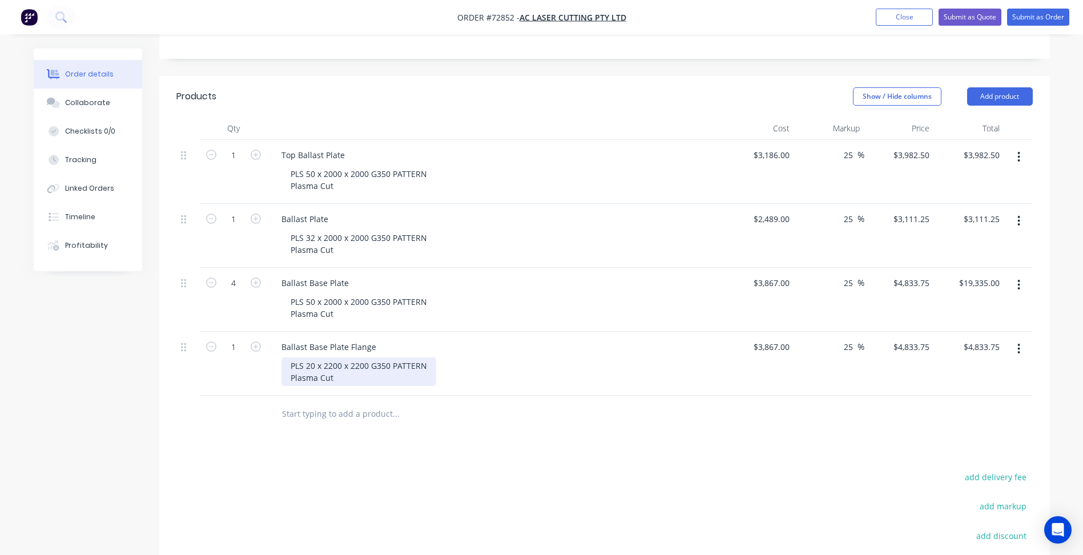
scroll to position [285, 0]
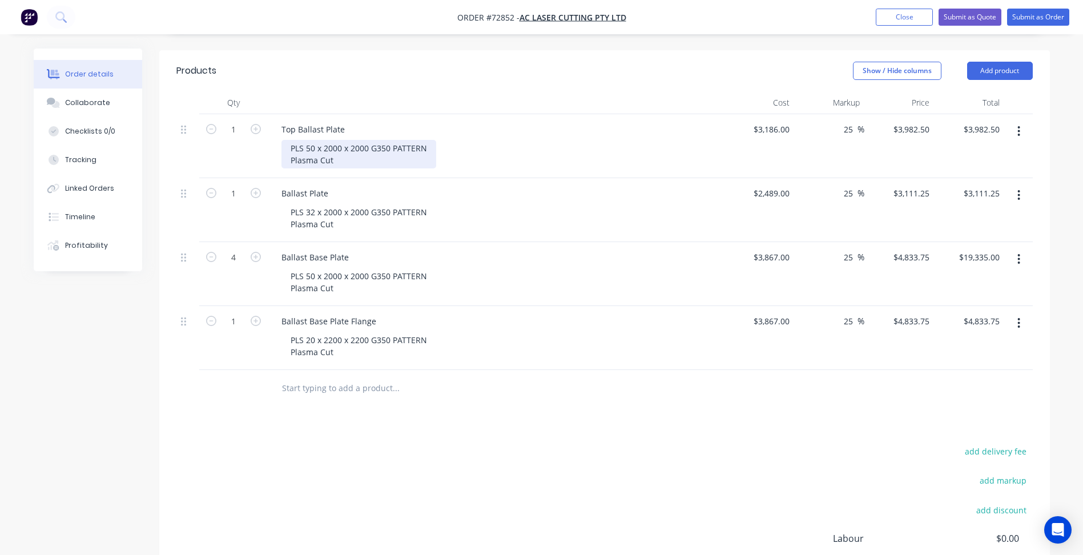
click at [346, 148] on div "PLS 50 x 2000 x 2000 G350 PATTERN Plasma Cut" at bounding box center [358, 154] width 155 height 29
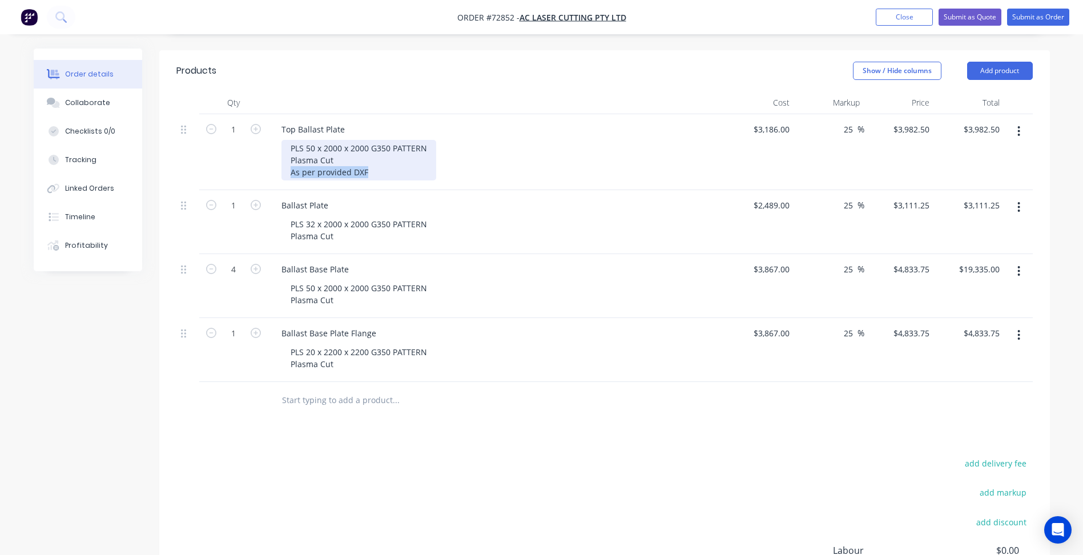
copy div "As per provided DXF"
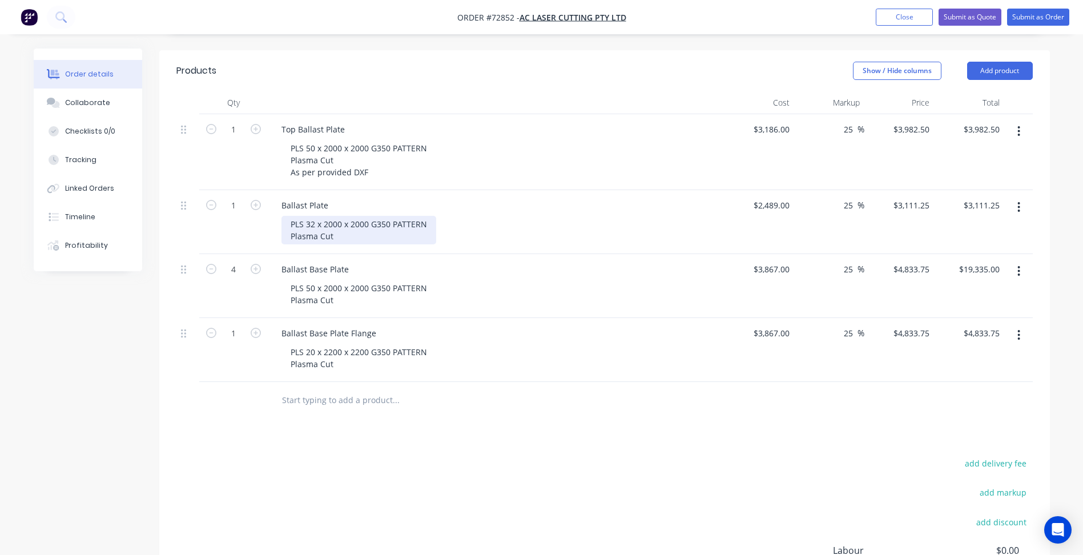
click at [342, 216] on div "PLS 32 x 2000 x 2000 G350 PATTERN Plasma Cut" at bounding box center [358, 230] width 155 height 29
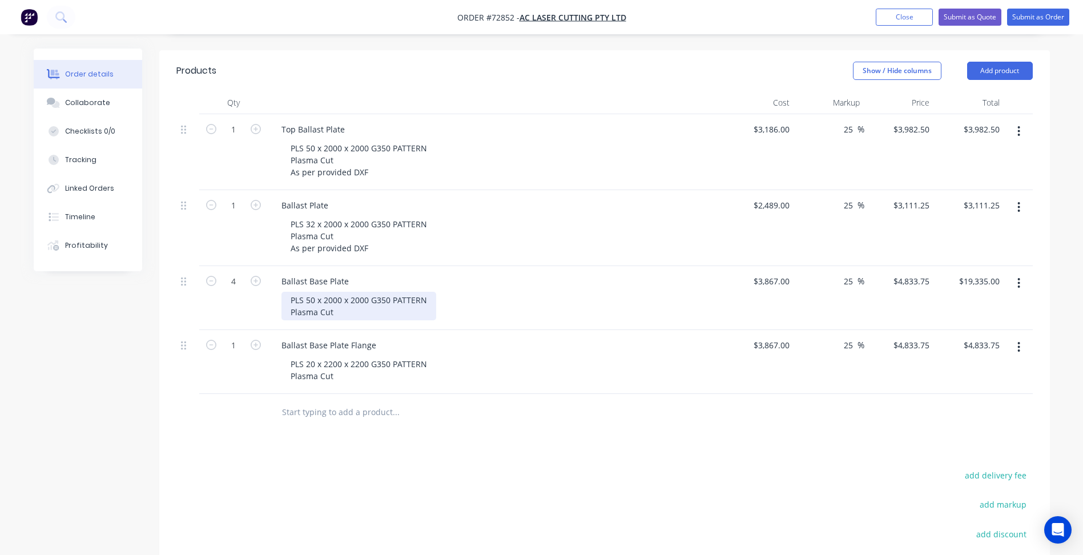
click at [364, 304] on div "PLS 50 x 2000 x 2000 G350 PATTERN Plasma Cut" at bounding box center [358, 306] width 155 height 29
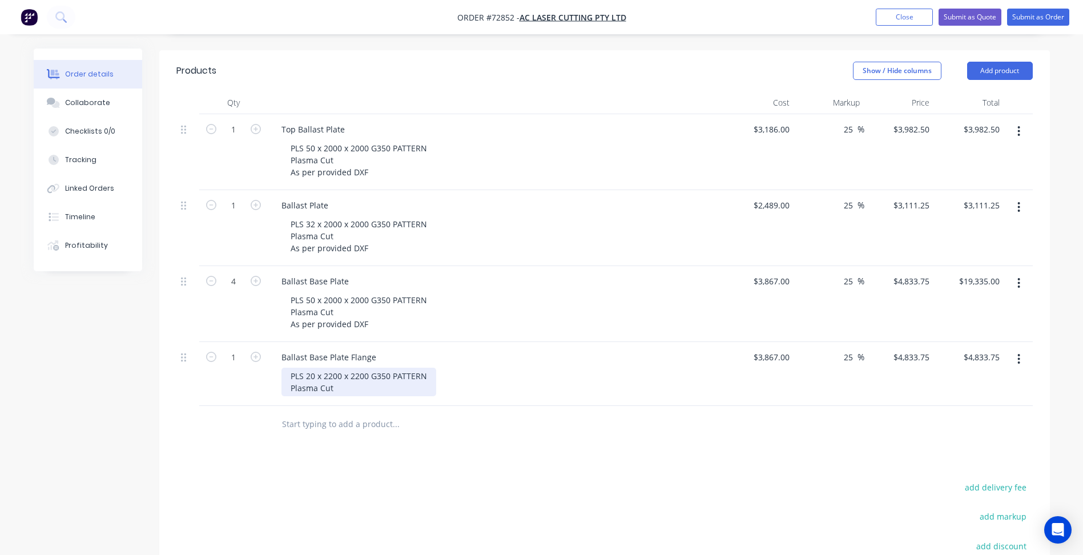
click at [357, 371] on div "PLS 20 x 2200 x 2200 G350 PATTERN Plasma Cut" at bounding box center [358, 382] width 155 height 29
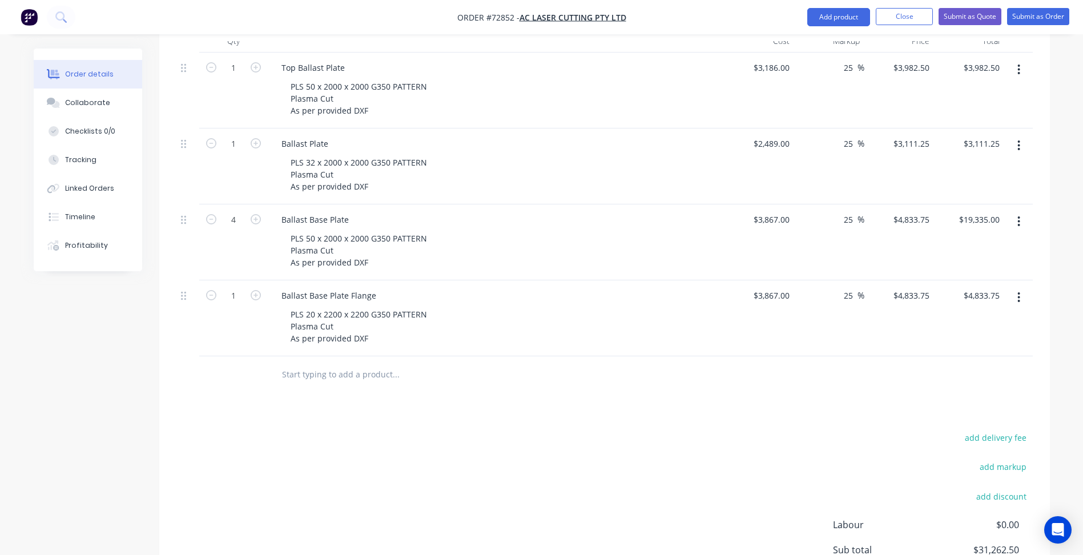
scroll to position [399, 0]
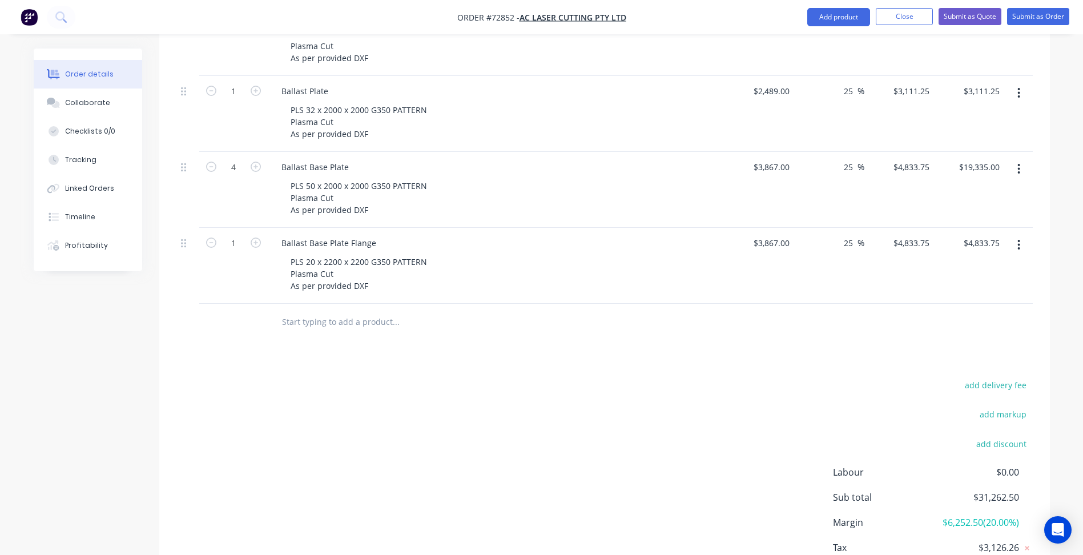
click at [476, 390] on div "add delivery fee add markup add discount Labour $0.00 Sub total $31,262.50 Marg…" at bounding box center [604, 487] width 856 height 220
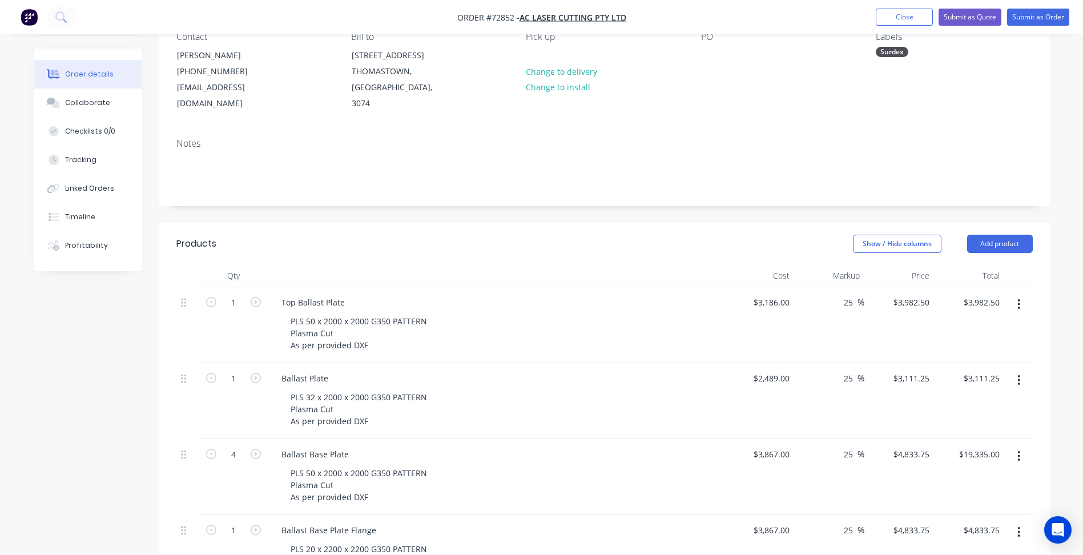
scroll to position [171, 0]
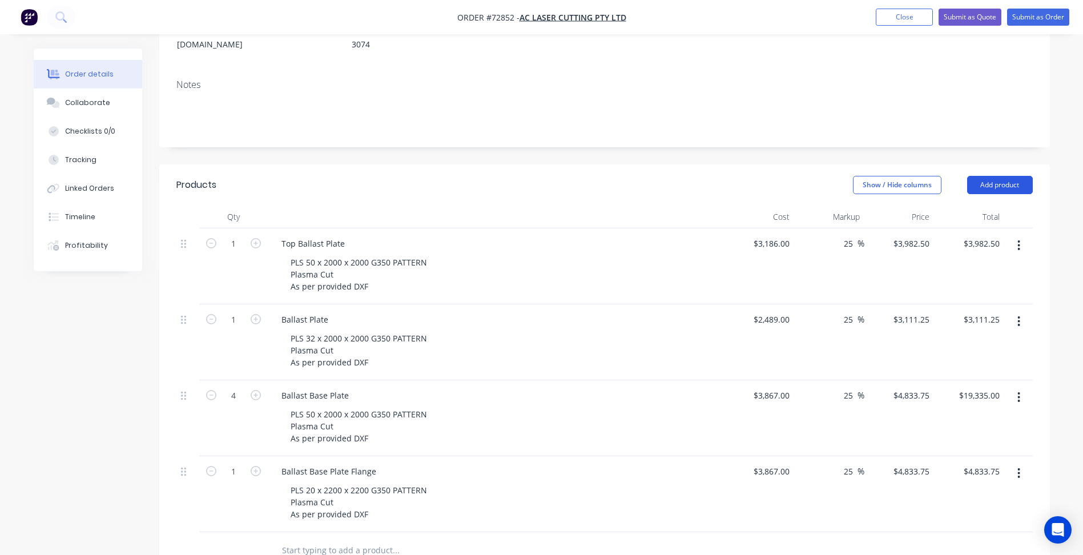
click at [983, 176] on button "Add product" at bounding box center [1000, 185] width 66 height 18
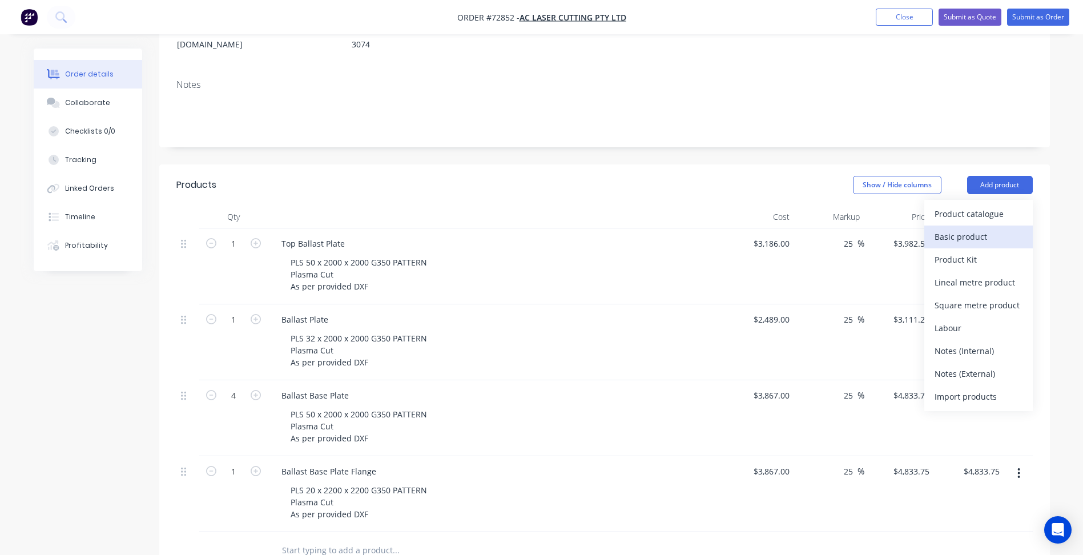
click at [962, 228] on div "Basic product" at bounding box center [978, 236] width 88 height 17
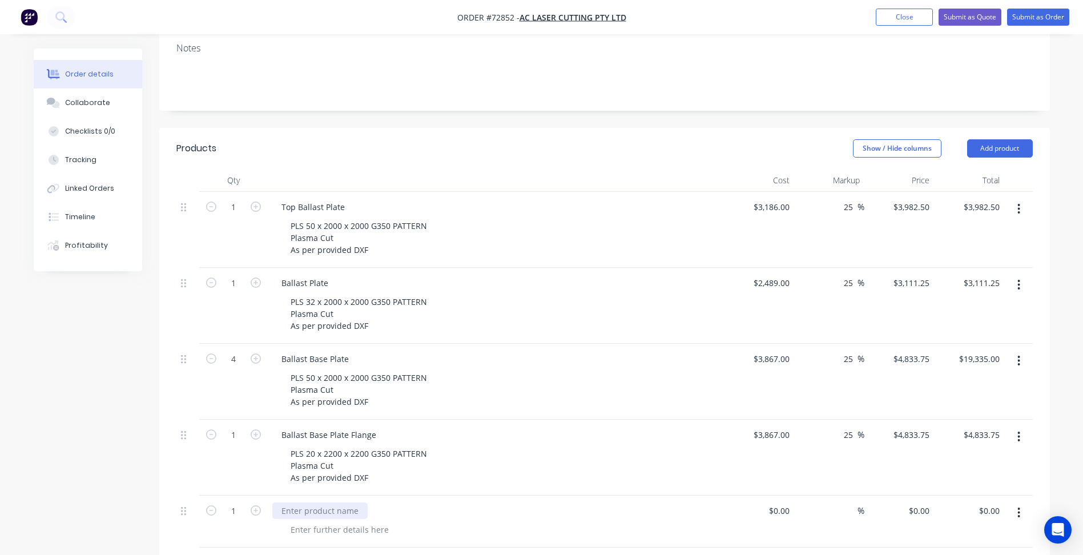
scroll to position [228, 0]
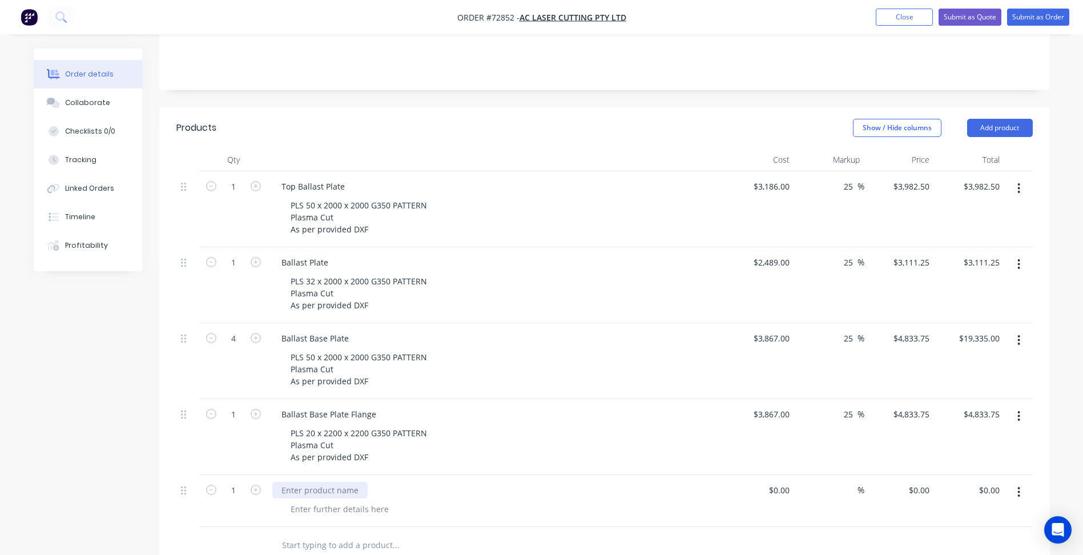
click at [336, 482] on div at bounding box center [319, 490] width 95 height 17
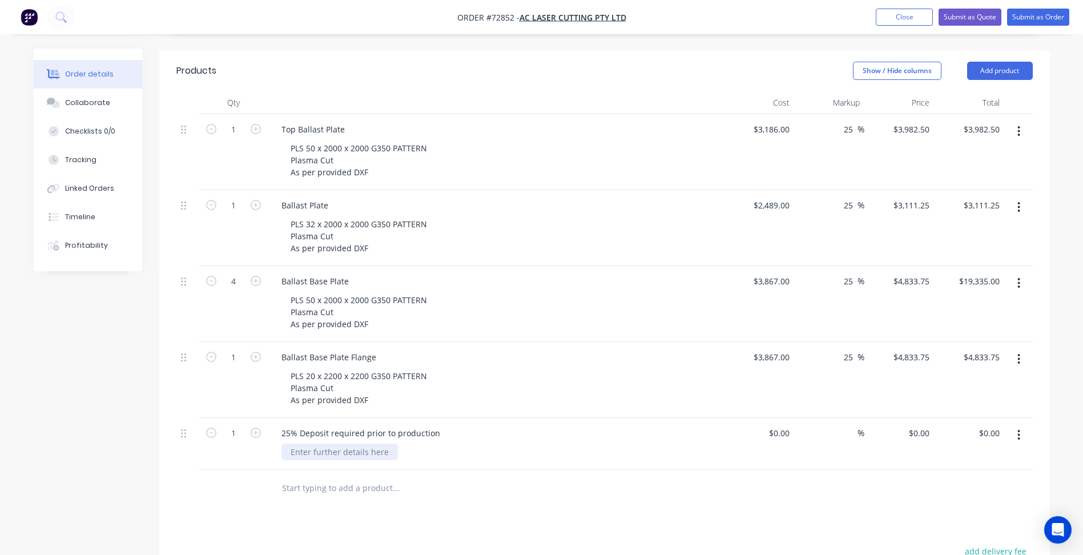
click at [352, 443] on div at bounding box center [339, 451] width 116 height 17
click at [345, 443] on div at bounding box center [339, 451] width 116 height 17
click at [340, 443] on div at bounding box center [339, 451] width 116 height 17
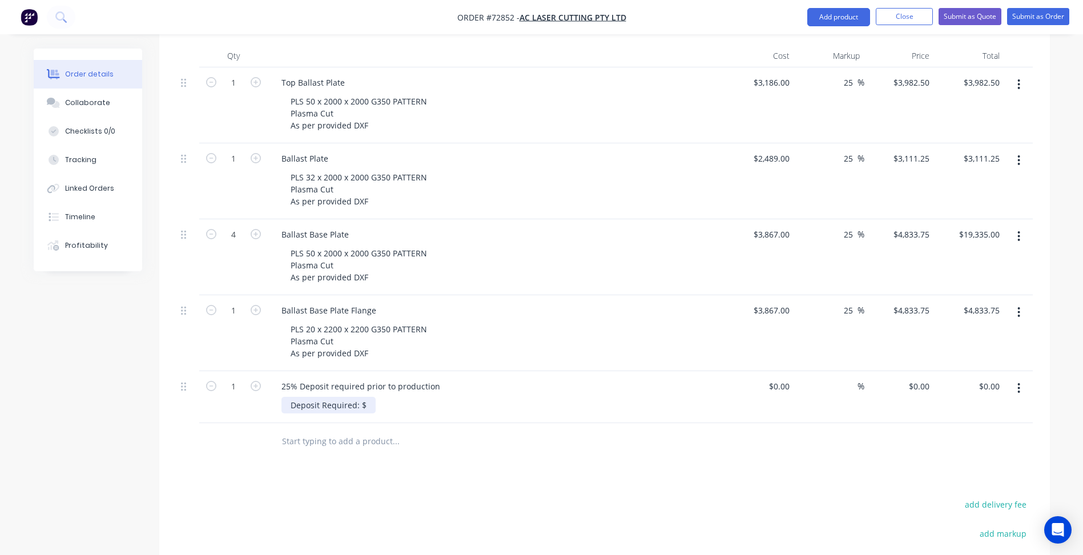
scroll to position [457, 0]
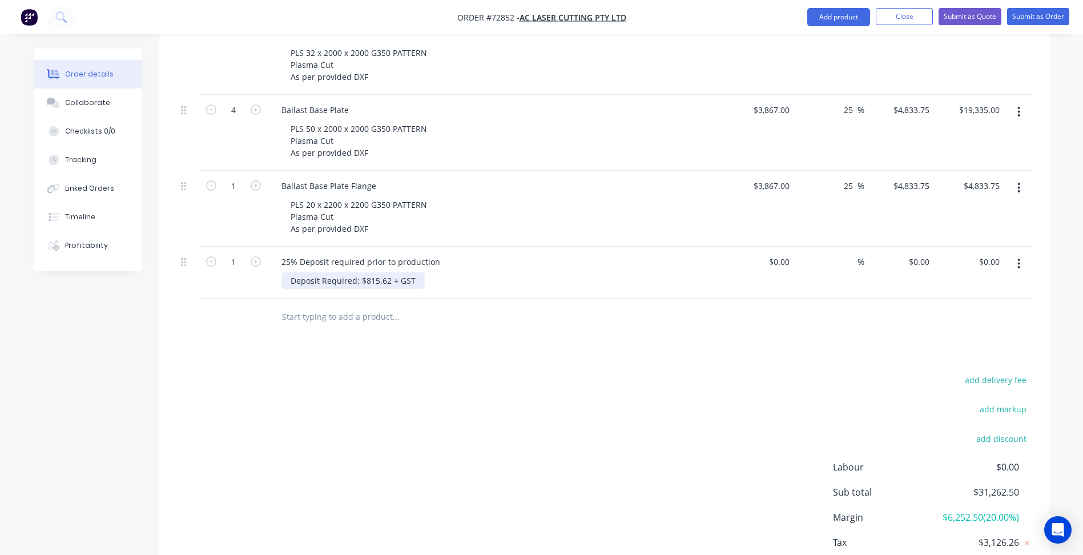
click at [365, 272] on div "Deposit Required: $815.62 + GST" at bounding box center [352, 280] width 143 height 17
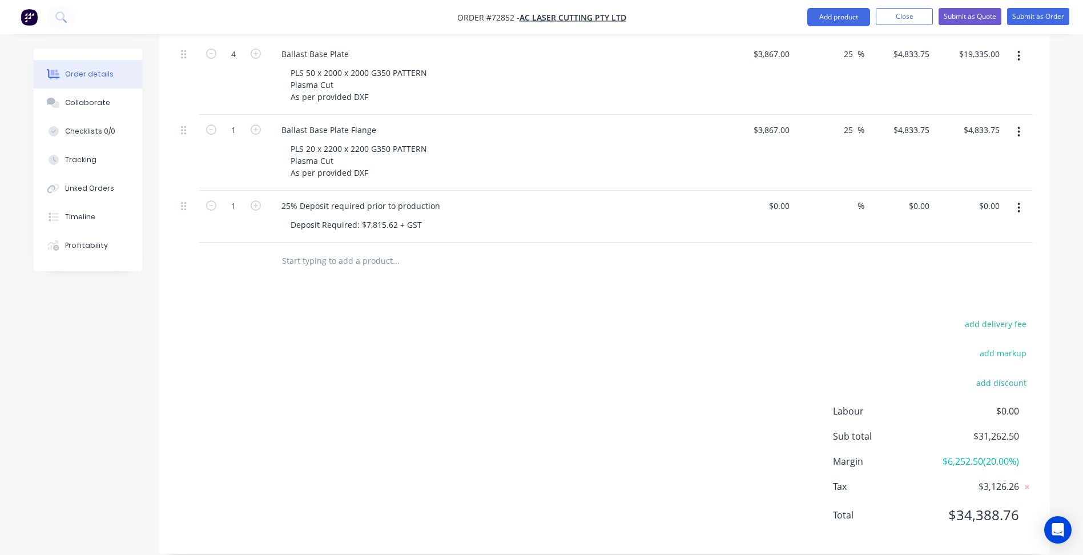
click at [437, 352] on div "add delivery fee add markup add discount Labour $0.00 Sub total $31,262.50 Marg…" at bounding box center [604, 426] width 856 height 220
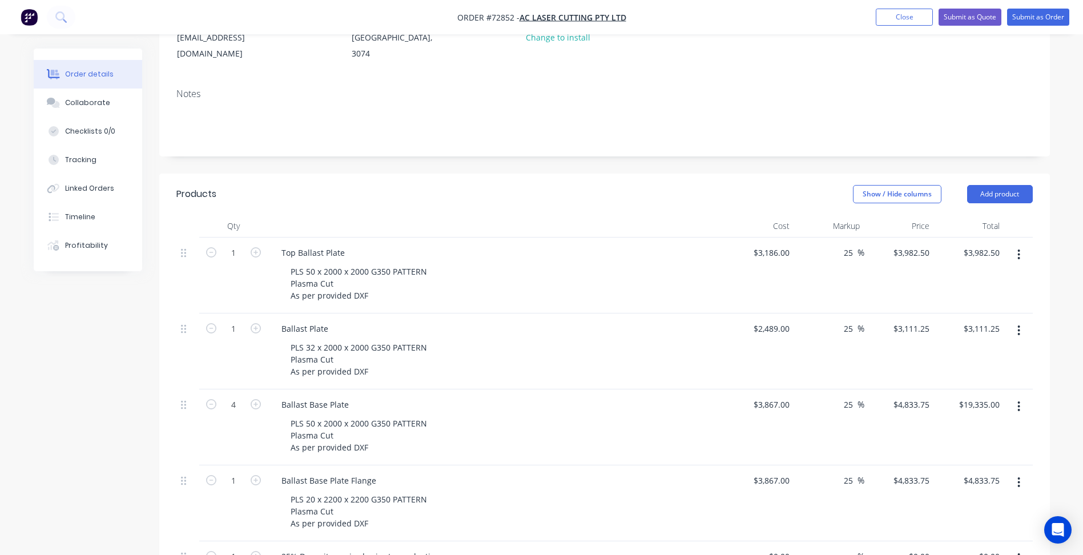
scroll to position [0, 0]
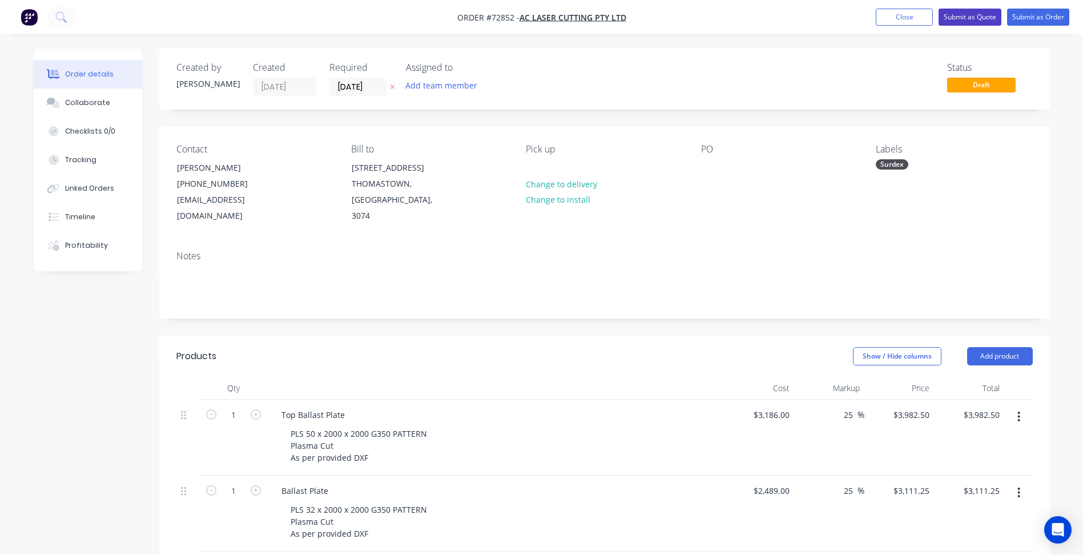
click at [980, 16] on button "Submit as Quote" at bounding box center [969, 17] width 63 height 17
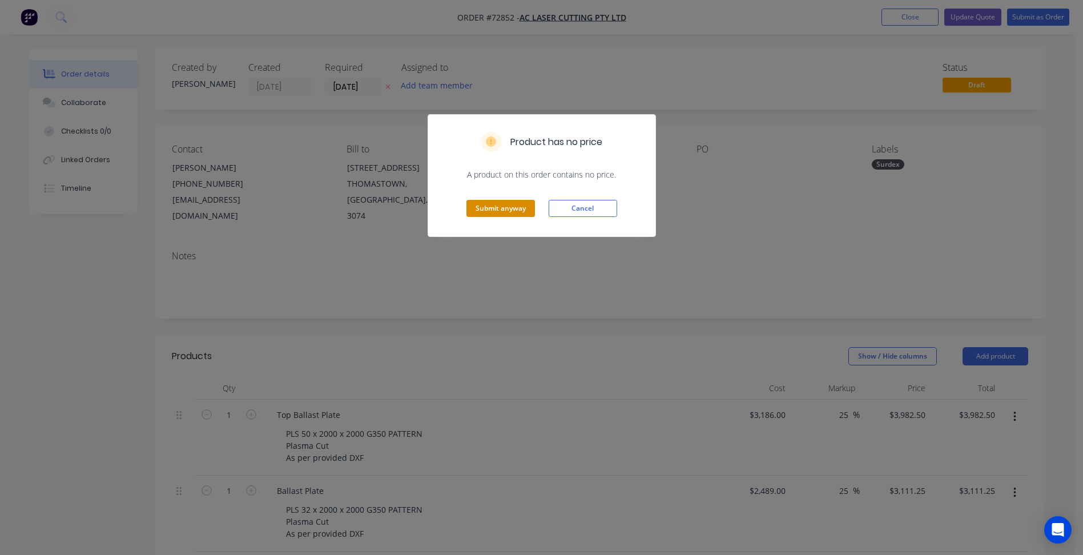
click at [480, 209] on button "Submit anyway" at bounding box center [500, 208] width 68 height 17
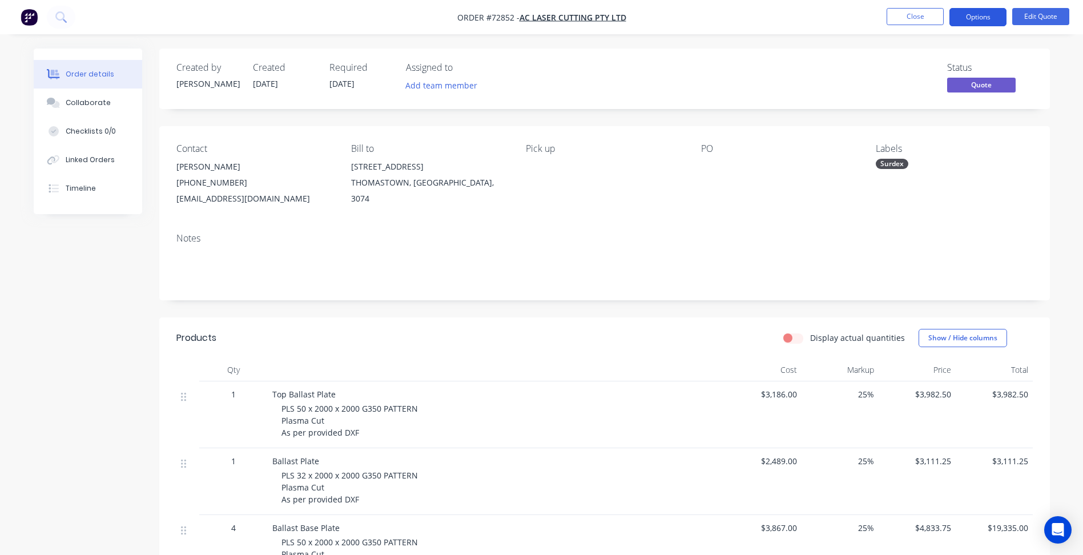
click at [972, 24] on button "Options" at bounding box center [977, 17] width 57 height 18
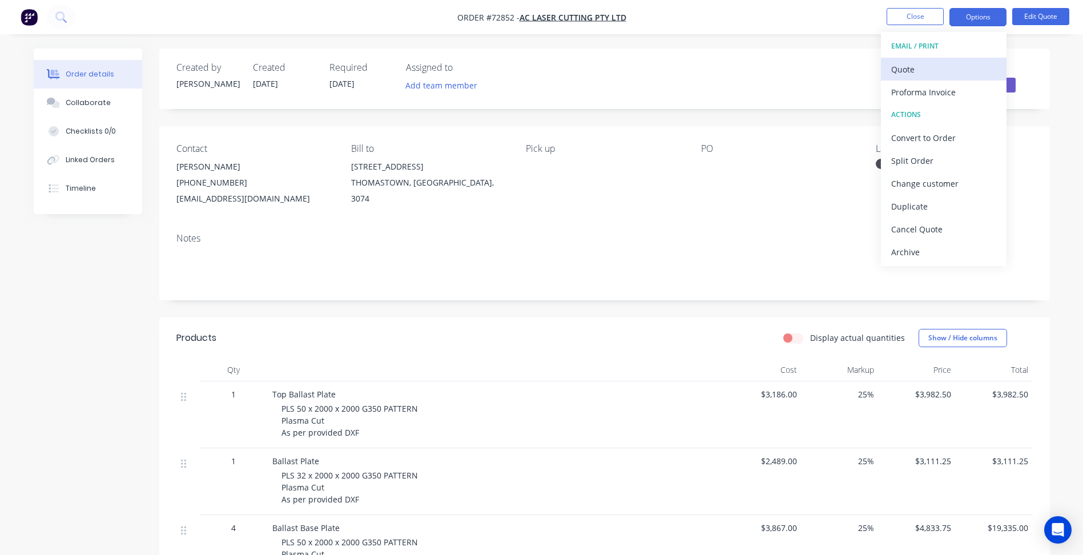
click at [919, 71] on div "Quote" at bounding box center [943, 69] width 105 height 17
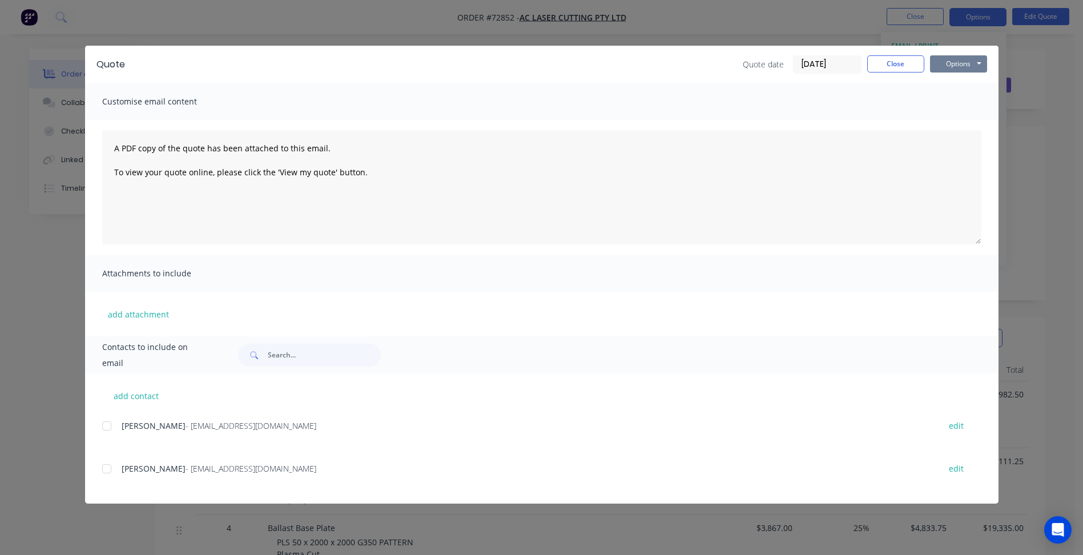
click at [951, 68] on button "Options" at bounding box center [958, 63] width 57 height 17
click at [950, 84] on button "Preview" at bounding box center [966, 84] width 73 height 19
click at [891, 63] on button "Close" at bounding box center [895, 63] width 57 height 17
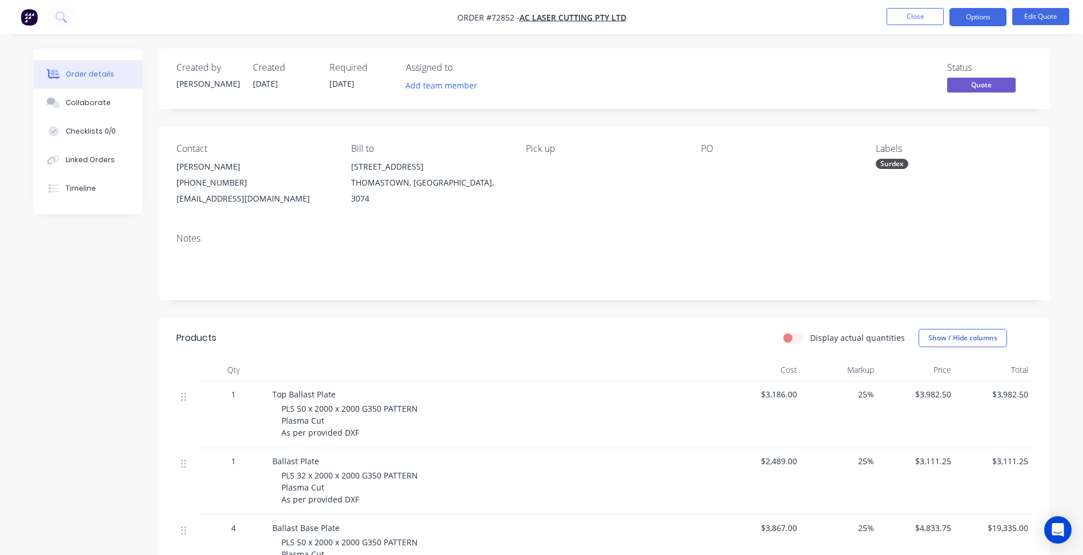
click at [903, 25] on li "Close" at bounding box center [914, 17] width 57 height 18
click at [906, 16] on button "Close" at bounding box center [914, 16] width 57 height 17
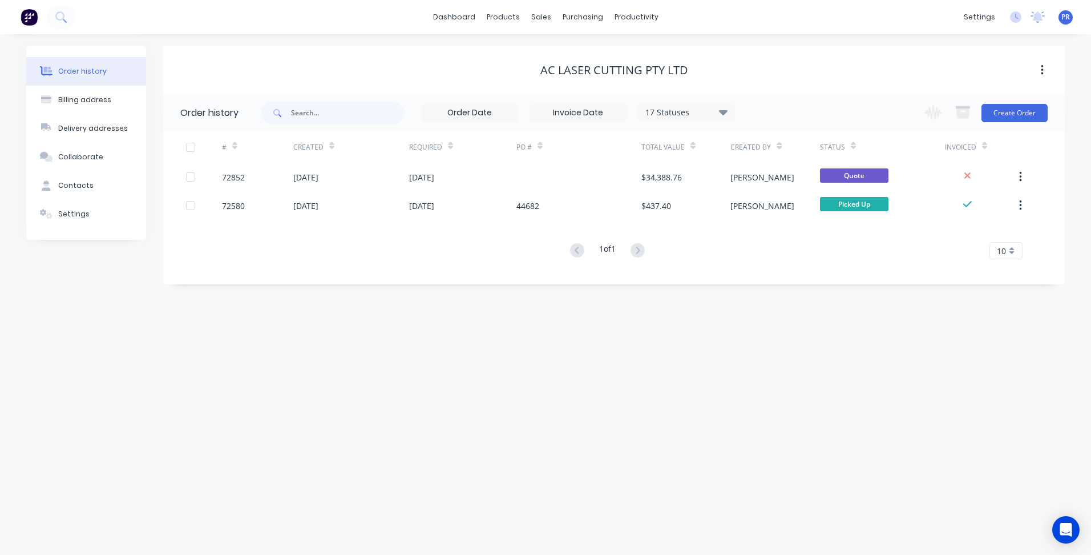
click at [118, 318] on div "Order history Billing address Delivery addresses Collaborate Contacts Settings …" at bounding box center [545, 294] width 1091 height 520
click at [563, 54] on div "Sales Orders" at bounding box center [583, 55] width 47 height 10
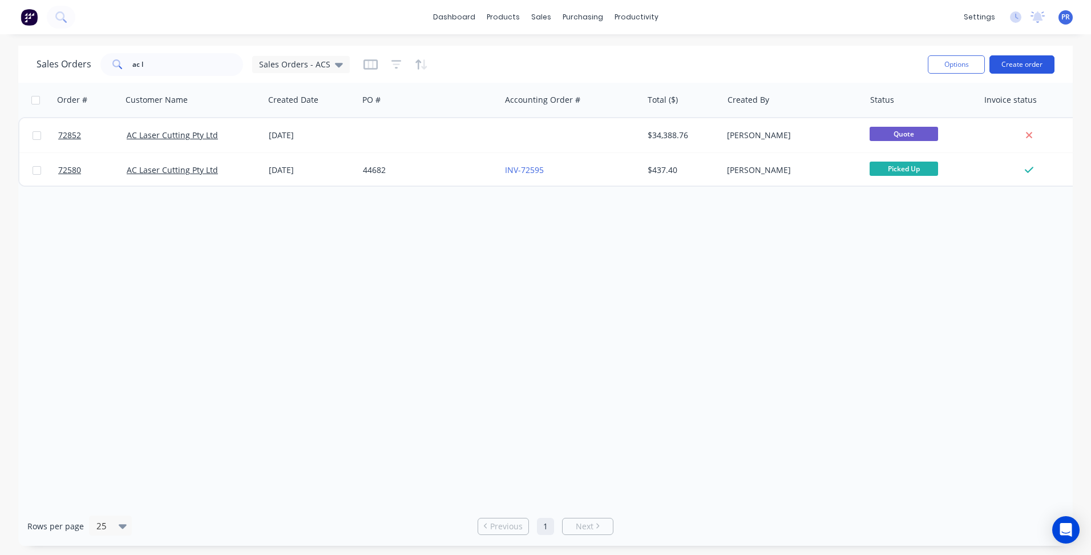
click at [1044, 59] on button "Create order" at bounding box center [1022, 64] width 65 height 18
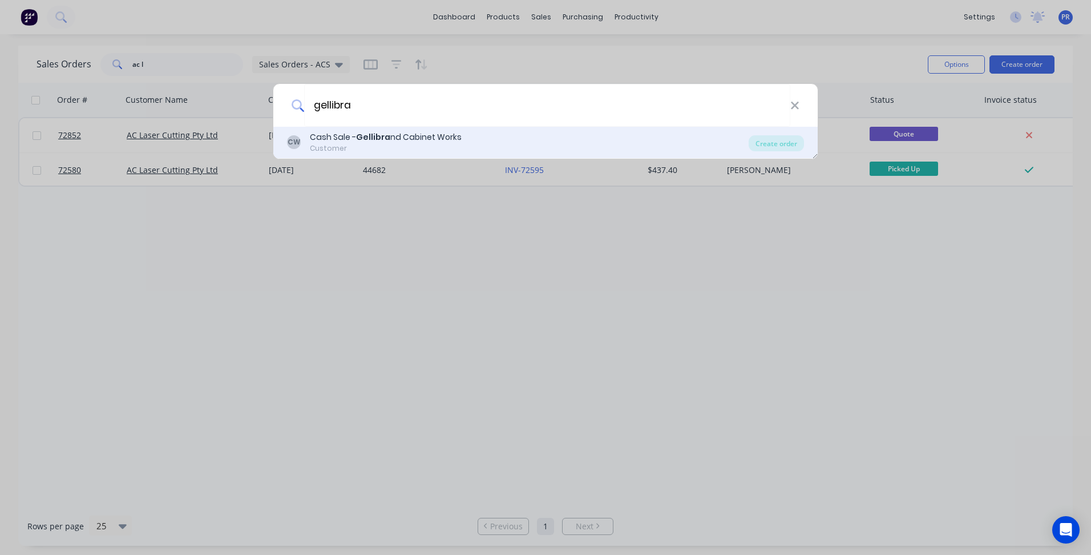
type input "gellibra"
click at [358, 145] on div "Customer" at bounding box center [386, 148] width 152 height 10
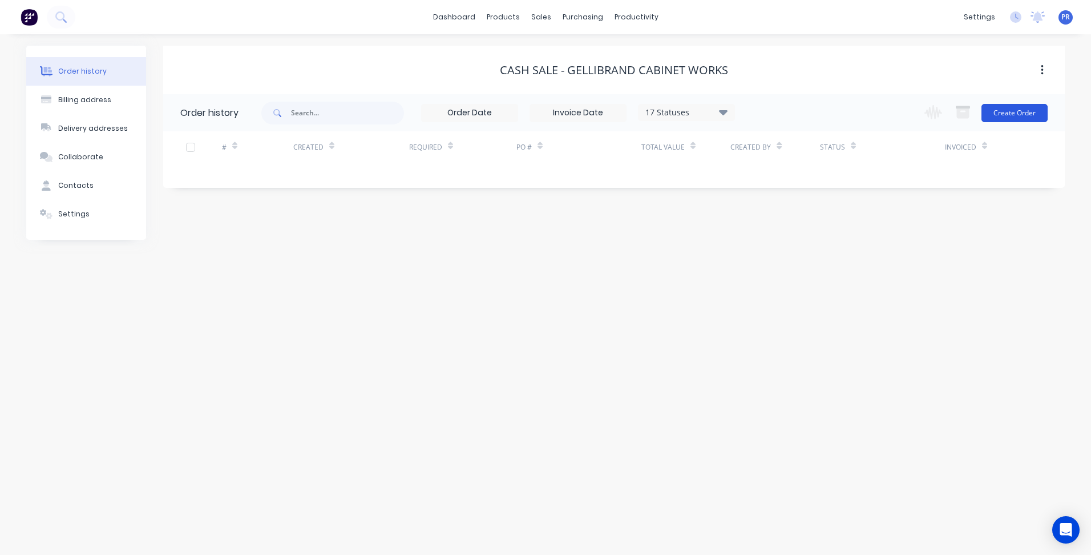
click at [1016, 112] on button "Create Order" at bounding box center [1015, 113] width 66 height 18
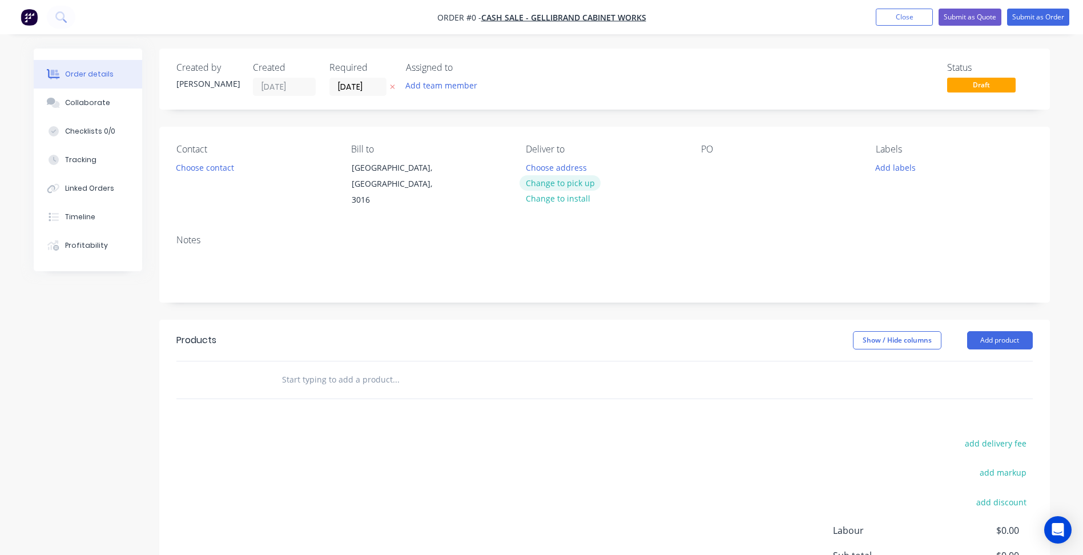
click at [573, 181] on button "Change to pick up" at bounding box center [559, 182] width 81 height 15
click at [197, 169] on button "Choose contact" at bounding box center [204, 166] width 70 height 15
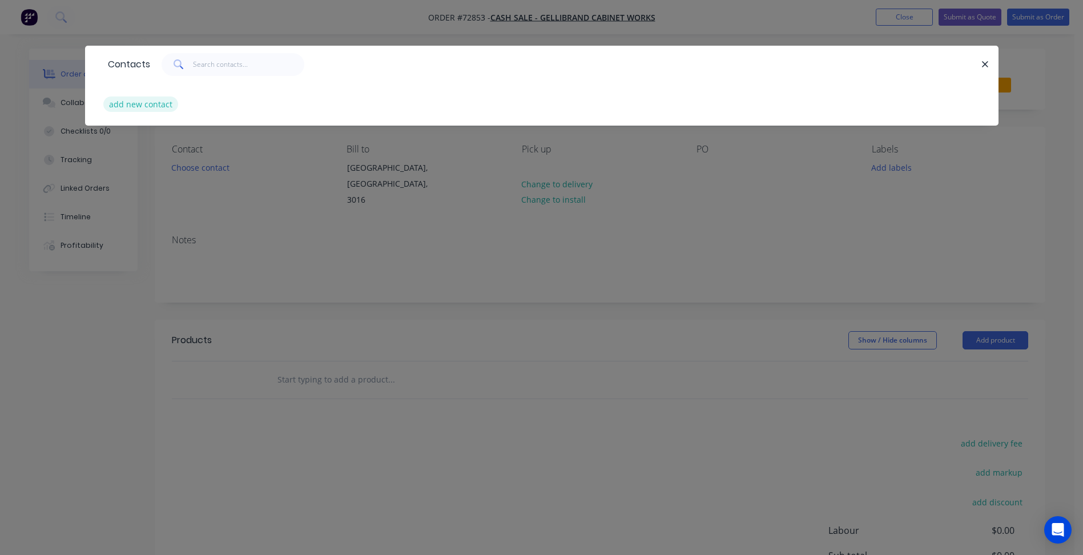
click at [154, 100] on button "add new contact" at bounding box center [140, 103] width 75 height 15
select select "AU"
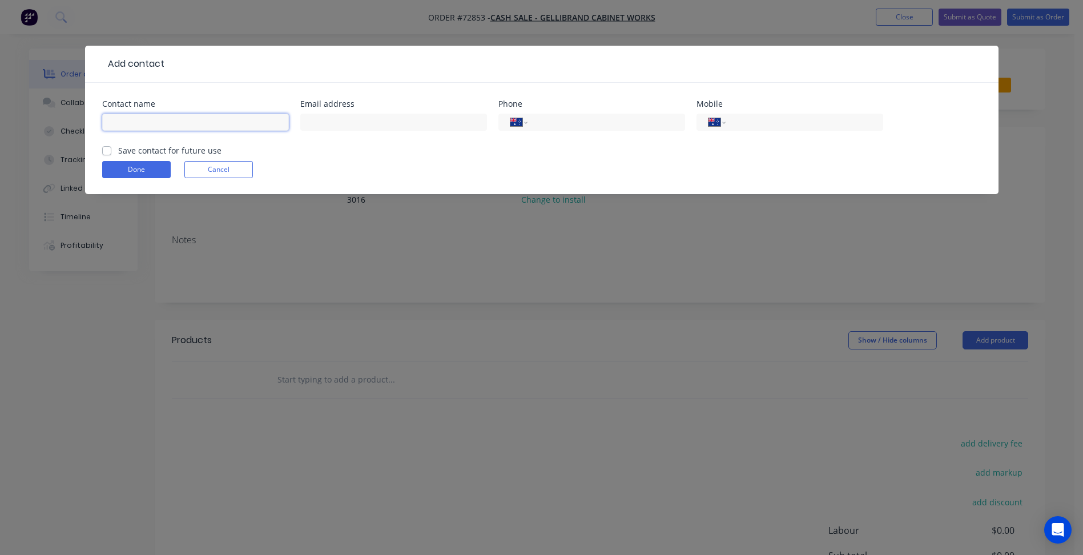
click at [156, 125] on input "text" at bounding box center [195, 122] width 187 height 17
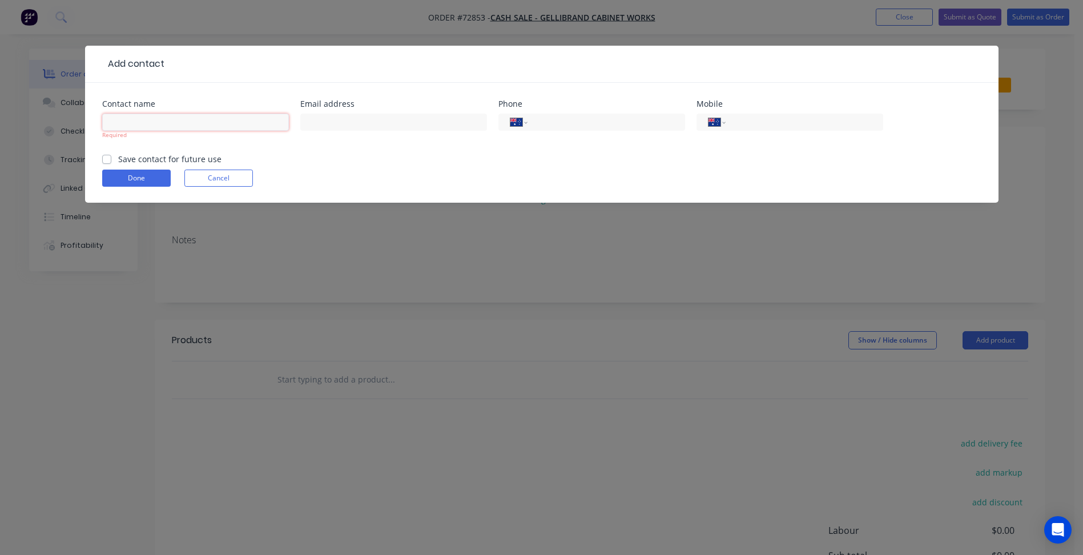
click at [179, 126] on input "text" at bounding box center [195, 122] width 187 height 17
type input "[PERSON_NAME]"
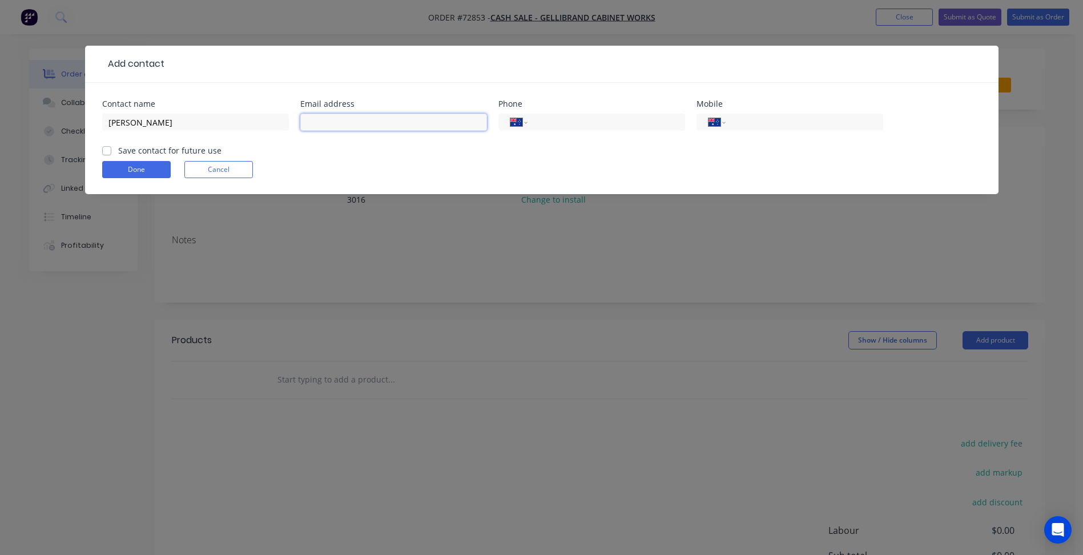
click at [356, 118] on input "text" at bounding box center [393, 122] width 187 height 17
paste input "[PERSON_NAME][EMAIL_ADDRESS][DOMAIN_NAME]"
type input "[PERSON_NAME][EMAIL_ADDRESS][DOMAIN_NAME]"
drag, startPoint x: 753, startPoint y: 122, endPoint x: 545, endPoint y: 138, distance: 208.9
click at [753, 122] on input "tel" at bounding box center [801, 122] width 137 height 13
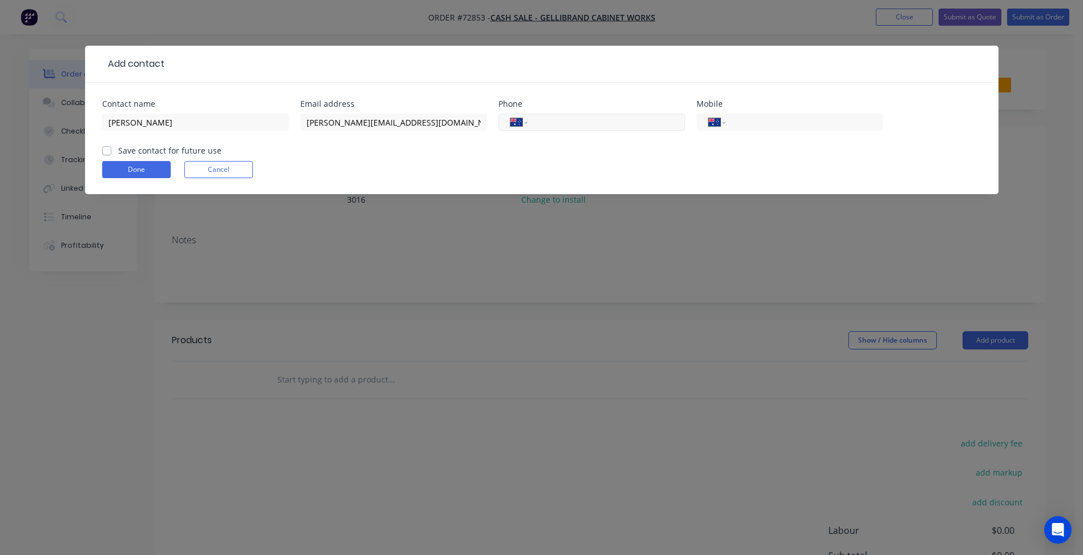
click at [570, 124] on input "tel" at bounding box center [603, 122] width 137 height 13
click at [132, 149] on label "Save contact for future use" at bounding box center [169, 150] width 103 height 12
click at [111, 149] on input "Save contact for future use" at bounding box center [106, 149] width 9 height 11
checkbox input "true"
click at [122, 167] on button "Done" at bounding box center [136, 169] width 68 height 17
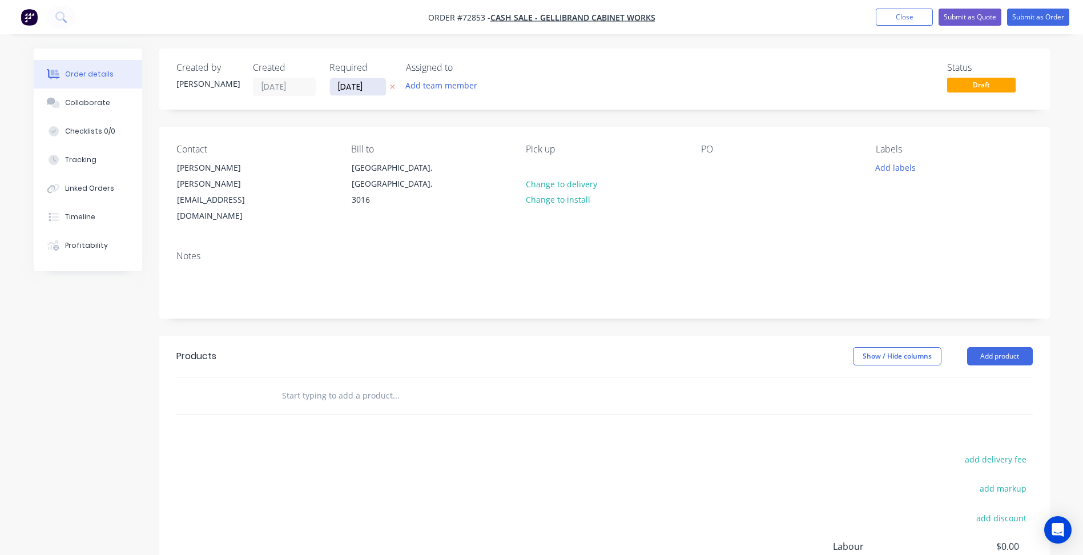
click at [357, 86] on input "[DATE]" at bounding box center [358, 86] width 56 height 17
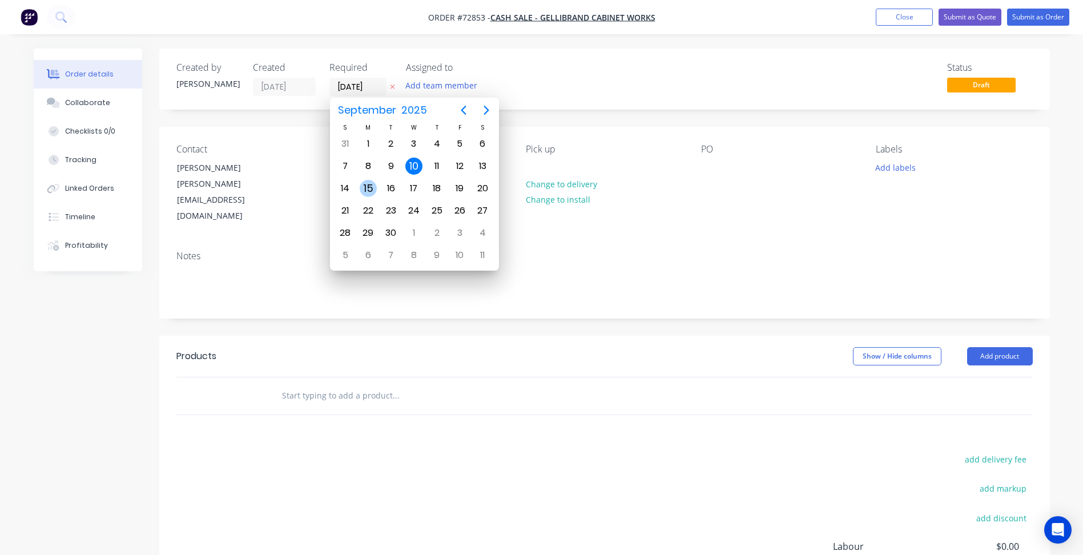
click at [373, 188] on div "15" at bounding box center [368, 188] width 17 height 17
type input "[DATE]"
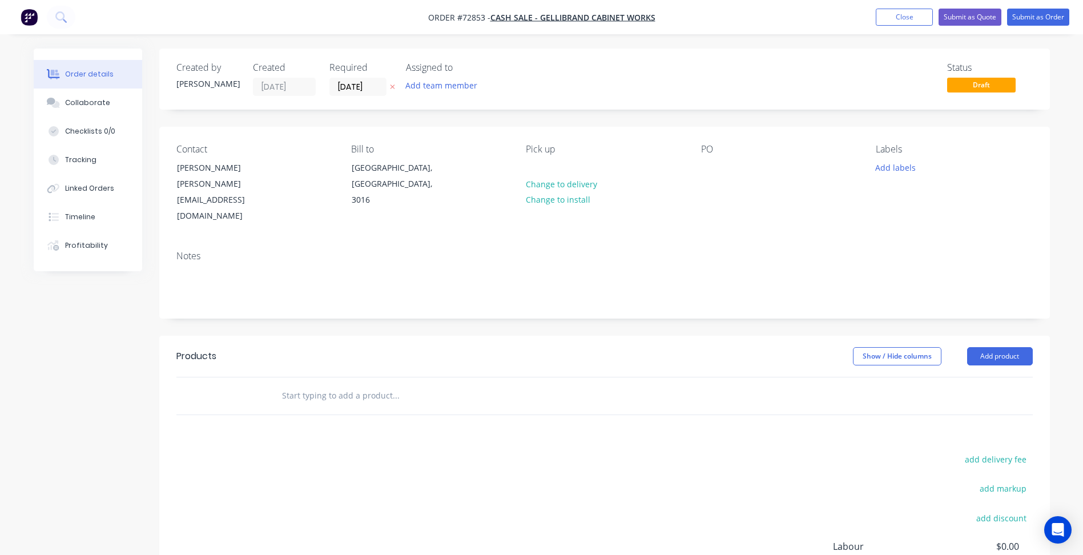
click at [667, 273] on div "Notes" at bounding box center [604, 279] width 890 height 76
click at [888, 167] on button "Add labels" at bounding box center [895, 166] width 53 height 15
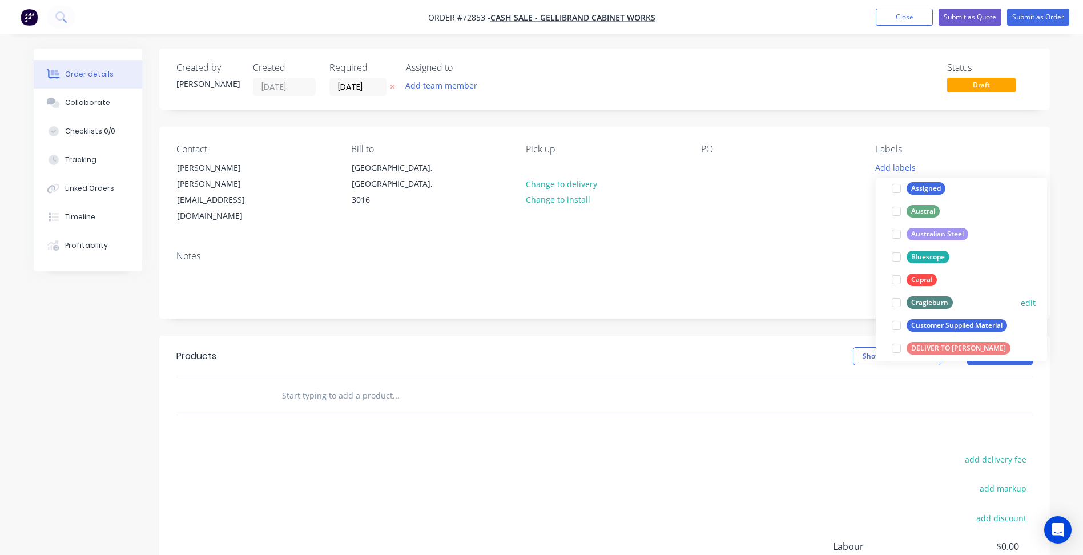
scroll to position [171, 0]
click at [895, 256] on div at bounding box center [896, 258] width 23 height 23
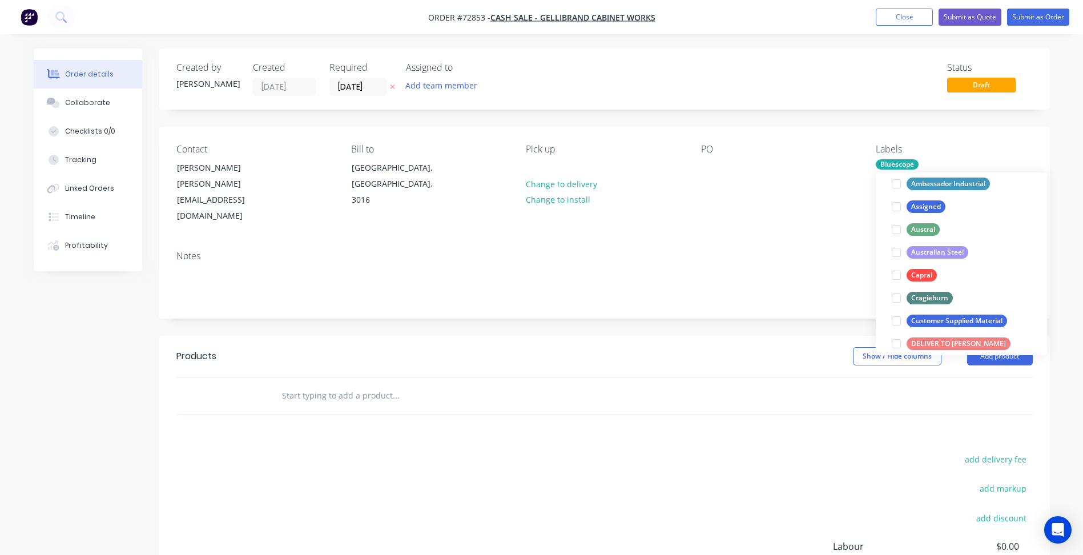
scroll to position [11, 0]
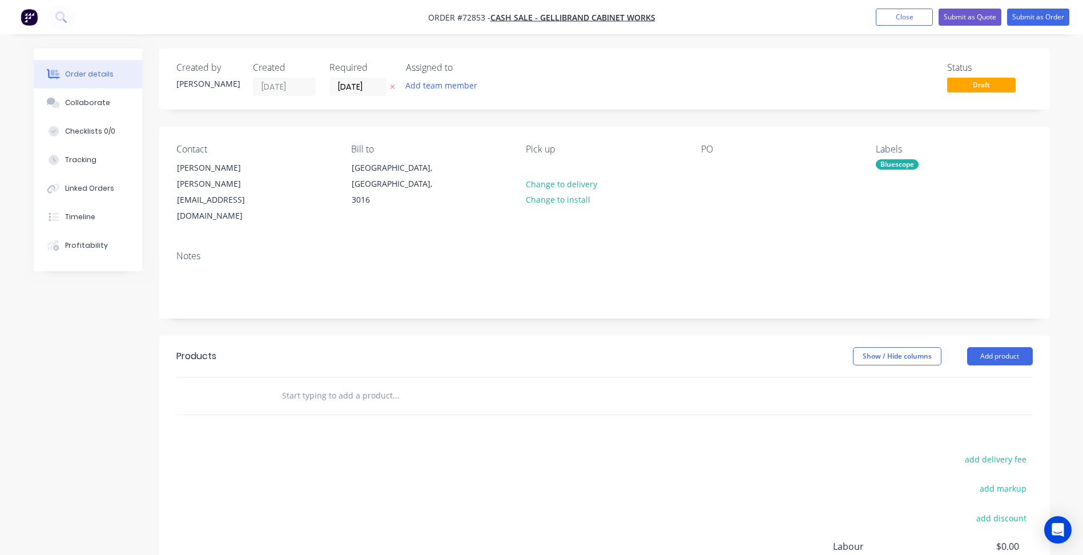
click at [674, 347] on div "Show / Hide columns Add product" at bounding box center [695, 356] width 674 height 18
click at [989, 347] on button "Add product" at bounding box center [1000, 356] width 66 height 18
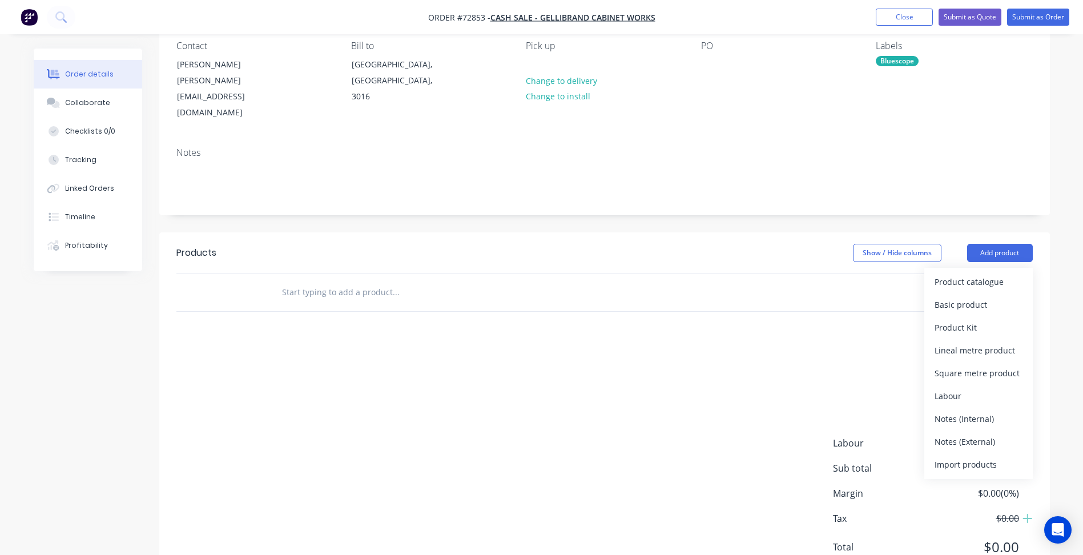
scroll to position [123, 0]
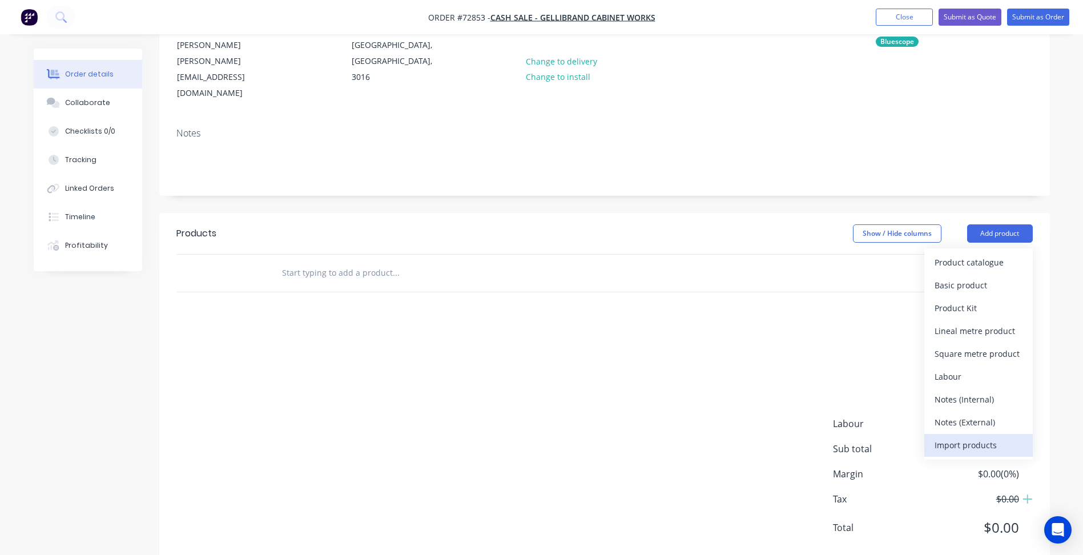
click at [964, 437] on div "Import products" at bounding box center [978, 445] width 88 height 17
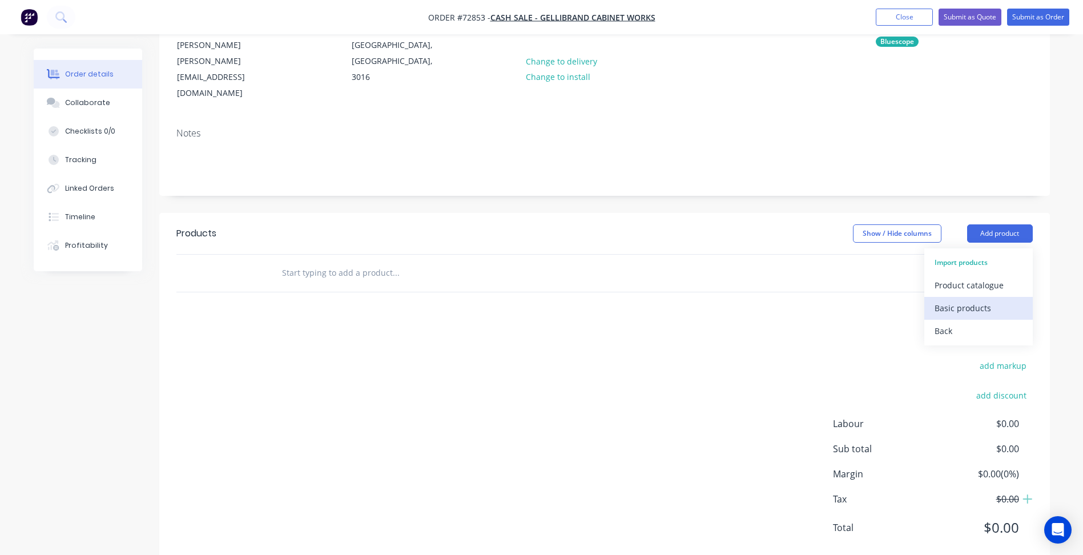
click at [954, 300] on div "Basic products" at bounding box center [978, 308] width 88 height 17
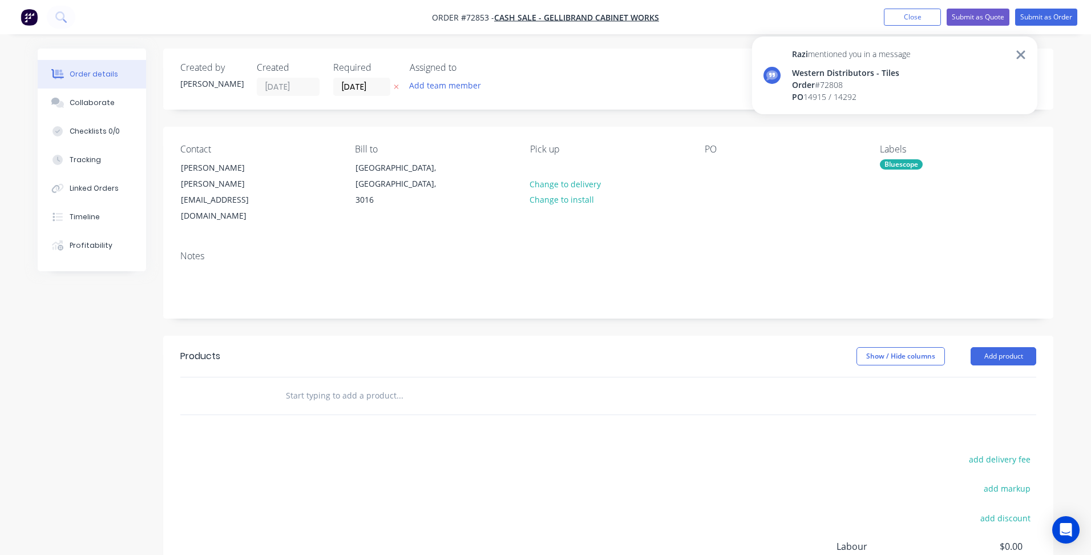
click at [1021, 53] on icon at bounding box center [1021, 55] width 10 height 14
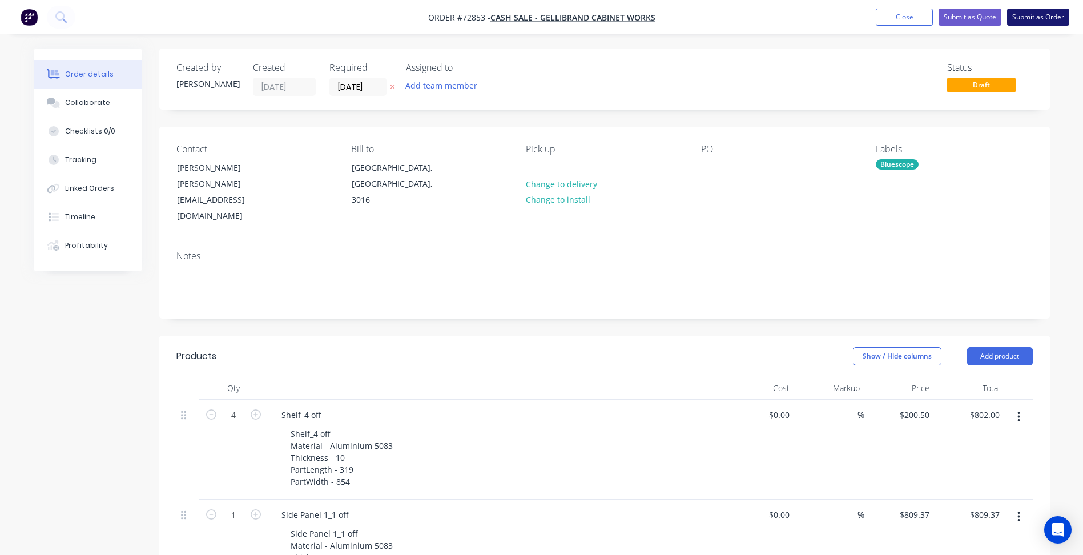
click at [1031, 17] on button "Submit as Order" at bounding box center [1038, 17] width 62 height 17
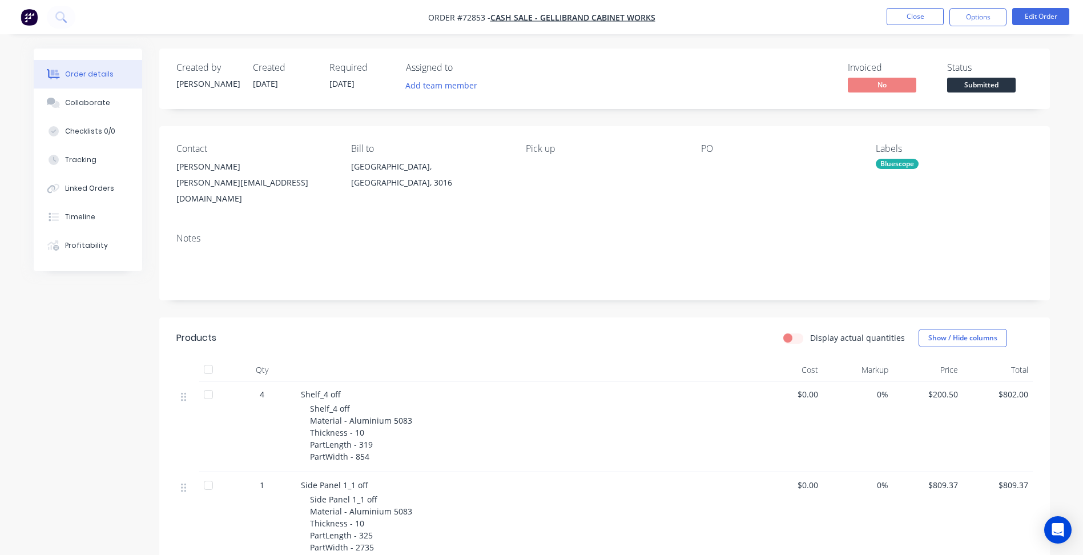
click at [984, 85] on span "Submitted" at bounding box center [981, 85] width 68 height 14
click at [915, 19] on button "Close" at bounding box center [914, 16] width 57 height 17
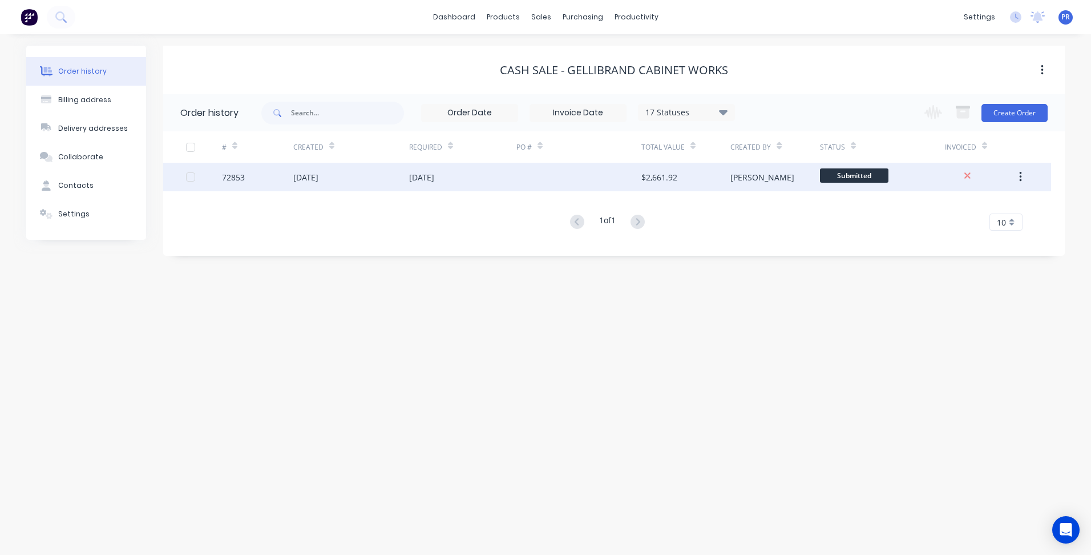
click at [843, 177] on span "Submitted" at bounding box center [854, 175] width 68 height 14
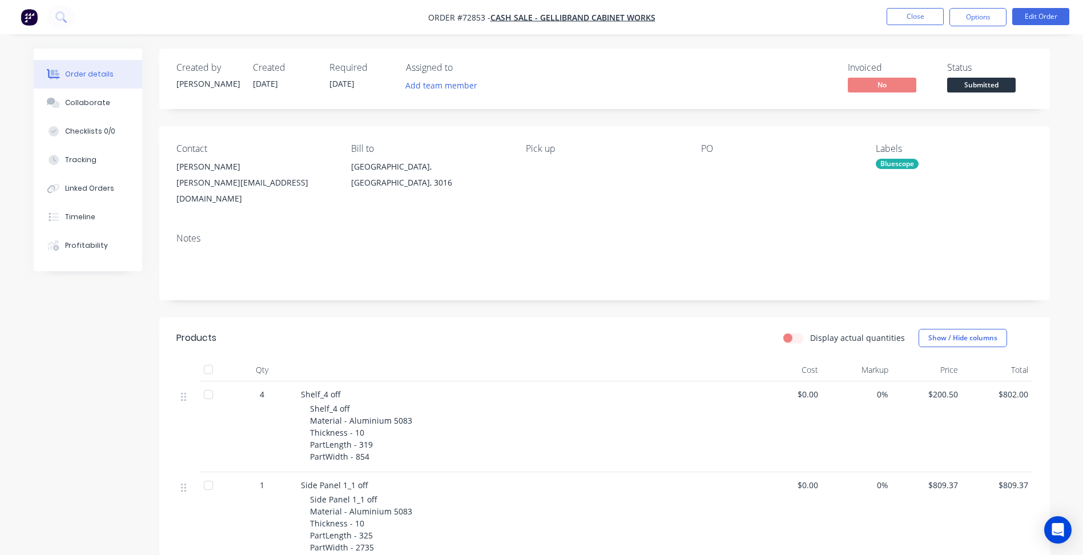
click at [968, 82] on span "Submitted" at bounding box center [981, 85] width 68 height 14
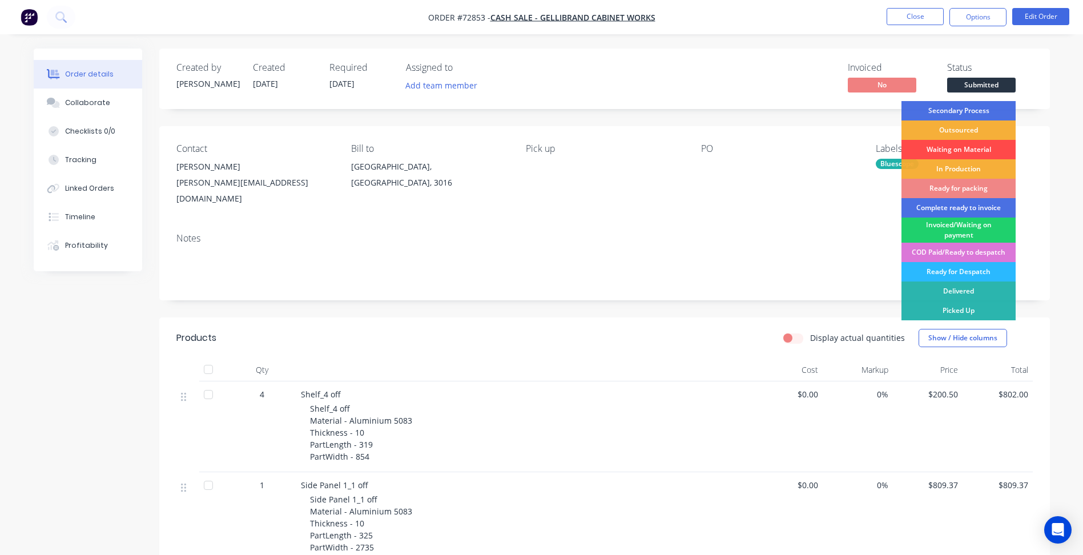
click at [944, 150] on div "Waiting on Material" at bounding box center [958, 149] width 114 height 19
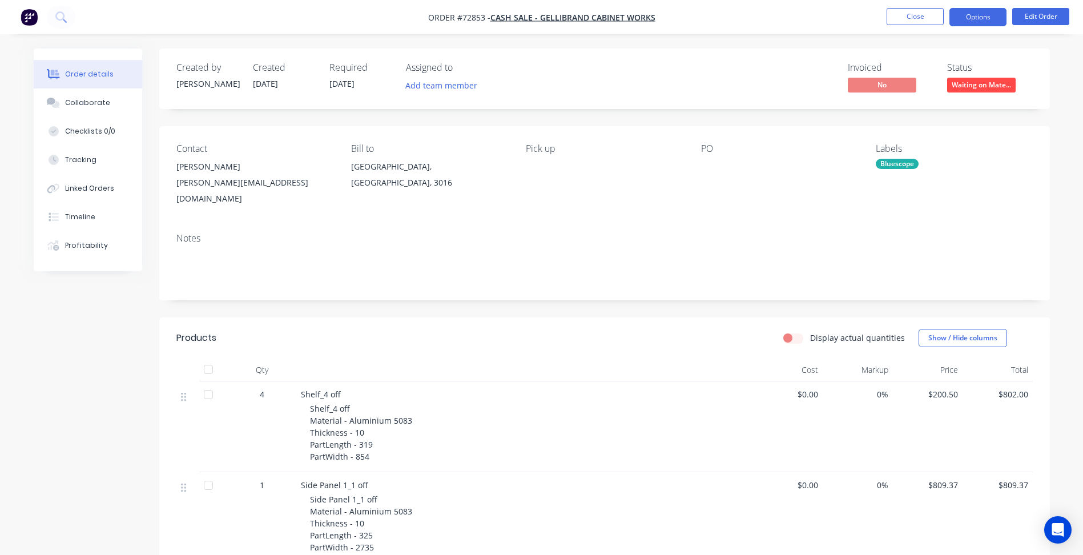
click at [979, 18] on button "Options" at bounding box center [977, 17] width 57 height 18
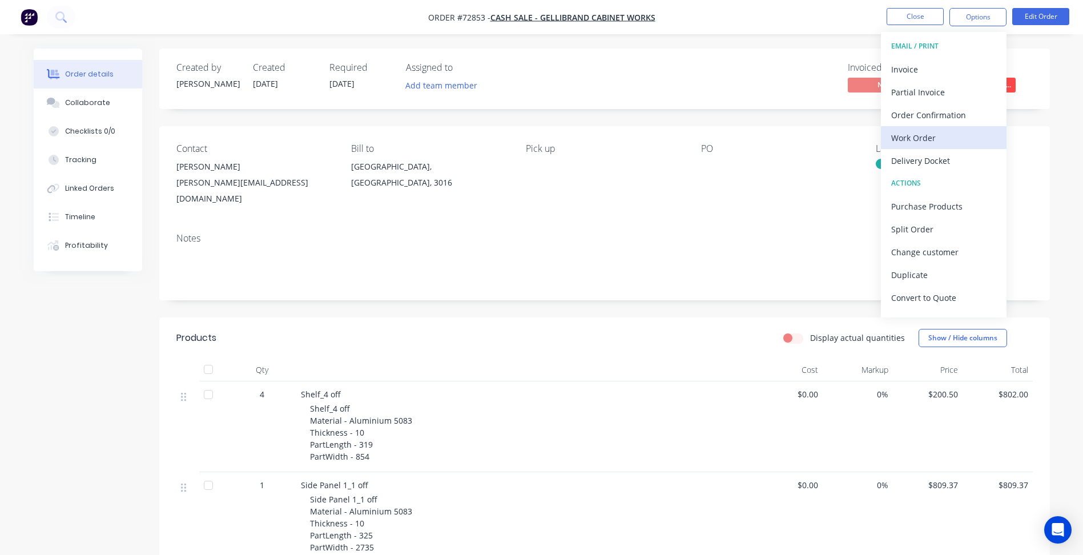
click at [929, 138] on div "Work Order" at bounding box center [943, 138] width 105 height 17
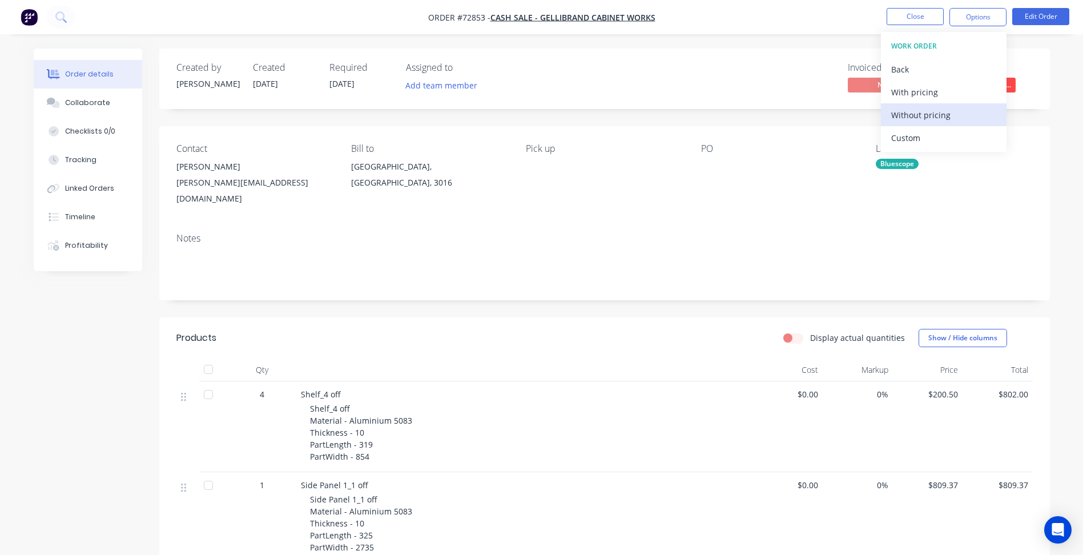
click at [944, 115] on div "Without pricing" at bounding box center [943, 115] width 105 height 17
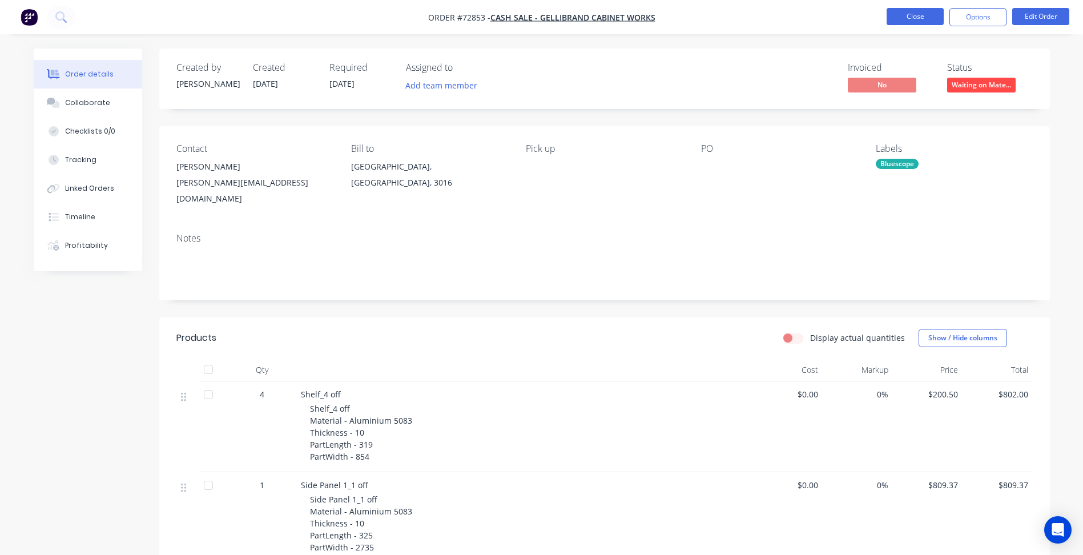
click at [910, 14] on button "Close" at bounding box center [914, 16] width 57 height 17
